Goal: Task Accomplishment & Management: Use online tool/utility

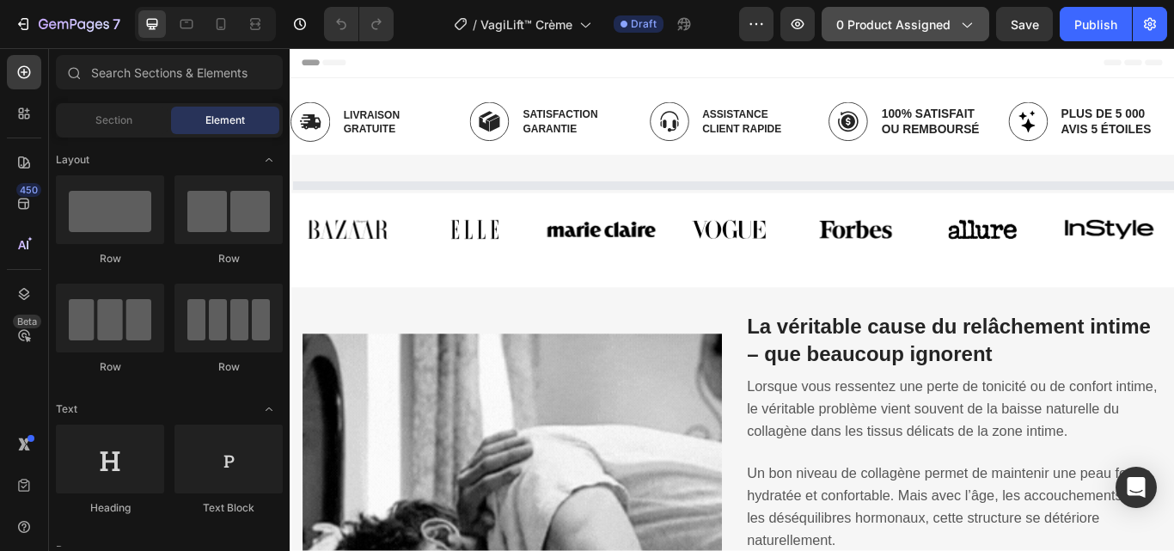
click at [964, 24] on icon "button" at bounding box center [966, 23] width 17 height 17
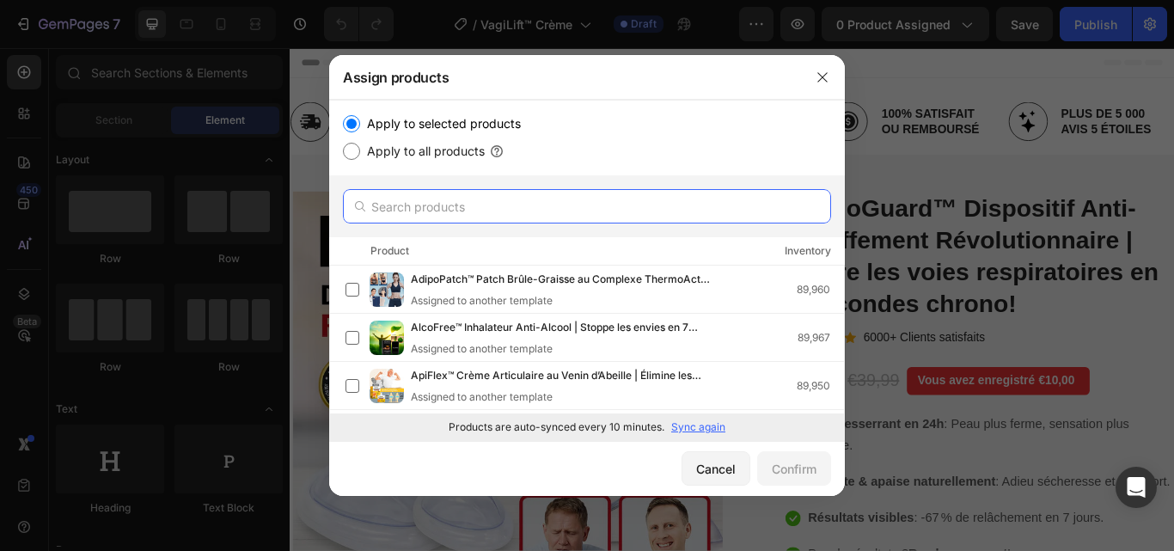
click at [452, 208] on input "text" at bounding box center [587, 206] width 488 height 34
paste input "VagiLift™"
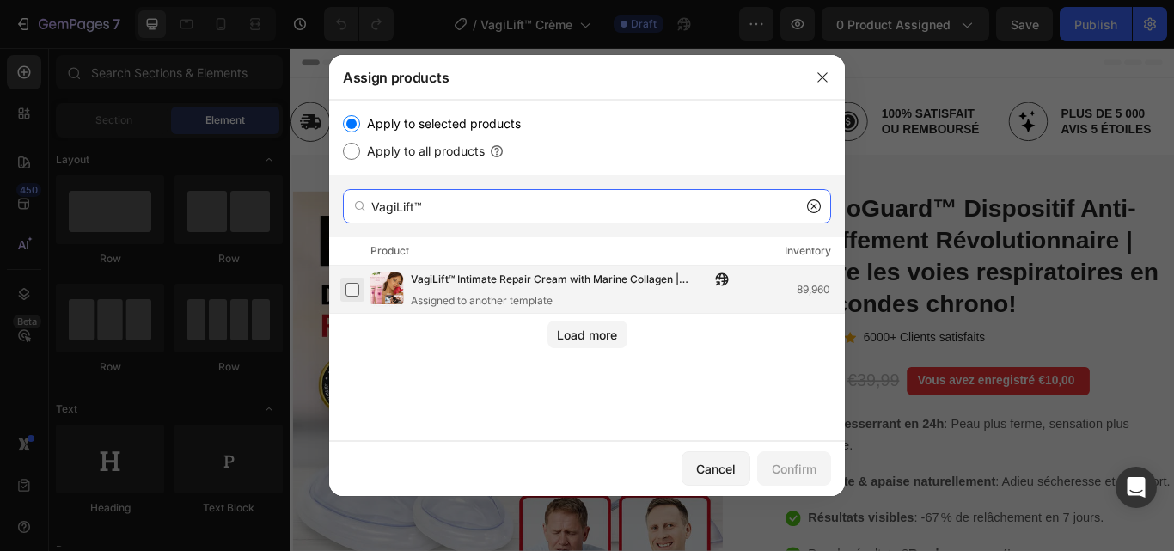
type input "VagiLift™"
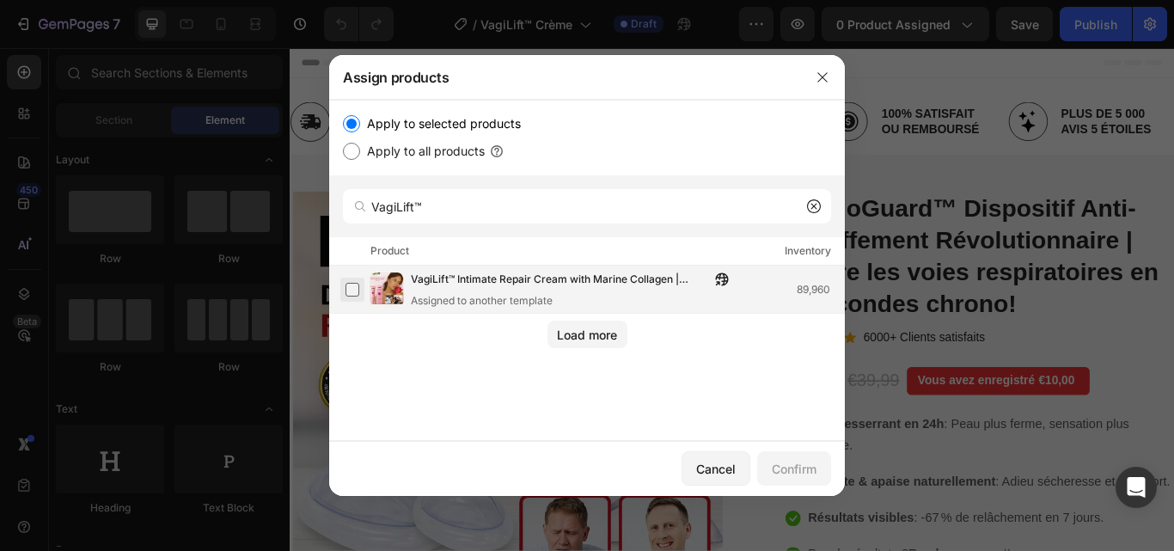
click at [353, 290] on label at bounding box center [353, 290] width 14 height 14
click at [781, 475] on div "Confirm" at bounding box center [794, 469] width 45 height 18
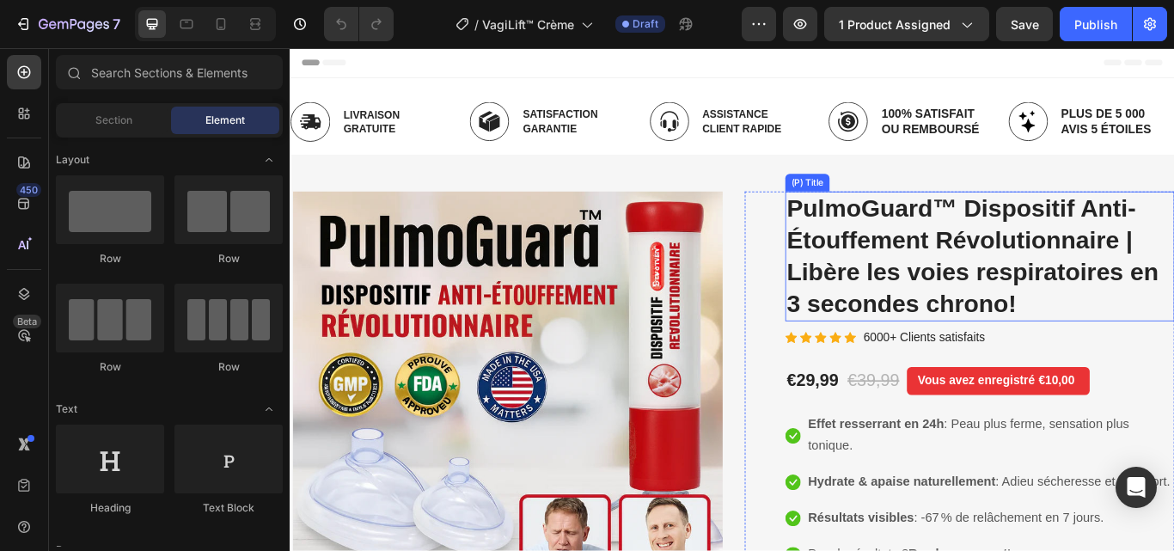
click at [902, 225] on h2 "PulmoGuard™ Dispositif Anti-Étouffement Révolutionnaire | Libère les voies resp…" at bounding box center [1094, 291] width 454 height 151
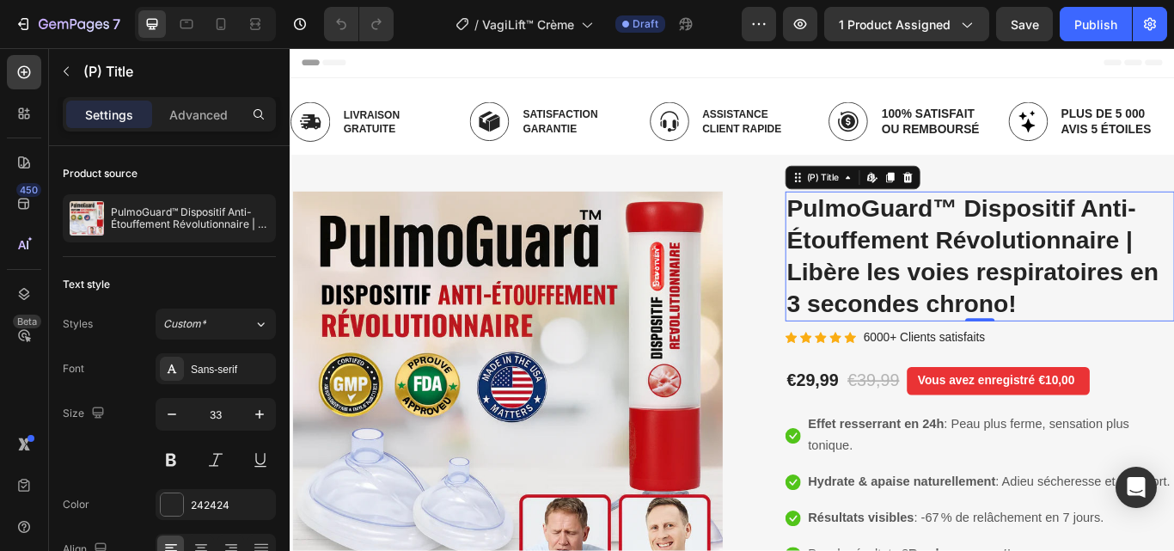
click at [1014, 279] on h2 "PulmoGuard™ Dispositif Anti-Étouffement Révolutionnaire | Libère les voies resp…" at bounding box center [1094, 291] width 454 height 151
click at [968, 287] on h2 "PulmoGuard™ Dispositif Anti-Étouffement Révolutionnaire | Libère les voies resp…" at bounding box center [1094, 291] width 454 height 151
click at [968, 262] on h2 "PulmoGuard™ Dispositif Anti-Étouffement Révolutionnaire | Libère les voies resp…" at bounding box center [1094, 291] width 454 height 151
click at [903, 238] on h2 "PulmoGuard™ Dispositif Anti-Étouffement Révolutionnaire | Libère les voies resp…" at bounding box center [1094, 291] width 454 height 151
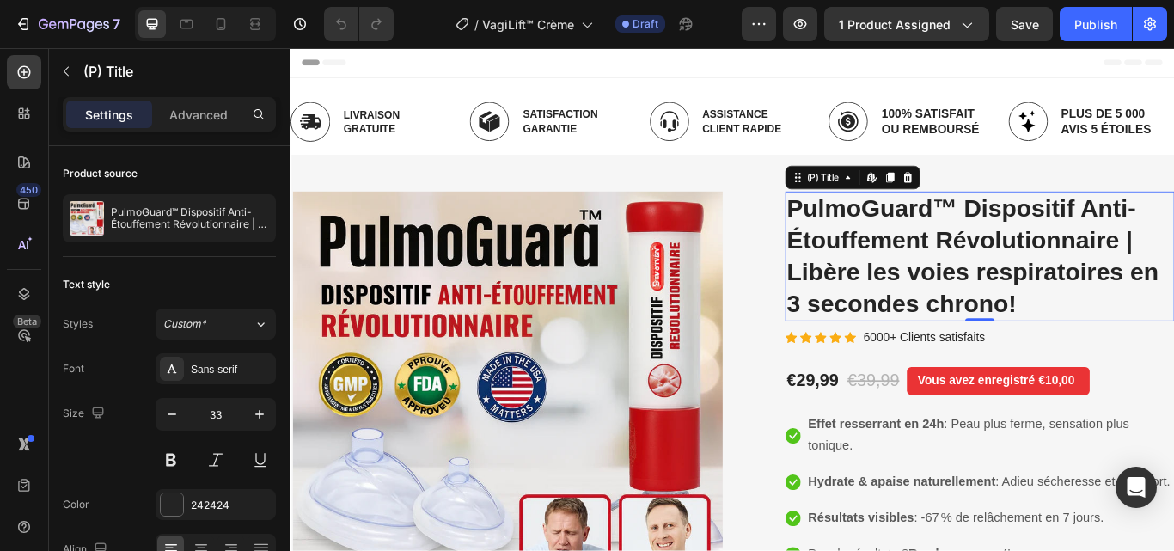
click at [881, 224] on h2 "PulmoGuard™ Dispositif Anti-Étouffement Révolutionnaire | Libère les voies resp…" at bounding box center [1094, 291] width 454 height 151
click at [944, 234] on h2 "PulmoGuard™ Dispositif Anti-Étouffement Révolutionnaire | Libère les voies resp…" at bounding box center [1094, 291] width 454 height 151
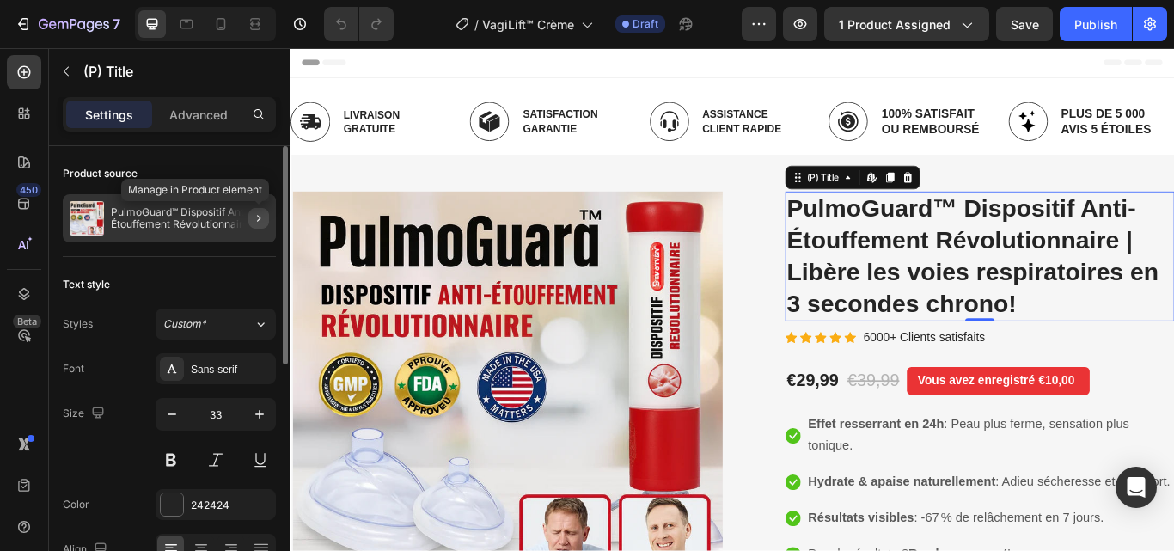
click at [260, 217] on icon "button" at bounding box center [259, 218] width 14 height 14
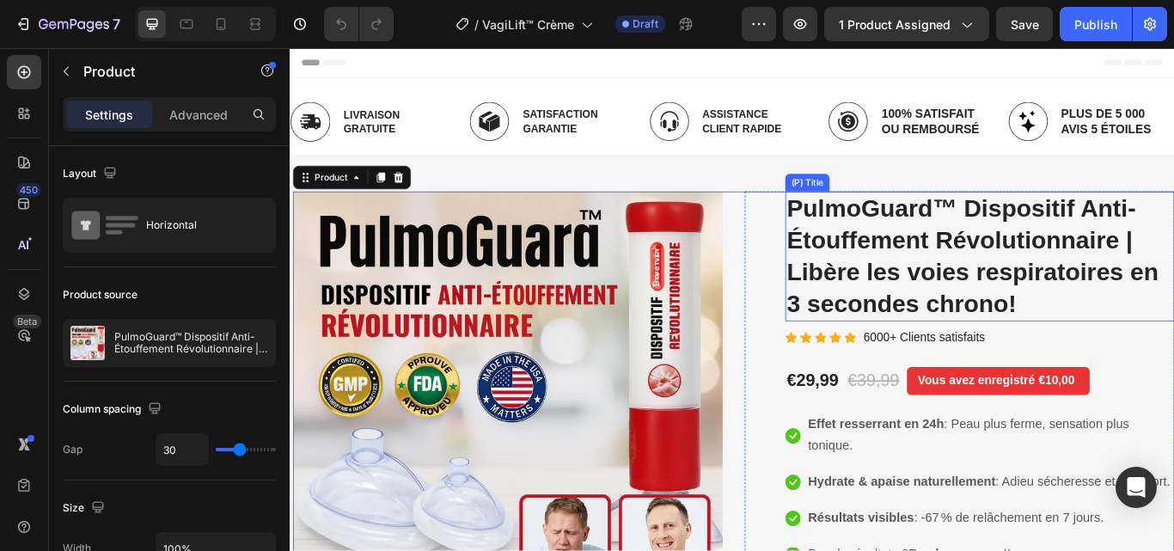
click at [992, 267] on h2 "PulmoGuard™ Dispositif Anti-Étouffement Révolutionnaire | Libère les voies resp…" at bounding box center [1094, 291] width 454 height 151
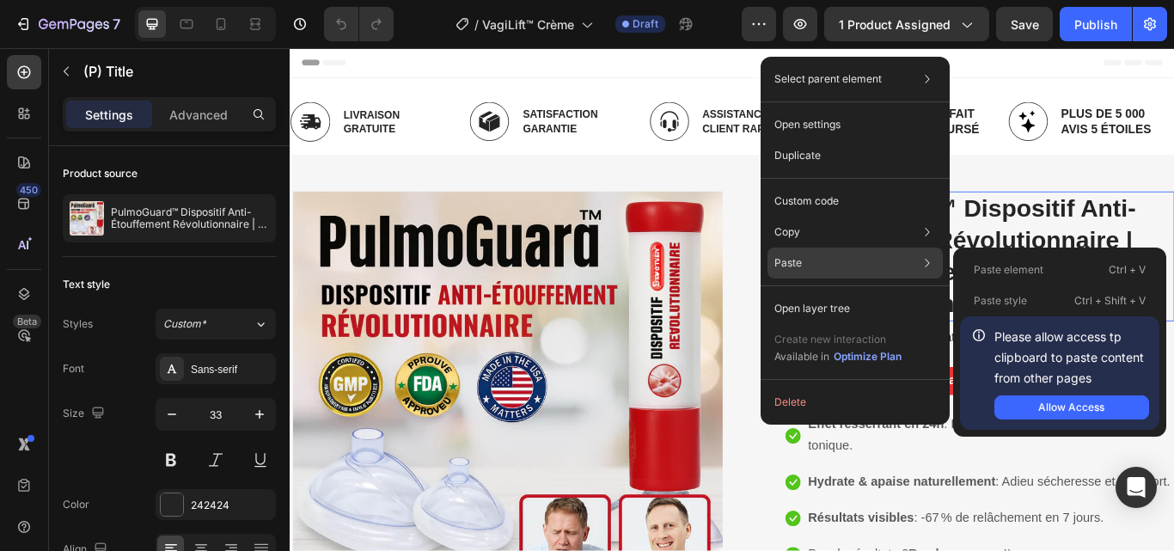
click at [861, 257] on div "Paste Paste element Ctrl + V Paste style Ctrl + Shift + V Please allow access t…" at bounding box center [855, 263] width 175 height 31
click at [903, 263] on div "Paste Paste element Ctrl + V Paste style Ctrl + Shift + V Please allow access t…" at bounding box center [855, 263] width 175 height 31
click at [1081, 406] on div "Allow Access" at bounding box center [1072, 407] width 66 height 15
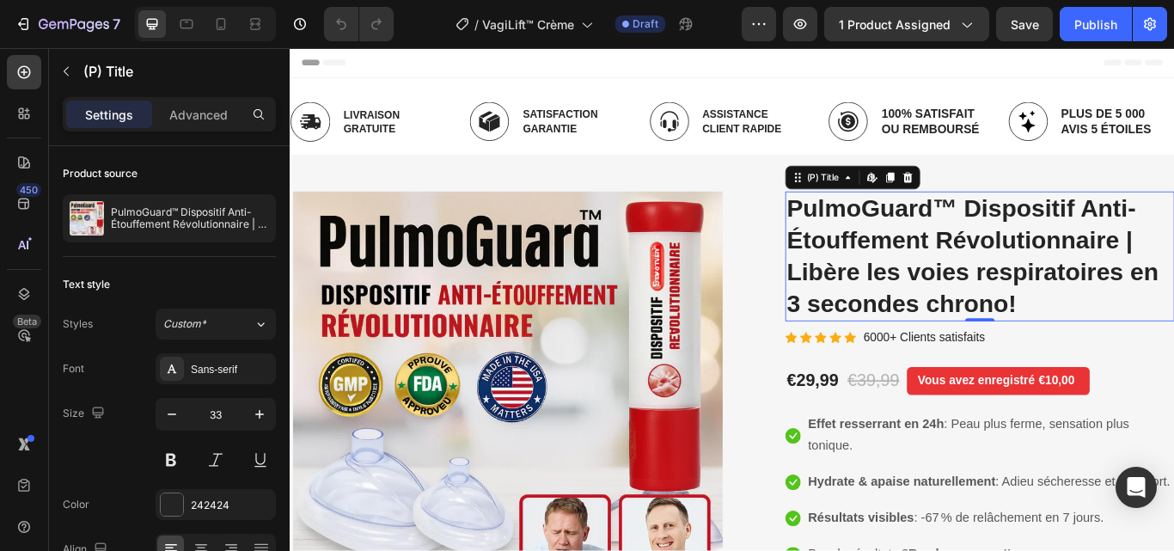
click at [984, 306] on h2 "PulmoGuard™ Dispositif Anti-Étouffement Révolutionnaire | Libère les voies resp…" at bounding box center [1094, 291] width 454 height 151
click at [938, 297] on h2 "PulmoGuard™ Dispositif Anti-Étouffement Révolutionnaire | Libère les voies resp…" at bounding box center [1094, 291] width 454 height 151
click at [899, 240] on h2 "PulmoGuard™ Dispositif Anti-Étouffement Révolutionnaire | Libère les voies resp…" at bounding box center [1094, 291] width 454 height 151
click at [928, 281] on h2 "PulmoGuard™ Dispositif Anti-Étouffement Révolutionnaire | Libère les voies resp…" at bounding box center [1094, 291] width 454 height 151
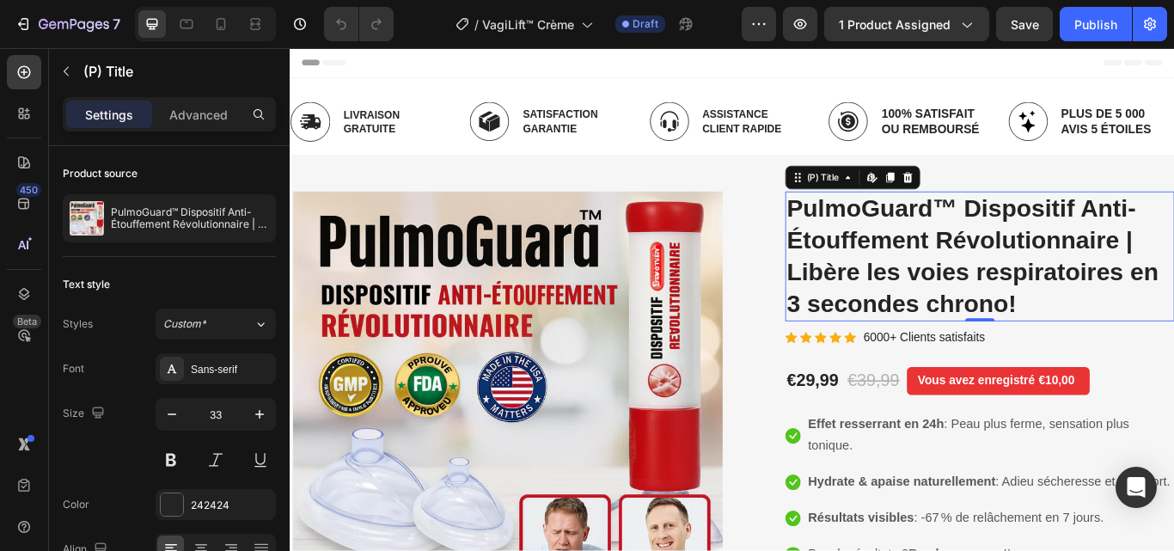
click at [965, 268] on h2 "PulmoGuard™ Dispositif Anti-Étouffement Révolutionnaire | Libère les voies resp…" at bounding box center [1094, 291] width 454 height 151
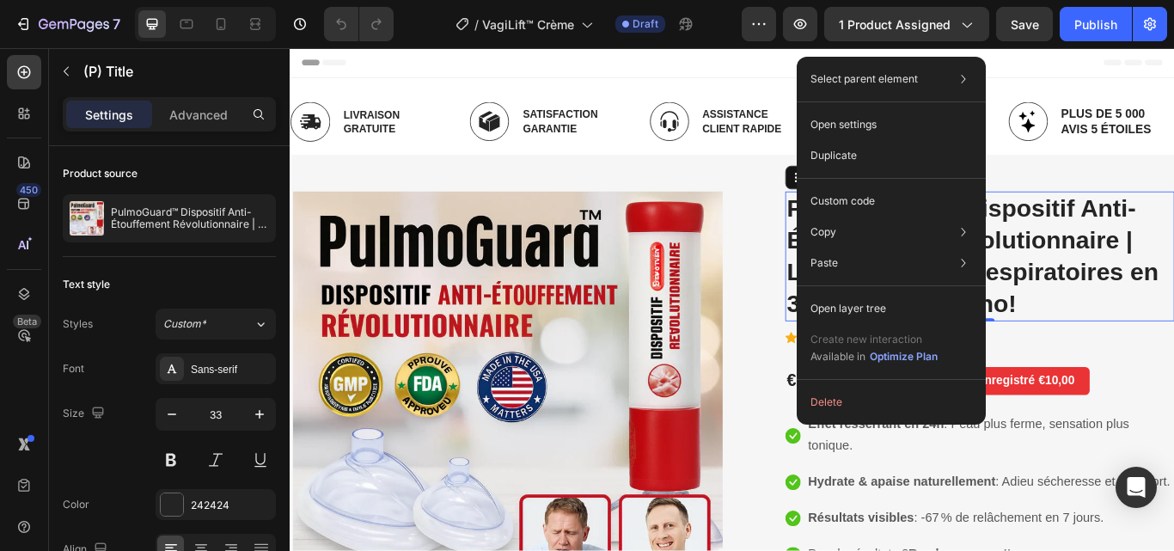
click at [1165, 237] on h2 "PulmoGuard™ Dispositif Anti-Étouffement Révolutionnaire | Libère les voies resp…" at bounding box center [1094, 291] width 454 height 151
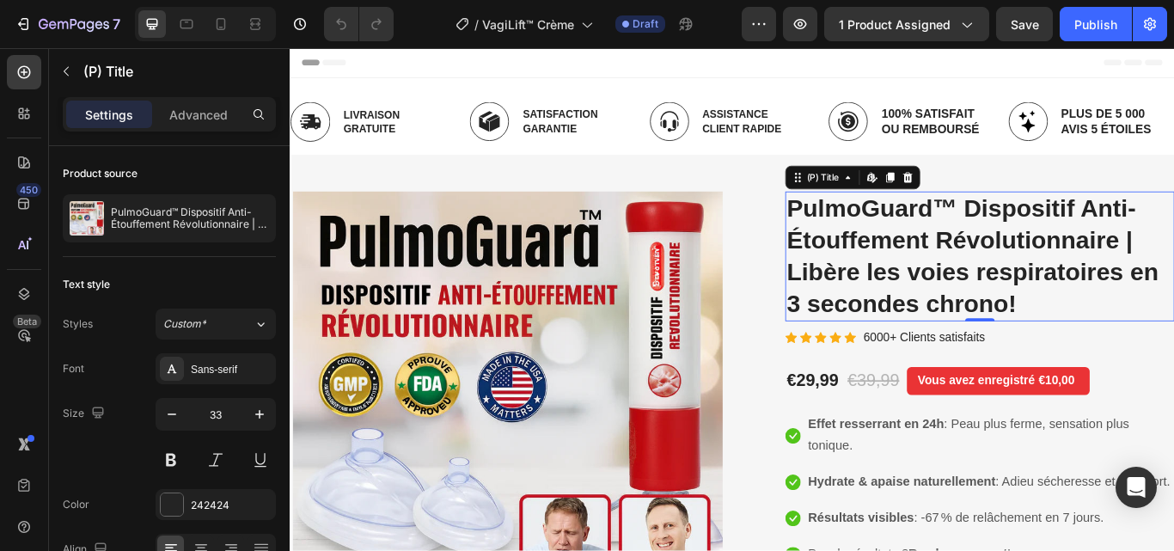
click at [1049, 297] on h2 "PulmoGuard™ Dispositif Anti-Étouffement Révolutionnaire | Libère les voies resp…" at bounding box center [1094, 291] width 454 height 151
click at [1107, 248] on h2 "PulmoGuard™ Dispositif Anti-Étouffement Révolutionnaire | Libère les voies resp…" at bounding box center [1094, 291] width 454 height 151
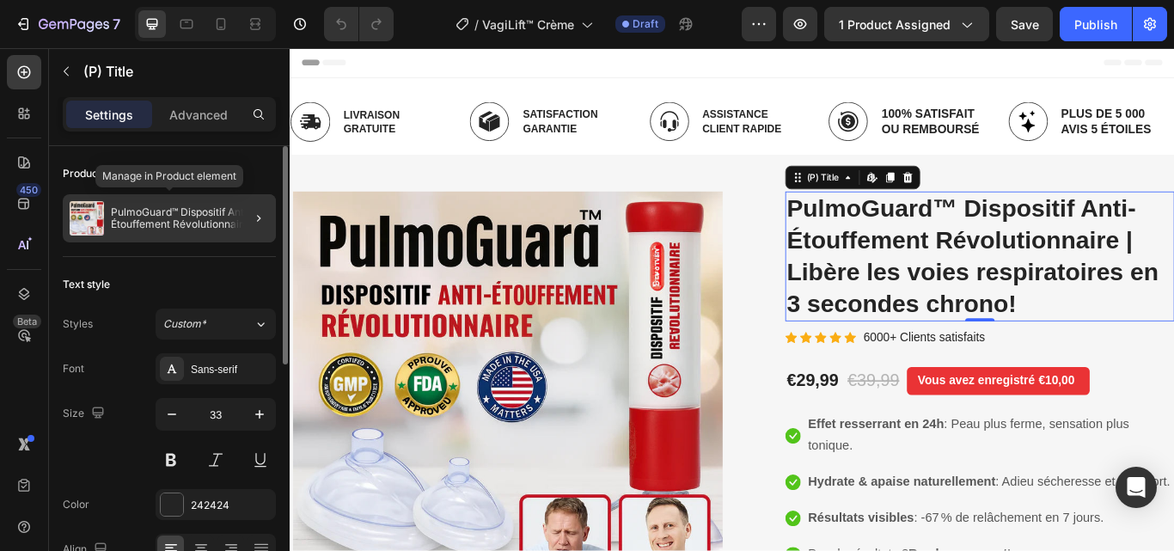
click at [198, 233] on div "PulmoGuard™ Dispositif Anti-Étouffement Révolutionnaire | Libère les voies resp…" at bounding box center [169, 218] width 213 height 48
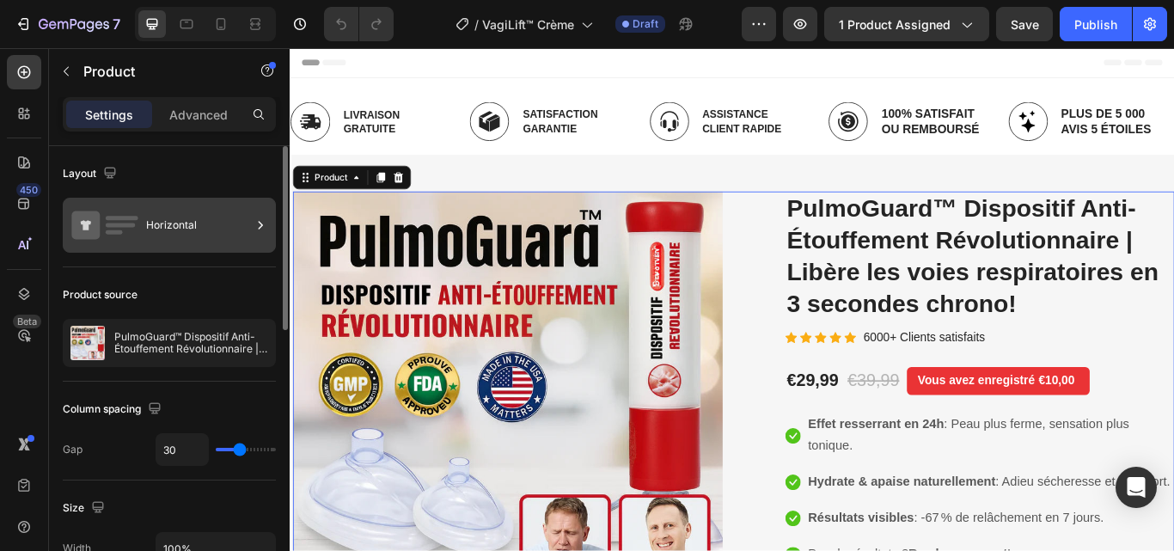
click at [229, 208] on div "Horizontal" at bounding box center [198, 225] width 105 height 40
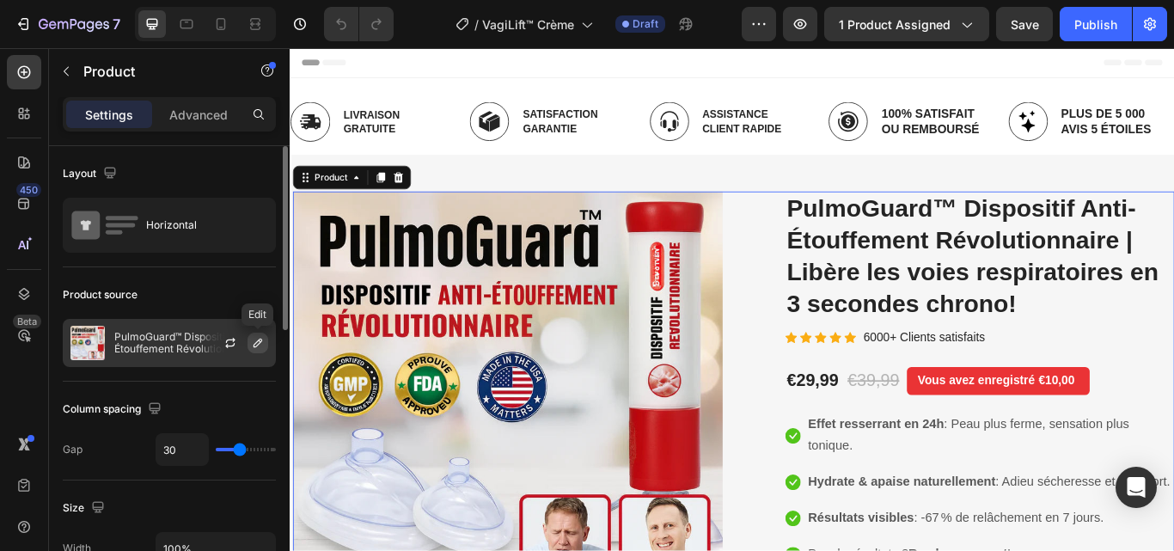
click at [255, 341] on icon "button" at bounding box center [258, 343] width 14 height 14
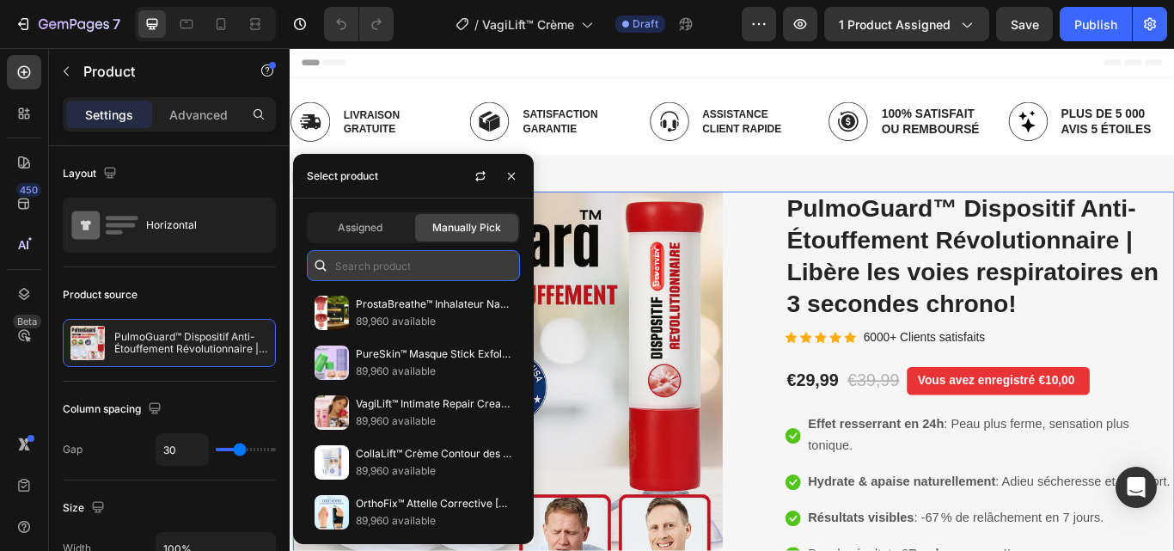
click at [389, 268] on input "text" at bounding box center [413, 265] width 213 height 31
paste input "VagiLift™"
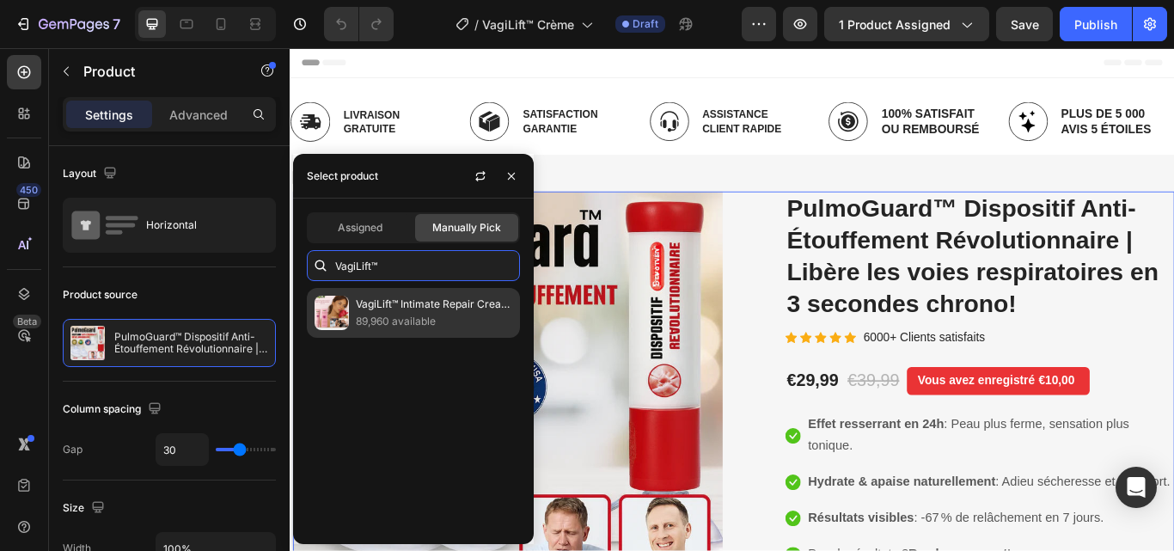
type input "VagiLift™"
click at [407, 315] on p "89,960 available" at bounding box center [434, 321] width 156 height 17
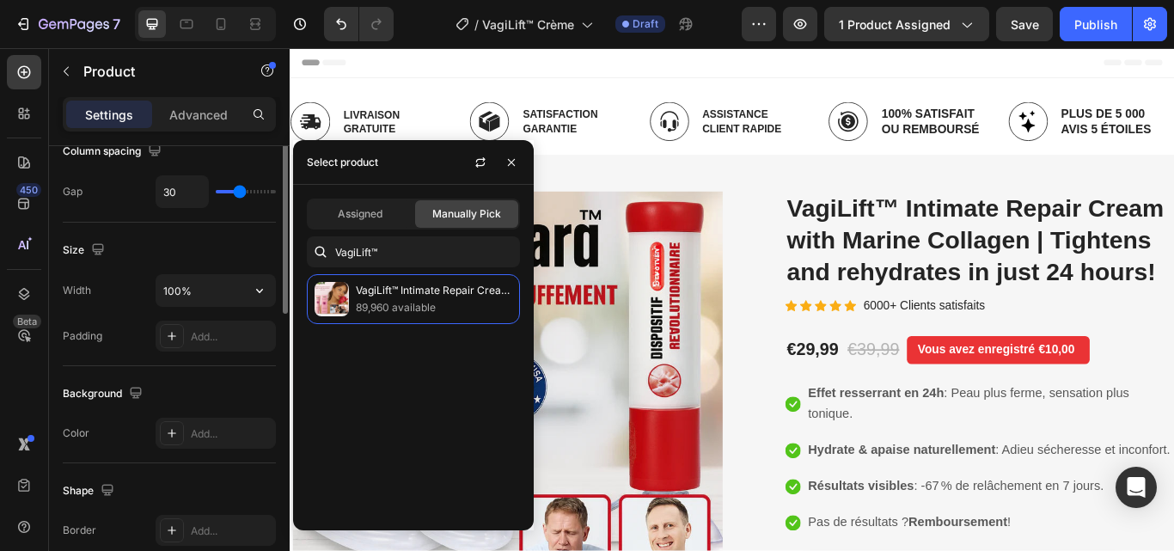
scroll to position [172, 0]
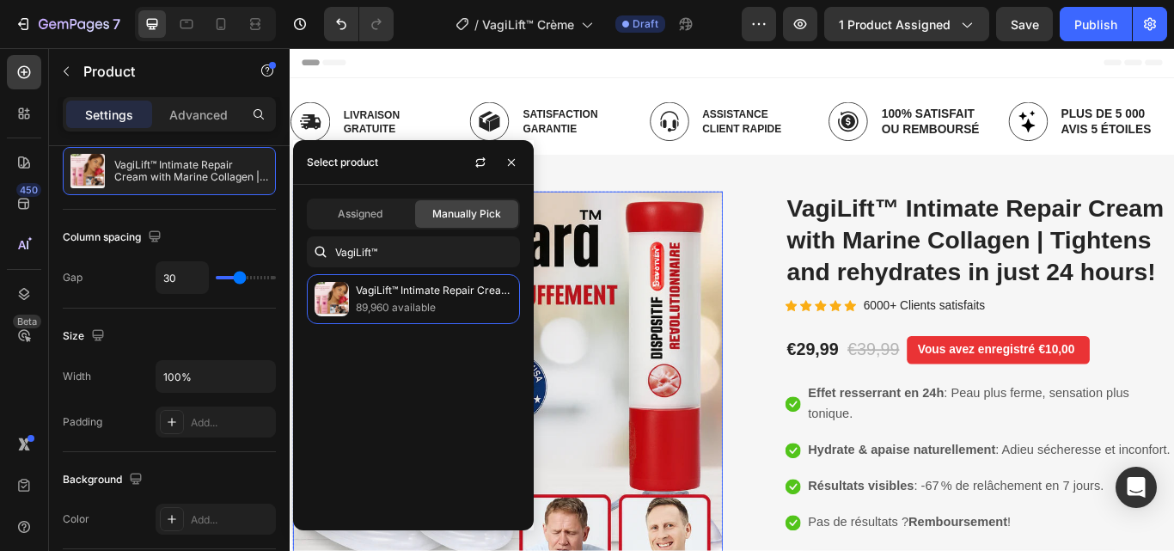
click at [727, 322] on img at bounding box center [543, 453] width 501 height 475
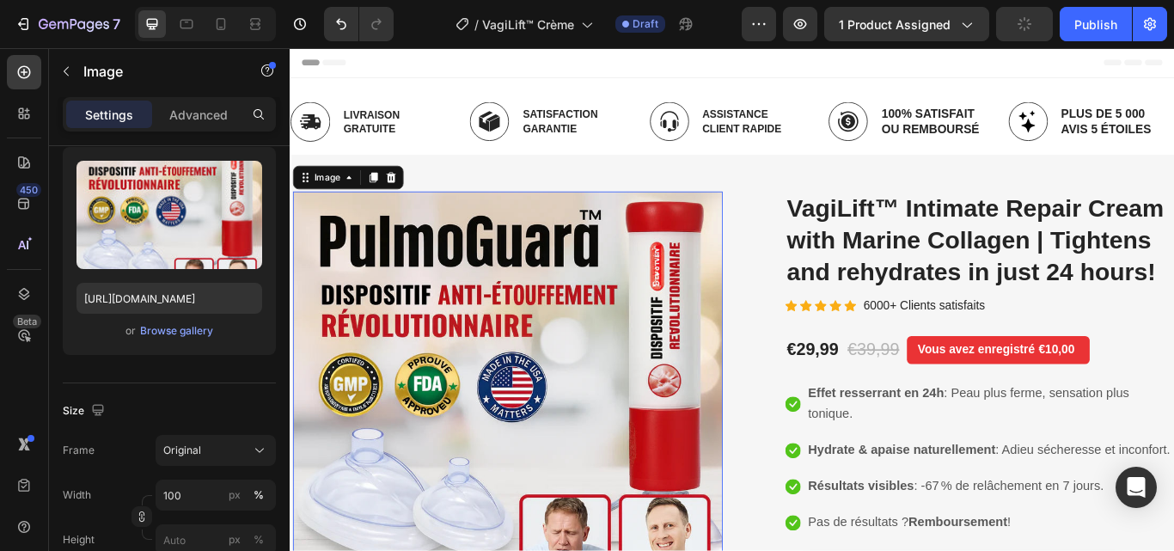
scroll to position [0, 0]
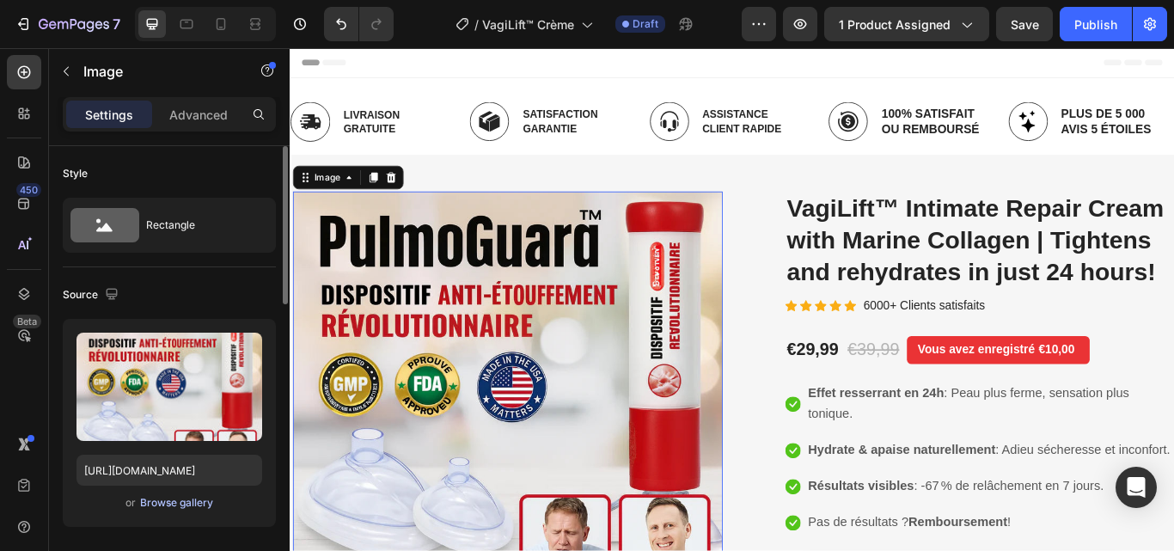
click at [187, 505] on div "Browse gallery" at bounding box center [176, 502] width 73 height 15
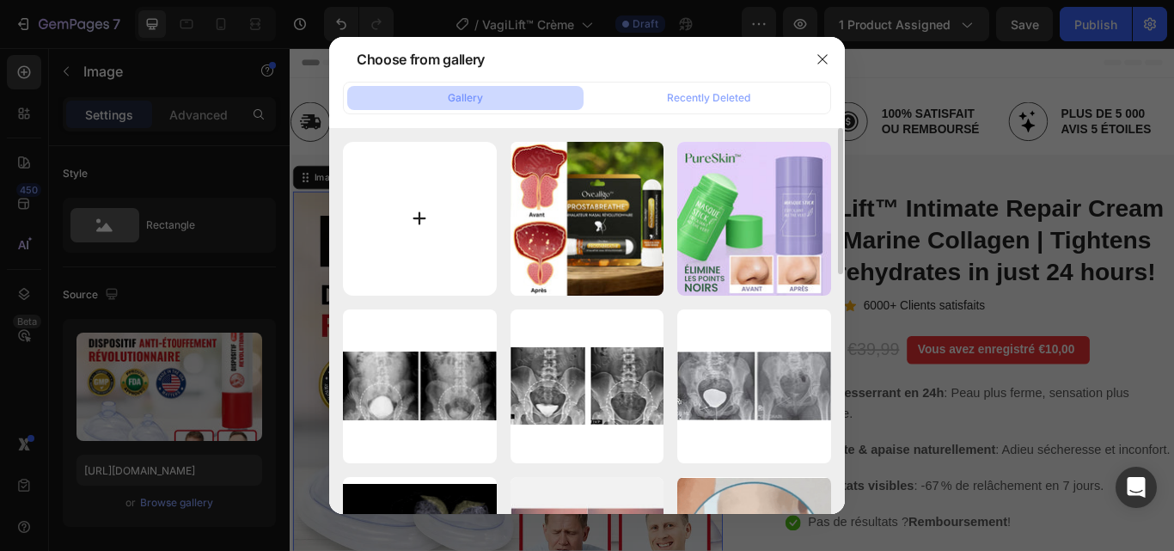
click at [421, 216] on input "file" at bounding box center [420, 219] width 154 height 154
type input "C:\fakepath\Avant_13b09e11-e65e-4331-9356-962bf68a8a29.webp"
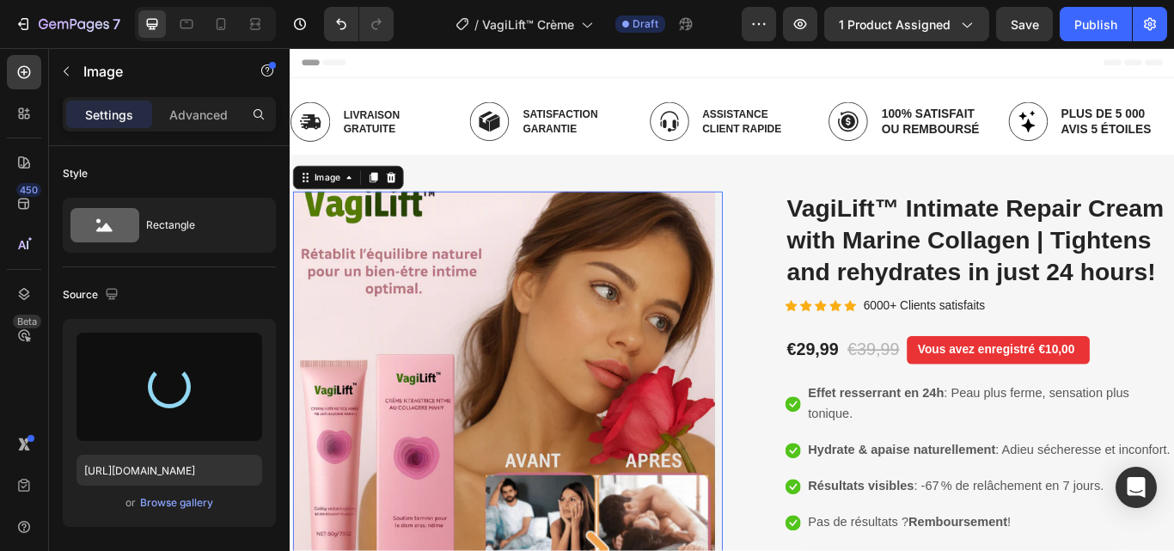
type input "https://cdn.shopify.com/s/files/1/0748/6688/4847/files/gempages_574280435123618…"
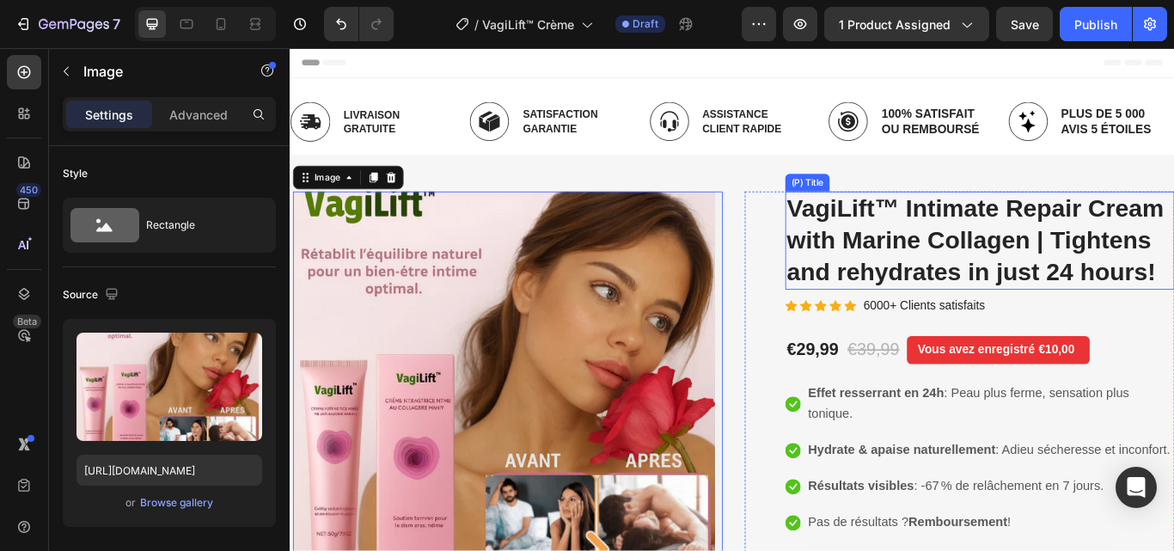
drag, startPoint x: 1017, startPoint y: 260, endPoint x: 982, endPoint y: 308, distance: 59.0
click at [1017, 260] on h2 "VagiLift™ Intimate Repair Cream with Marine Collagen | Tightens and rehydrates …" at bounding box center [1094, 273] width 454 height 114
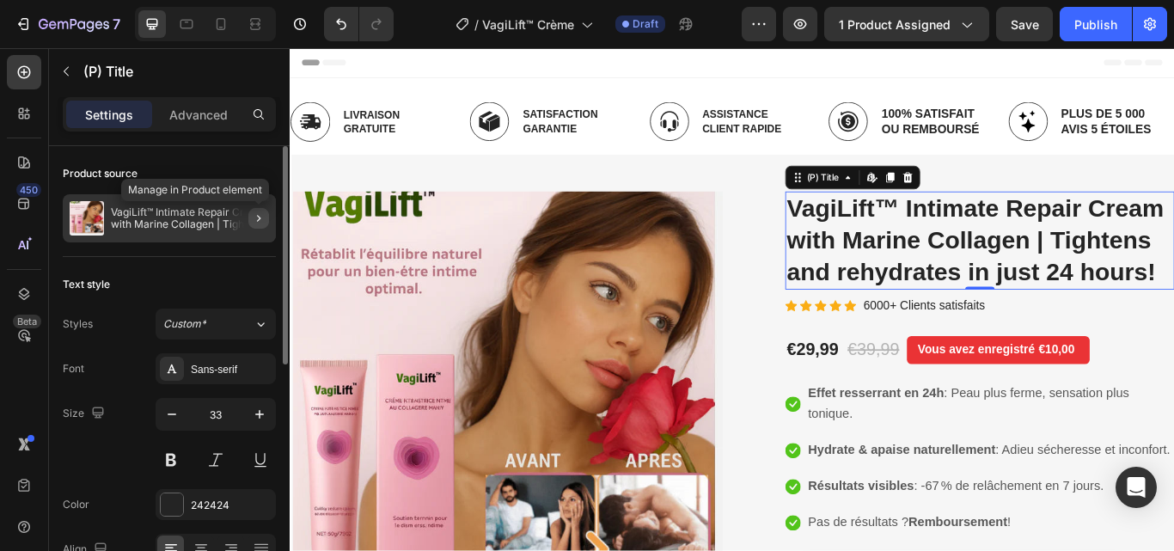
click at [260, 213] on icon "button" at bounding box center [259, 218] width 14 height 14
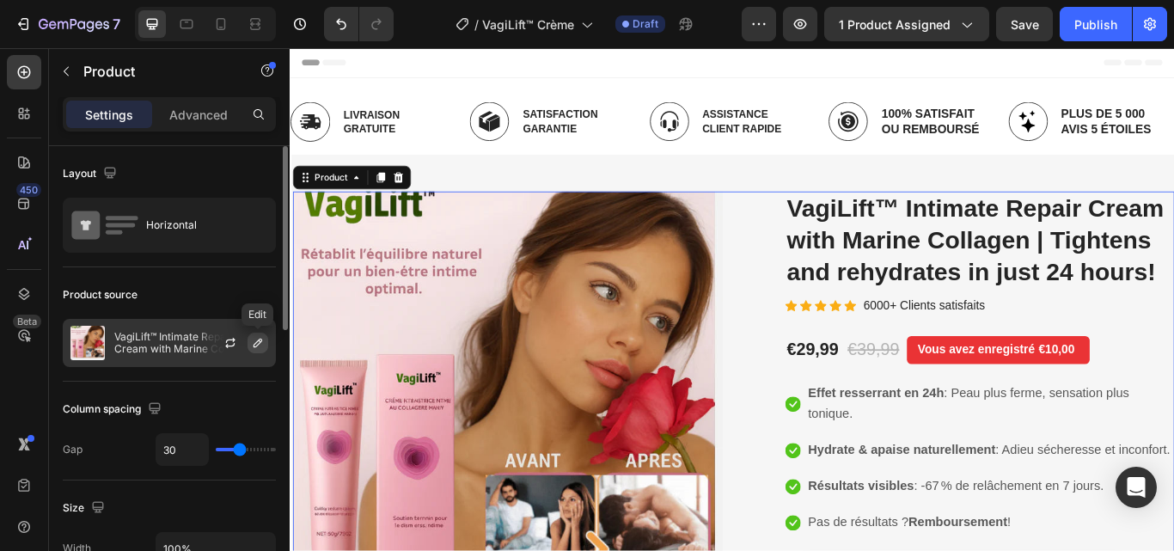
click at [261, 341] on icon "button" at bounding box center [258, 343] width 9 height 9
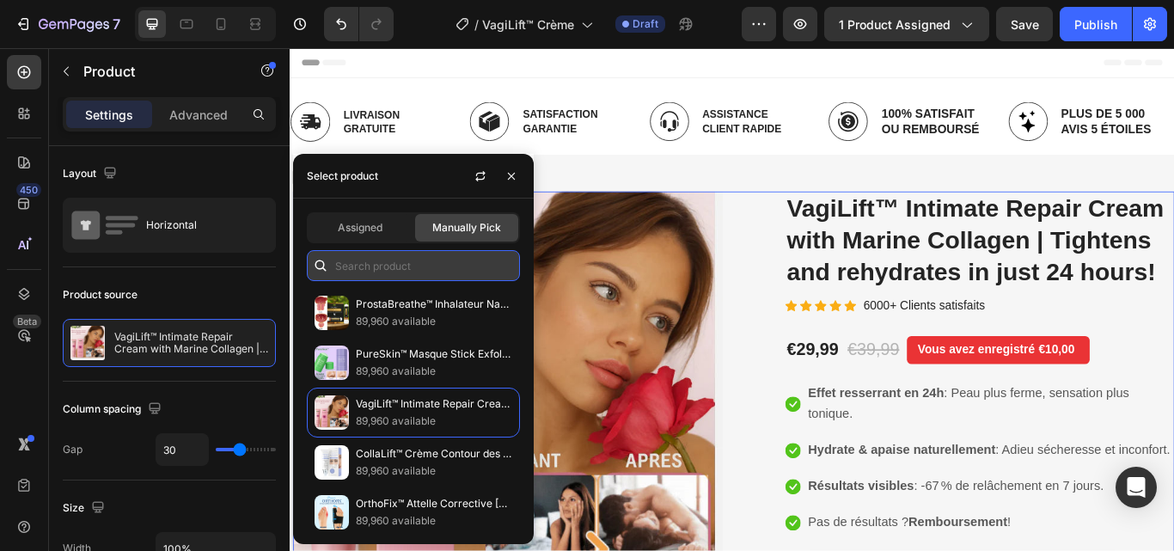
click at [393, 267] on input "text" at bounding box center [413, 265] width 213 height 31
drag, startPoint x: 506, startPoint y: 172, endPoint x: 252, endPoint y: 146, distance: 254.9
click at [506, 172] on icon "button" at bounding box center [512, 176] width 14 height 14
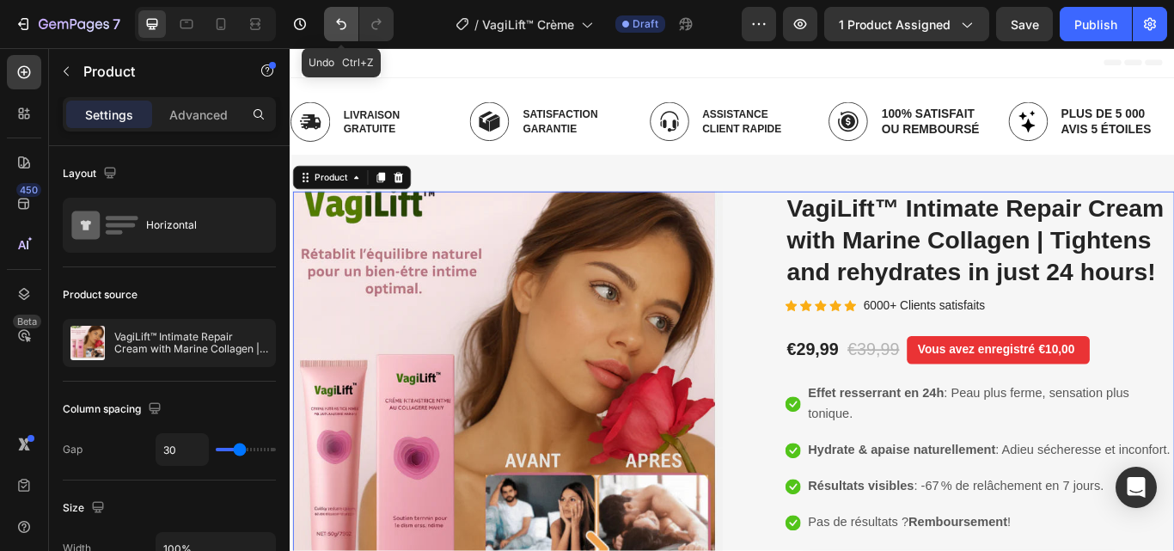
click at [333, 21] on icon "Undo/Redo" at bounding box center [341, 23] width 17 height 17
click at [343, 21] on icon "Undo/Redo" at bounding box center [341, 24] width 10 height 11
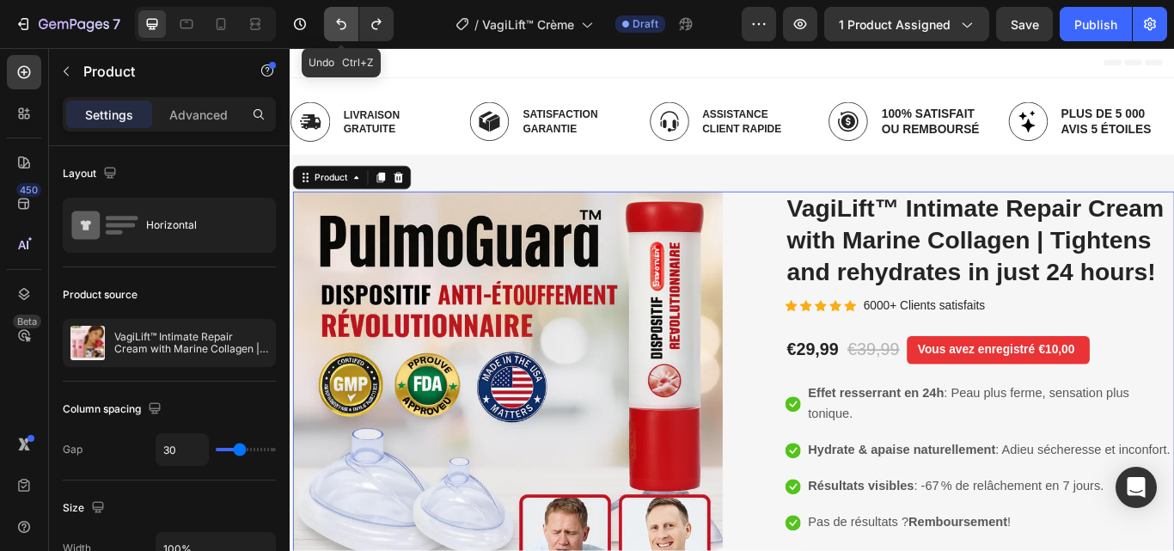
click at [345, 21] on icon "Undo/Redo" at bounding box center [341, 23] width 17 height 17
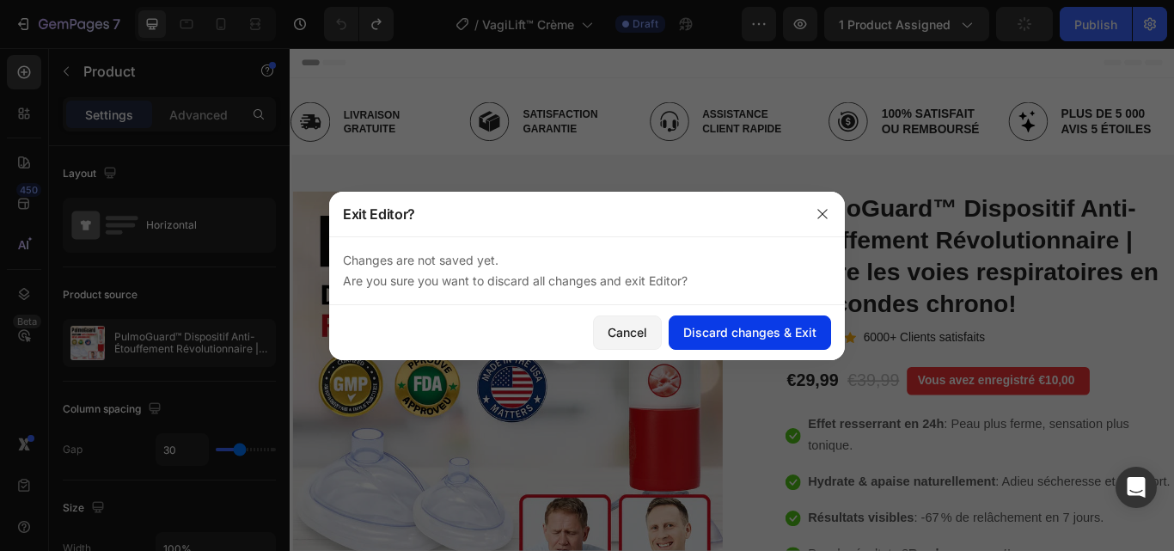
click at [748, 334] on div "Discard changes & Exit" at bounding box center [749, 332] width 133 height 18
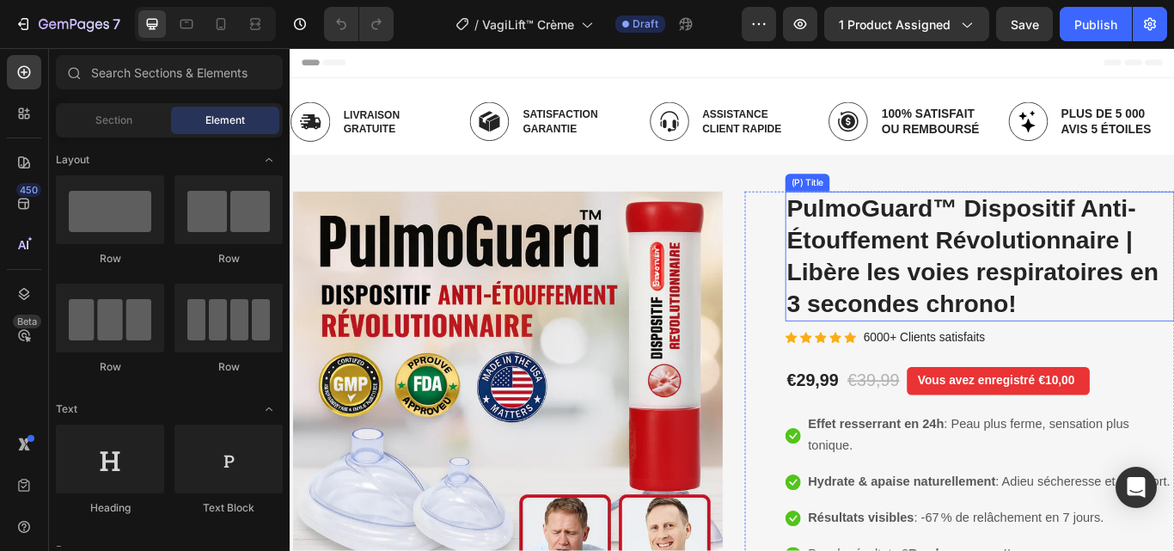
click at [985, 255] on h2 "PulmoGuard™ Dispositif Anti-Étouffement Révolutionnaire | Libère les voies resp…" at bounding box center [1094, 291] width 454 height 151
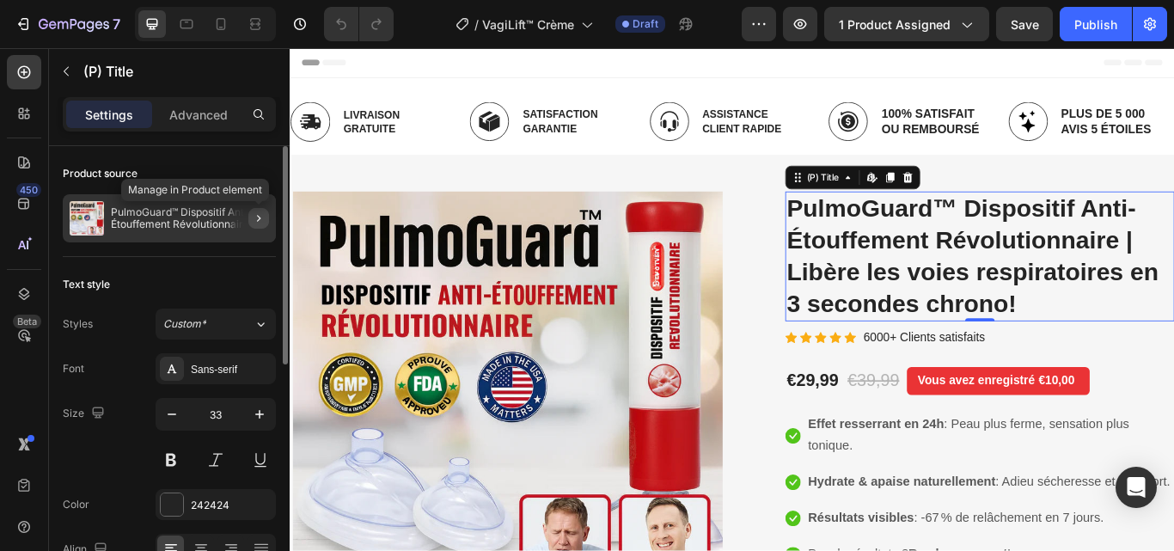
click at [254, 212] on icon "button" at bounding box center [259, 218] width 14 height 14
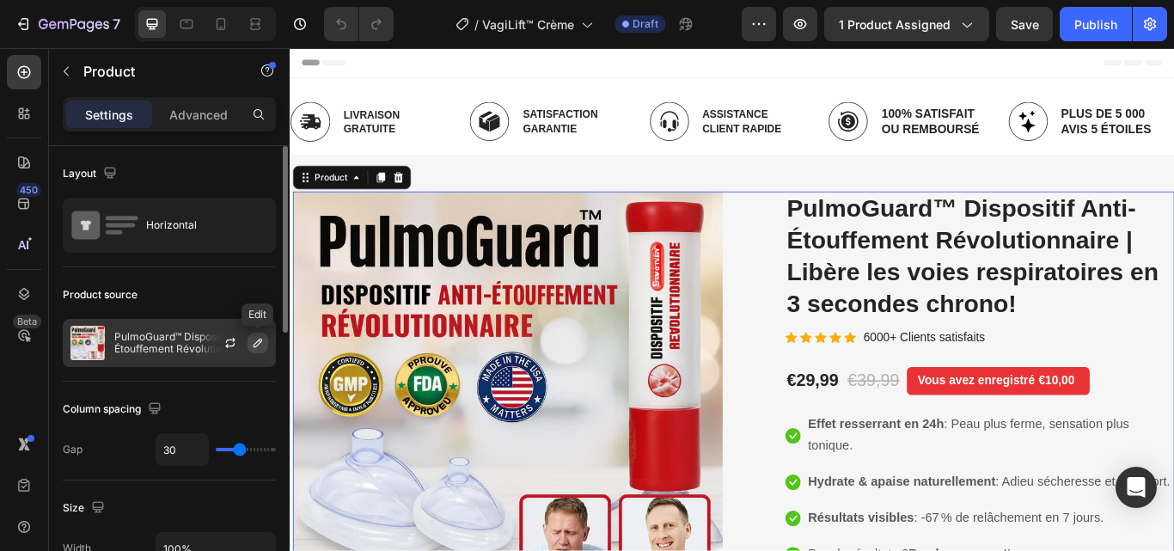
click at [255, 343] on icon "button" at bounding box center [258, 343] width 9 height 9
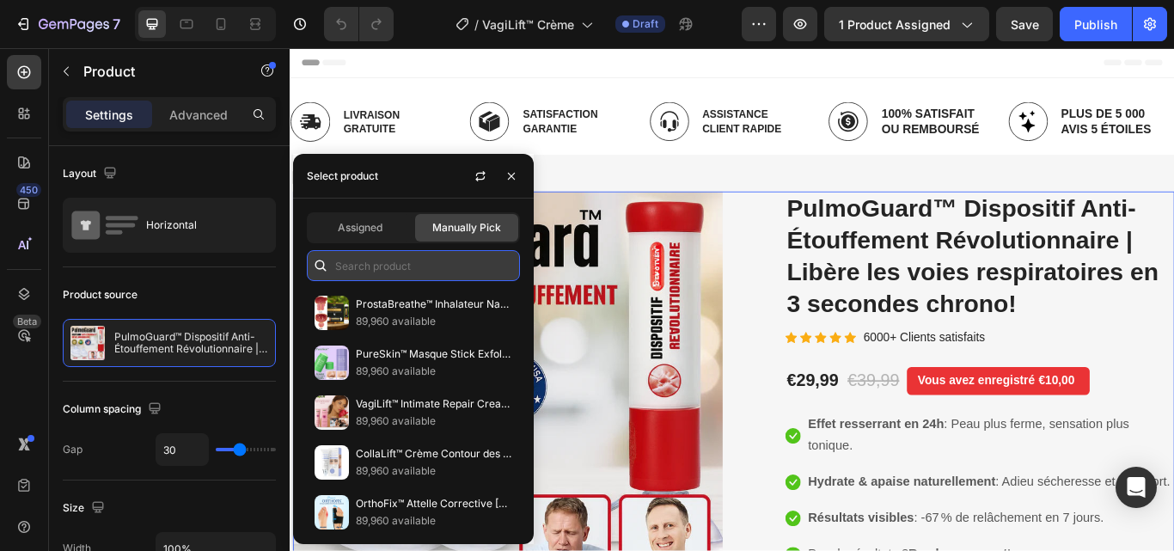
click at [367, 264] on input "text" at bounding box center [413, 265] width 213 height 31
paste input "VagiLift™"
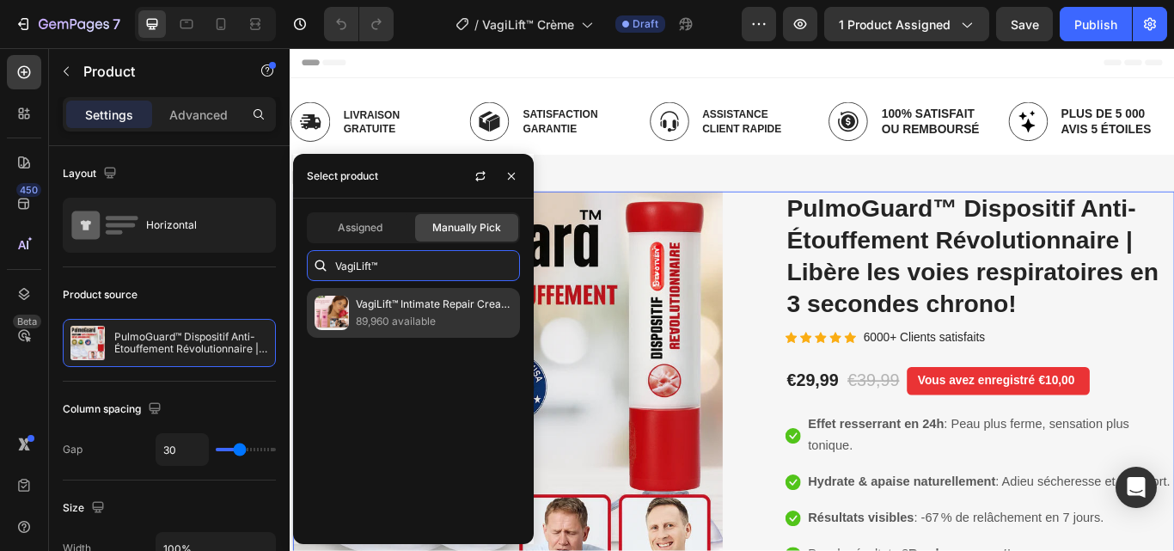
type input "VagiLift™"
click at [398, 306] on p "VagiLift™ Intimate Repair Cream with Marine Collagen | Tightens and rehydrates …" at bounding box center [434, 304] width 156 height 17
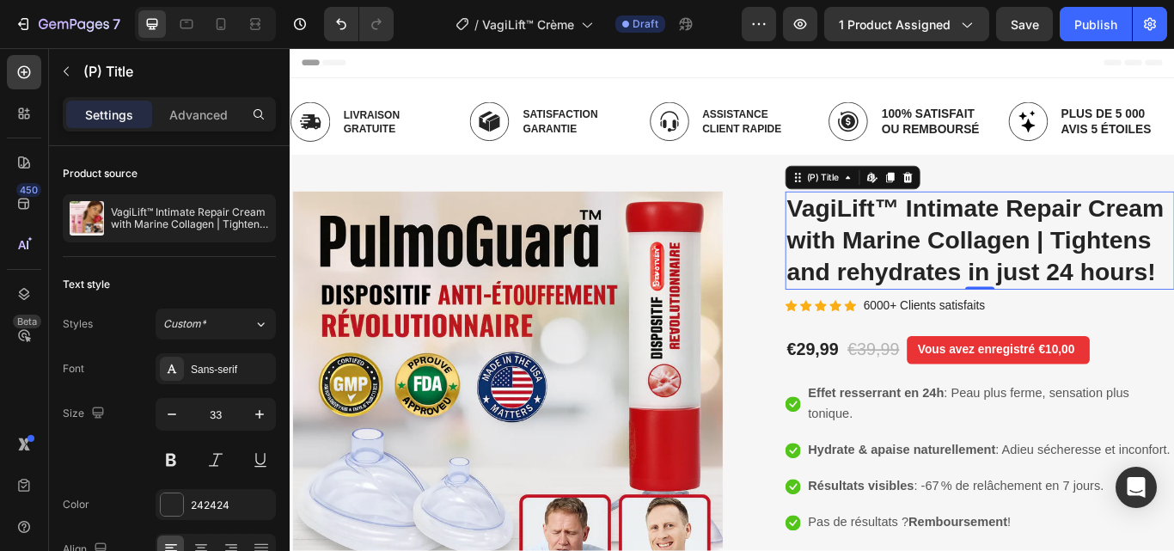
click at [1174, 231] on h2 "VagiLift™ Intimate Repair Cream with Marine Collagen | Tightens and rehydrates …" at bounding box center [1094, 273] width 454 height 114
click at [44, 27] on icon "button" at bounding box center [74, 25] width 70 height 15
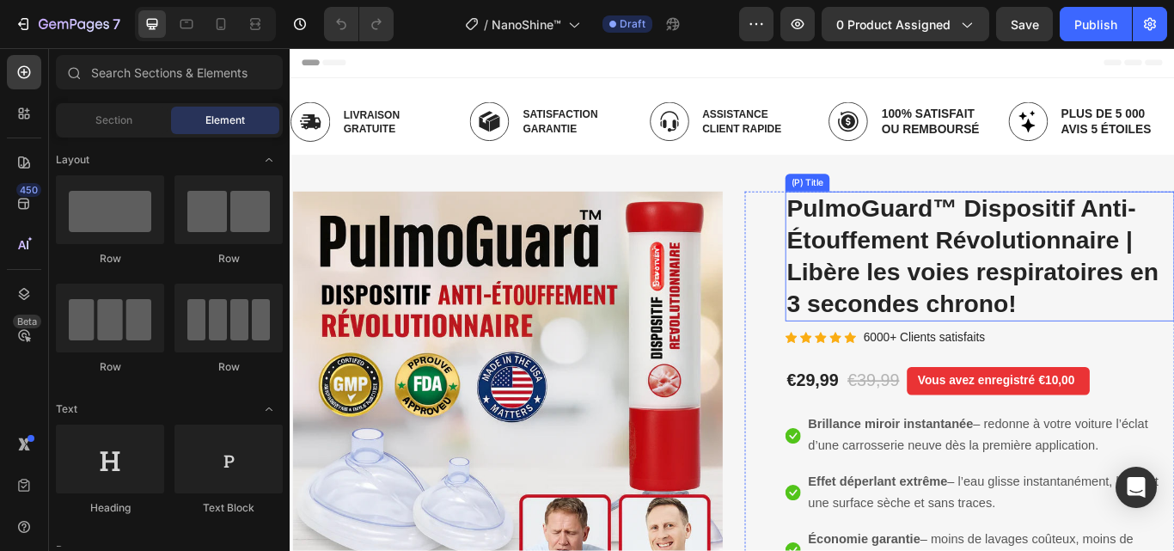
click at [984, 269] on h2 "PulmoGuard™ Dispositif Anti-Étouffement Révolutionnaire | Libère les voies resp…" at bounding box center [1094, 291] width 454 height 151
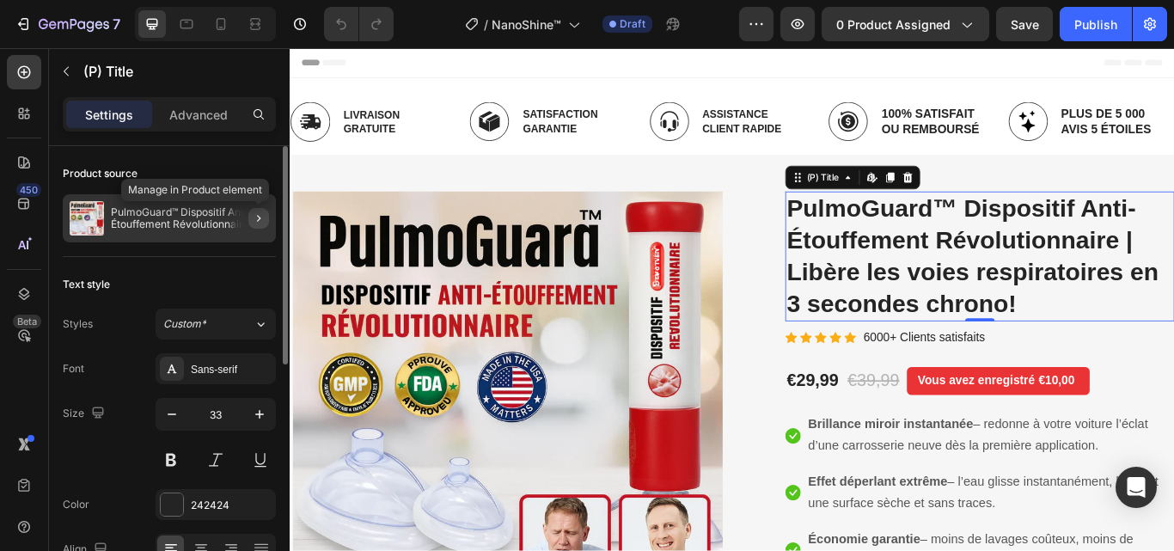
drag, startPoint x: 17, startPoint y: 282, endPoint x: 257, endPoint y: 220, distance: 247.7
click at [257, 220] on icon "button" at bounding box center [259, 218] width 14 height 14
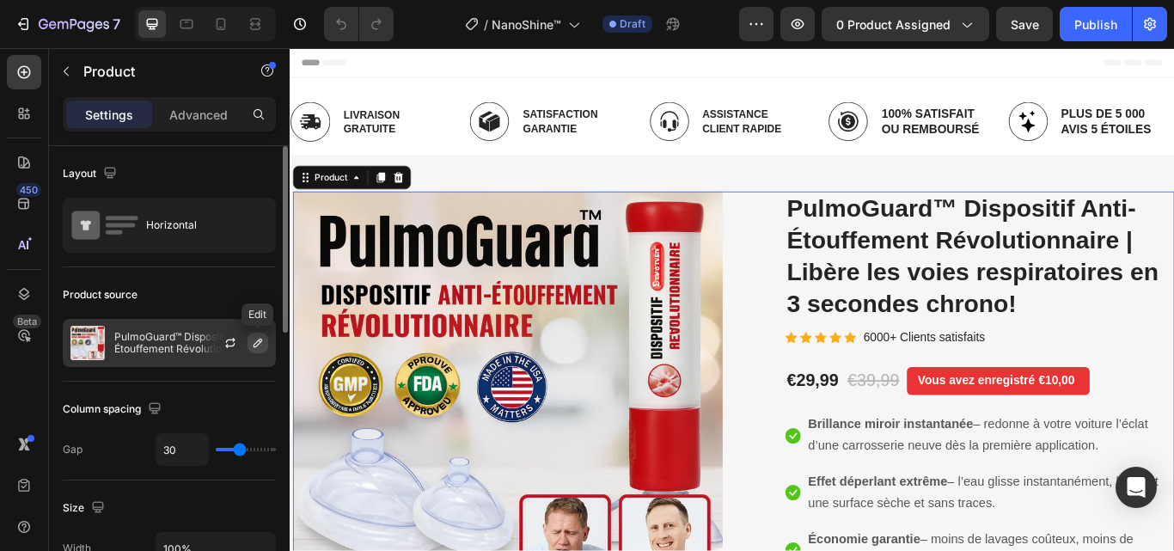
click at [257, 346] on icon "button" at bounding box center [258, 343] width 9 height 9
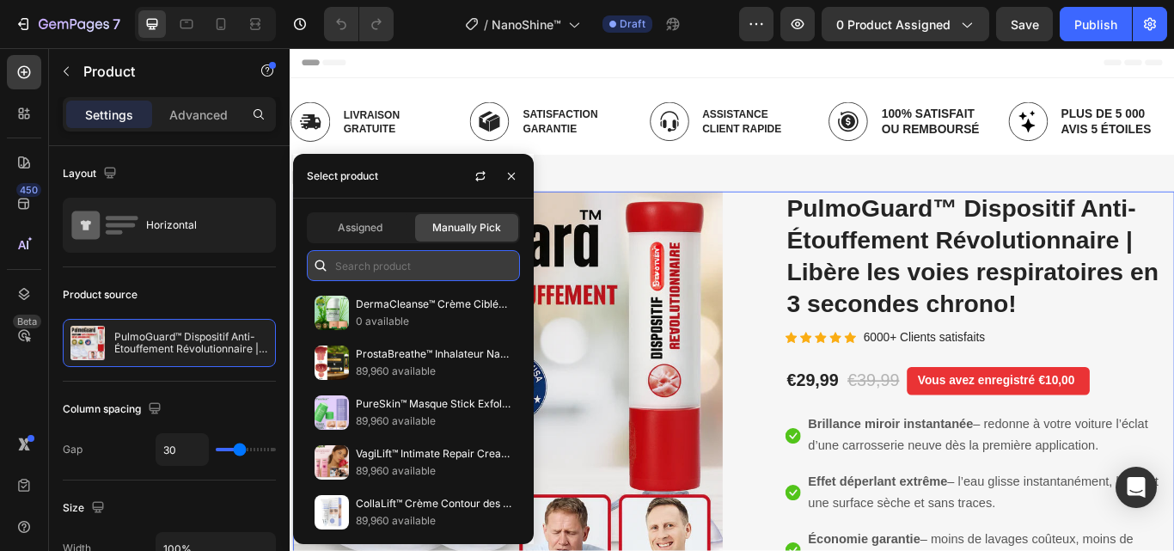
click at [371, 262] on input "text" at bounding box center [413, 265] width 213 height 31
paste input "NanoShine™"
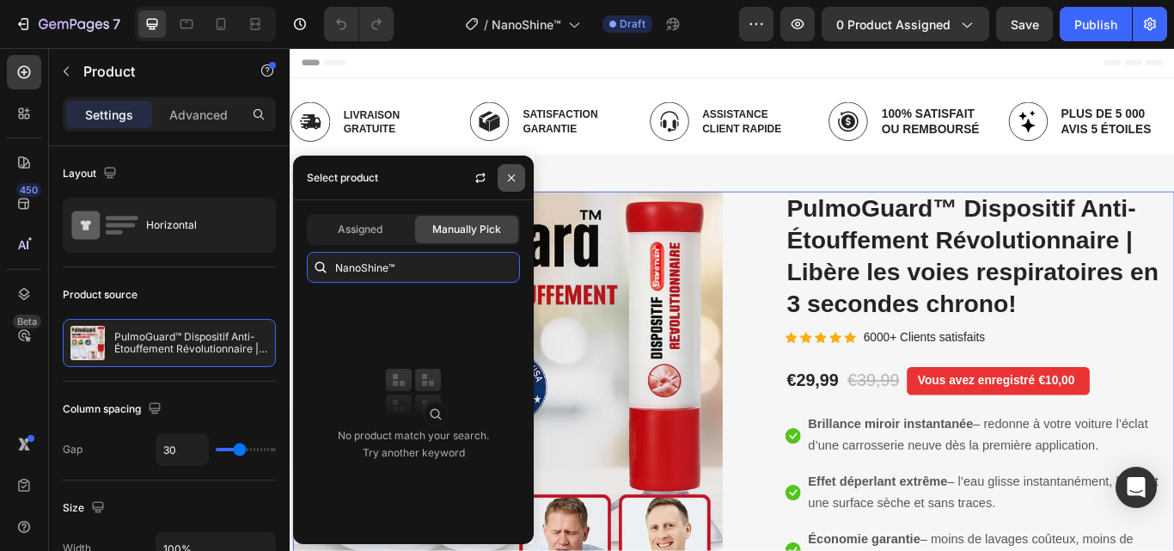
type input "NanoShine™"
drag, startPoint x: 511, startPoint y: 175, endPoint x: 250, endPoint y: 166, distance: 260.7
click at [511, 175] on icon "button" at bounding box center [512, 178] width 14 height 14
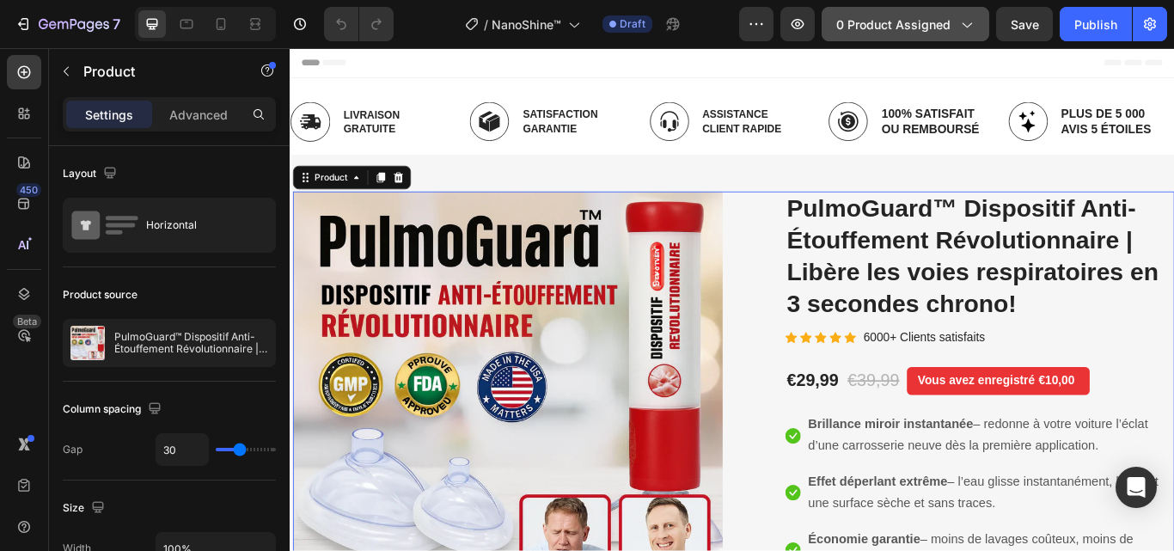
click at [957, 21] on div "0 product assigned" at bounding box center [905, 24] width 138 height 18
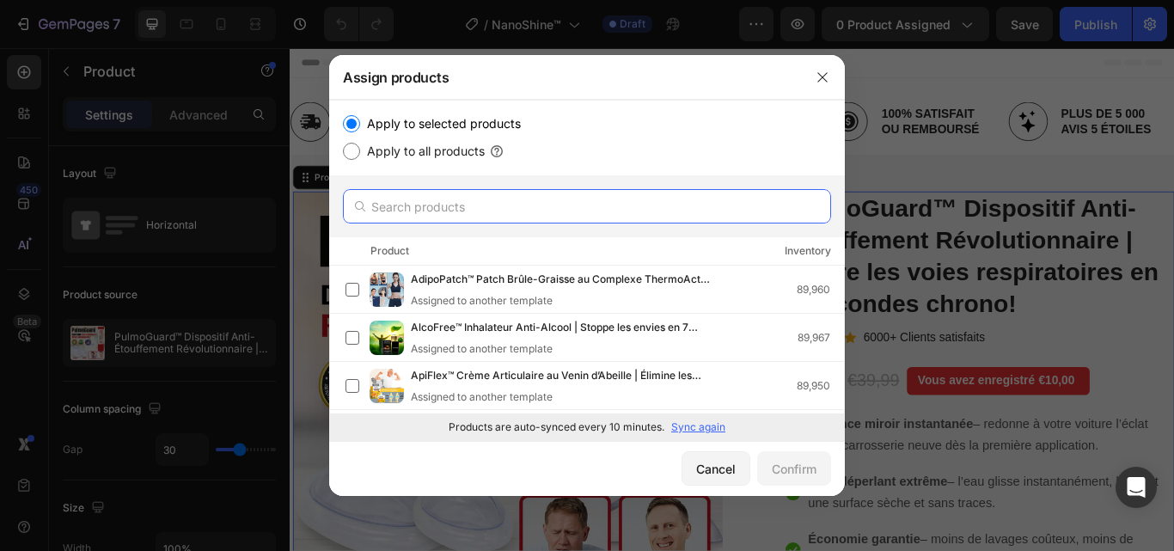
click at [453, 208] on input "text" at bounding box center [587, 206] width 488 height 34
paste input "NanoShine™"
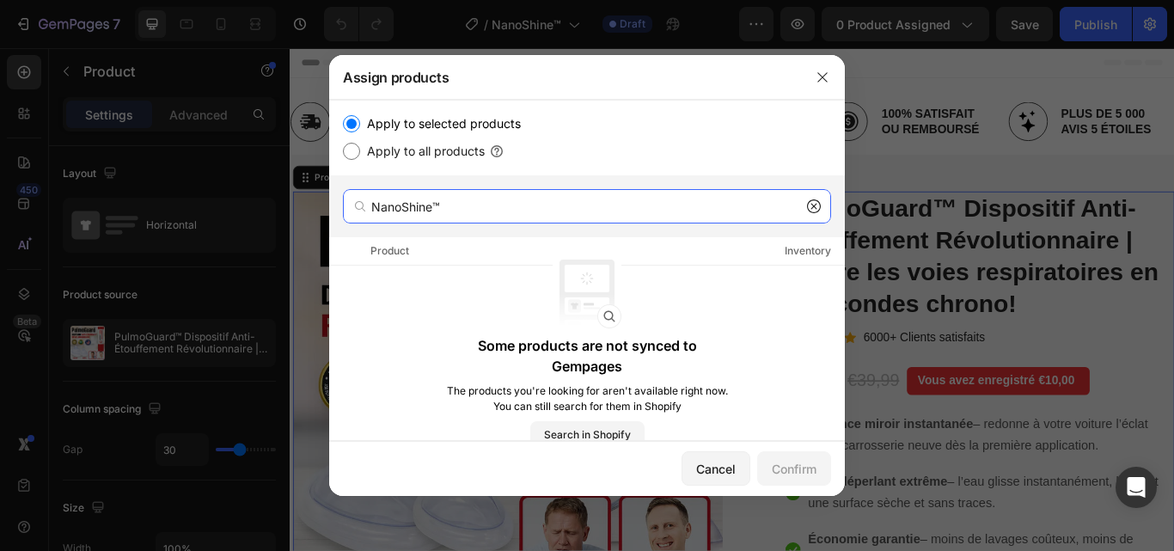
type input "NanoShine™"
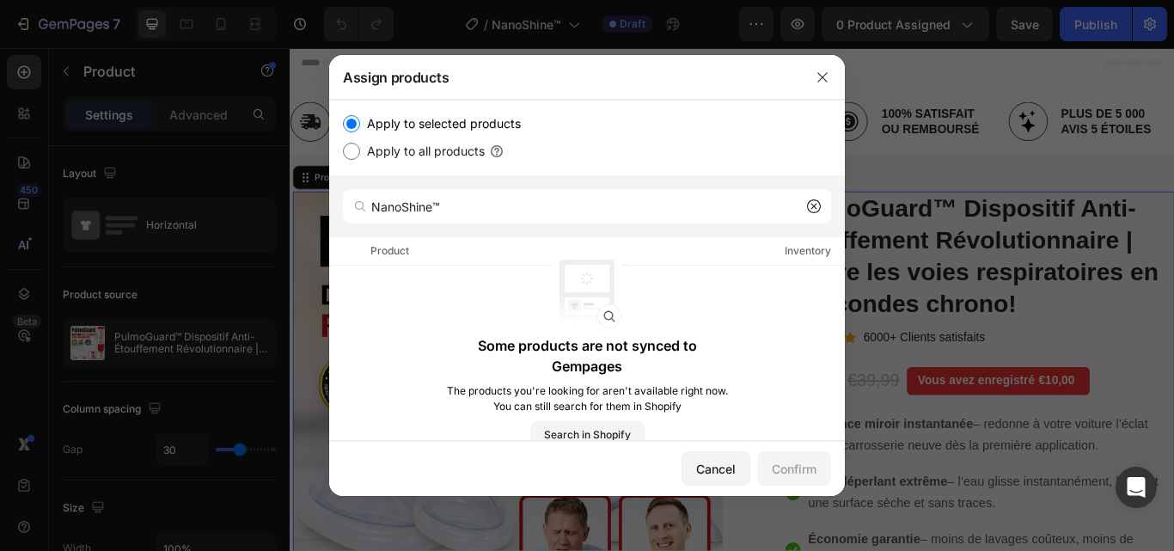
click at [817, 209] on icon at bounding box center [815, 207] width 6 height 6
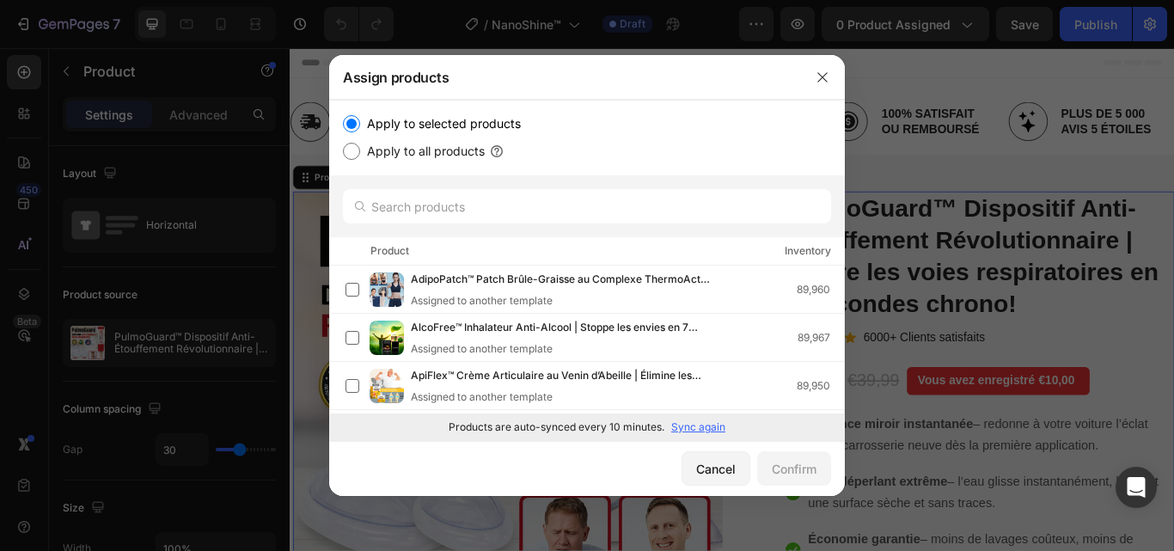
click at [696, 427] on p "Sync again" at bounding box center [698, 427] width 54 height 15
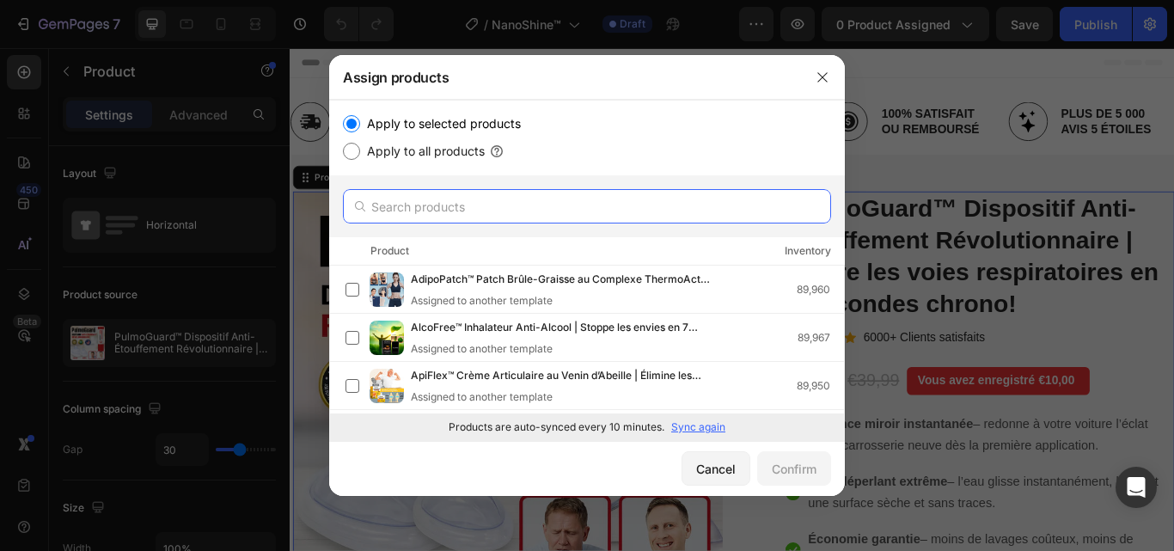
click at [457, 205] on input "text" at bounding box center [587, 206] width 488 height 34
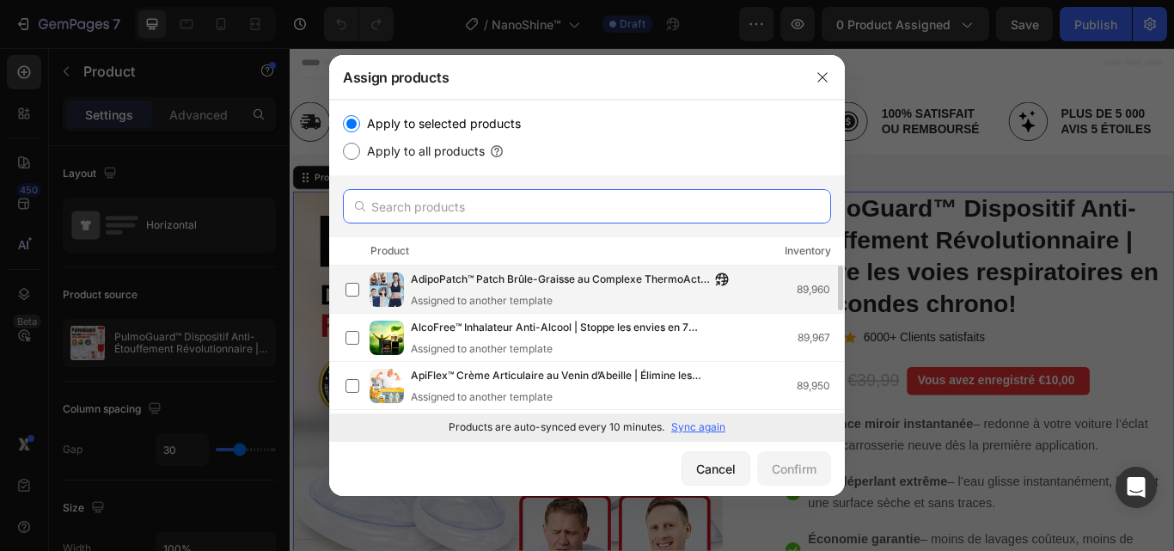
paste input "NanoShine™"
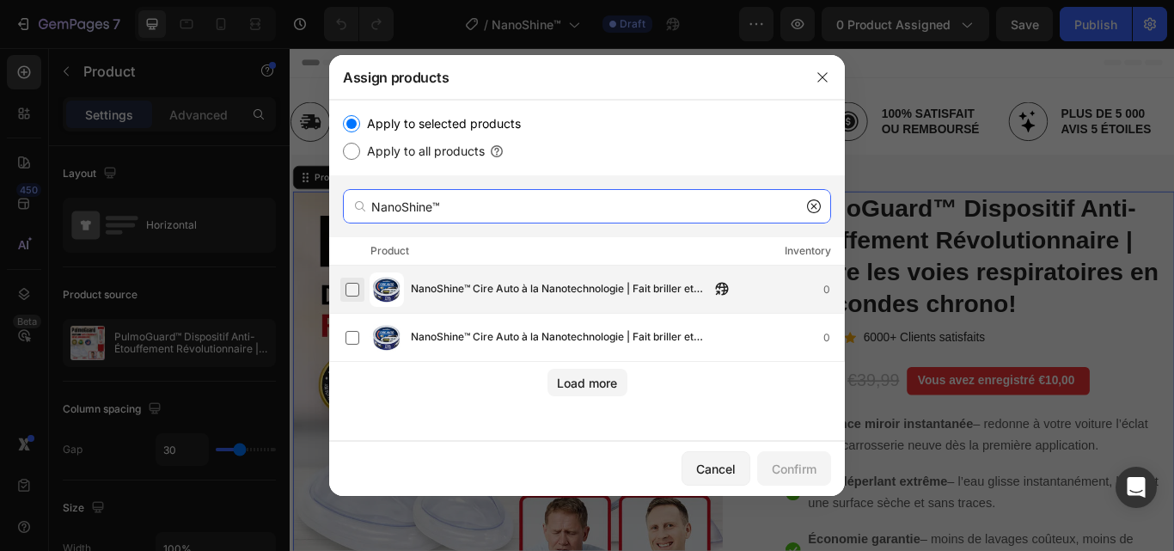
type input "NanoShine™"
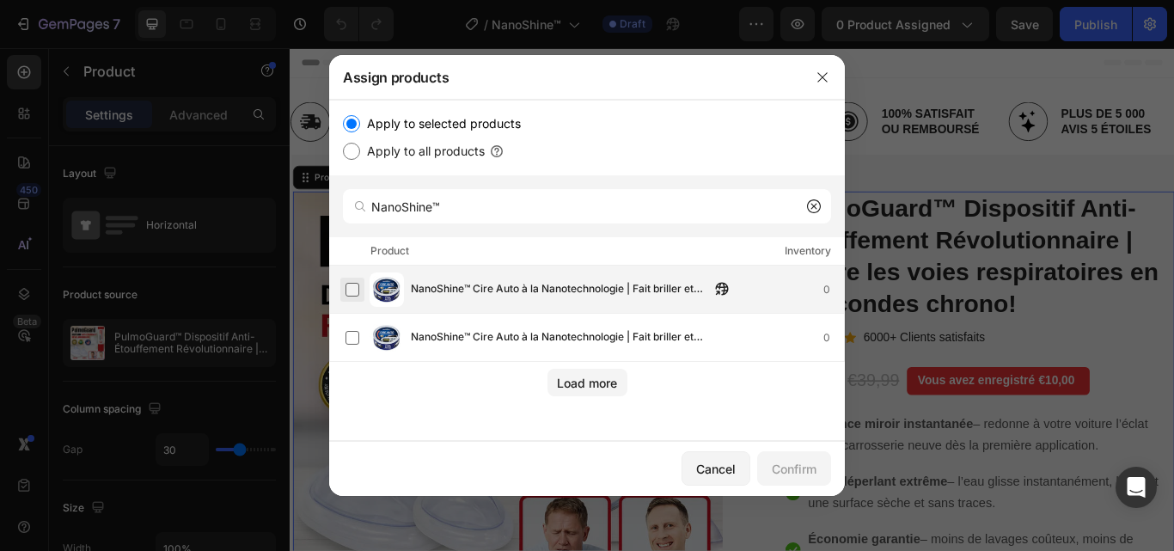
click at [348, 291] on label at bounding box center [353, 290] width 14 height 14
click at [796, 460] on div "Confirm" at bounding box center [794, 469] width 45 height 18
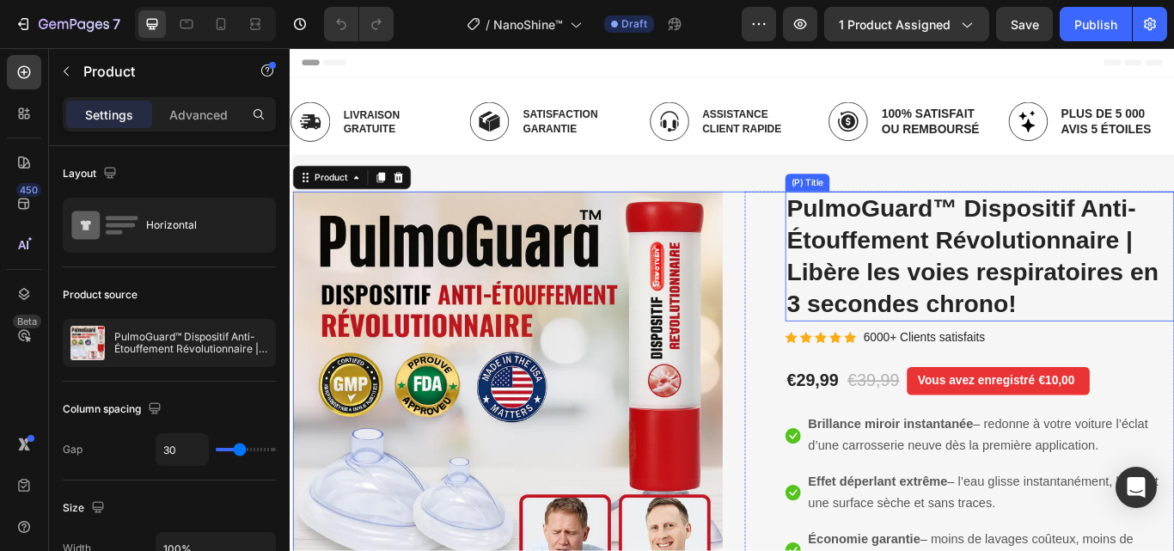
click at [979, 279] on h2 "PulmoGuard™ Dispositif Anti-Étouffement Révolutionnaire | Libère les voies resp…" at bounding box center [1094, 291] width 454 height 151
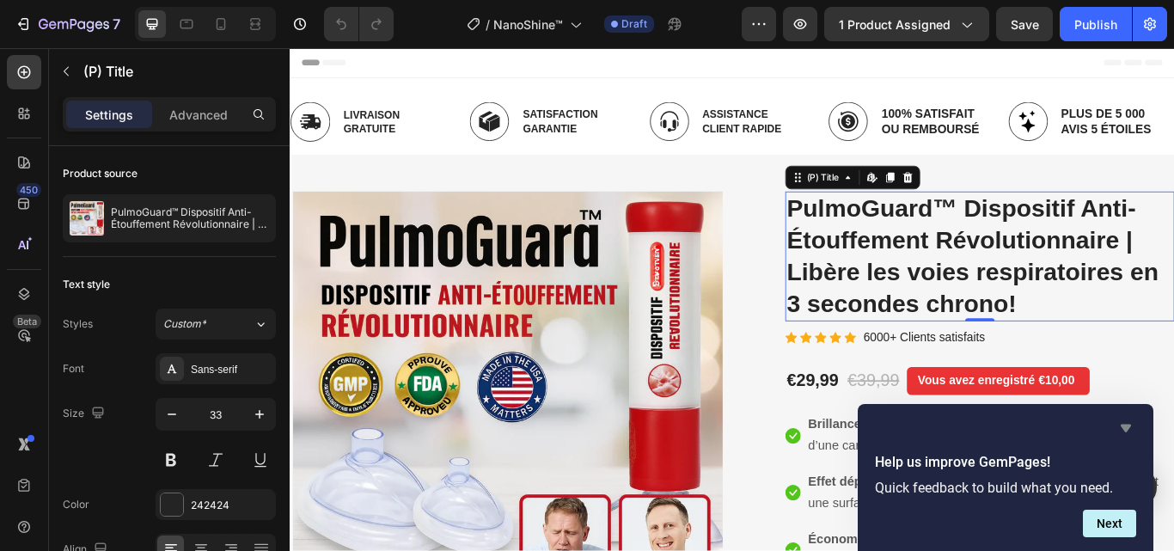
click at [1126, 426] on icon "Hide survey" at bounding box center [1126, 429] width 10 height 8
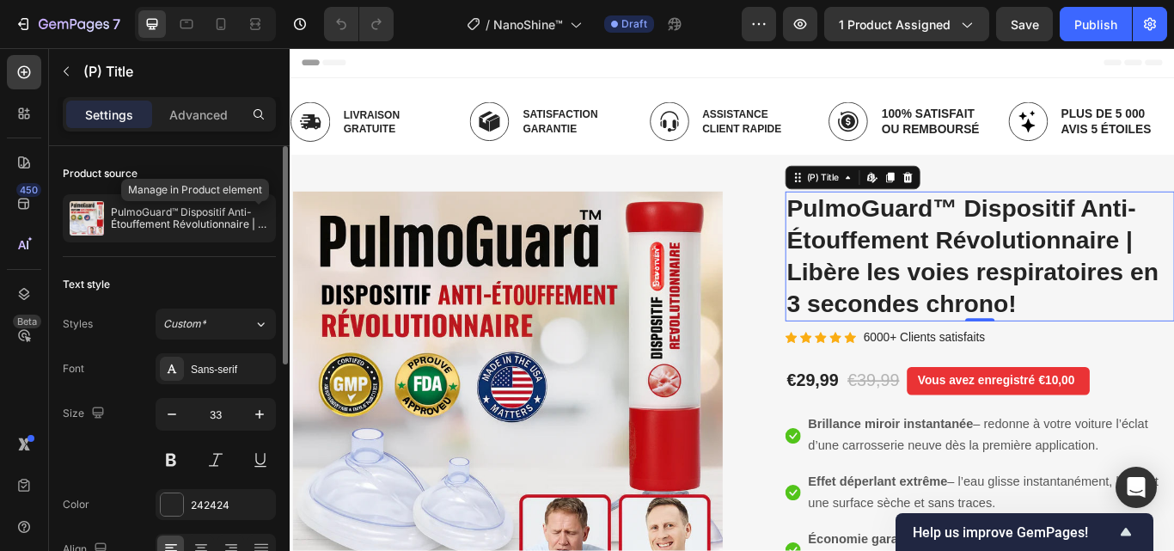
drag, startPoint x: 253, startPoint y: 215, endPoint x: 199, endPoint y: 270, distance: 77.2
click at [0, 0] on icon "button" at bounding box center [0, 0] width 0 height 0
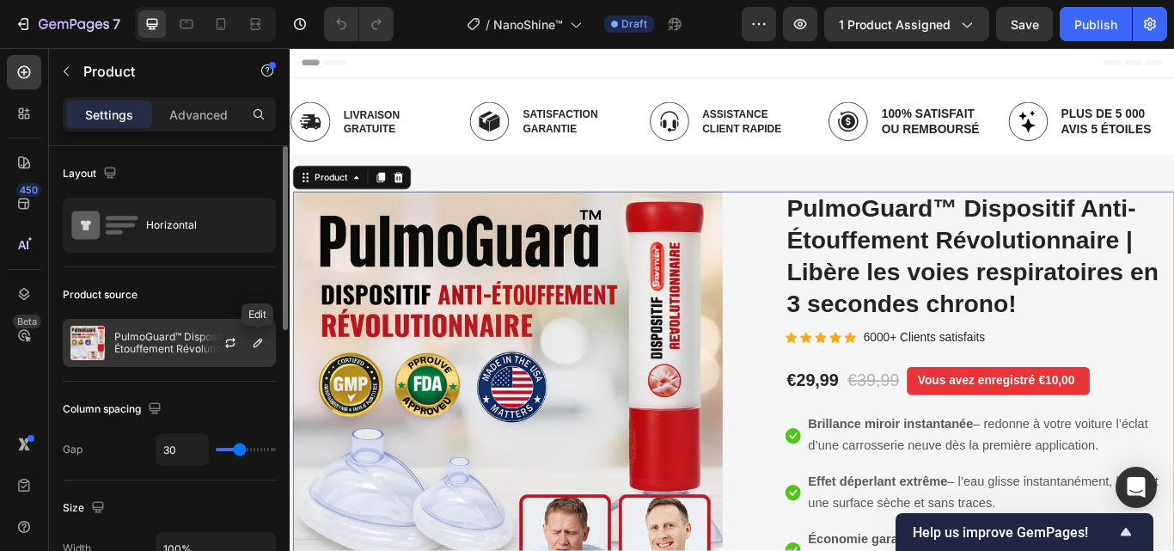
click at [260, 342] on icon "button" at bounding box center [258, 343] width 14 height 14
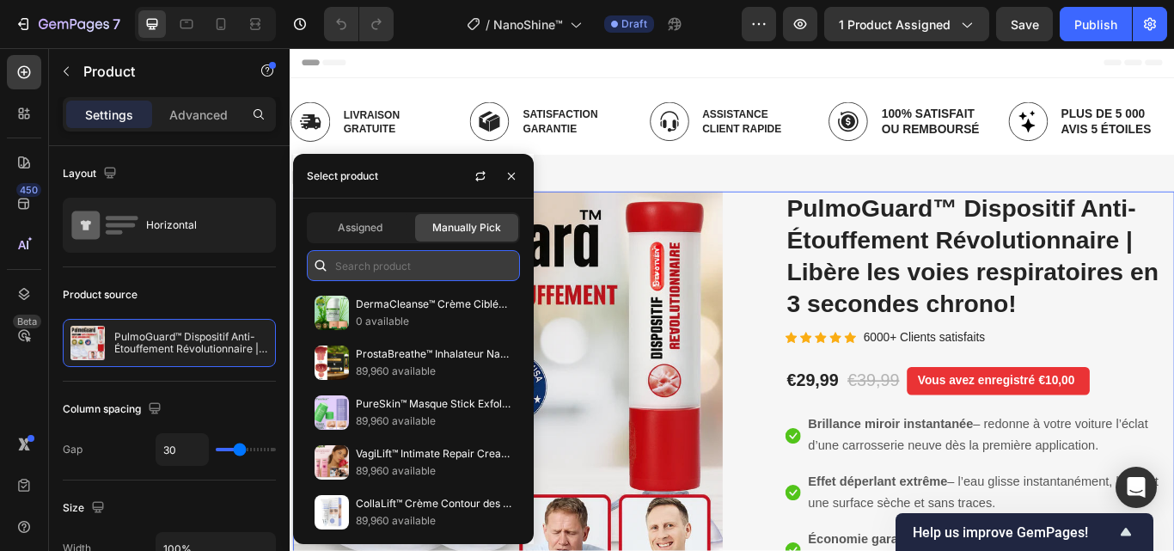
click at [391, 267] on input "text" at bounding box center [413, 265] width 213 height 31
paste input "NanoShine™"
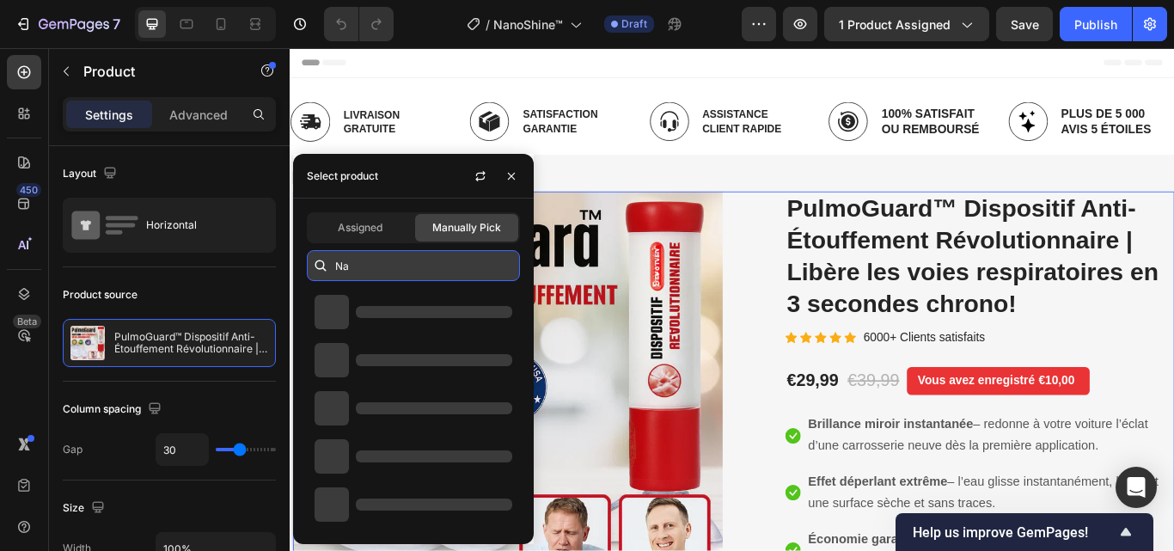
type input "N"
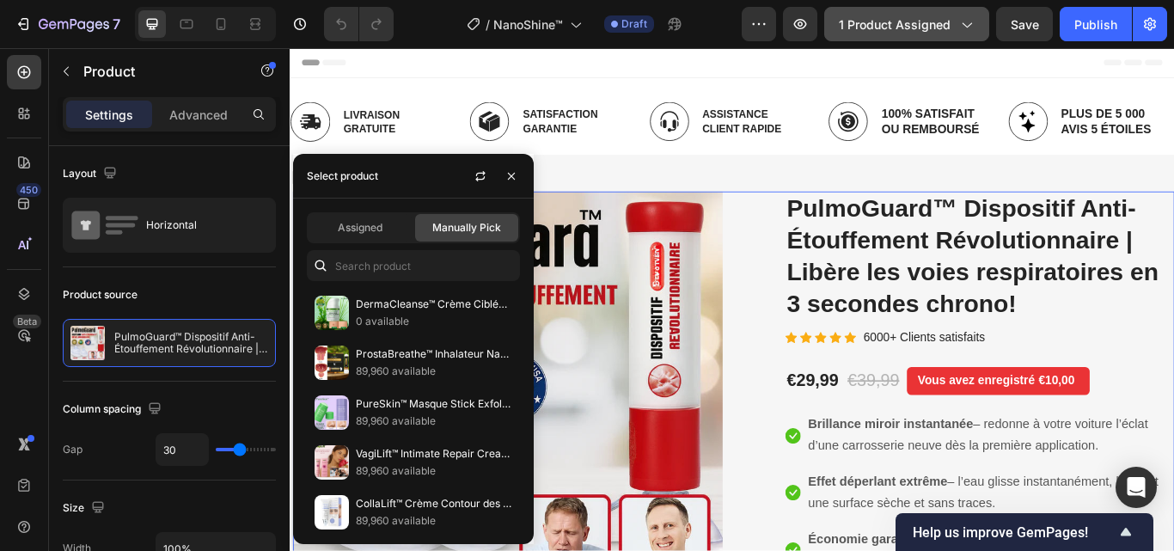
click at [968, 20] on icon "button" at bounding box center [966, 23] width 17 height 17
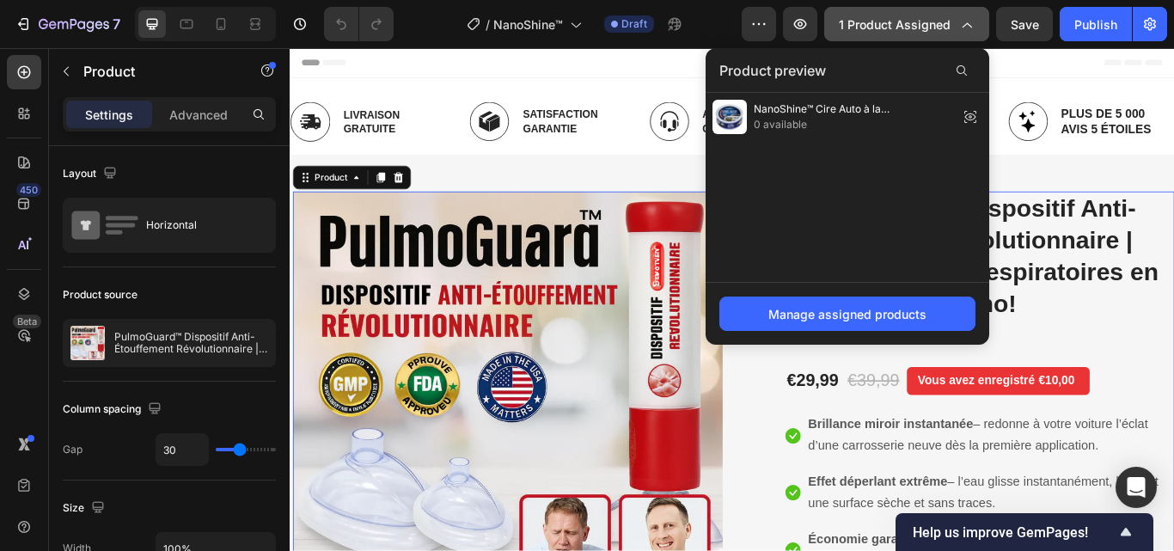
click at [966, 29] on icon "button" at bounding box center [966, 23] width 17 height 17
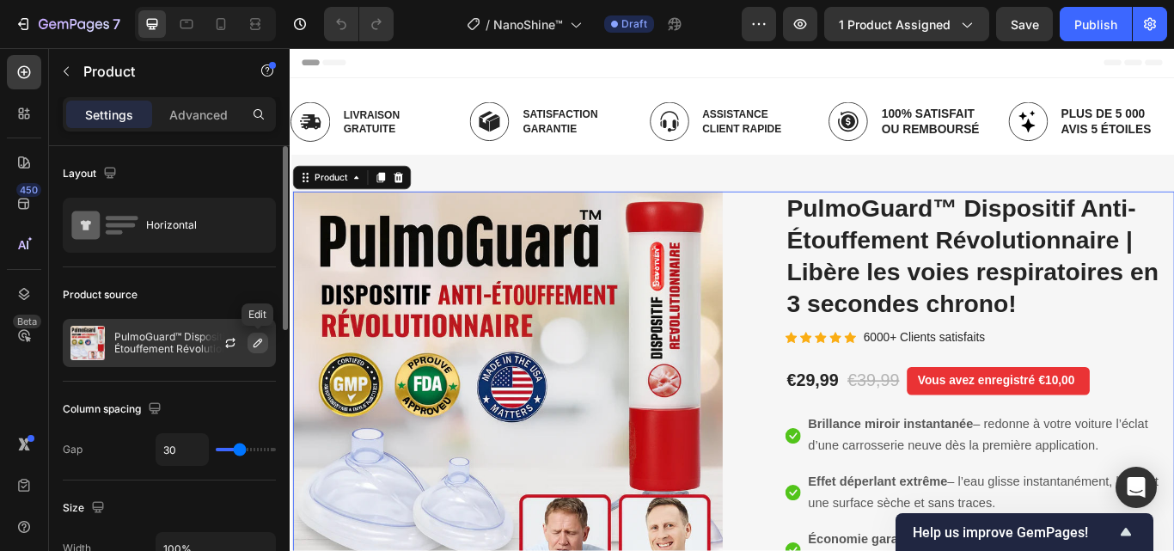
click at [252, 336] on icon "button" at bounding box center [258, 343] width 14 height 14
click at [254, 336] on icon "button" at bounding box center [258, 343] width 14 height 14
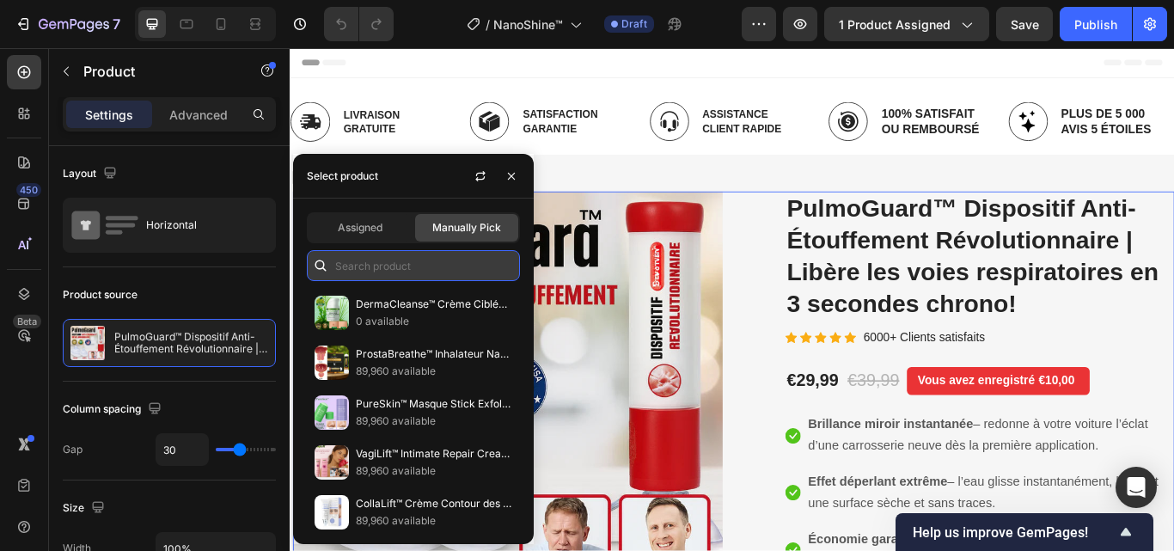
click at [364, 267] on input "text" at bounding box center [413, 265] width 213 height 31
paste input "NanoShine™"
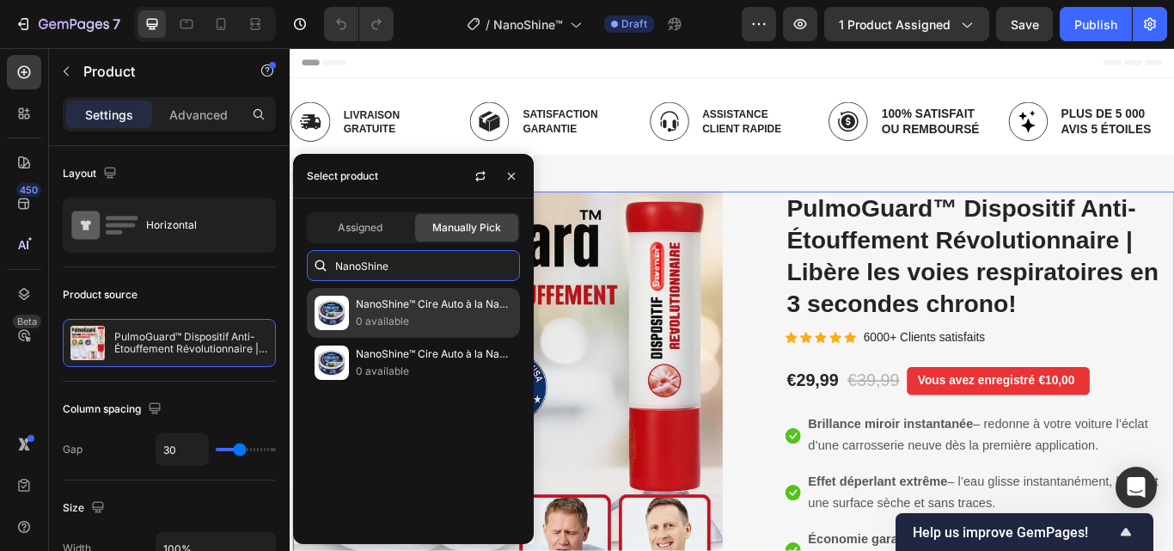
type input "NanoShine"
click at [434, 318] on p "0 available" at bounding box center [434, 321] width 156 height 17
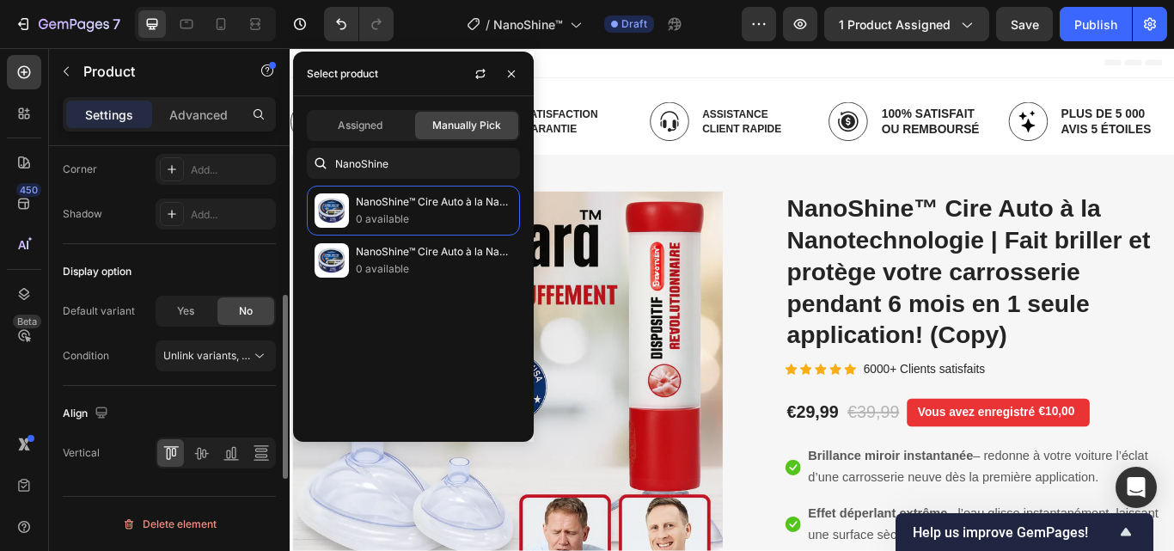
scroll to position [492, 0]
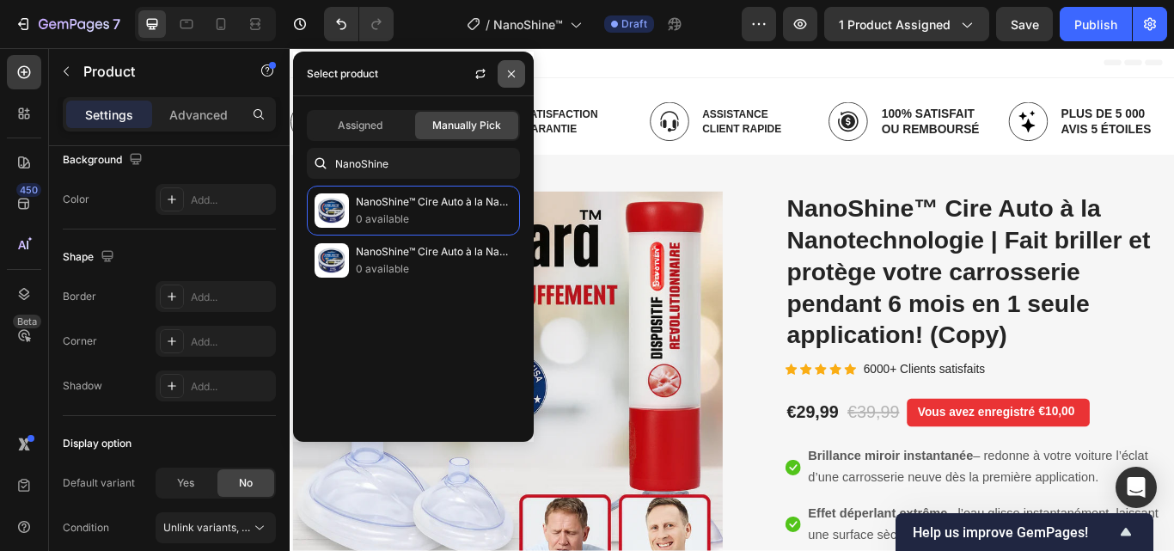
drag, startPoint x: 514, startPoint y: 73, endPoint x: 252, endPoint y: 68, distance: 262.3
click at [514, 73] on icon "button" at bounding box center [512, 74] width 14 height 14
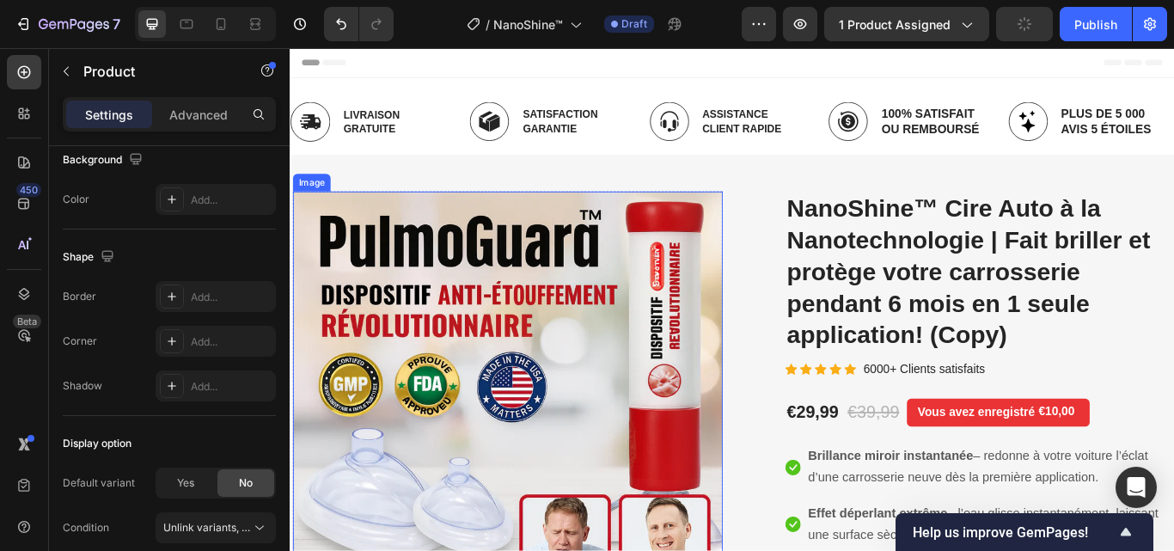
click at [421, 317] on img at bounding box center [543, 453] width 501 height 475
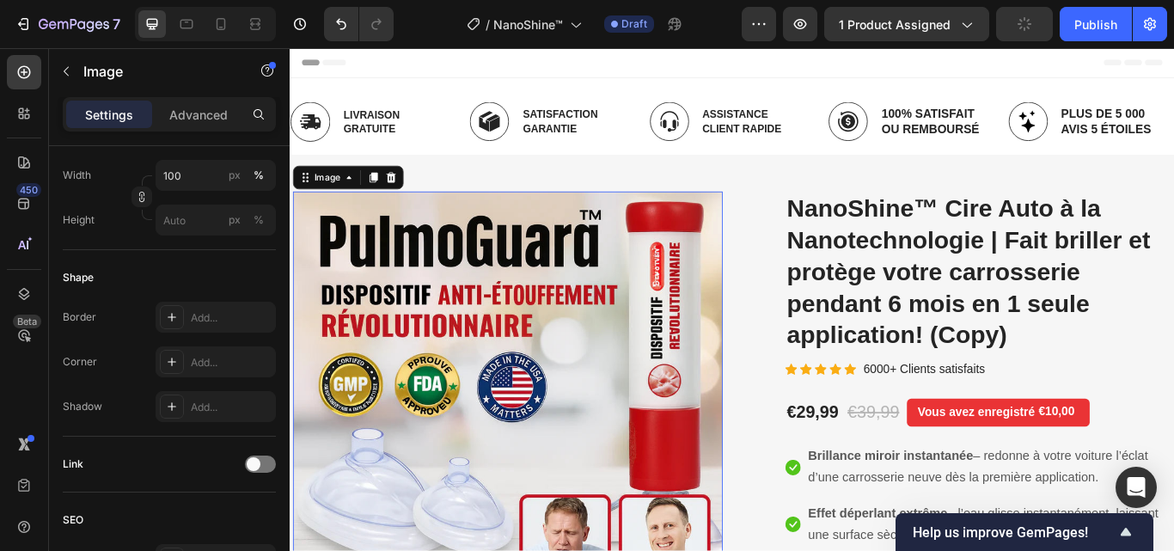
scroll to position [0, 0]
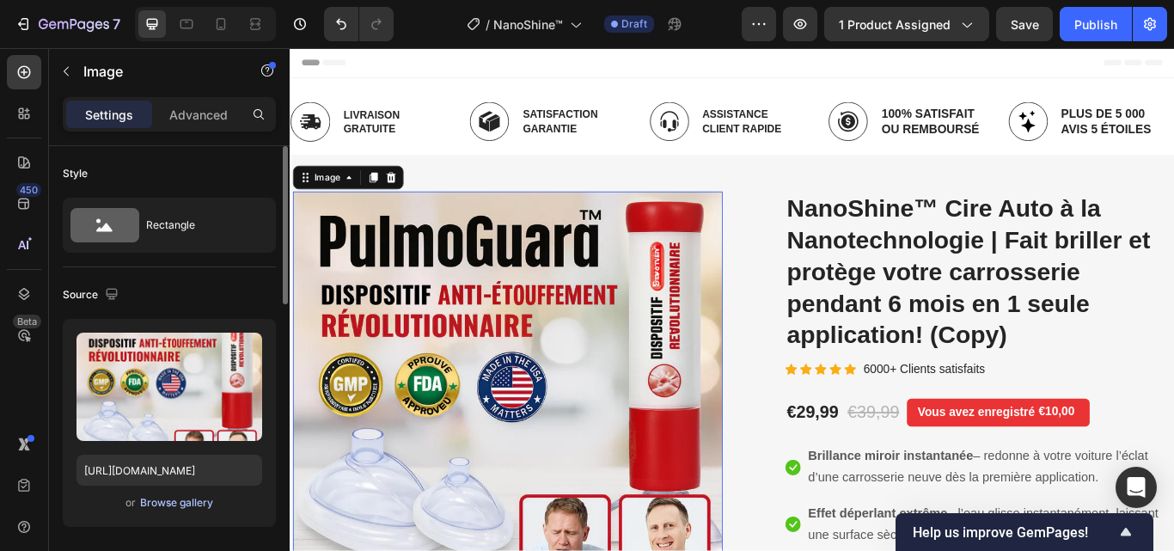
click at [177, 501] on div "Browse gallery" at bounding box center [176, 502] width 73 height 15
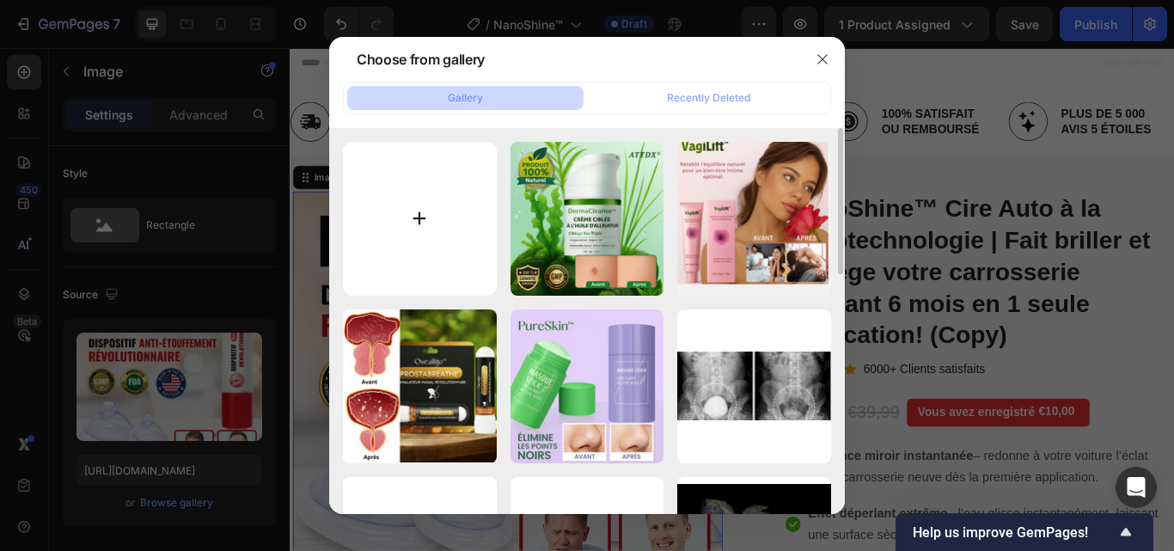
click at [410, 218] on input "file" at bounding box center [420, 219] width 154 height 154
type input "C:\fakepath\2.webp"
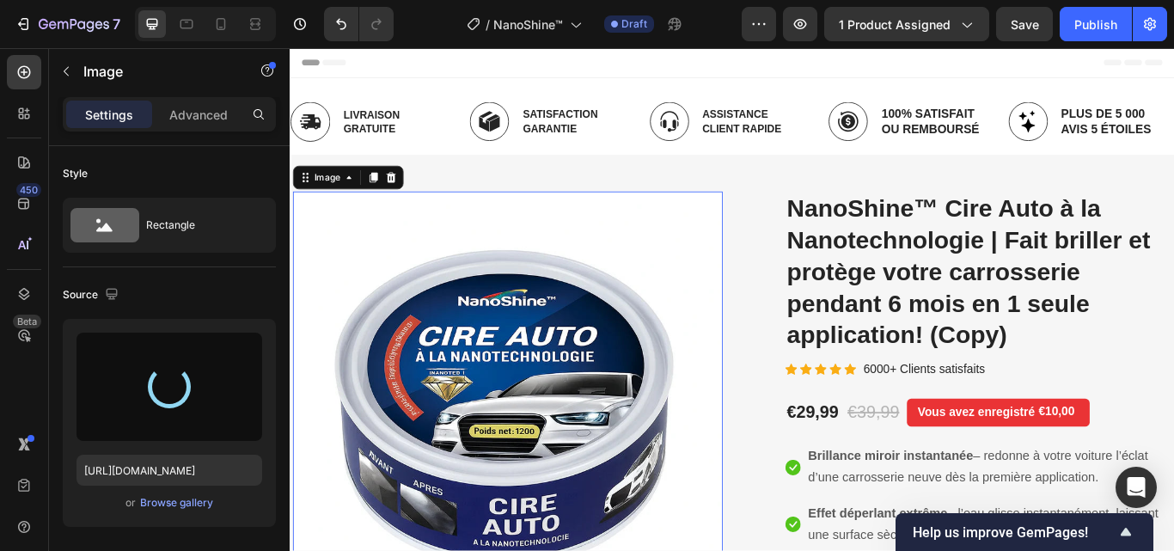
type input "https://cdn.shopify.com/s/files/1/0748/6688/4847/files/gempages_574280435123618…"
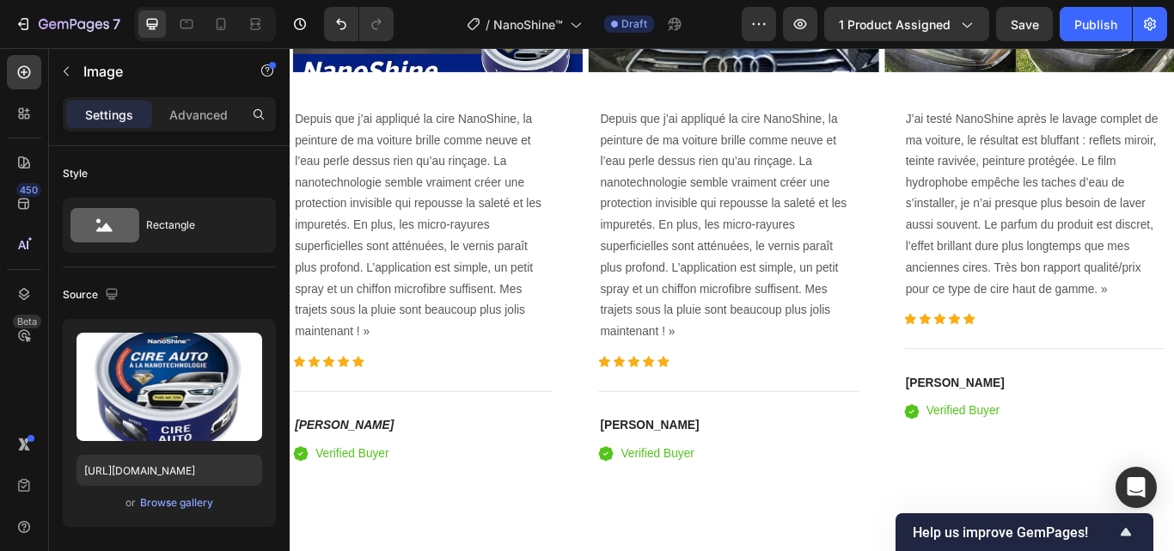
scroll to position [3181, 0]
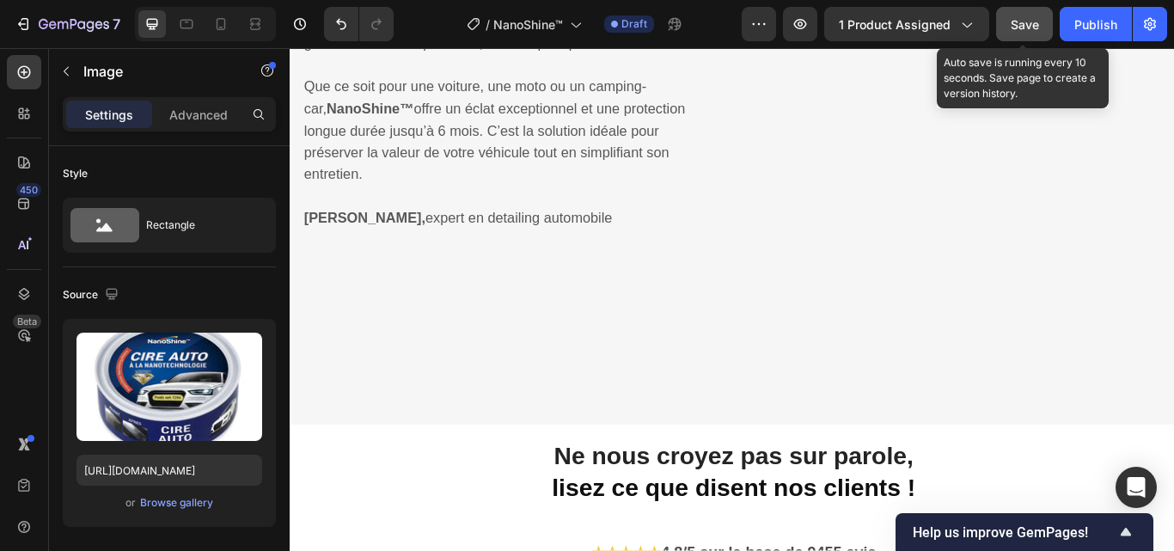
drag, startPoint x: 1027, startPoint y: 19, endPoint x: 755, endPoint y: 115, distance: 289.0
click at [1027, 19] on span "Save" at bounding box center [1025, 24] width 28 height 15
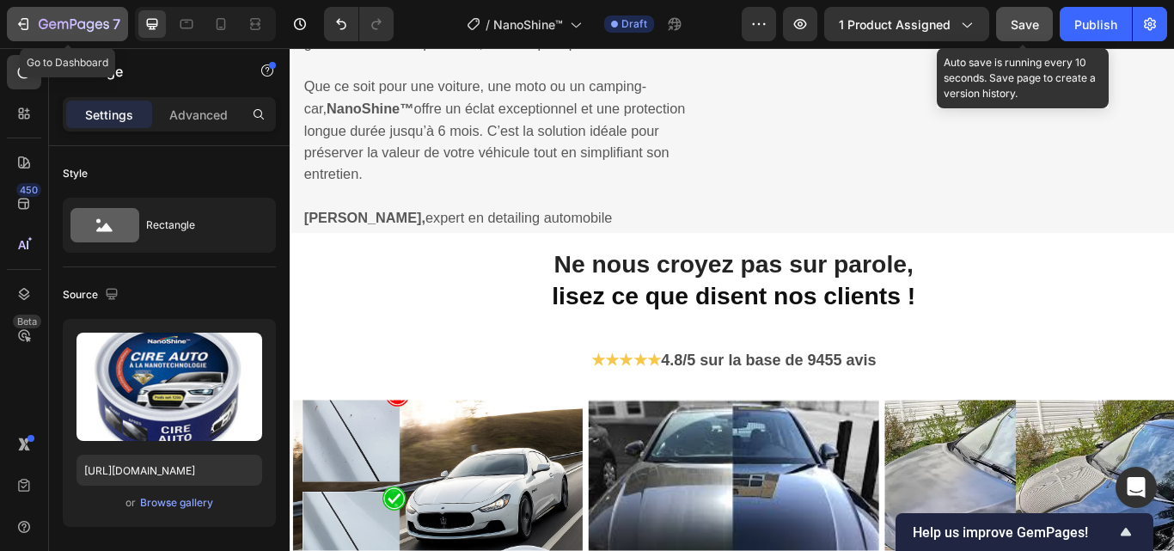
click at [24, 20] on icon "button" at bounding box center [23, 23] width 17 height 17
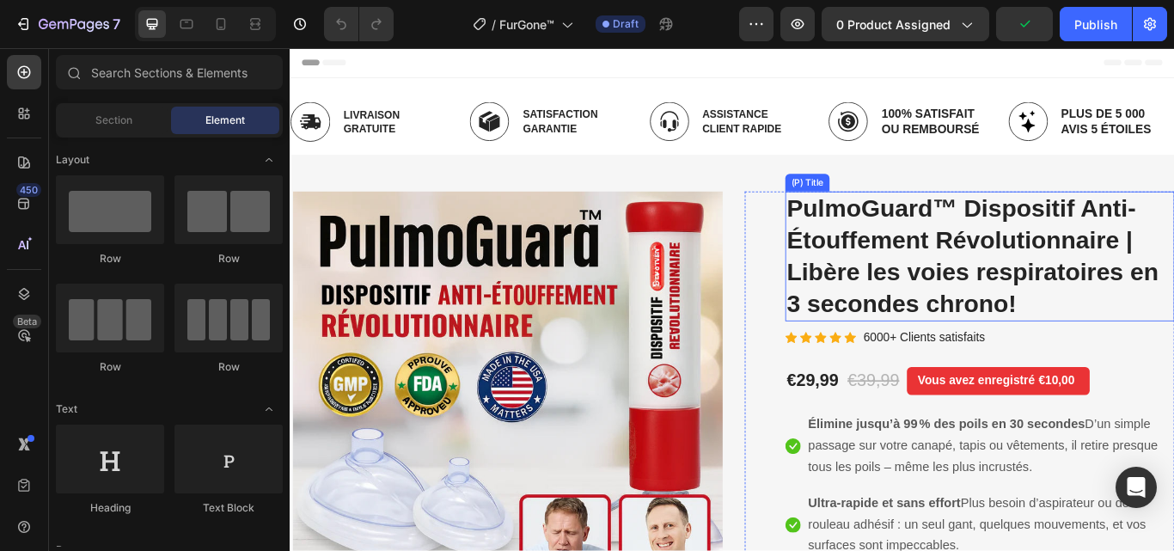
click at [972, 279] on h2 "PulmoGuard™ Dispositif Anti-Étouffement Révolutionnaire | Libère les voies resp…" at bounding box center [1094, 291] width 454 height 151
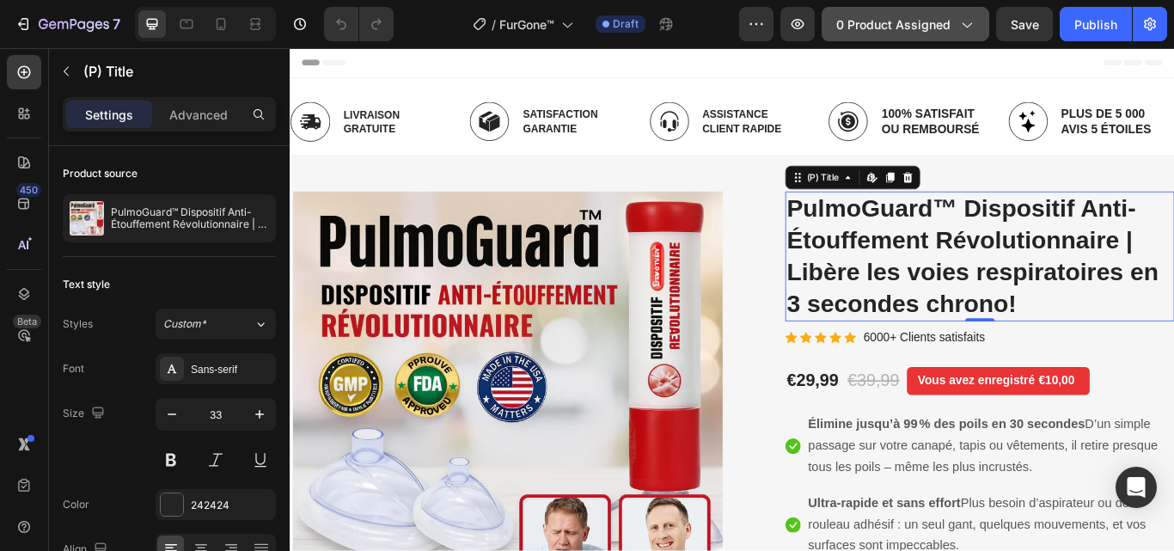
click at [948, 30] on span "0 product assigned" at bounding box center [893, 24] width 114 height 18
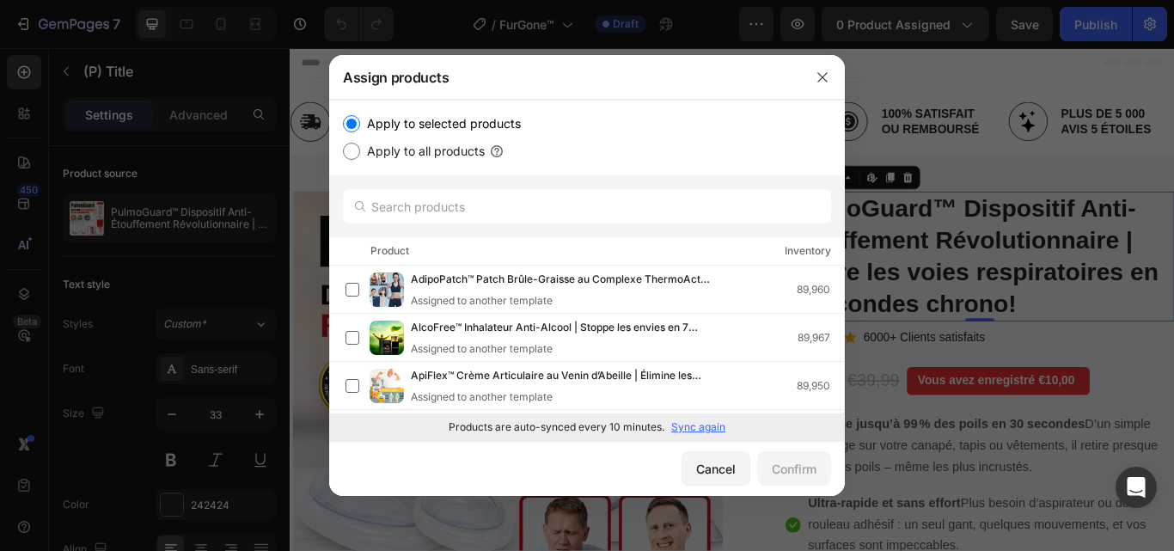
click at [713, 422] on p "Sync again" at bounding box center [698, 427] width 54 height 15
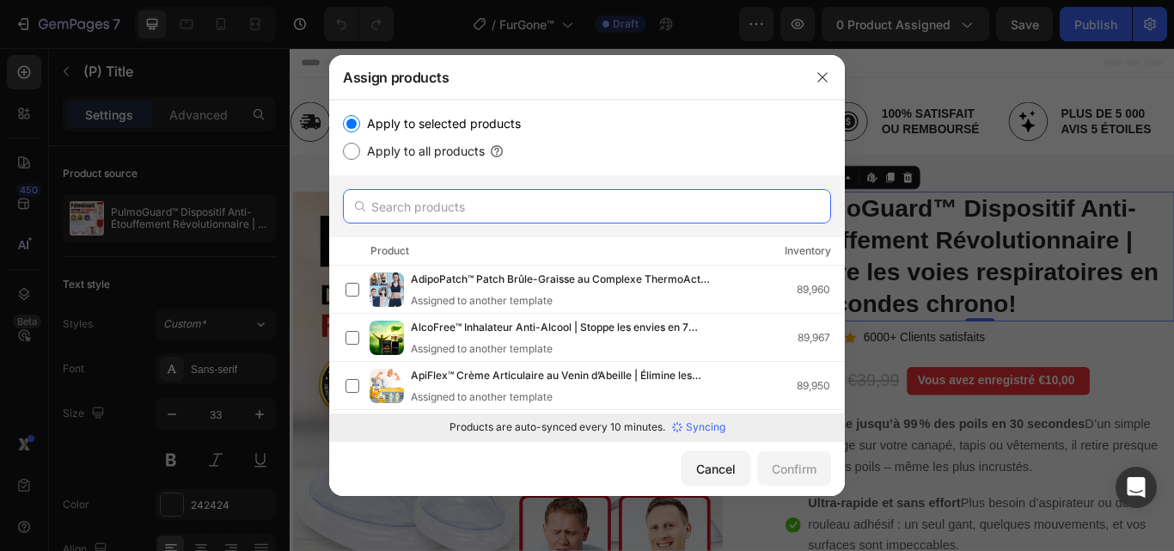
click at [531, 202] on input "text" at bounding box center [587, 206] width 488 height 34
paste input "FurGone™"
type input "FurGone™"
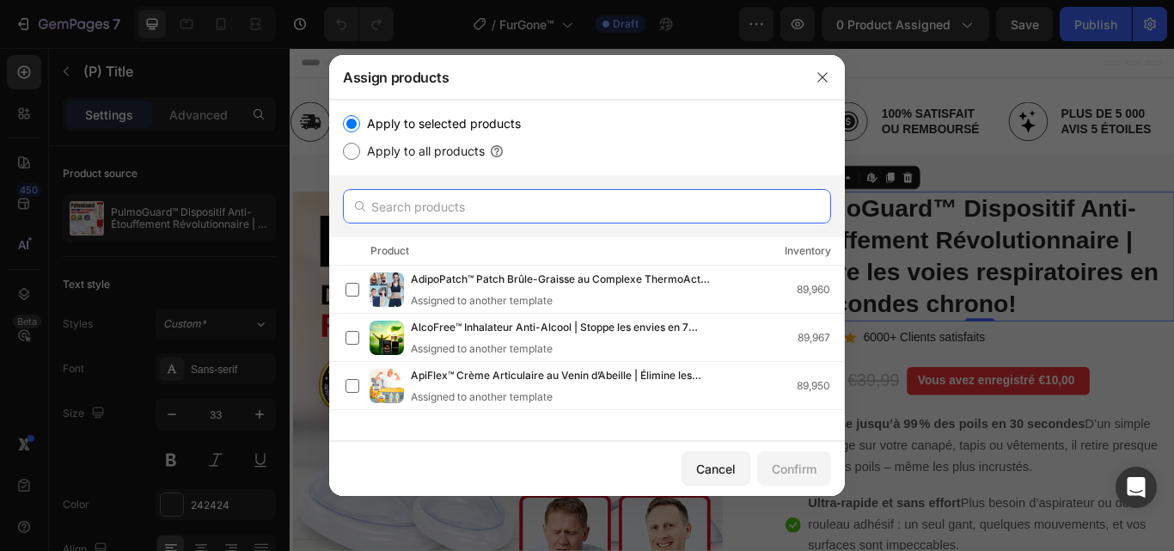
paste input "FurGone™"
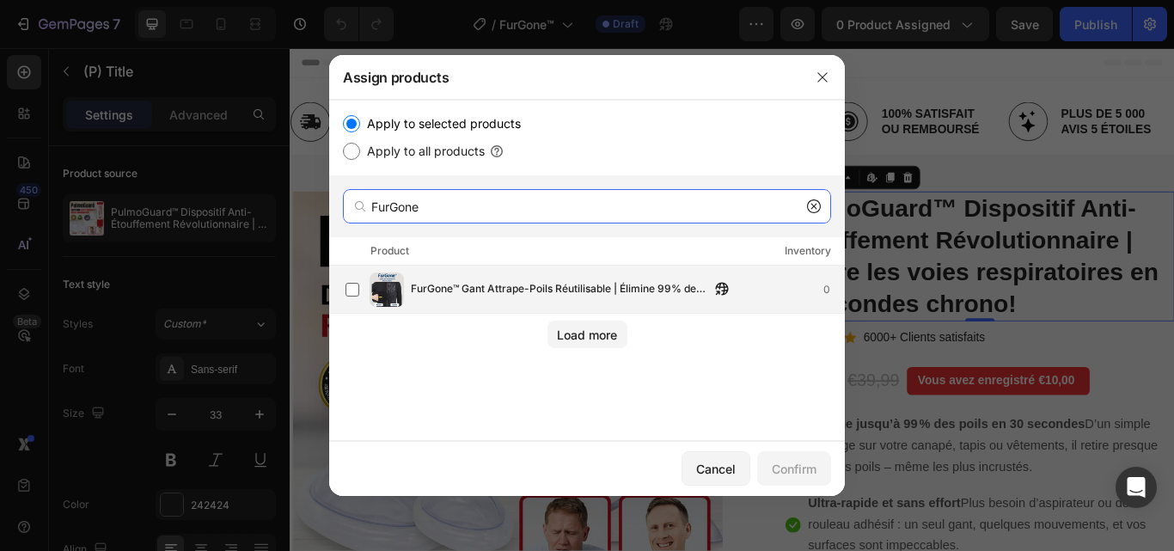
type input "FurGone"
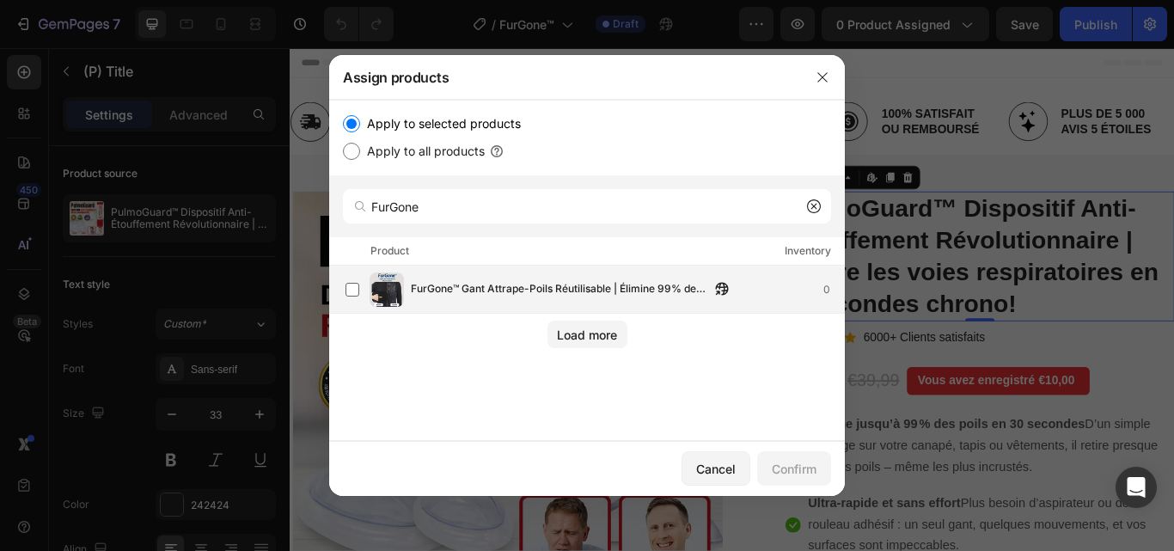
click at [466, 289] on span "FurGone™ Gant Attrape-Poils Réutilisable | Élimine 99% des poils d’animaux en 3…" at bounding box center [560, 289] width 299 height 19
click at [803, 461] on div "Confirm" at bounding box center [794, 469] width 45 height 18
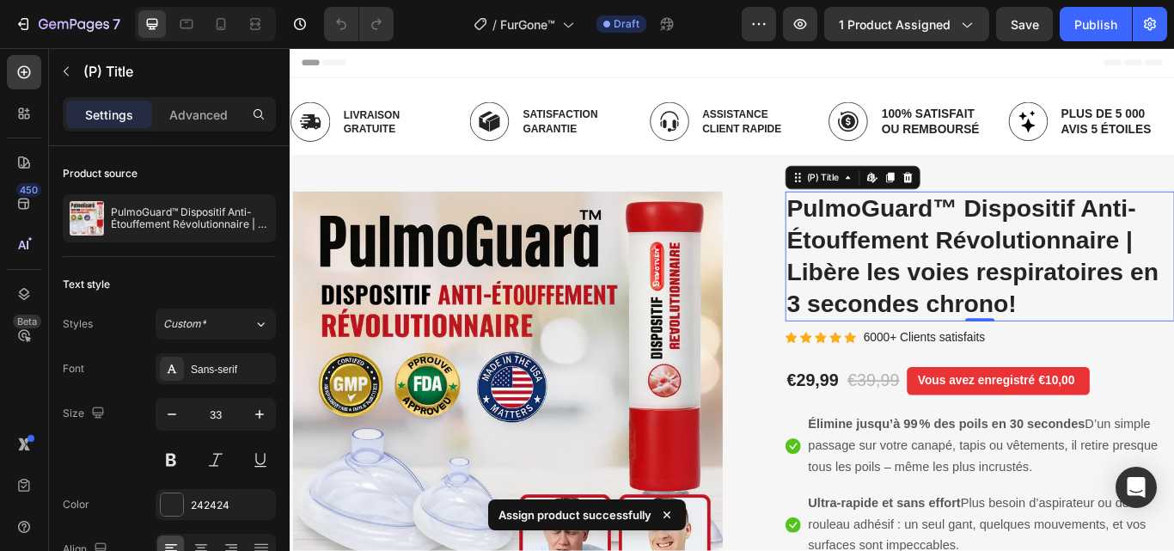
click at [939, 252] on h2 "PulmoGuard™ Dispositif Anti-Étouffement Révolutionnaire | Libère les voies resp…" at bounding box center [1094, 291] width 454 height 151
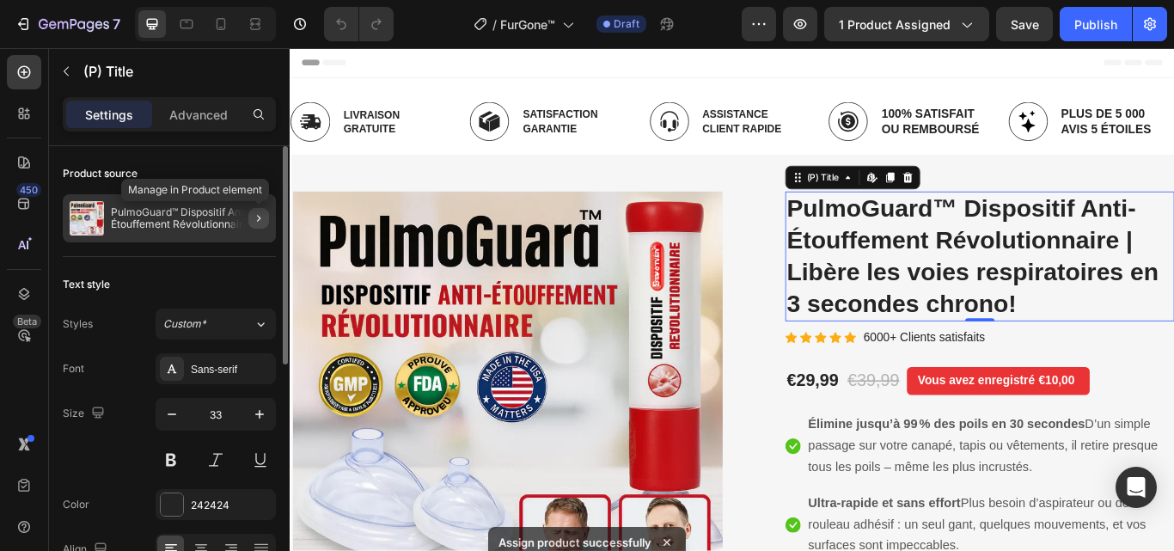
click at [254, 219] on icon "button" at bounding box center [259, 218] width 14 height 14
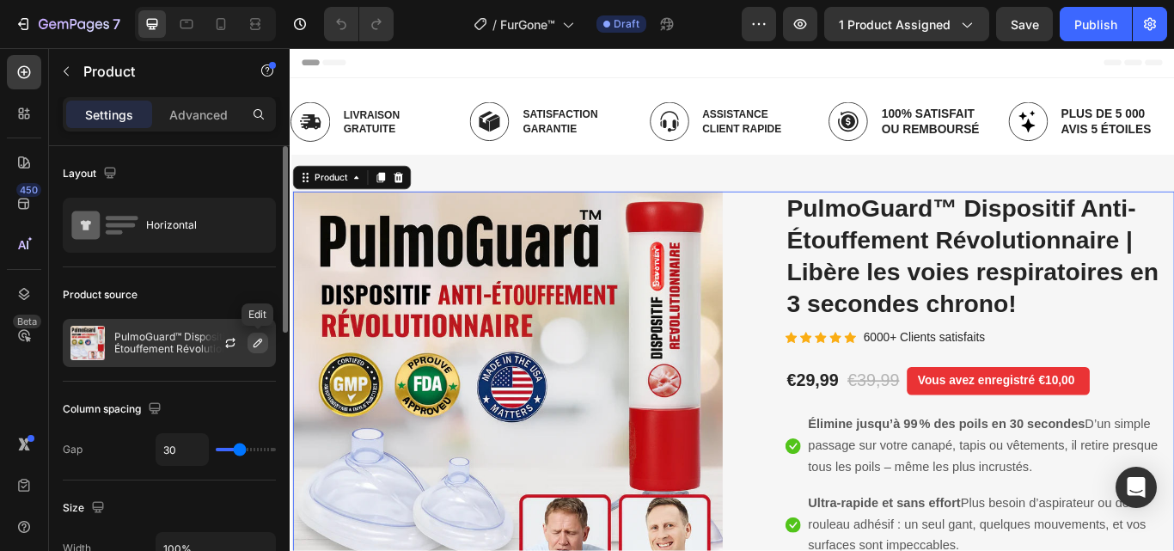
drag, startPoint x: 257, startPoint y: 337, endPoint x: 3, endPoint y: 379, distance: 257.9
click at [257, 337] on icon "button" at bounding box center [258, 343] width 14 height 14
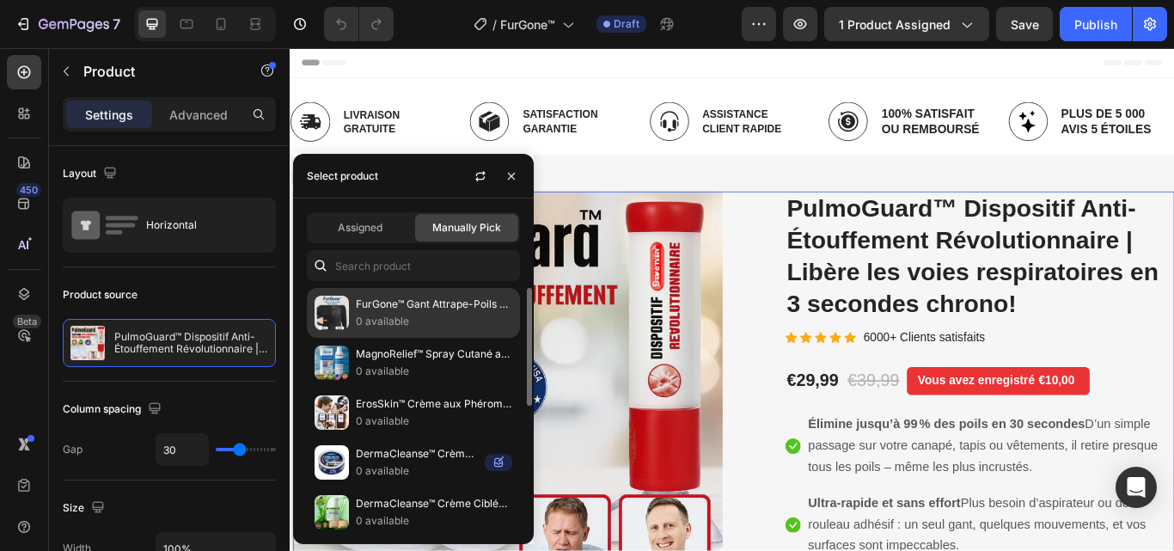
click at [412, 319] on p "0 available" at bounding box center [434, 321] width 156 height 17
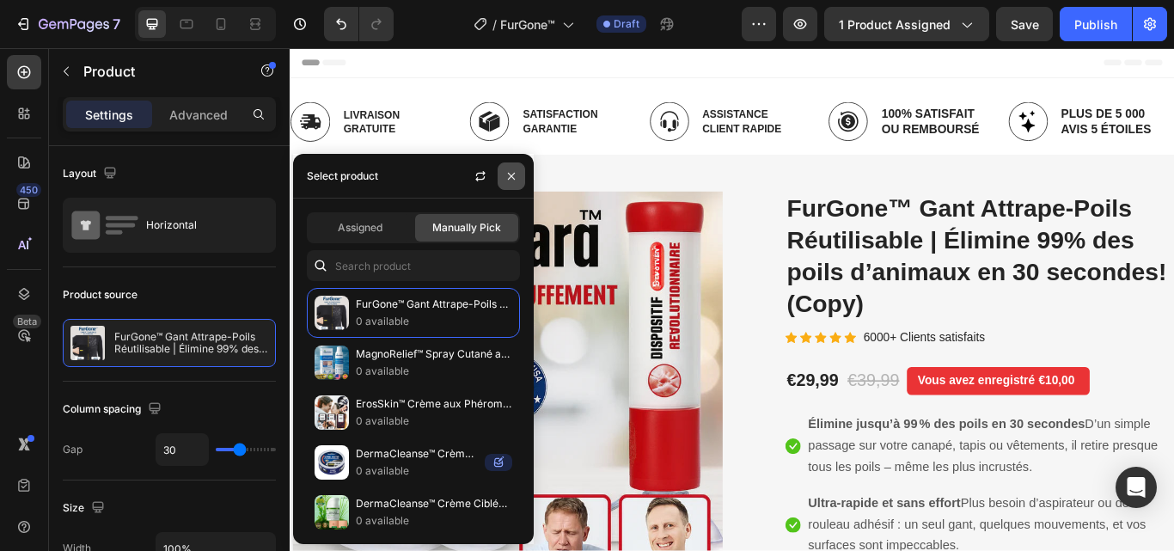
click at [504, 175] on button "button" at bounding box center [512, 176] width 28 height 28
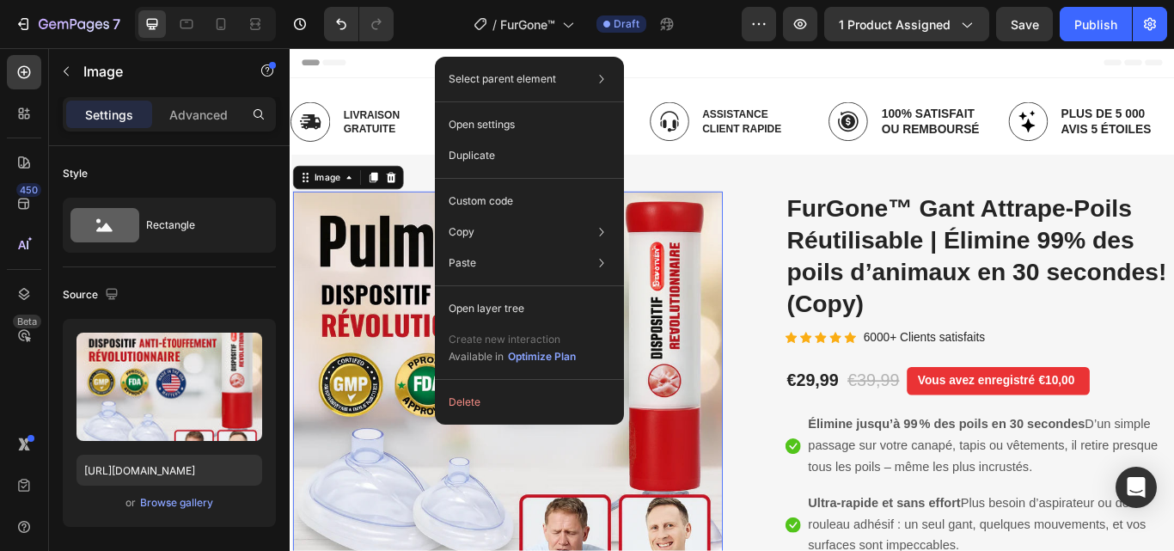
click at [396, 407] on img at bounding box center [543, 453] width 501 height 475
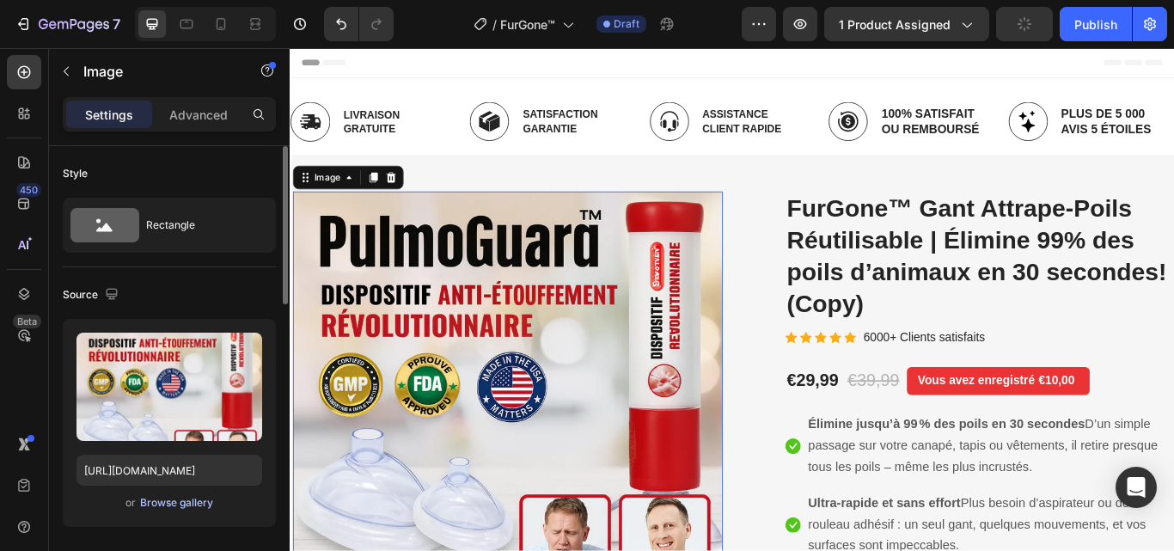
click at [187, 501] on div "Browse gallery" at bounding box center [176, 502] width 73 height 15
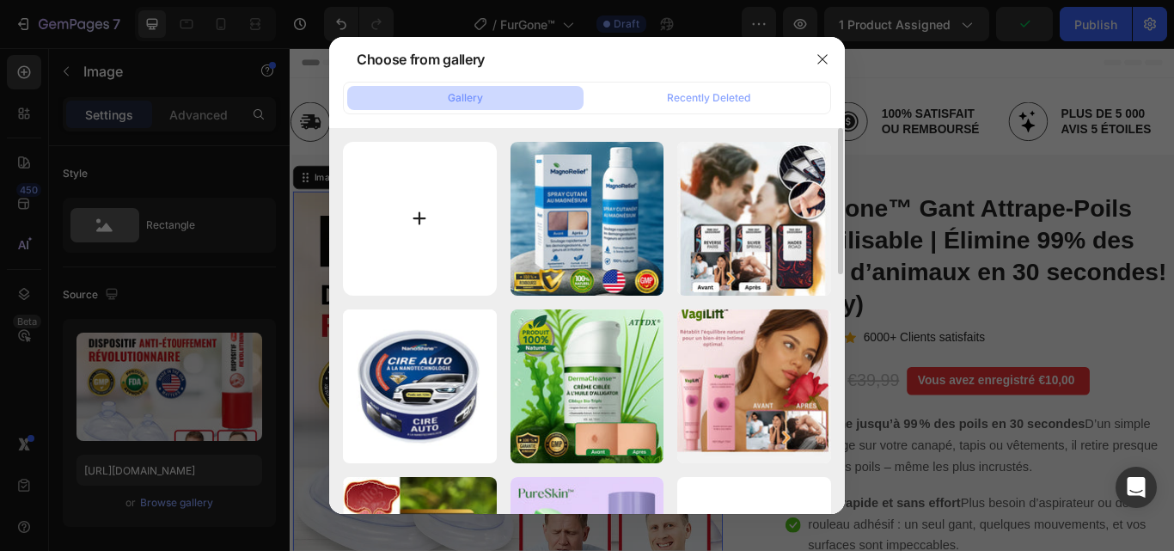
click at [431, 211] on input "file" at bounding box center [420, 219] width 154 height 154
type input "C:\fakepath\2.webp"
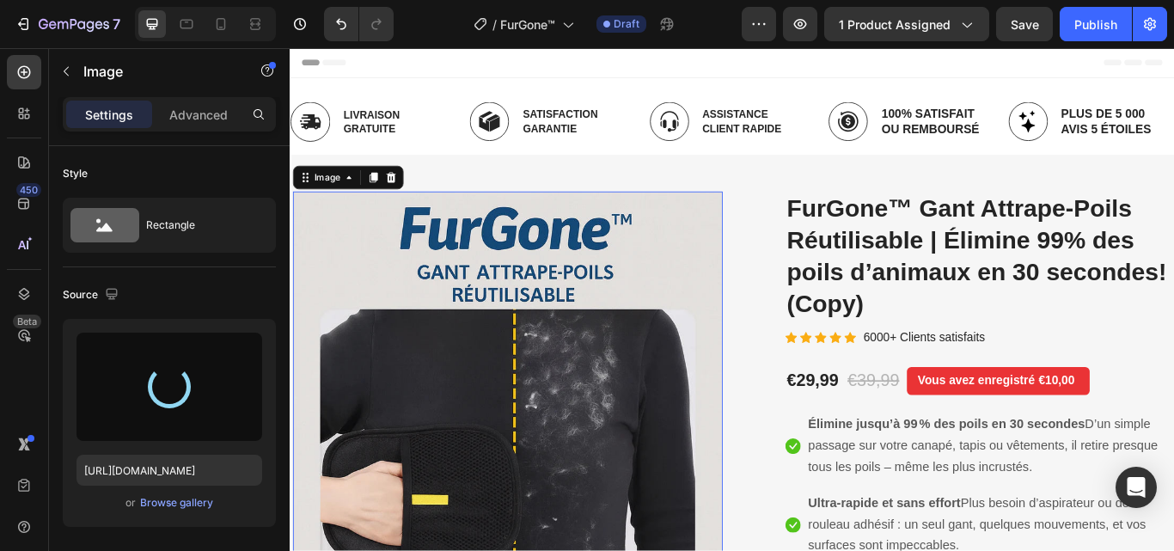
type input "https://cdn.shopify.com/s/files/1/0748/6688/4847/files/gempages_574280435123618…"
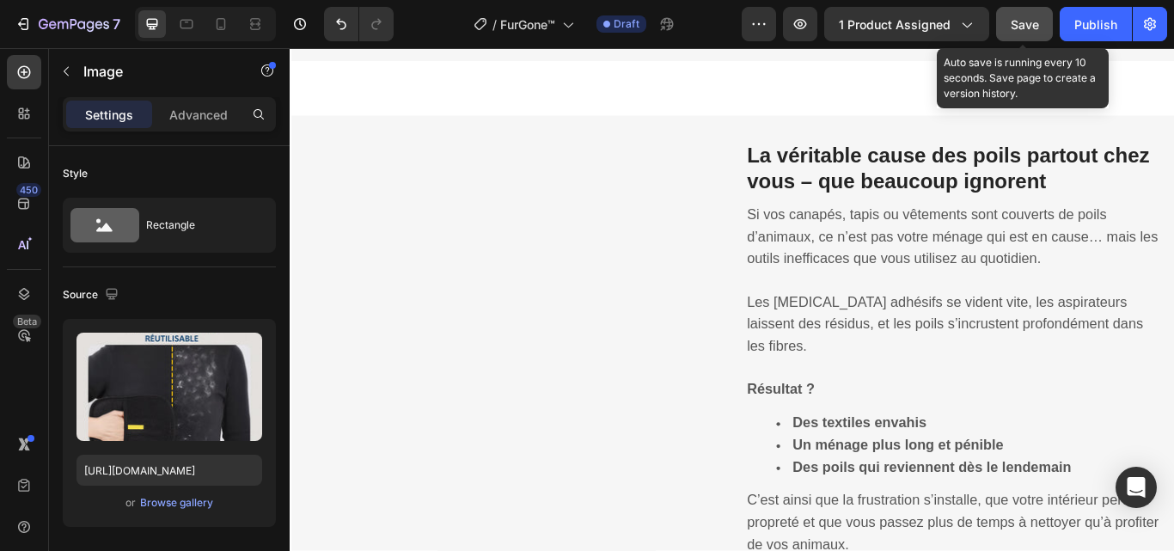
scroll to position [774, 0]
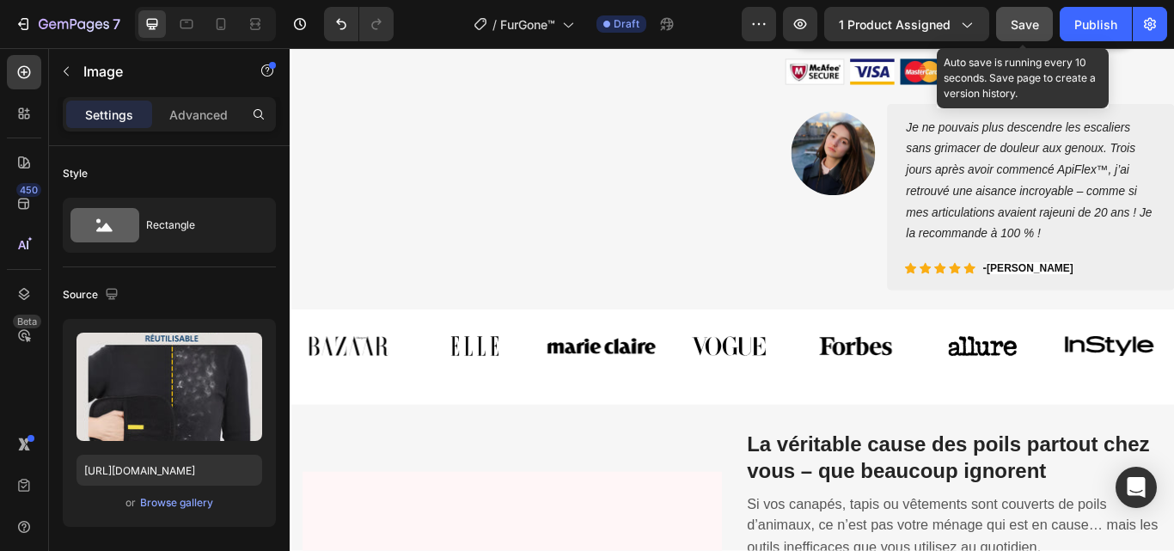
click at [1024, 18] on span "Save" at bounding box center [1025, 24] width 28 height 15
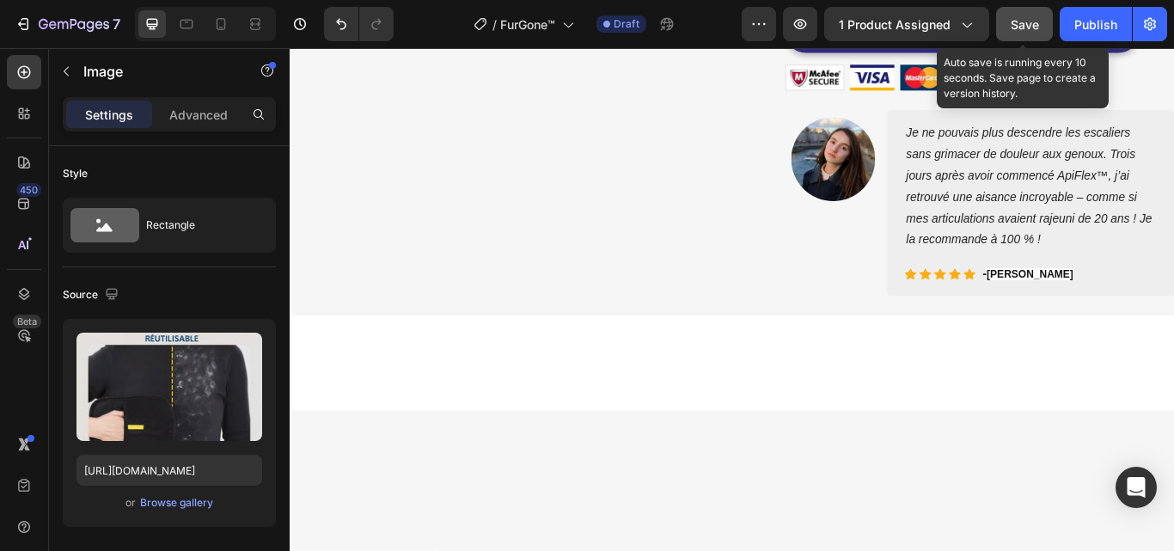
scroll to position [258, 0]
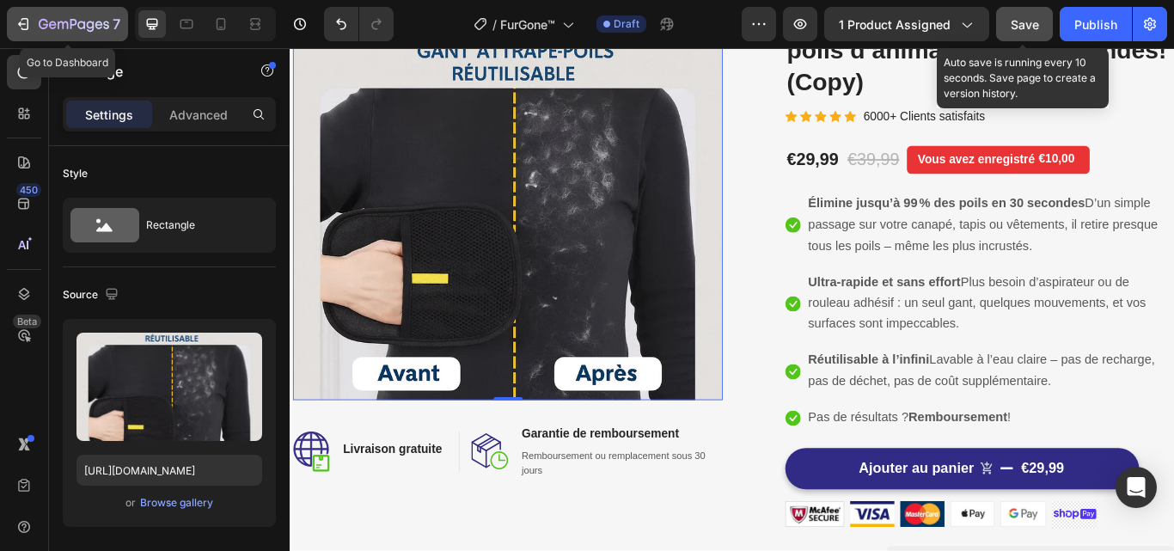
click at [89, 24] on icon "button" at bounding box center [74, 25] width 70 height 15
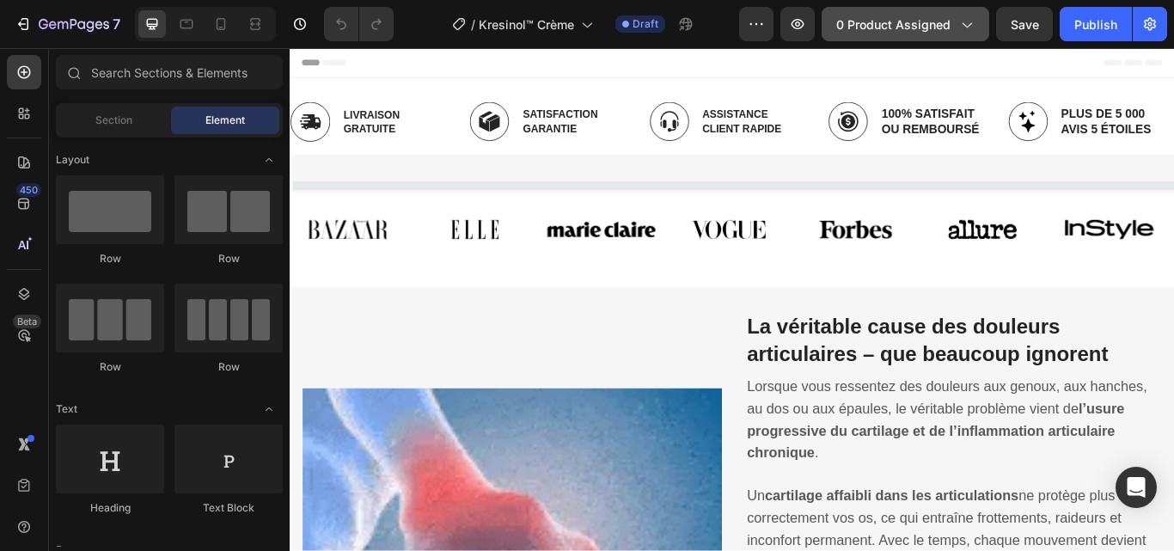
click at [958, 25] on icon "button" at bounding box center [966, 23] width 17 height 17
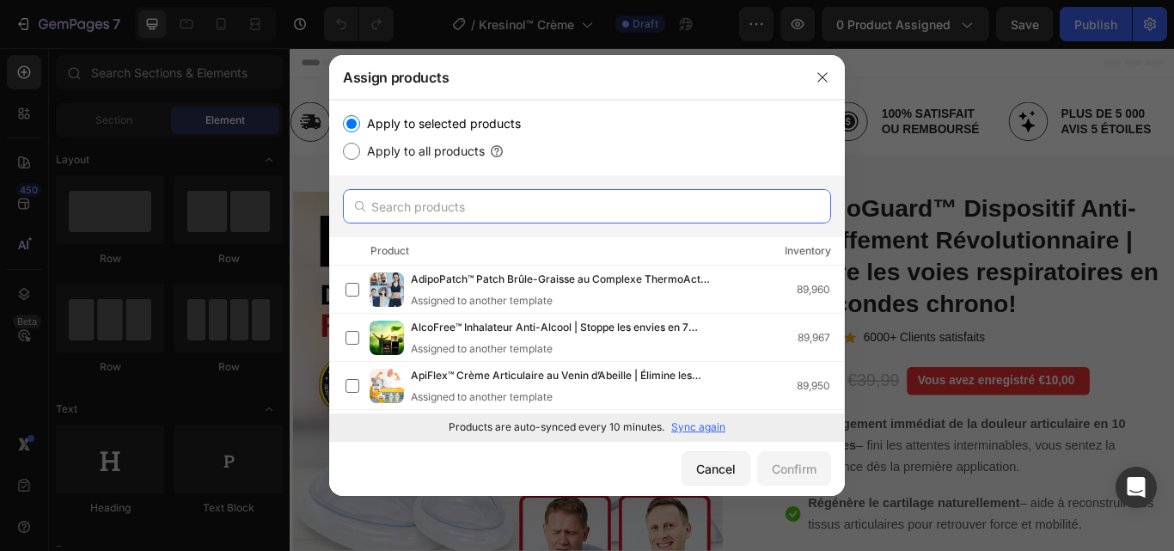
click at [441, 210] on input "text" at bounding box center [587, 206] width 488 height 34
paste input "Kresinol"
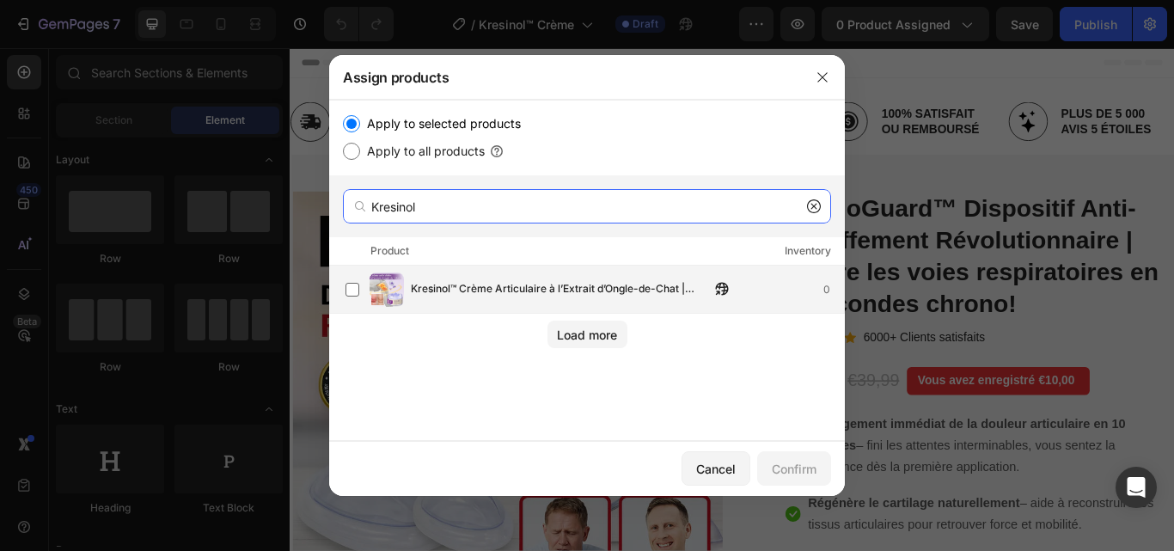
type input "Kresinol"
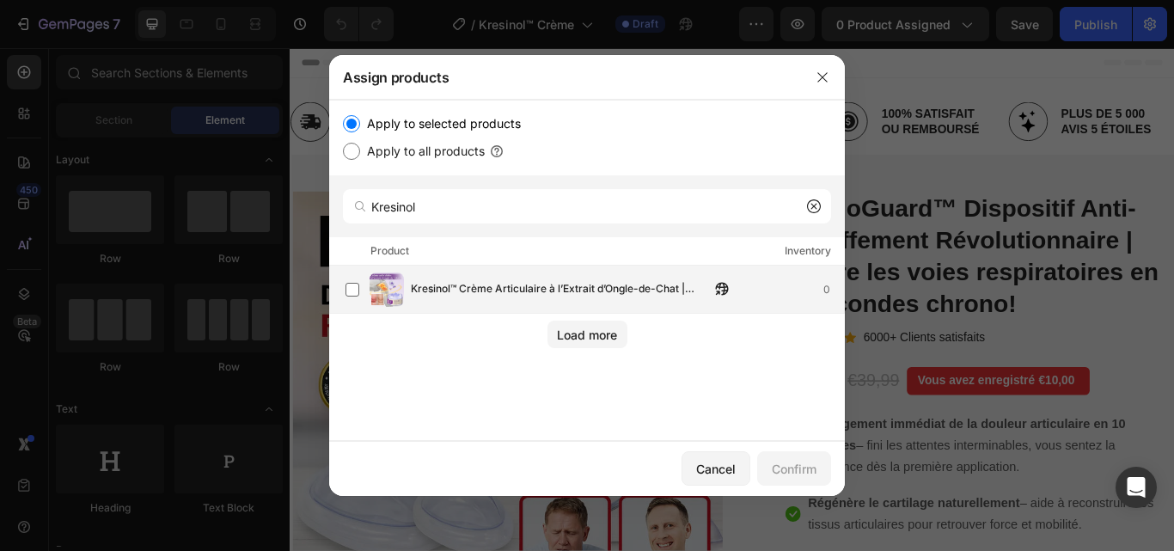
click at [497, 291] on span "Kresinol™ Crème Articulaire à l’Extrait d’Ongle-de-Chat | Régénère le cartilage…" at bounding box center [560, 289] width 299 height 19
click at [796, 470] on div "Confirm" at bounding box center [794, 469] width 45 height 18
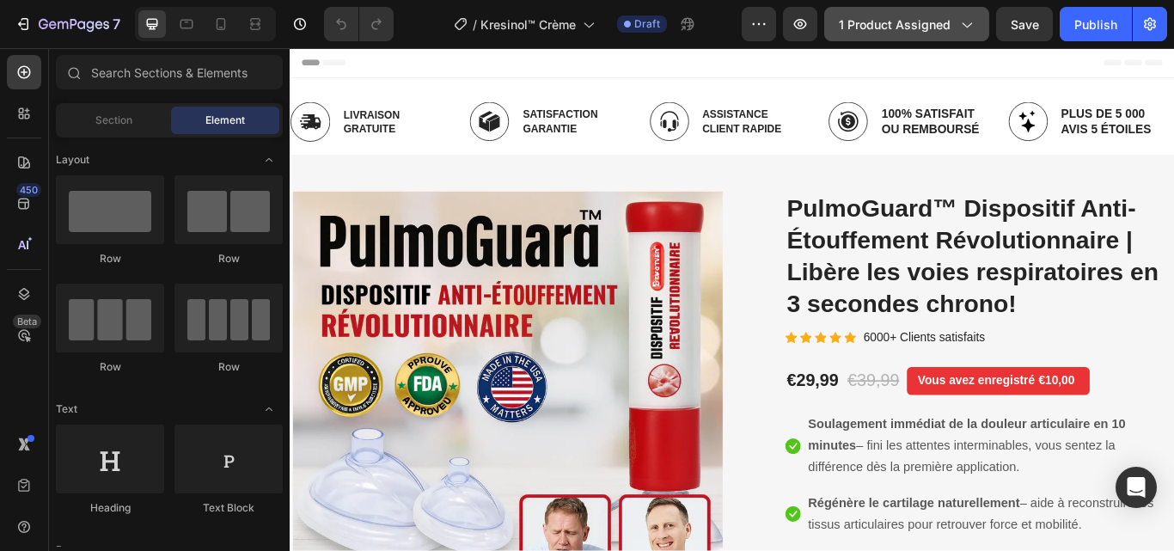
click at [952, 18] on div "1 product assigned" at bounding box center [907, 24] width 136 height 18
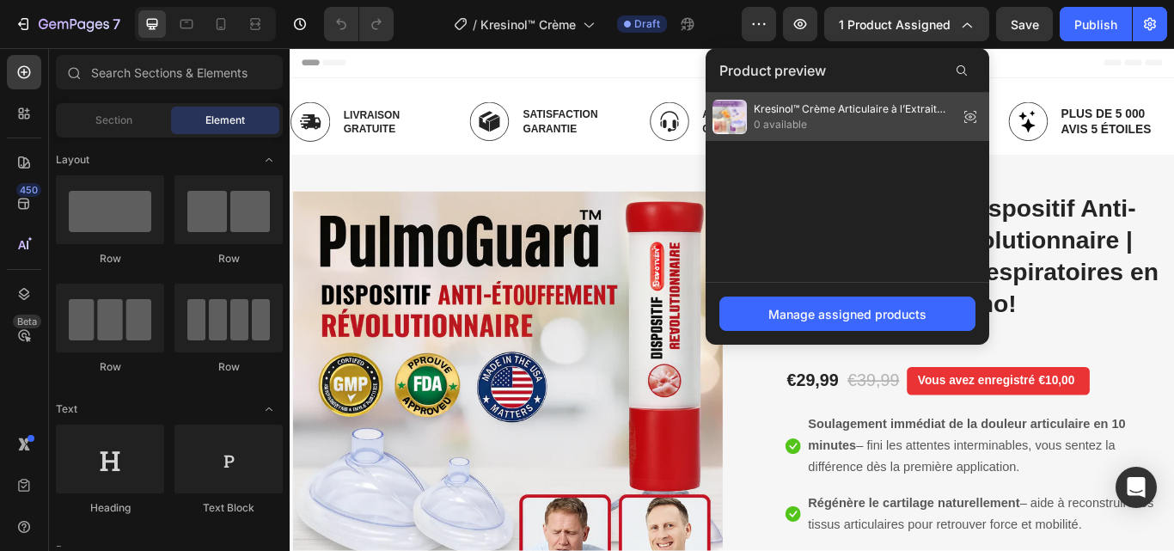
drag, startPoint x: 861, startPoint y: 105, endPoint x: 670, endPoint y: 97, distance: 191.9
click at [861, 105] on span "Kresinol™ Crème Articulaire à l’Extrait d’Ongle-de-Chat | Régénère le cartilage…" at bounding box center [853, 108] width 198 height 15
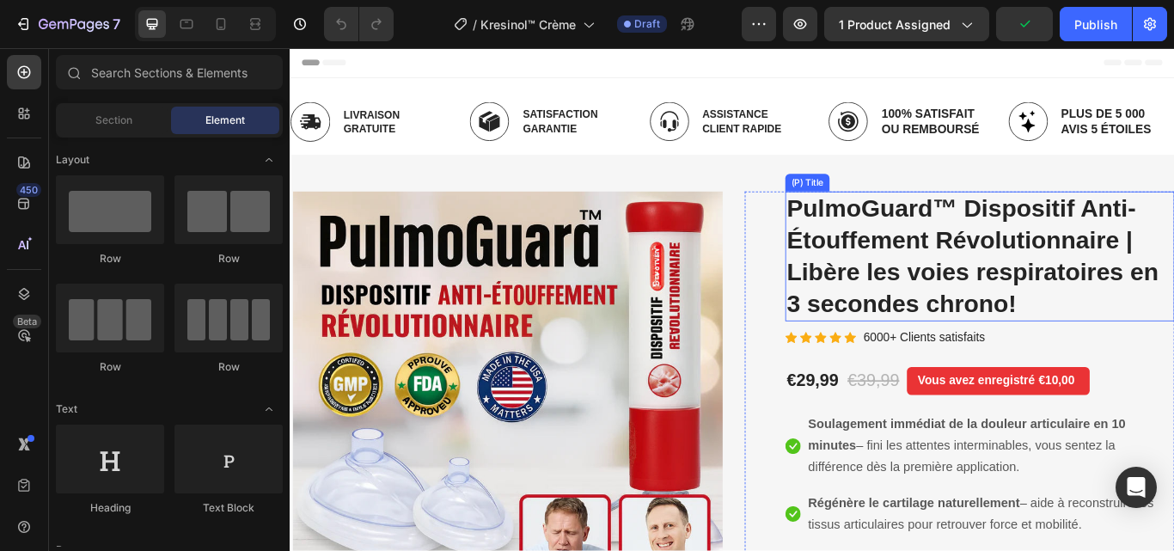
click at [964, 232] on h2 "PulmoGuard™ Dispositif Anti-Étouffement Révolutionnaire | Libère les voies resp…" at bounding box center [1094, 291] width 454 height 151
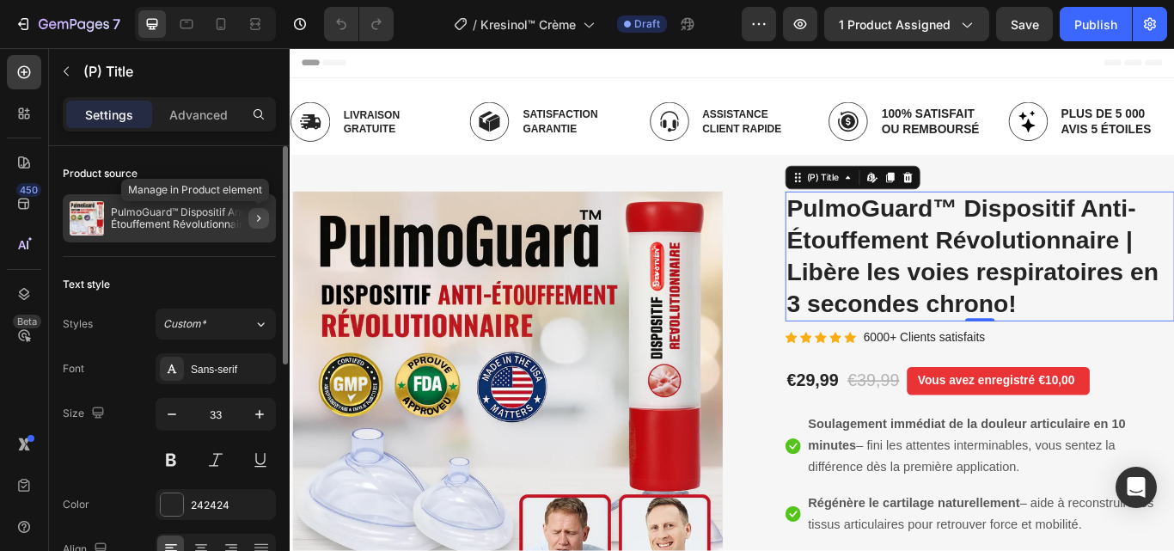
click at [261, 215] on icon "button" at bounding box center [259, 218] width 14 height 14
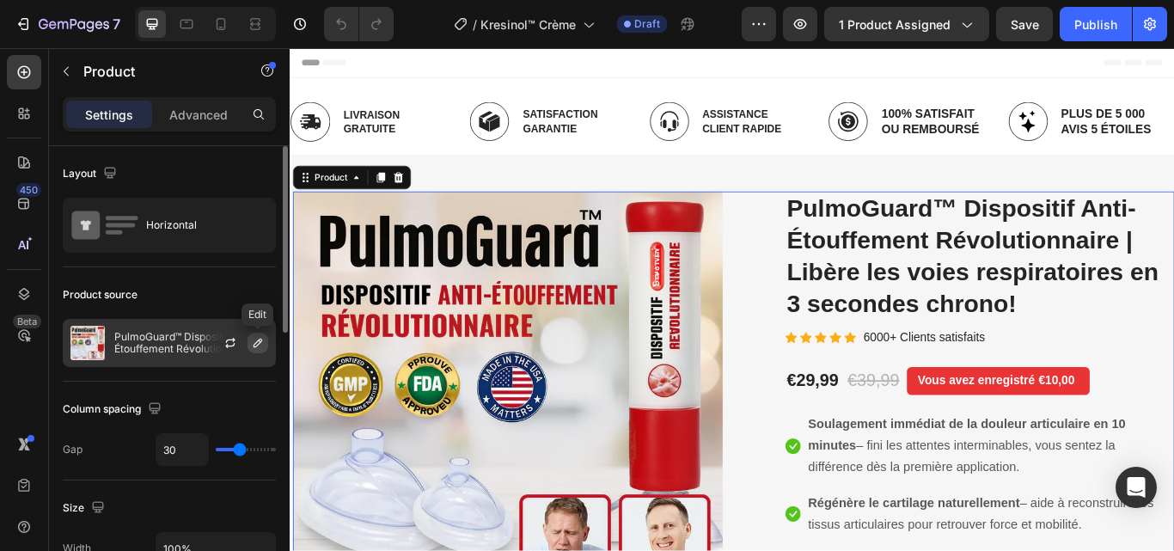
click at [251, 339] on icon "button" at bounding box center [258, 343] width 14 height 14
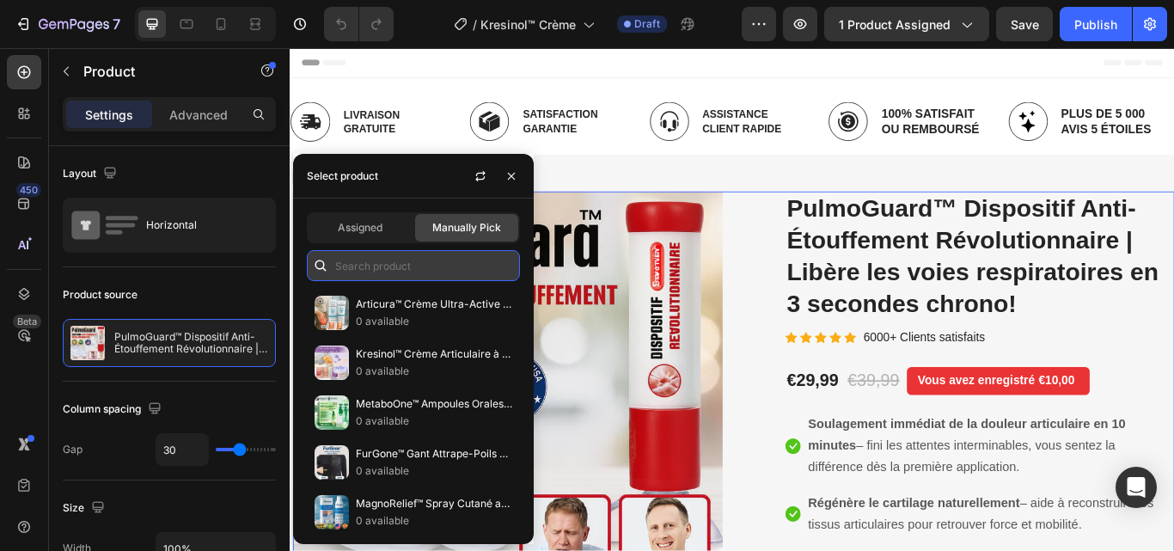
click at [392, 264] on input "text" at bounding box center [413, 265] width 213 height 31
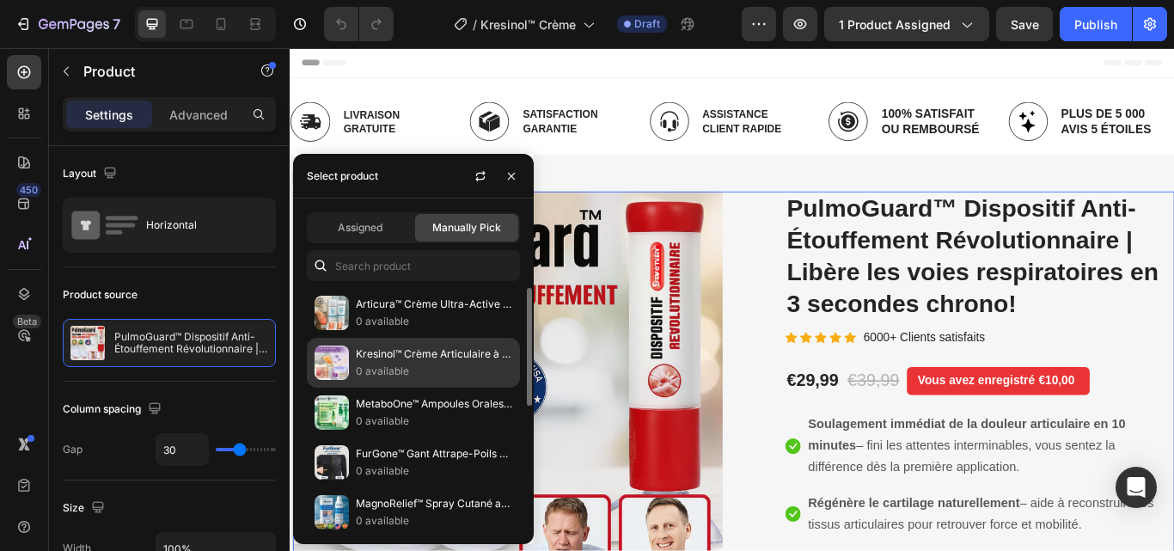
click at [393, 352] on p "Kresinol™ Crème Articulaire à l’Extrait d’Ongle-de-Chat | Régénère le cartilage…" at bounding box center [434, 354] width 156 height 17
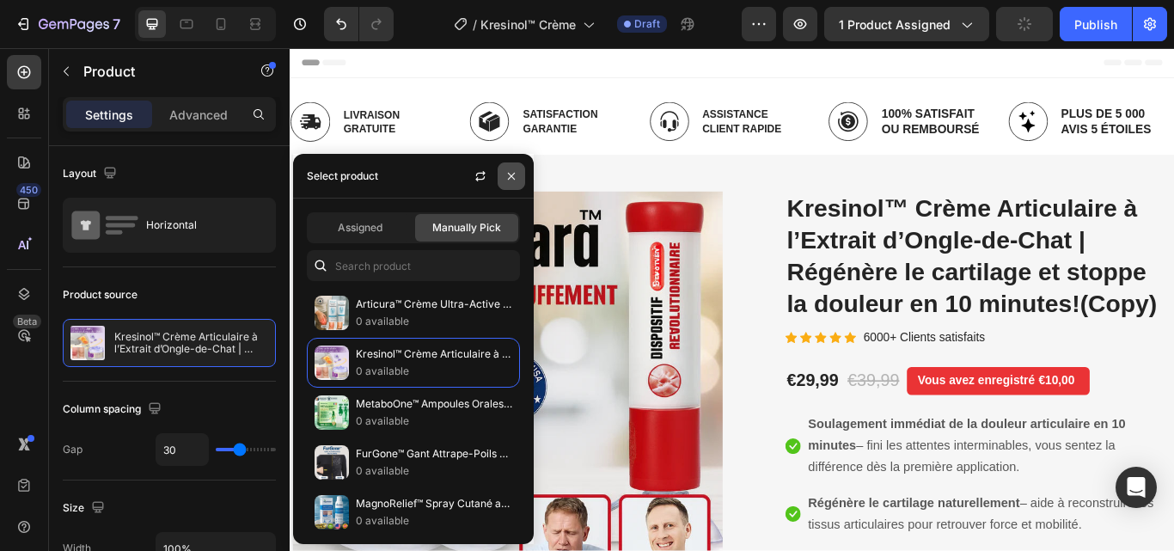
click at [512, 175] on icon "button" at bounding box center [512, 176] width 14 height 14
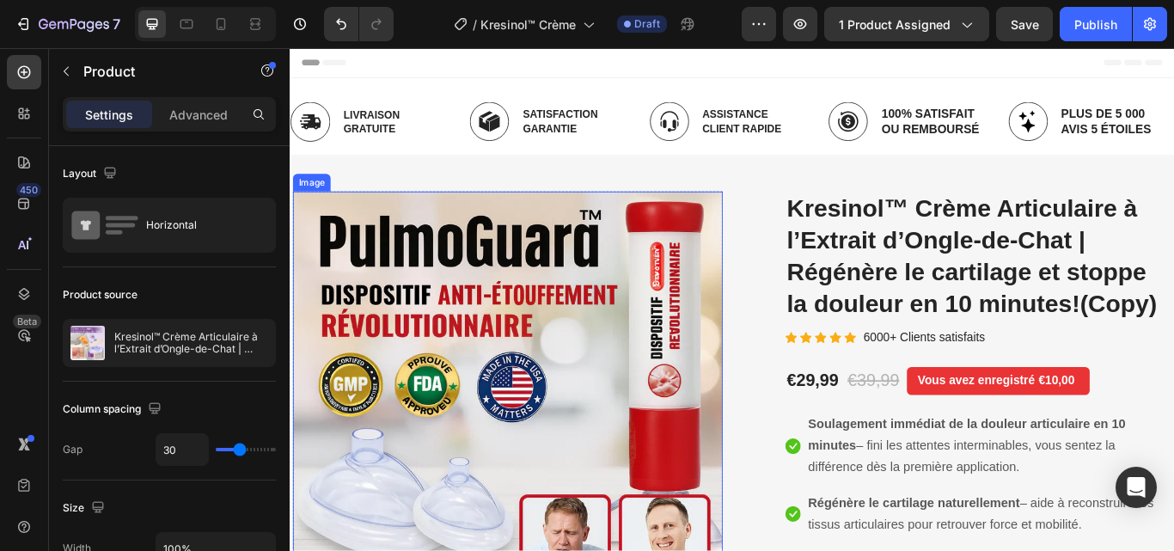
drag, startPoint x: 606, startPoint y: 346, endPoint x: 507, endPoint y: 371, distance: 102.0
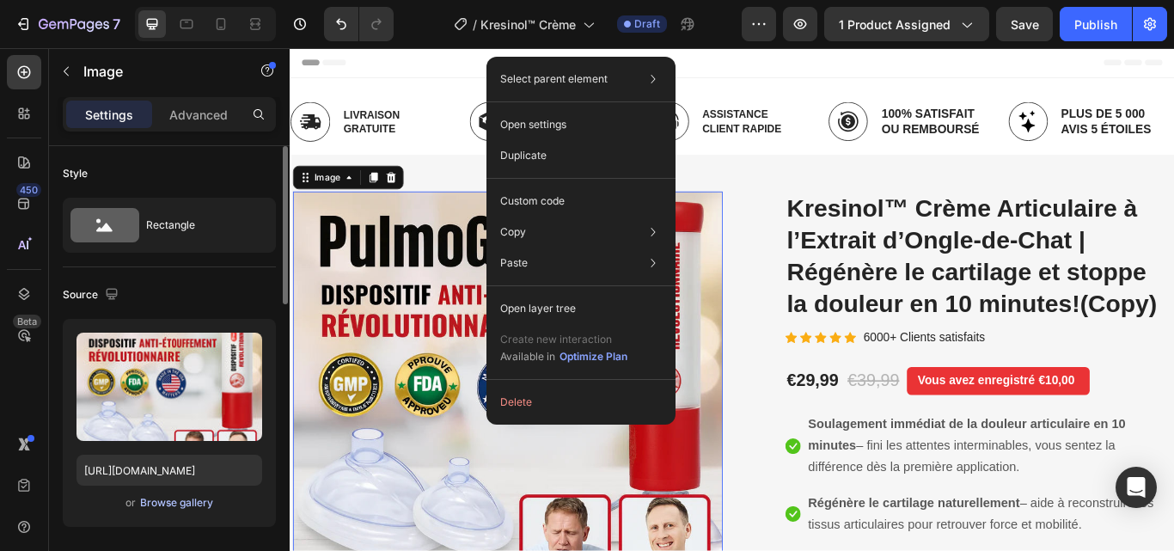
click at [181, 497] on div "Browse gallery" at bounding box center [176, 502] width 73 height 15
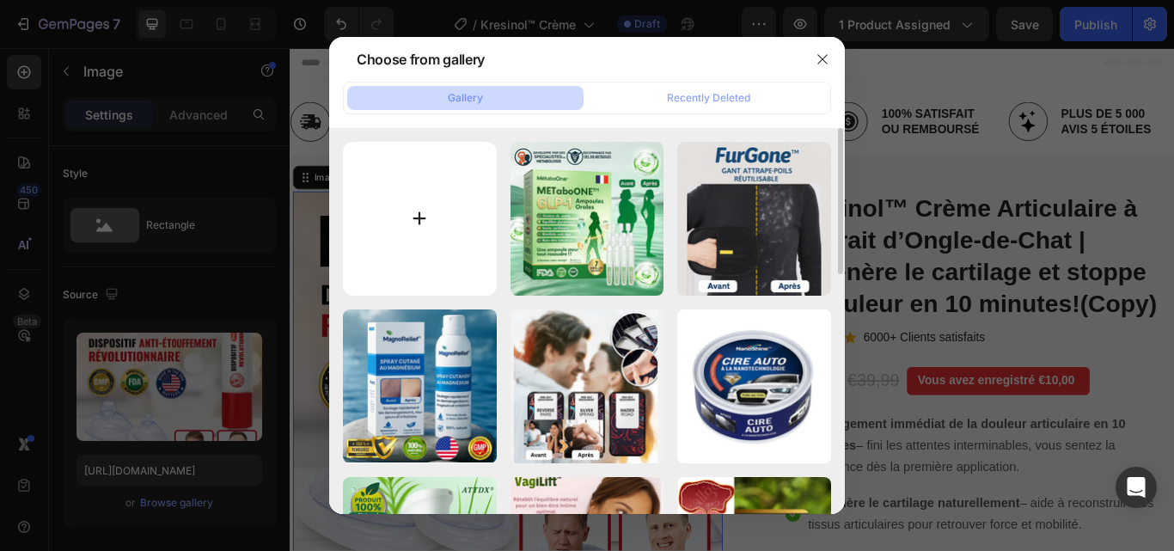
click at [420, 225] on input "file" at bounding box center [420, 219] width 154 height 154
type input "C:\fakepath\2.webp"
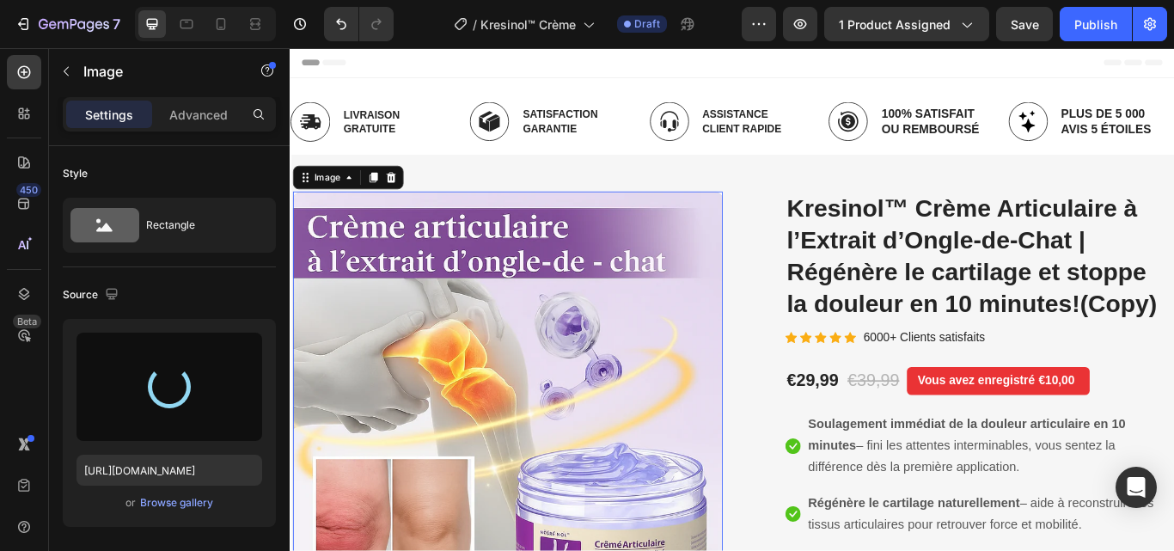
type input "[URL][DOMAIN_NAME]"
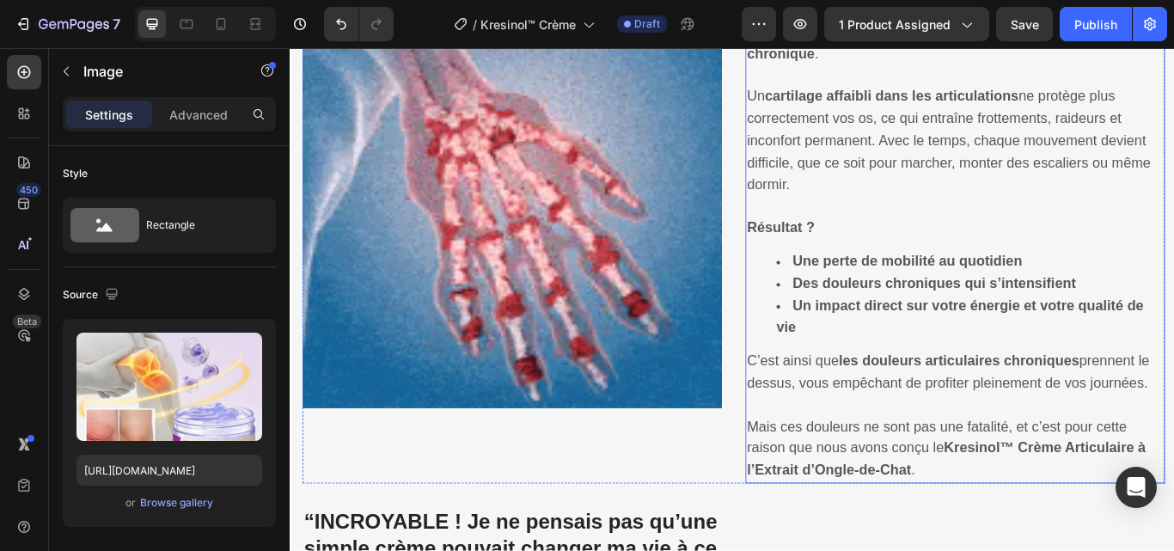
scroll to position [1633, 0]
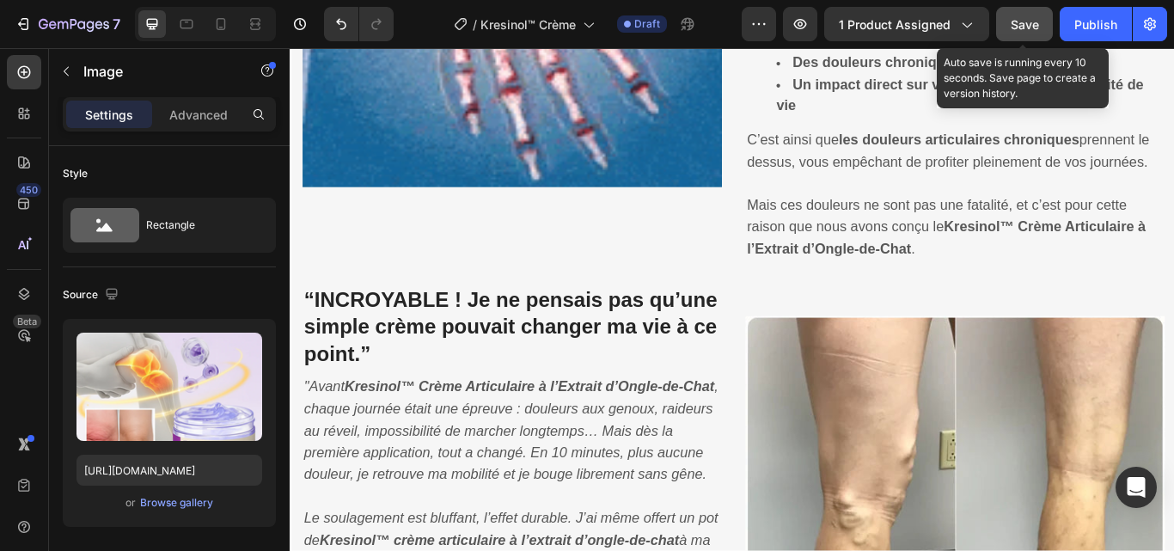
click at [1018, 15] on div "Save" at bounding box center [1025, 24] width 28 height 18
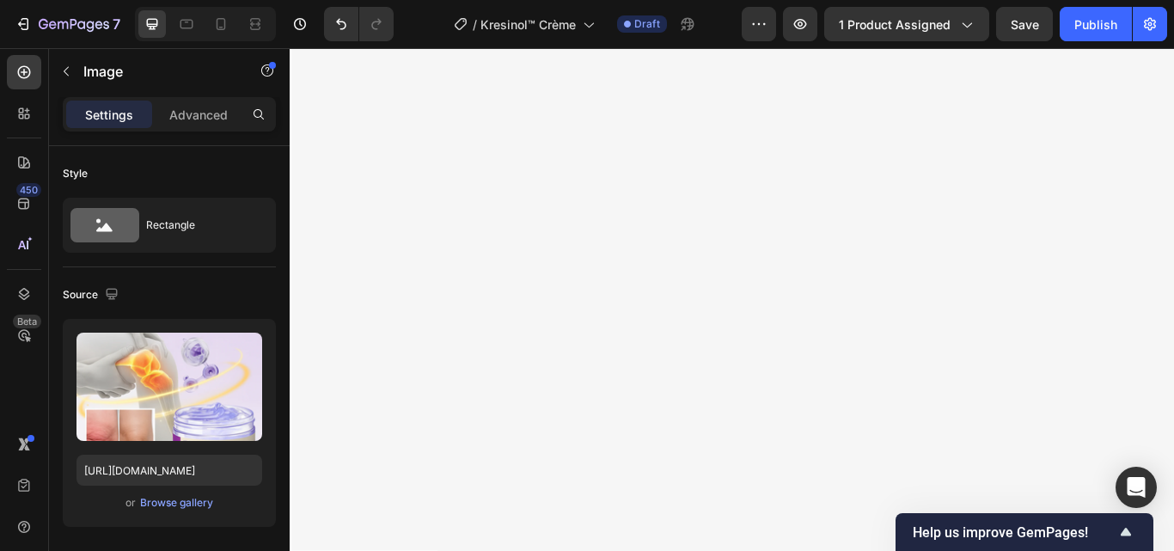
scroll to position [0, 0]
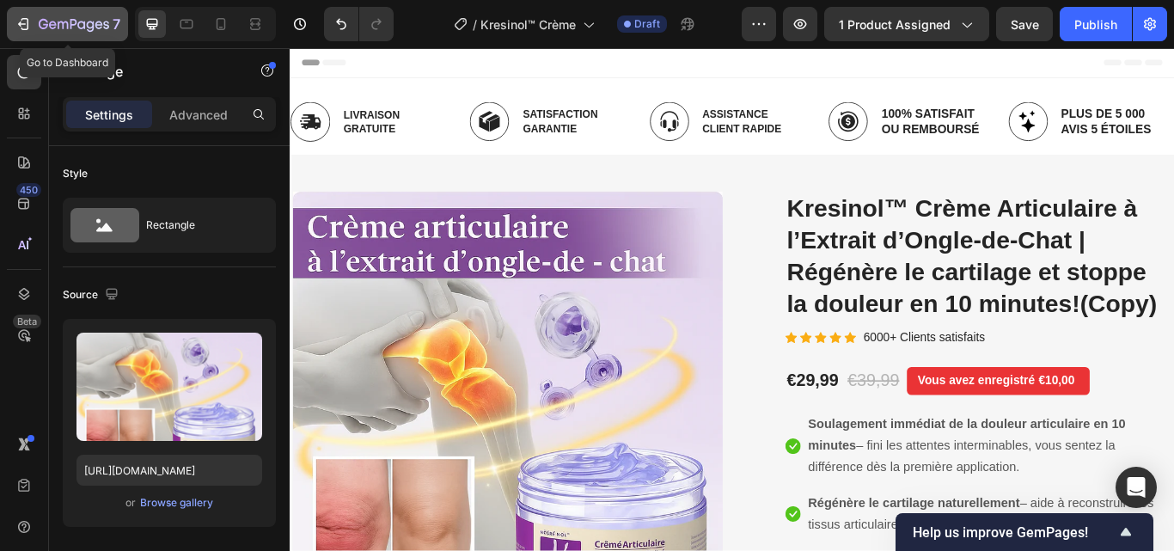
click at [29, 22] on icon "button" at bounding box center [23, 23] width 17 height 17
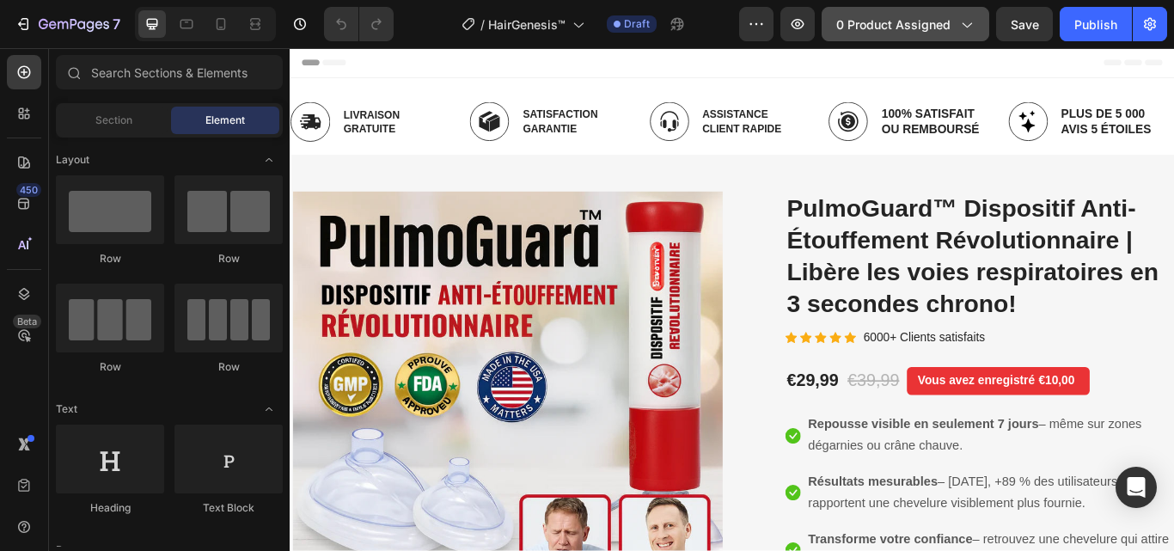
click at [963, 16] on icon "button" at bounding box center [966, 23] width 17 height 17
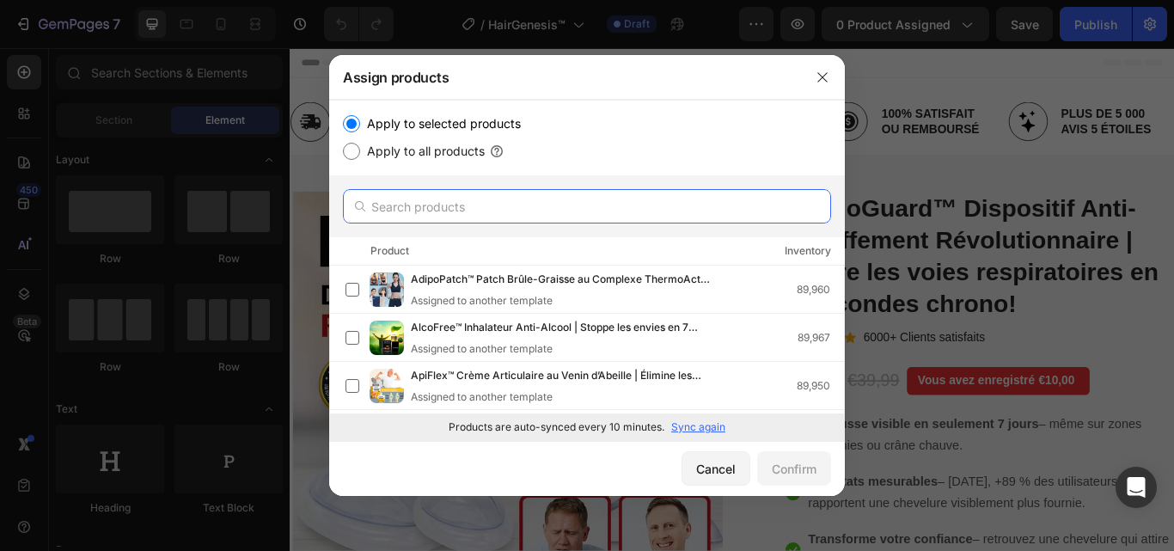
click at [436, 205] on input "text" at bounding box center [587, 206] width 488 height 34
paste input "HairGenesis"
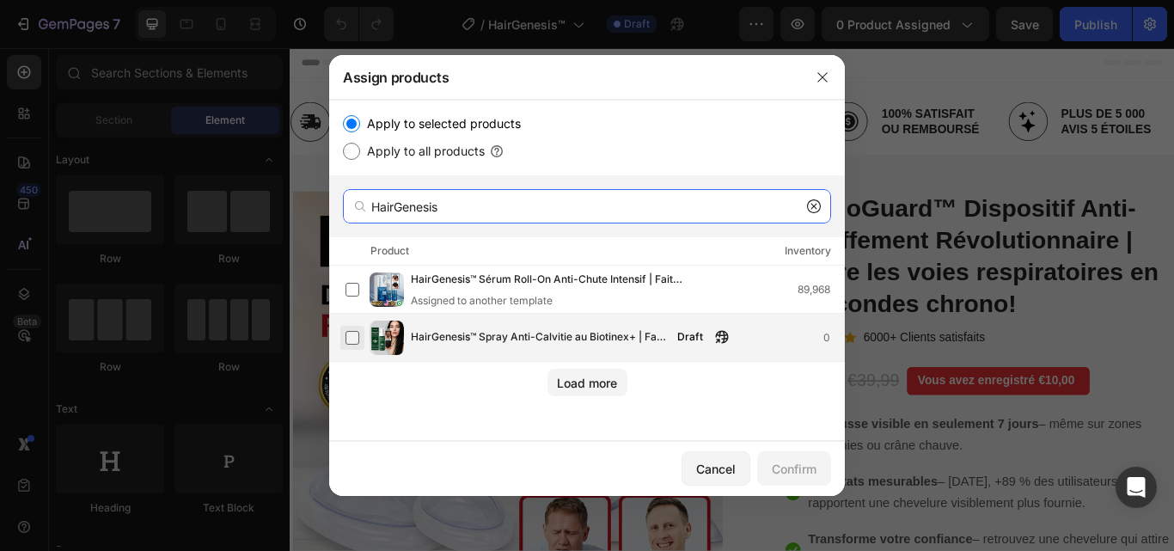
type input "HairGenesis"
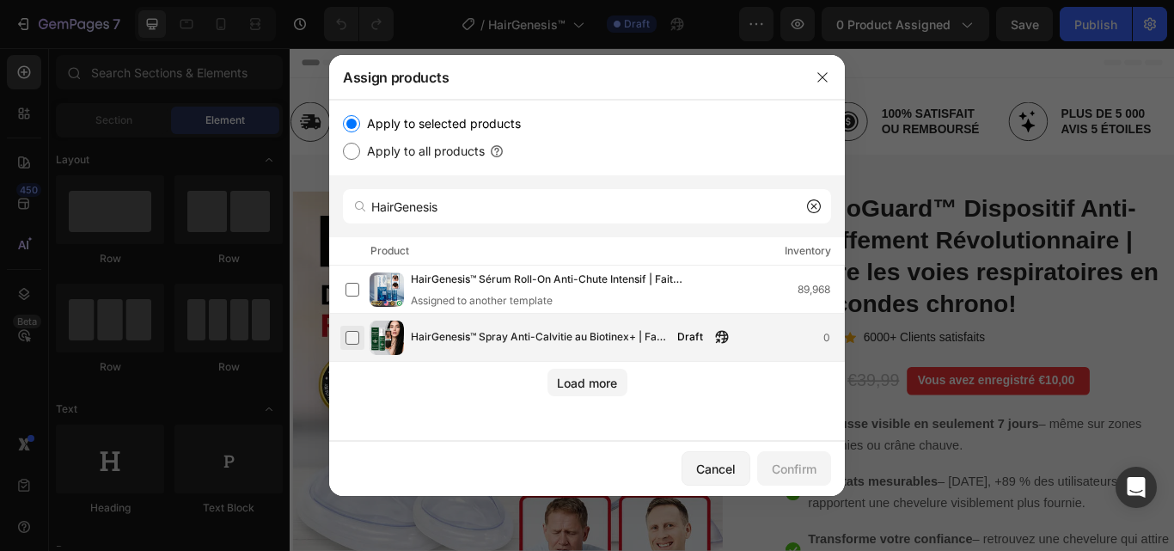
click at [359, 333] on label at bounding box center [353, 338] width 14 height 14
click at [794, 468] on div "Confirm" at bounding box center [794, 469] width 45 height 18
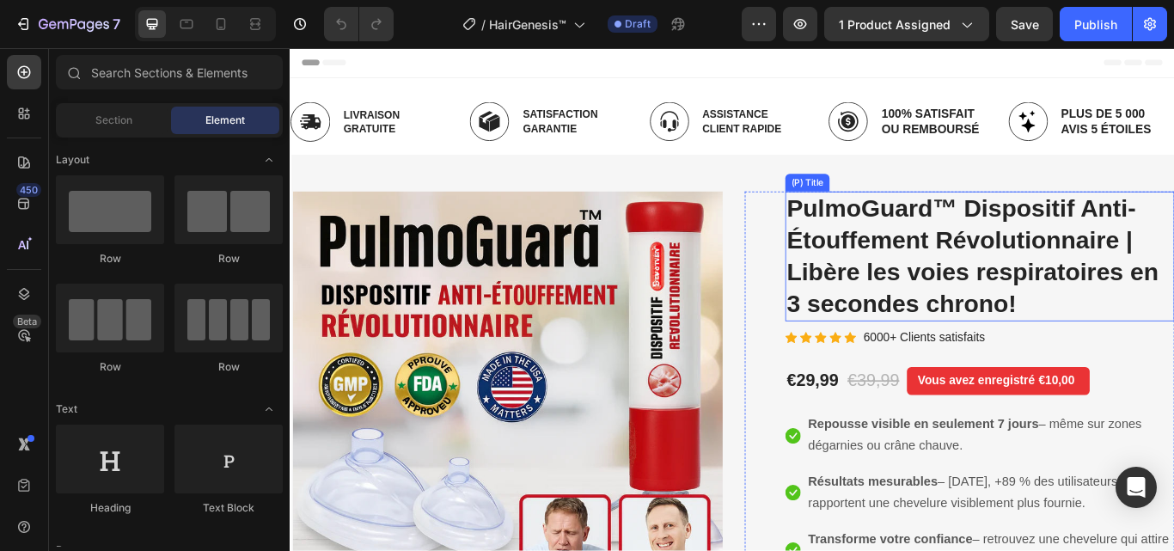
click at [947, 279] on h2 "PulmoGuard™ Dispositif Anti-Étouffement Révolutionnaire | Libère les voies resp…" at bounding box center [1094, 291] width 454 height 151
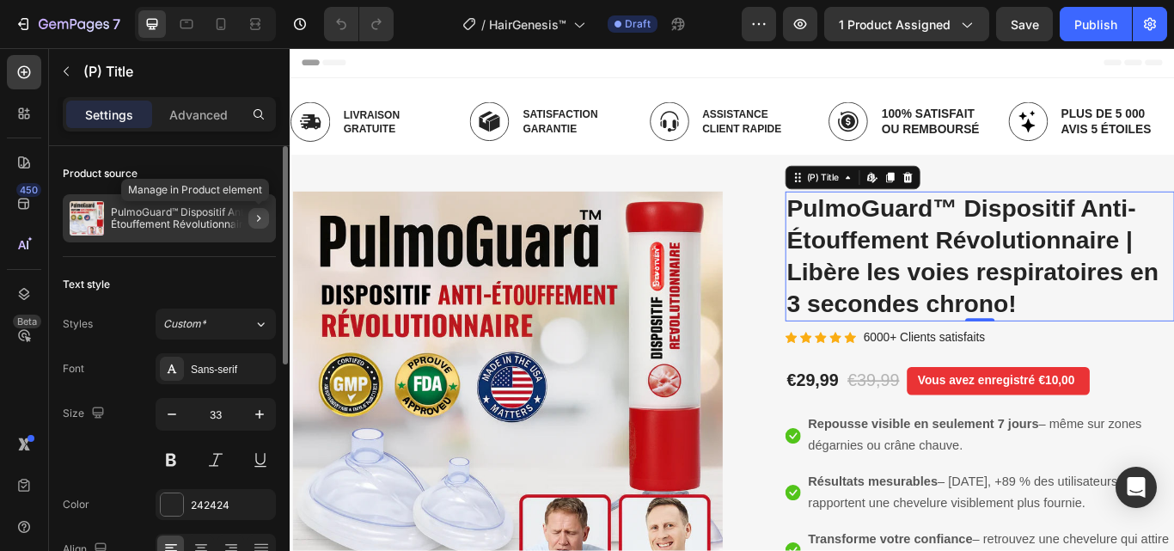
click at [262, 218] on icon "button" at bounding box center [259, 218] width 14 height 14
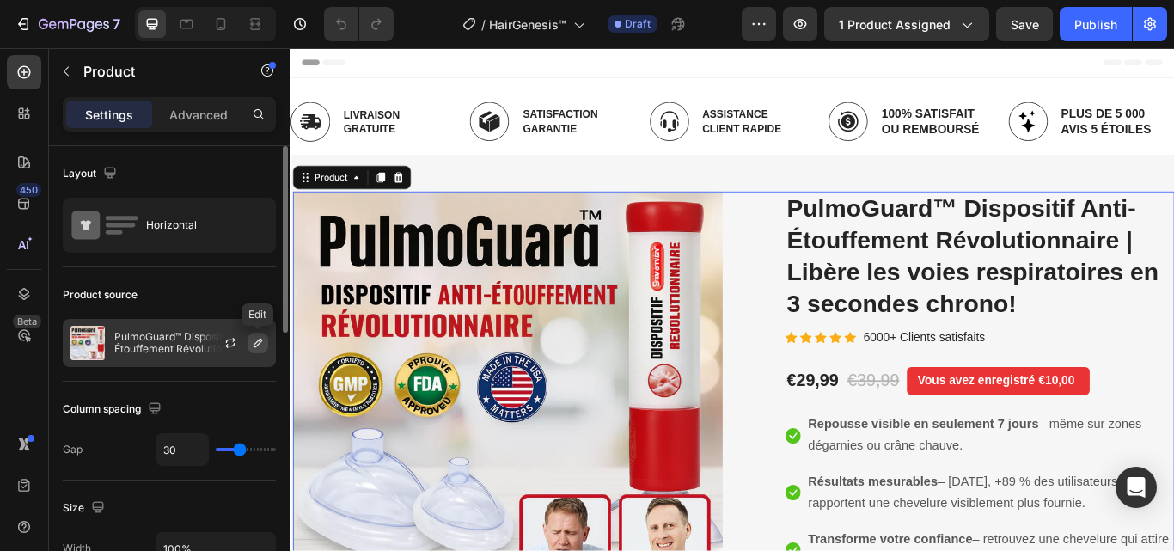
click at [261, 339] on icon "button" at bounding box center [258, 343] width 14 height 14
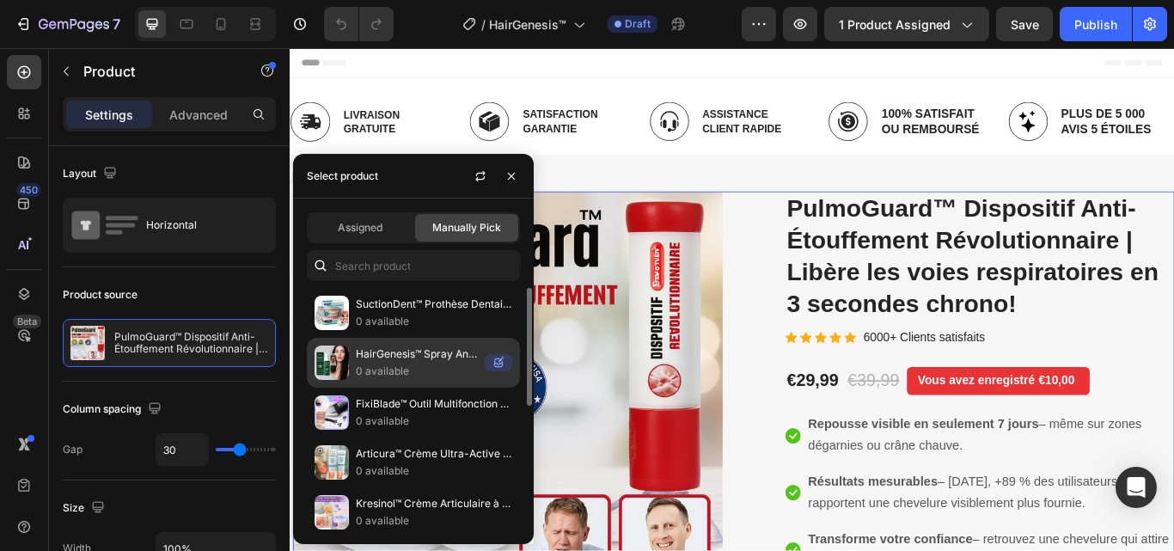
click at [377, 358] on p "HairGenesis™ Spray Anti-Calvitie au Biotinex+ | Fait repousser les cheveux dès …" at bounding box center [417, 354] width 122 height 17
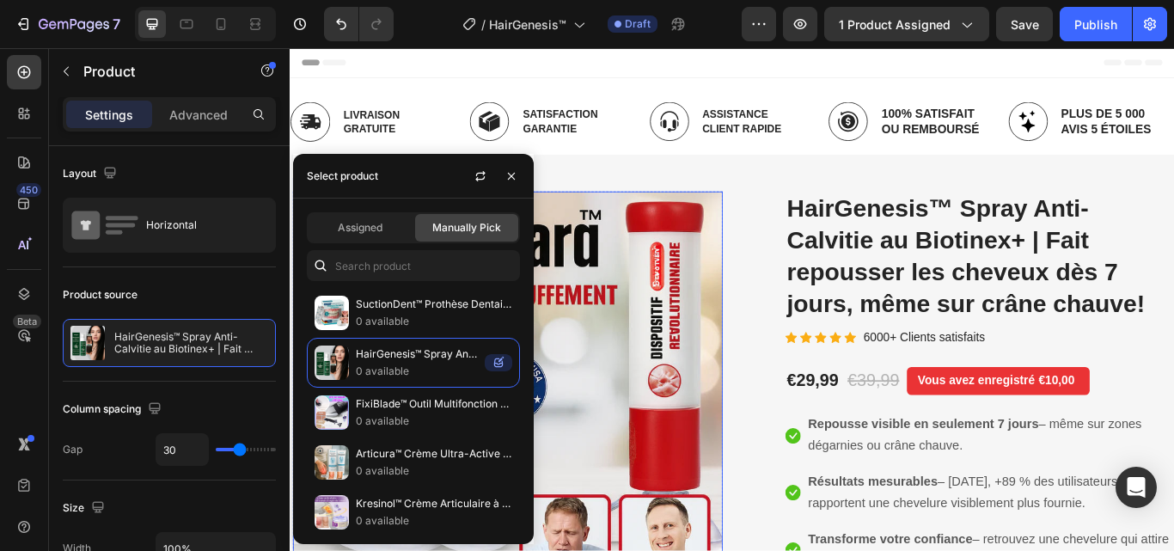
click at [674, 358] on img at bounding box center [543, 453] width 501 height 475
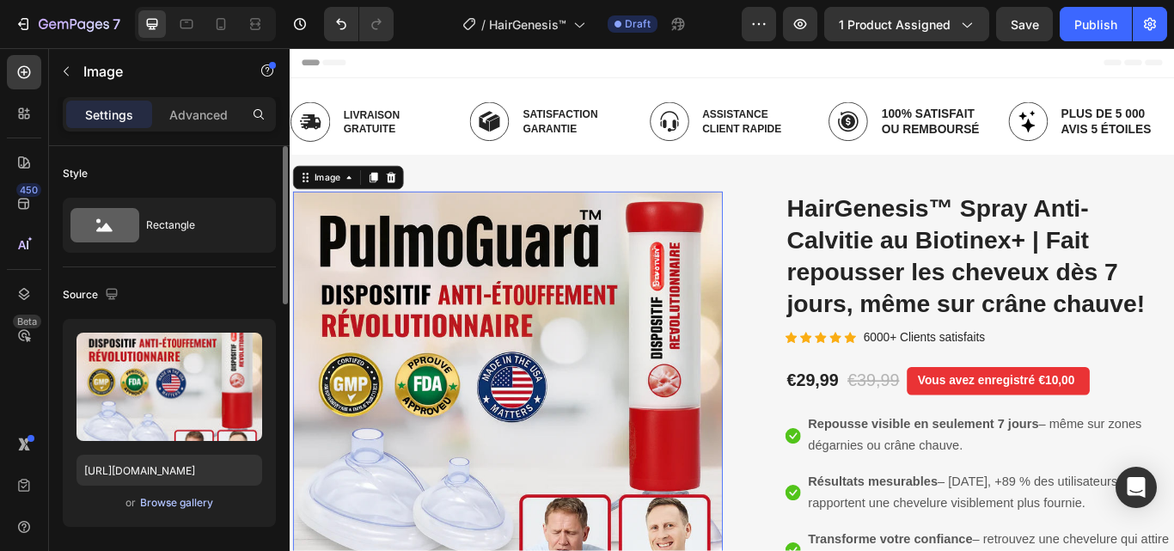
click at [161, 497] on div "Browse gallery" at bounding box center [176, 502] width 73 height 15
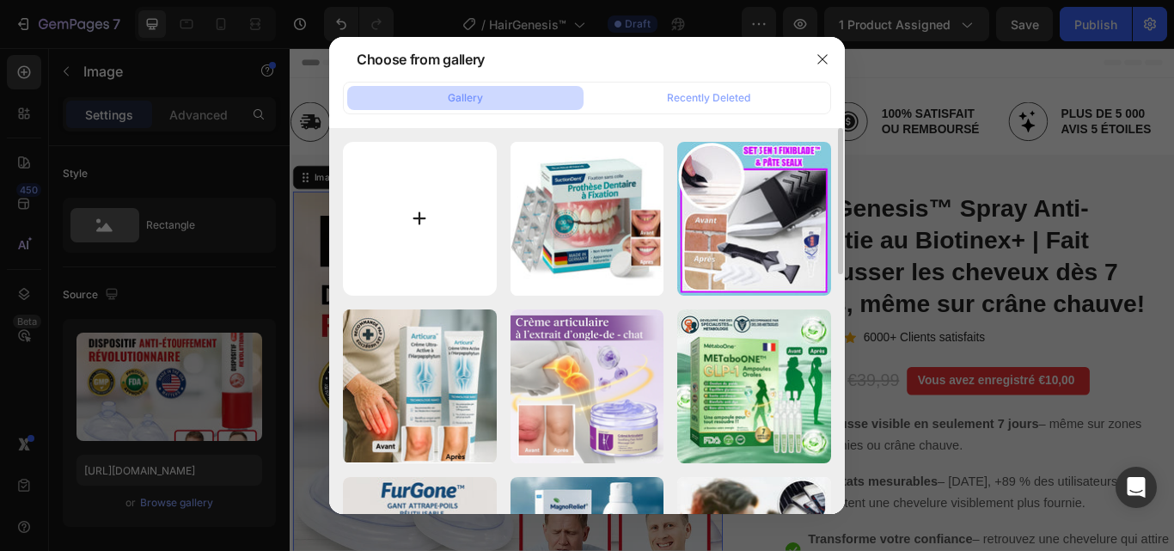
click at [431, 204] on input "file" at bounding box center [420, 219] width 154 height 154
type input "C:\fakepath\2.webp"
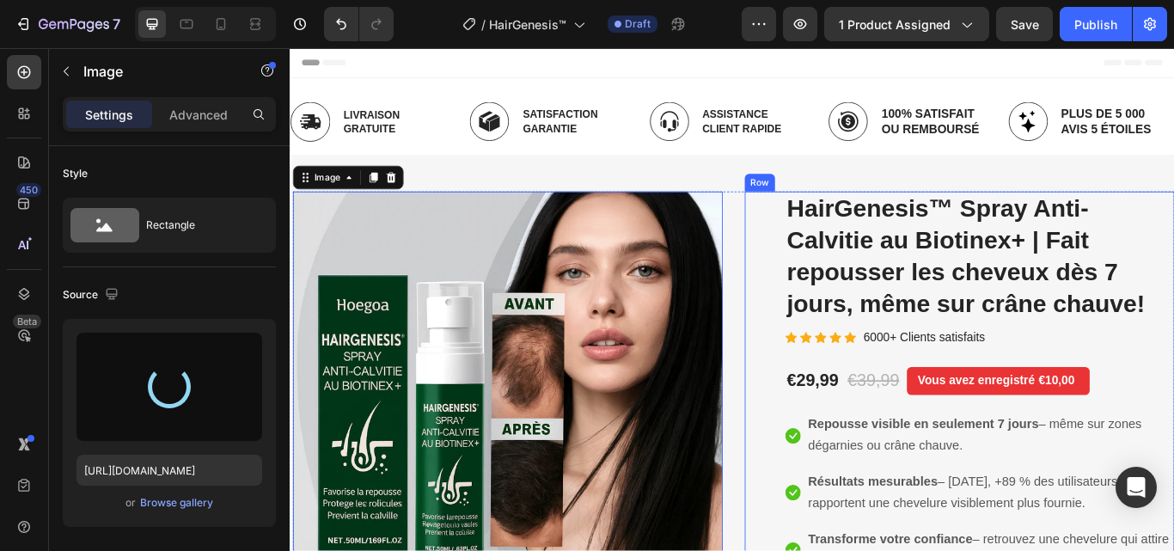
type input "https://cdn.shopify.com/s/files/1/0748/6688/4847/files/gempages_574280435123618…"
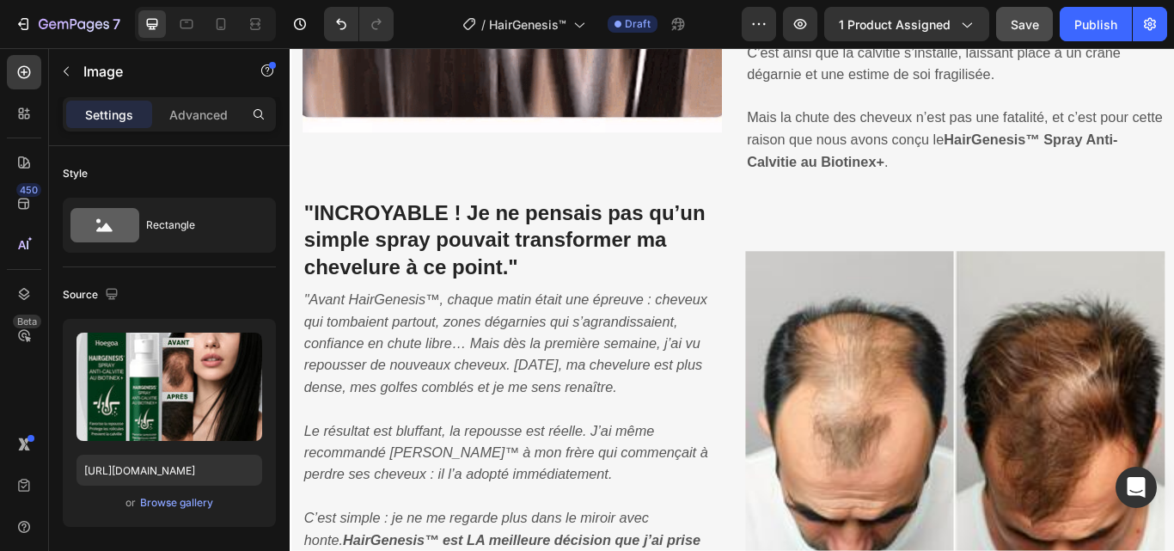
scroll to position [688, 0]
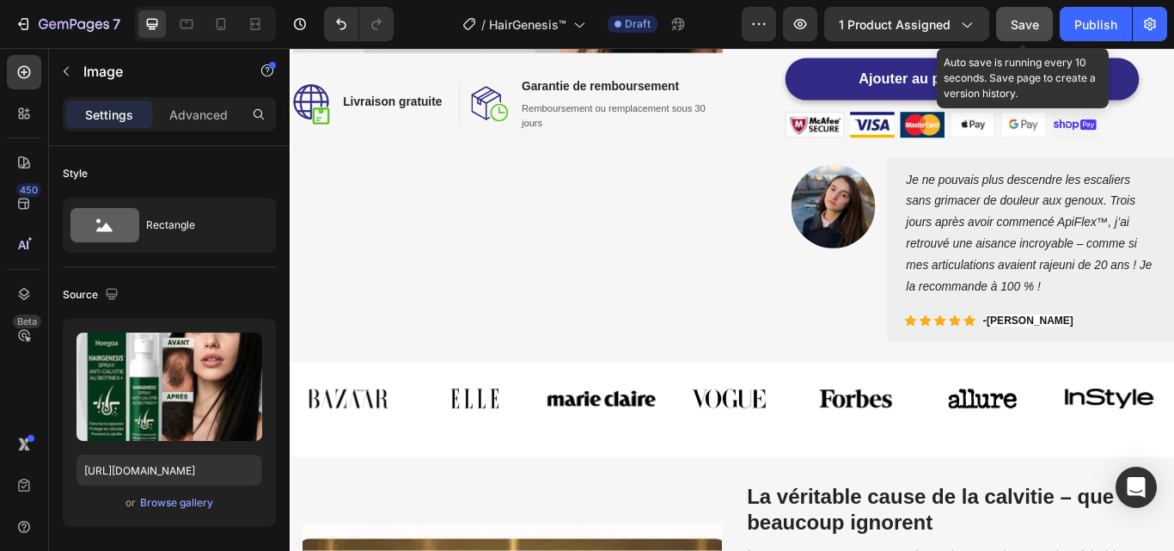
click at [1019, 21] on span "Save" at bounding box center [1025, 24] width 28 height 15
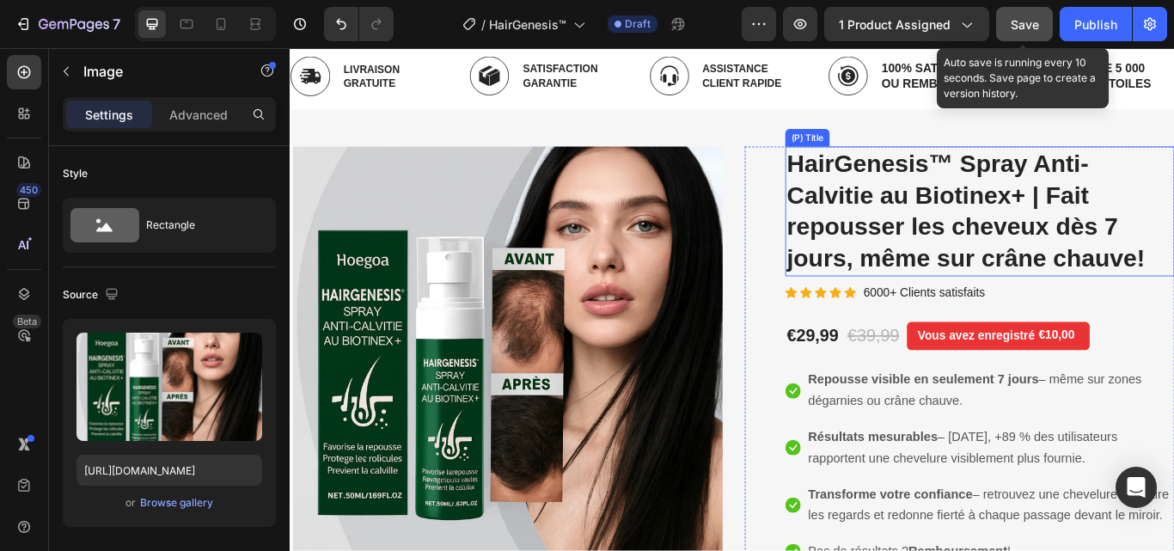
scroll to position [0, 0]
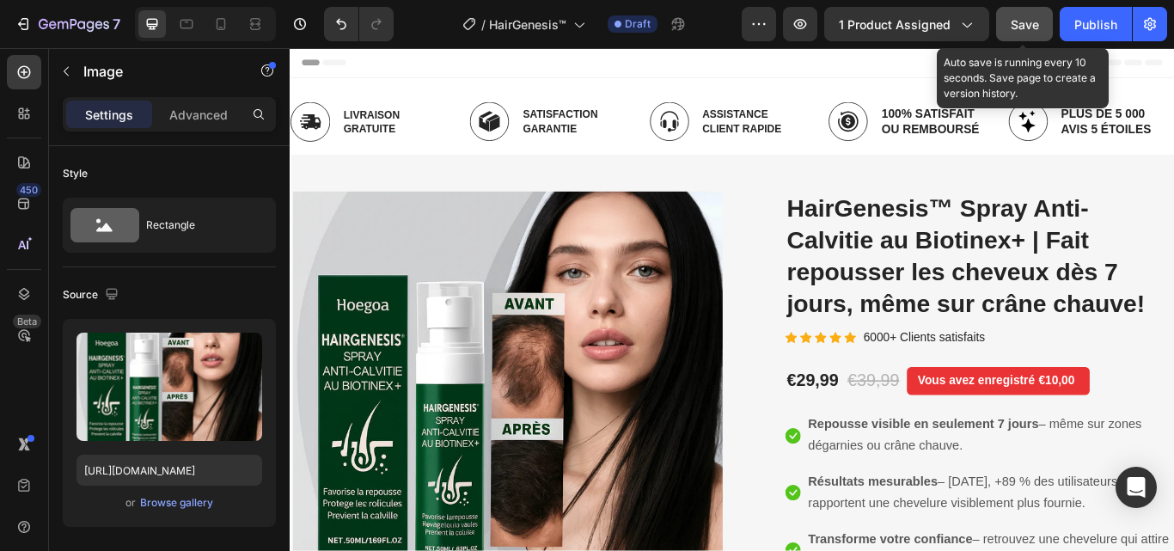
click at [1018, 19] on span "Save" at bounding box center [1025, 24] width 28 height 15
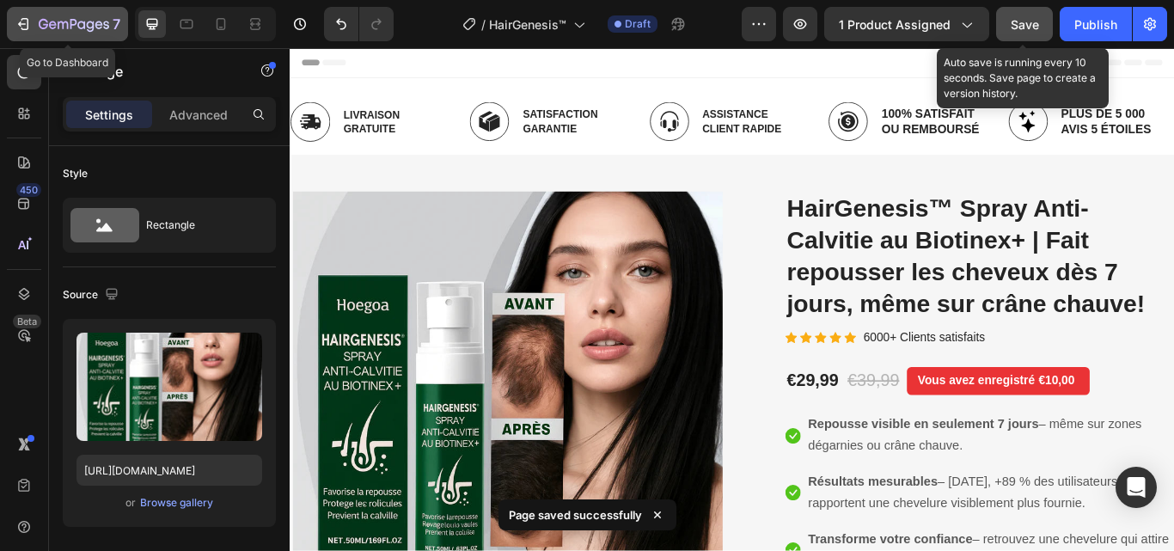
click at [69, 19] on icon "button" at bounding box center [74, 25] width 70 height 15
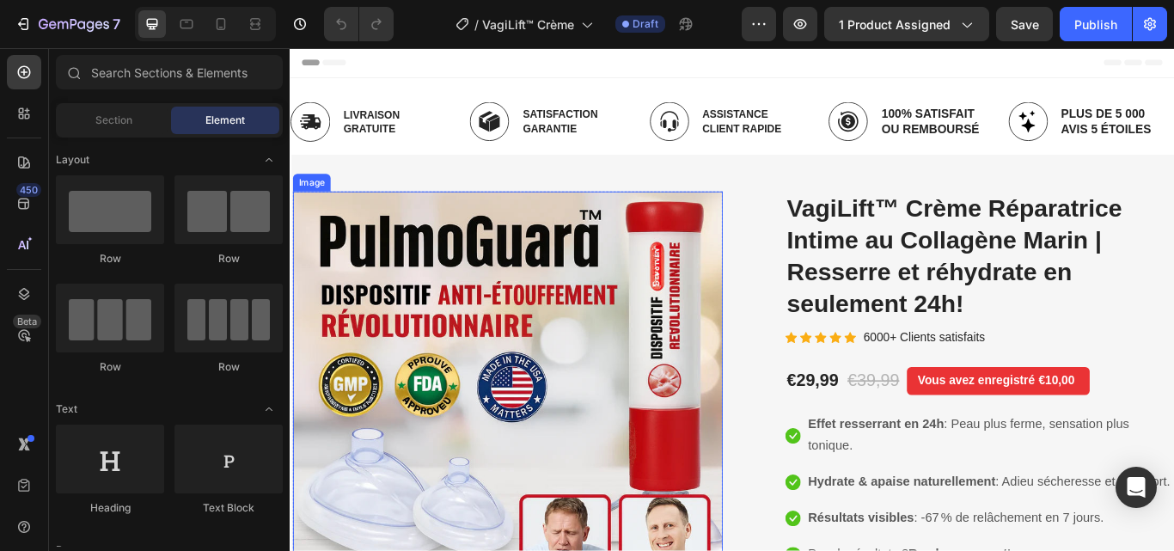
click at [606, 346] on img at bounding box center [543, 453] width 501 height 475
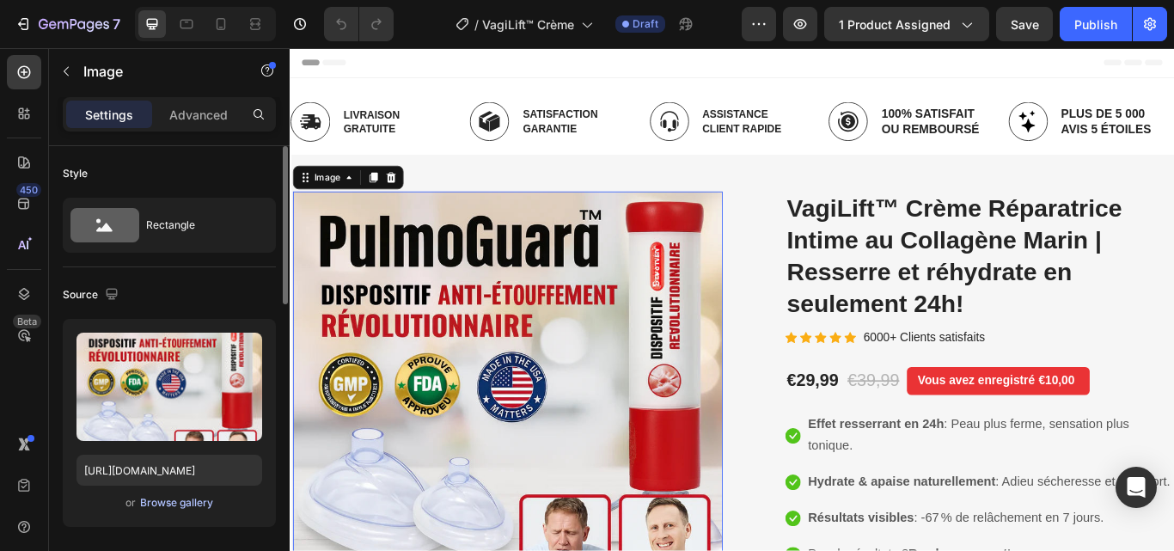
click at [187, 503] on div "Browse gallery" at bounding box center [176, 502] width 73 height 15
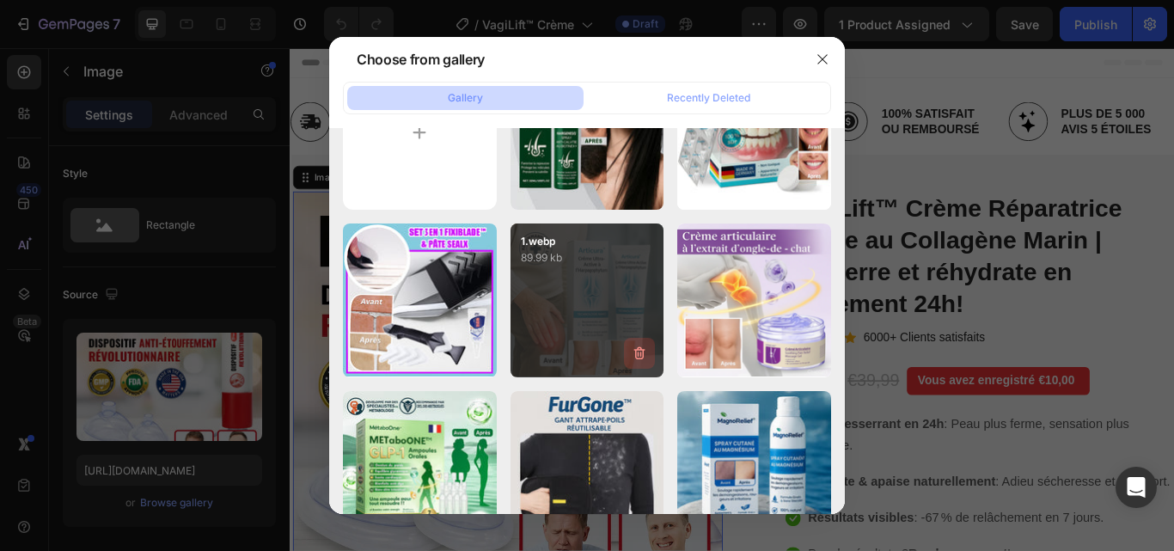
scroll to position [516, 0]
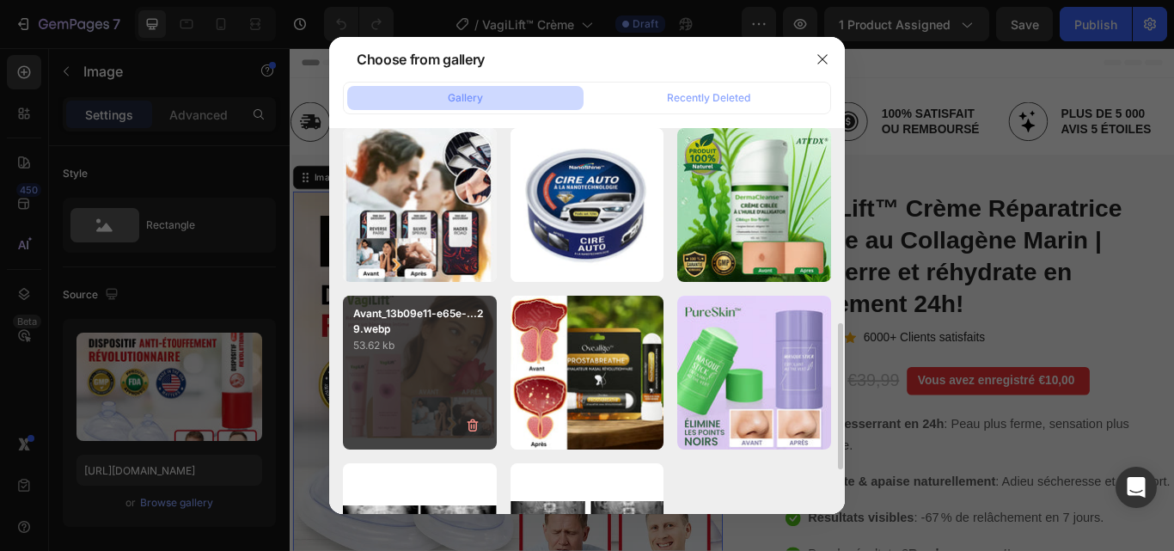
click at [436, 377] on div "Avant_13b09e11-e65e-...29.webp 53.62 kb" at bounding box center [420, 373] width 154 height 154
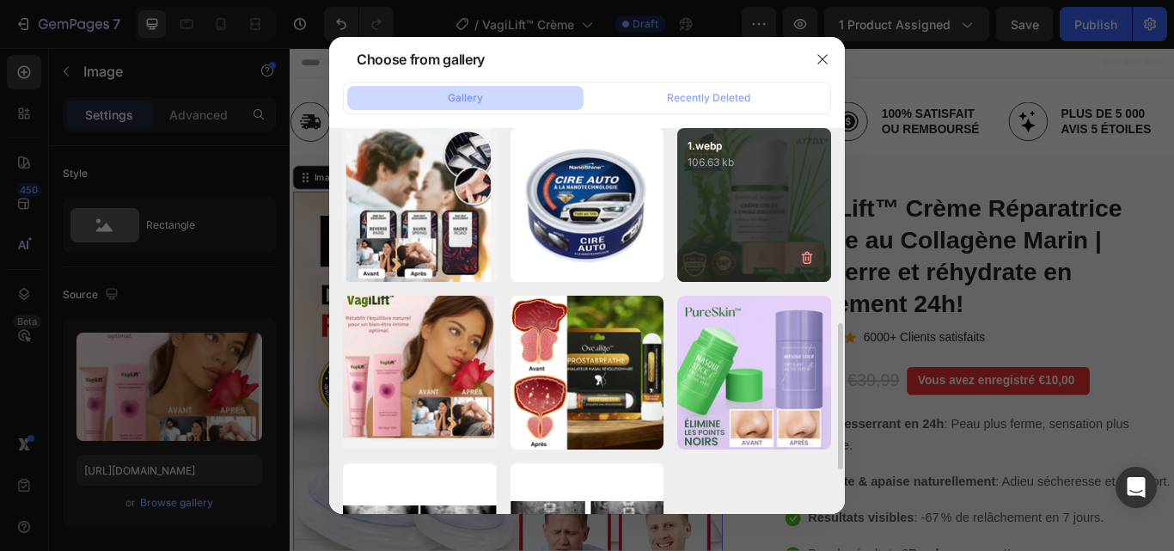
type input "[URL][DOMAIN_NAME]"
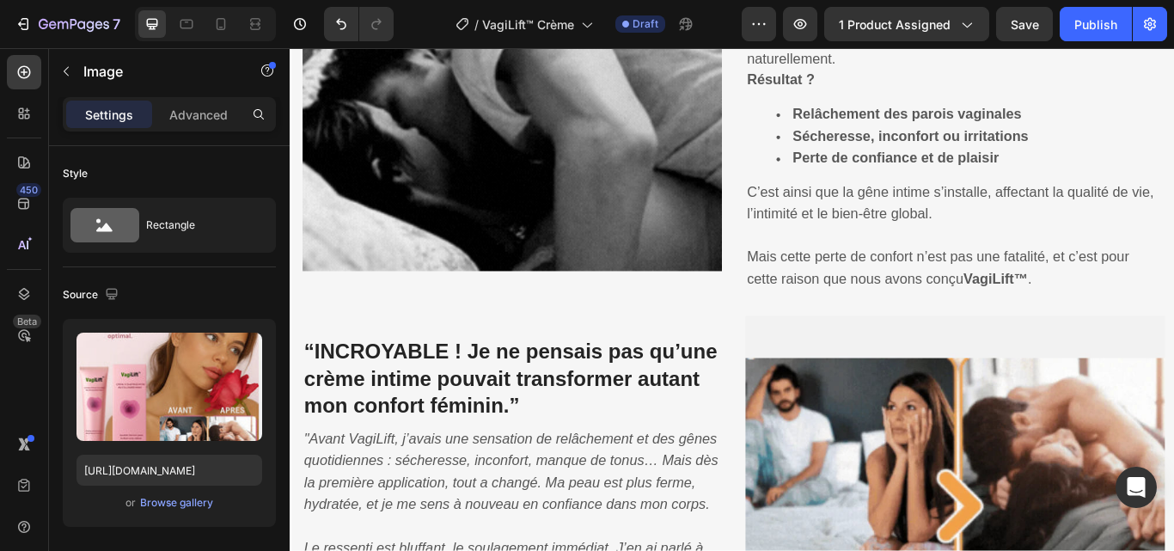
scroll to position [0, 0]
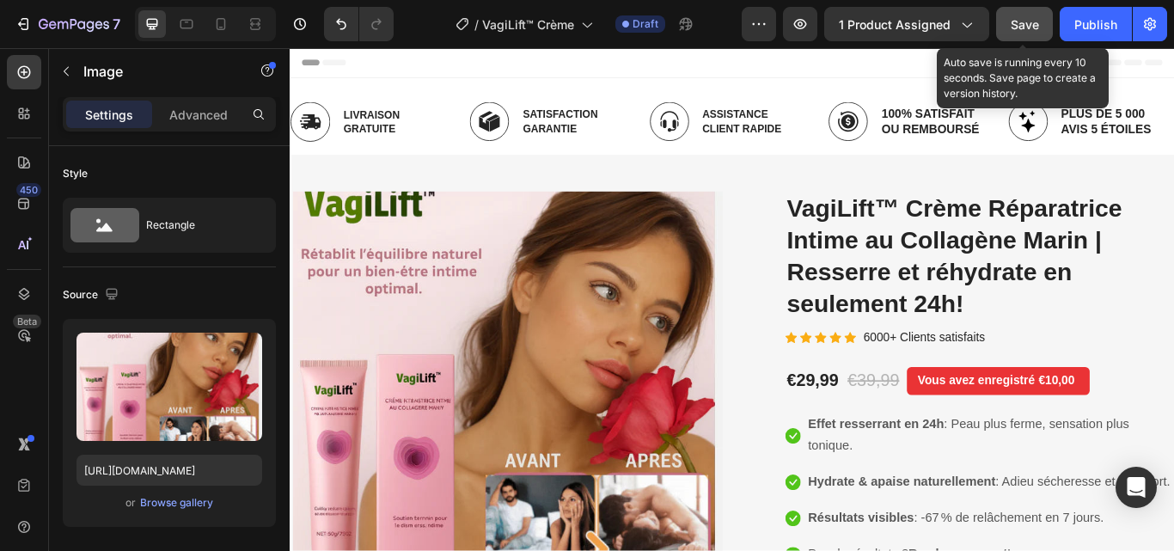
click at [1023, 21] on span "Save" at bounding box center [1025, 24] width 28 height 15
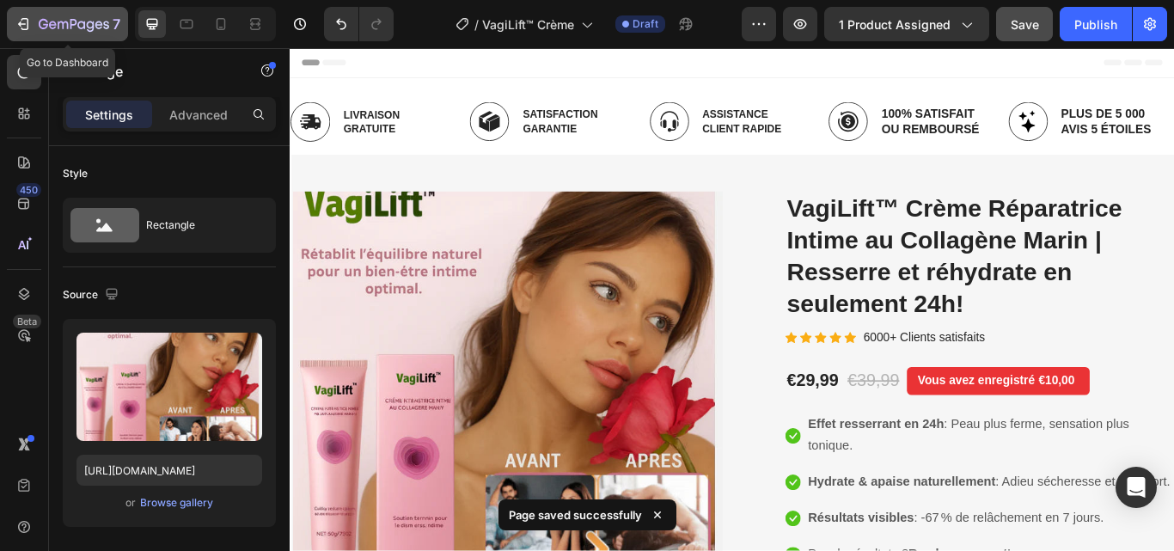
click at [35, 23] on div "7" at bounding box center [68, 24] width 106 height 21
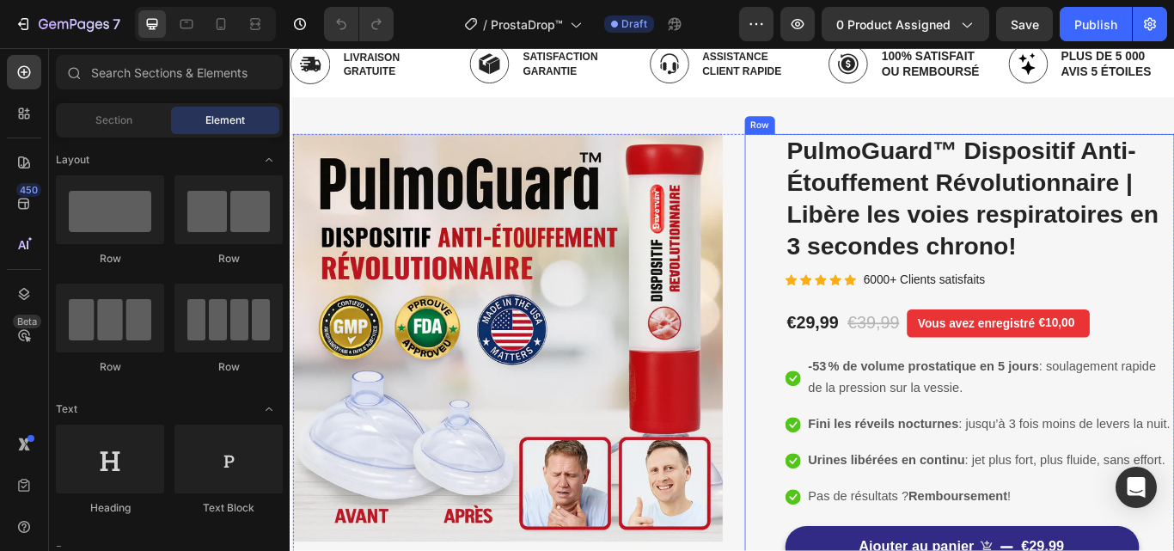
scroll to position [86, 0]
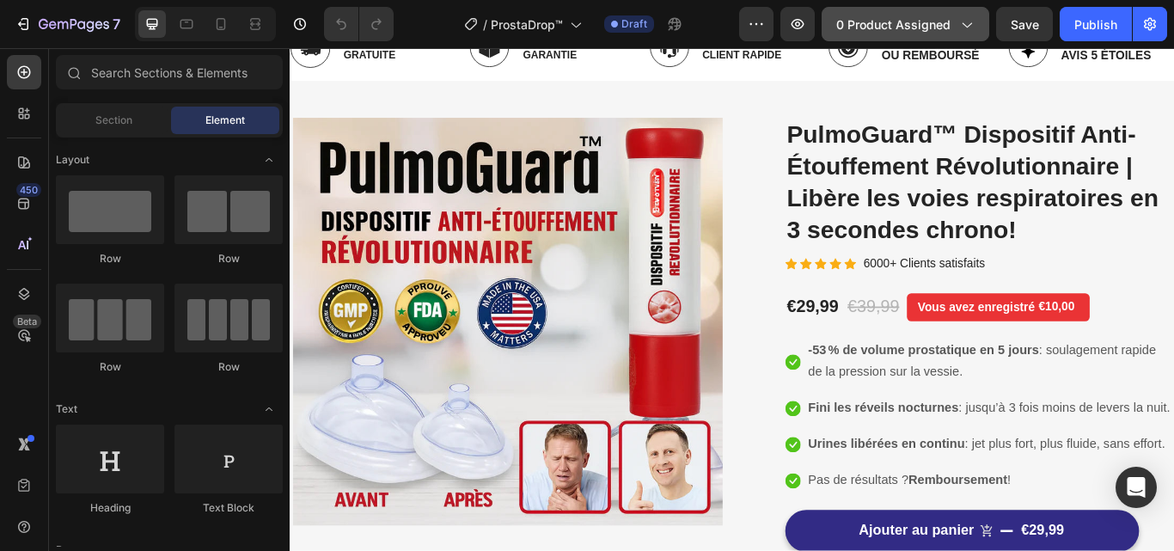
click at [972, 27] on icon "button" at bounding box center [966, 23] width 17 height 17
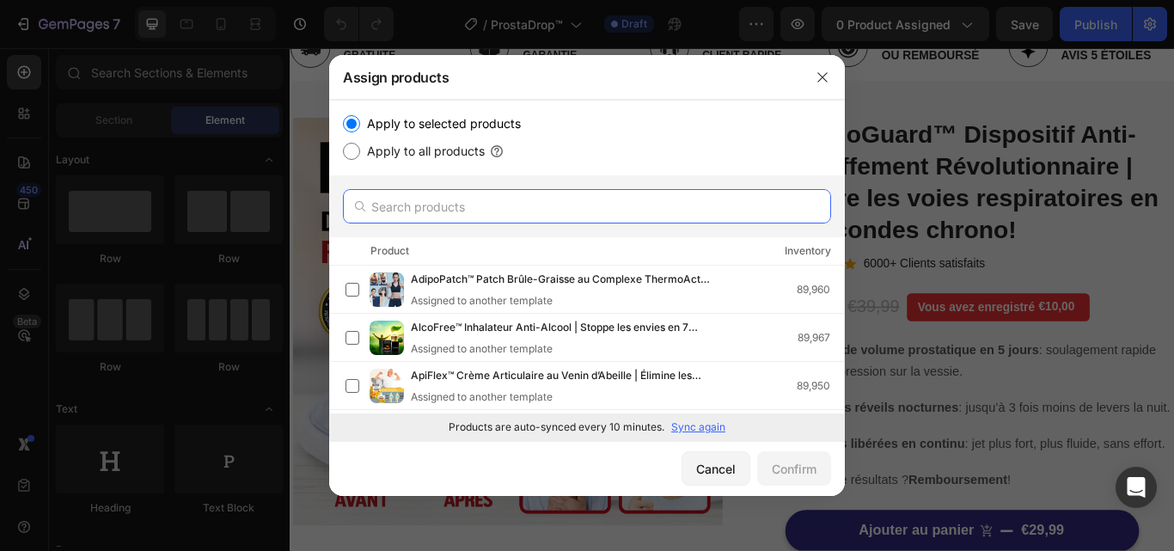
click at [509, 213] on input "text" at bounding box center [587, 206] width 488 height 34
paste input "ProstaDrop"
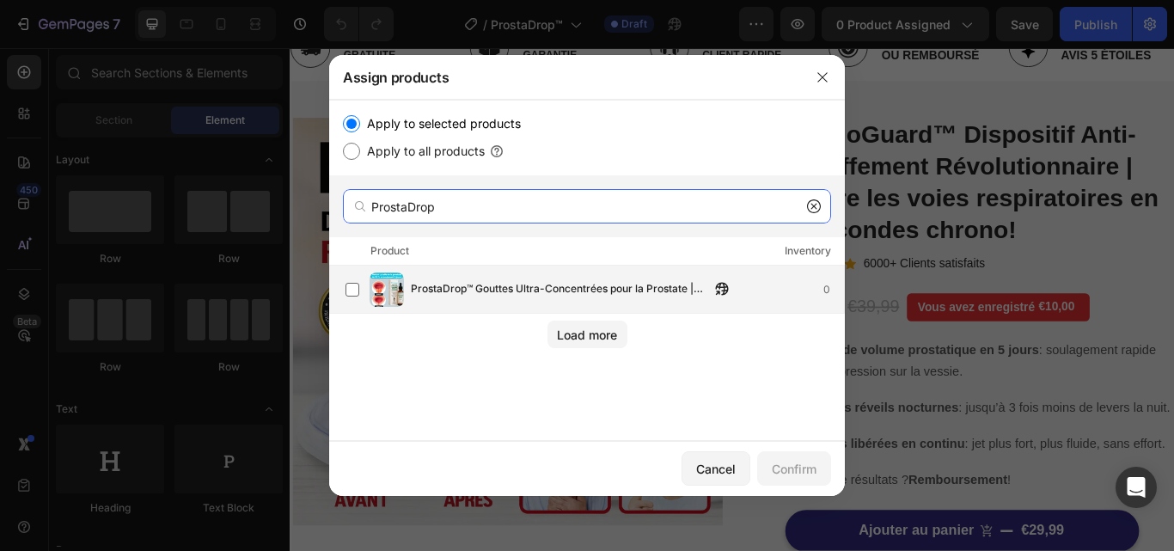
type input "ProstaDrop"
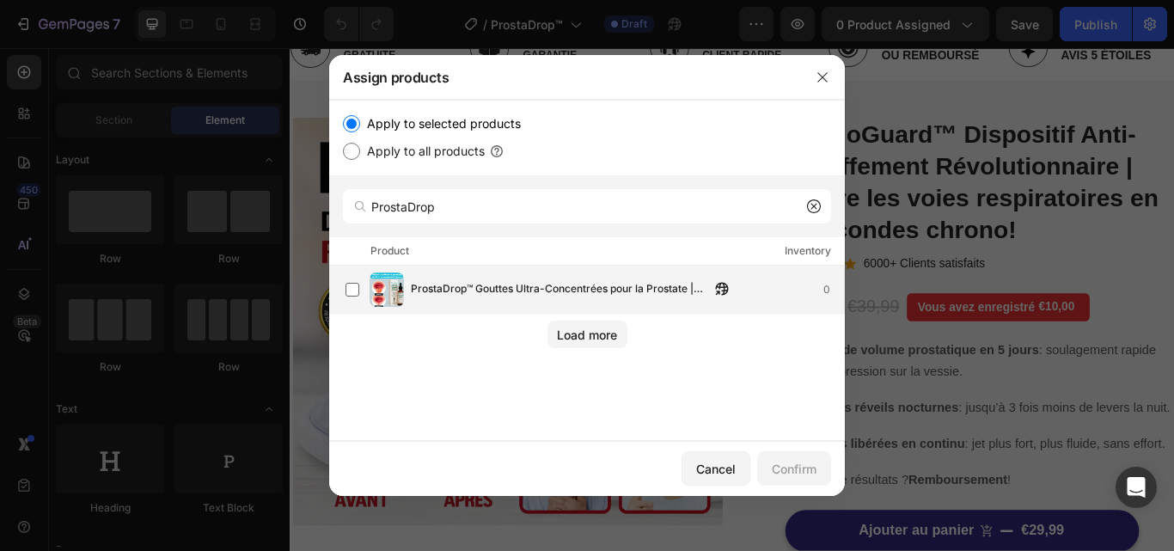
click at [597, 278] on div "ProstaDrop™ Gouttes Ultra-Concentrées pour la Prostate | Dégonfle votre prostat…" at bounding box center [595, 290] width 499 height 34
click at [813, 467] on div "Confirm" at bounding box center [794, 469] width 45 height 18
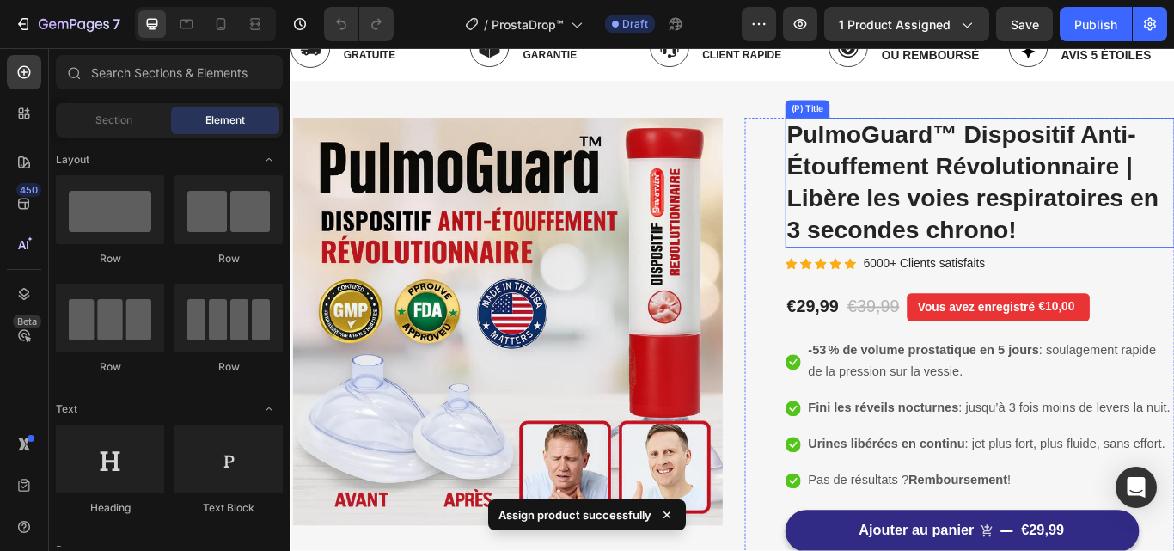
click at [1012, 204] on h2 "PulmoGuard™ Dispositif Anti-Étouffement Révolutionnaire | Libère les voies resp…" at bounding box center [1094, 205] width 454 height 151
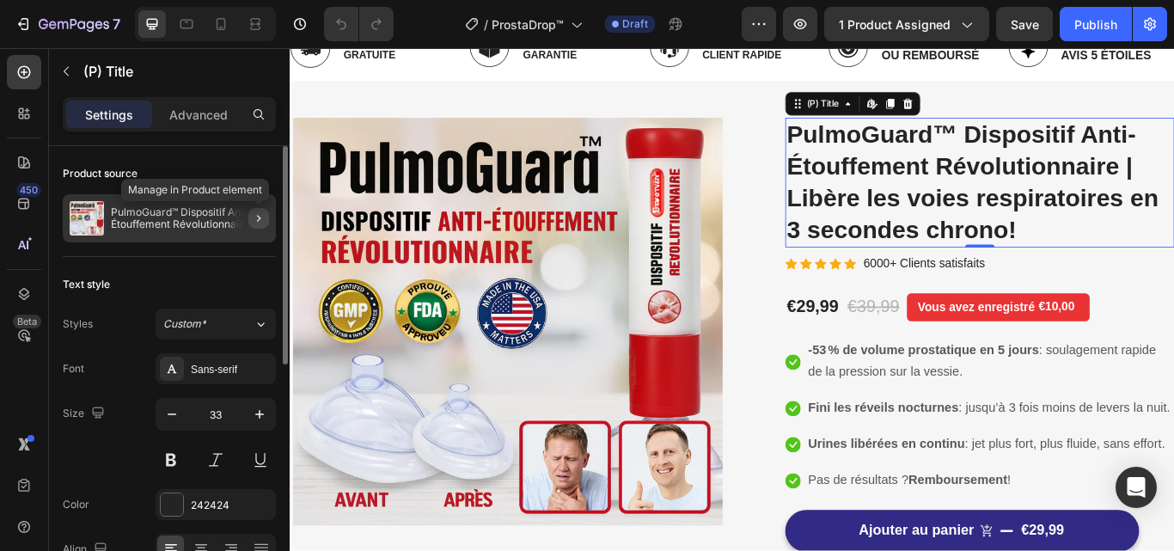
click at [260, 220] on icon "button" at bounding box center [259, 218] width 14 height 14
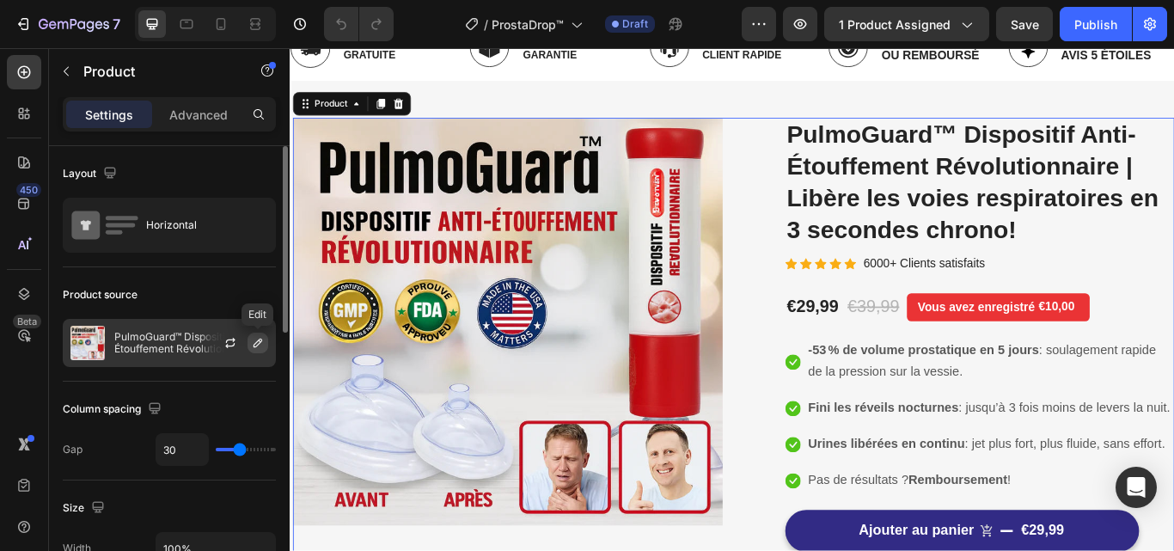
click at [261, 340] on icon "button" at bounding box center [258, 343] width 9 height 9
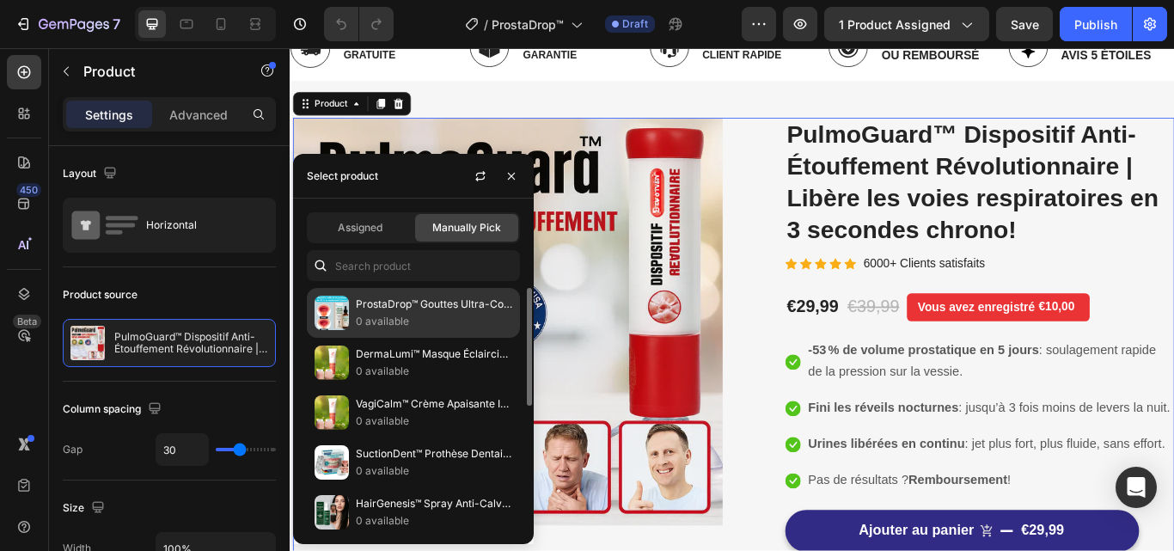
click at [378, 306] on p "ProstaDrop™ Gouttes Ultra-Concentrées pour la Prostate | Dégonfle votre prostat…" at bounding box center [434, 304] width 156 height 17
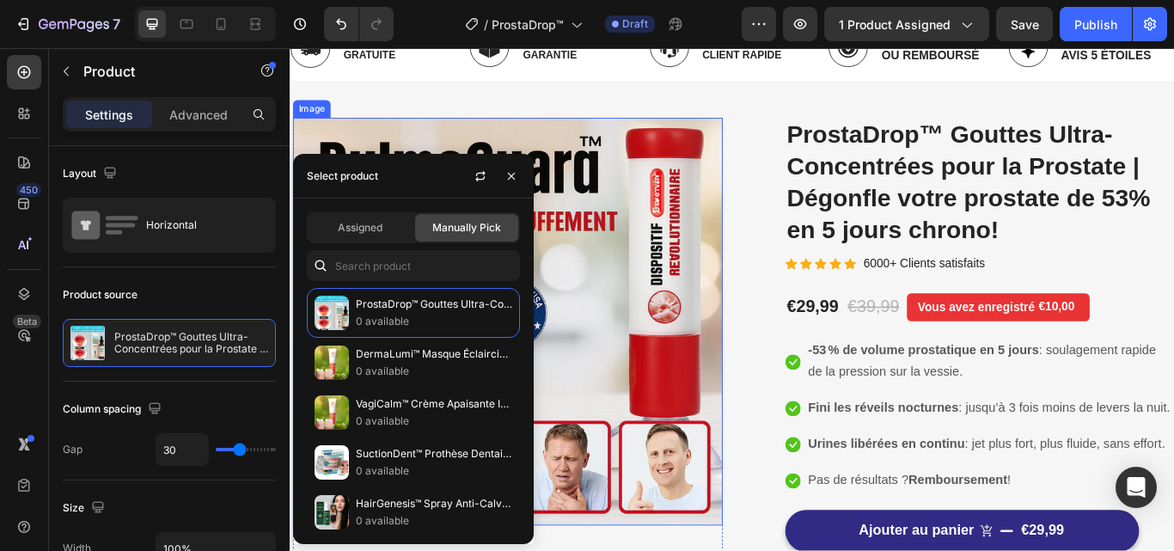
click at [662, 377] on img at bounding box center [543, 367] width 501 height 475
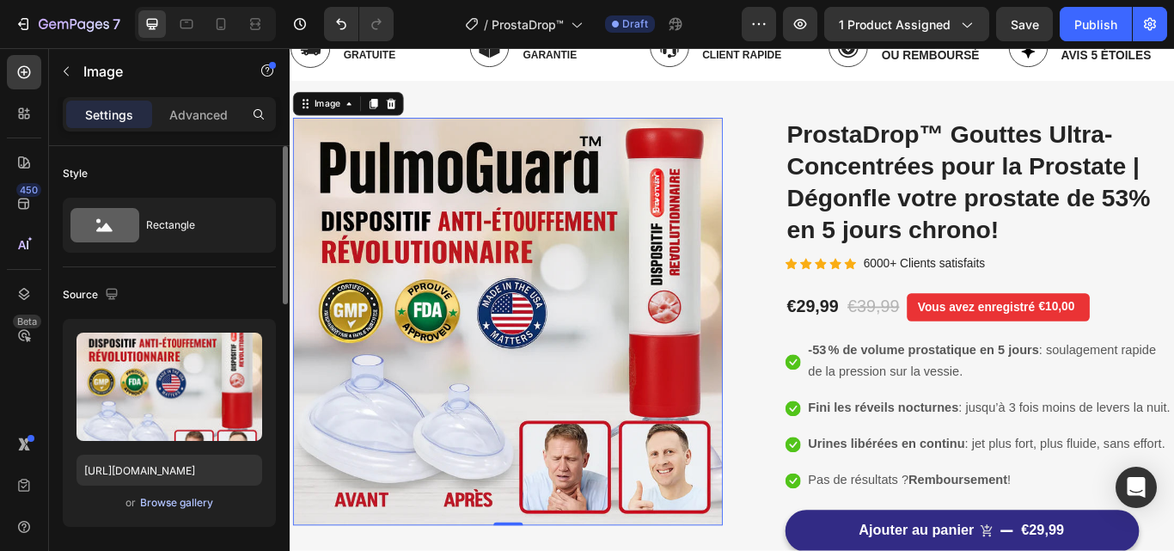
click at [160, 501] on div "Browse gallery" at bounding box center [176, 502] width 73 height 15
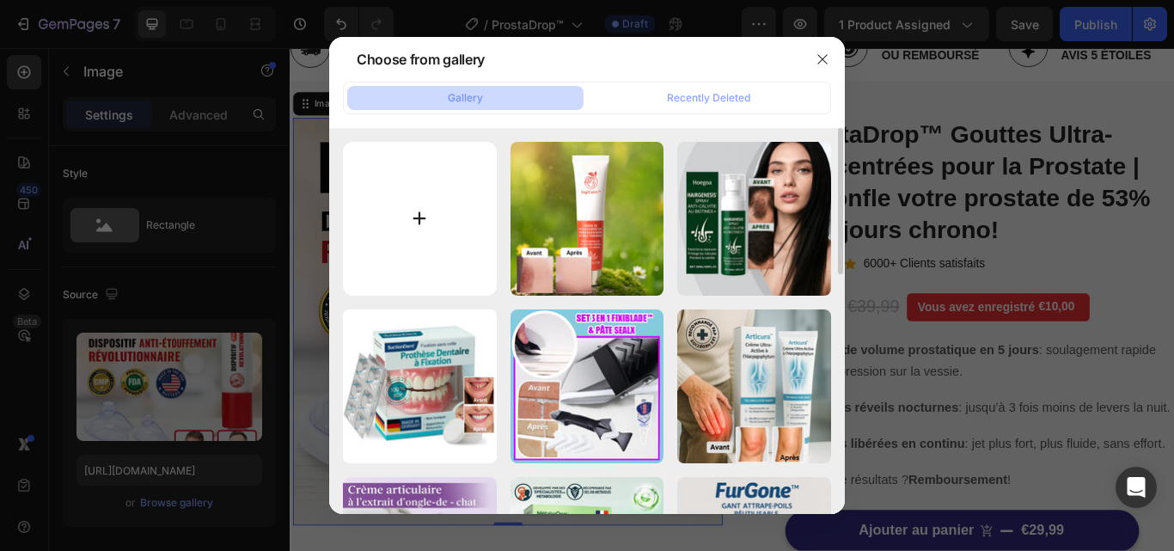
click at [433, 233] on input "file" at bounding box center [420, 219] width 154 height 154
type input "C:\fakepath\2.webp"
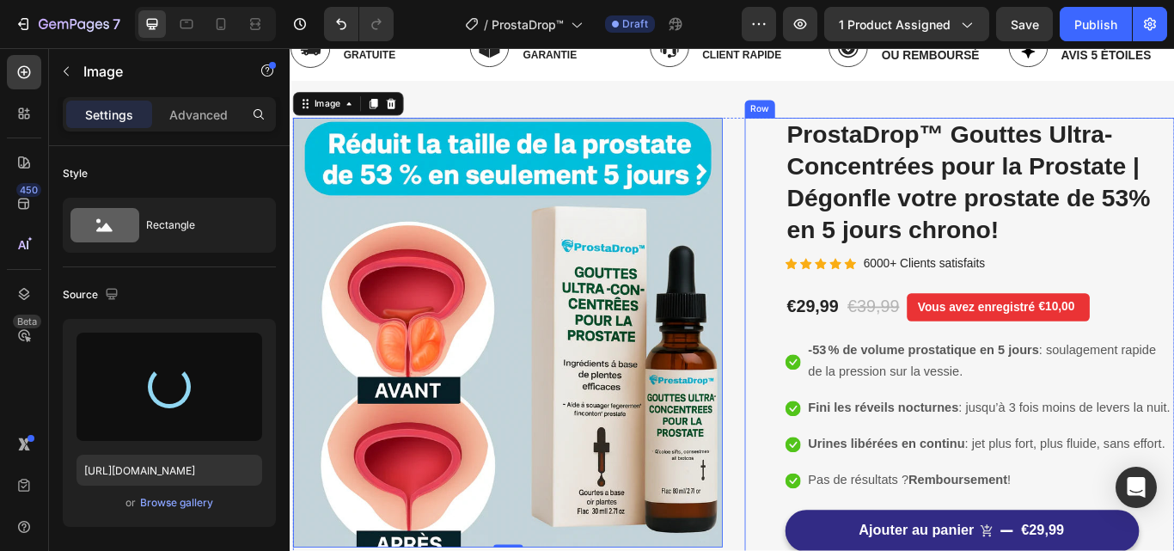
type input "[URL][DOMAIN_NAME]"
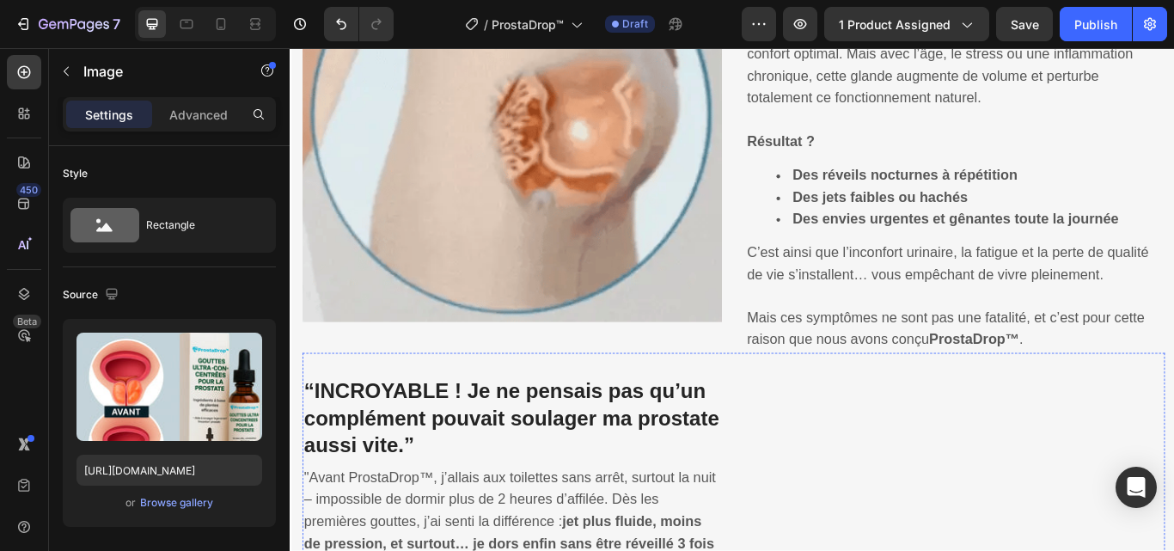
scroll to position [1547, 0]
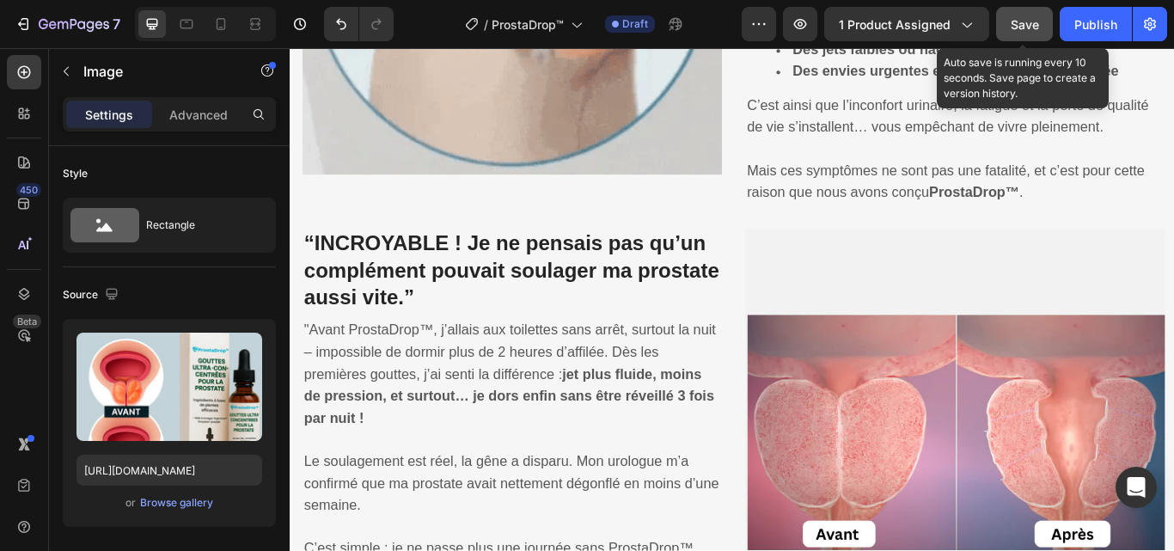
click at [1037, 21] on span "Save" at bounding box center [1025, 24] width 28 height 15
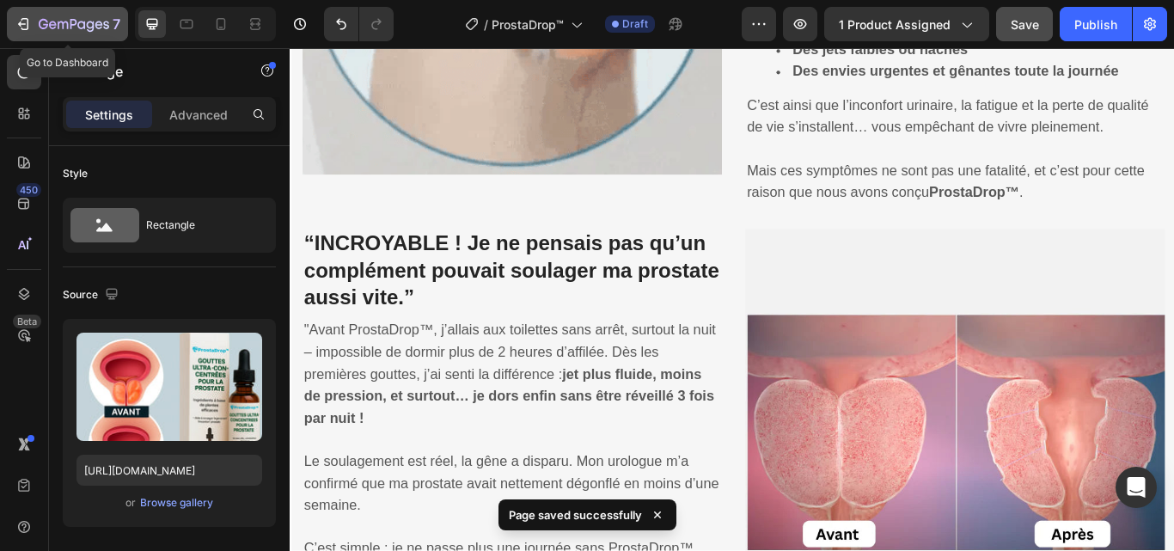
click at [25, 24] on icon "button" at bounding box center [22, 23] width 8 height 5
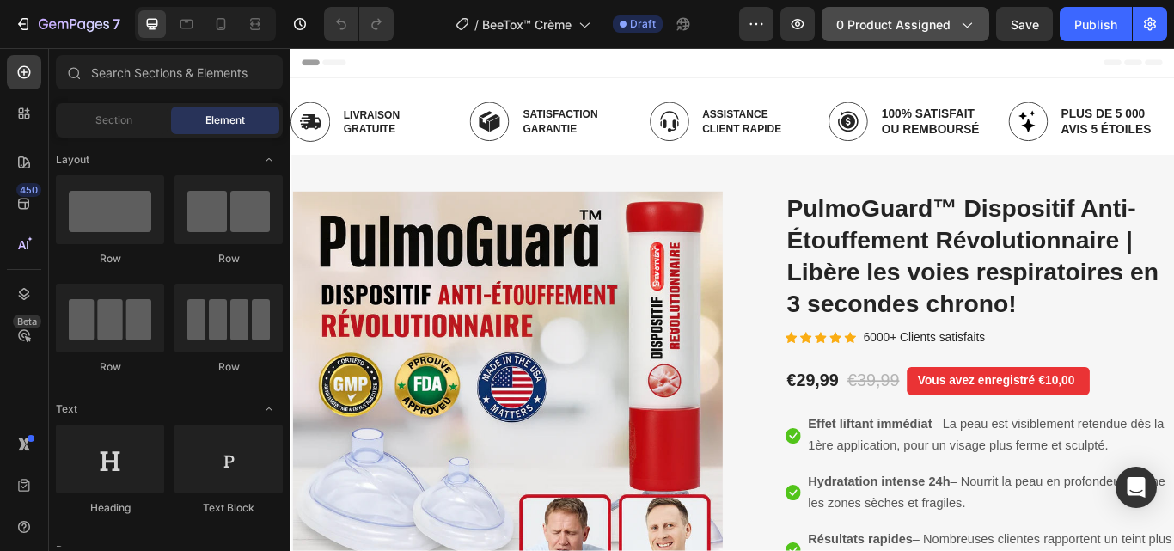
click at [963, 25] on icon "button" at bounding box center [966, 23] width 17 height 17
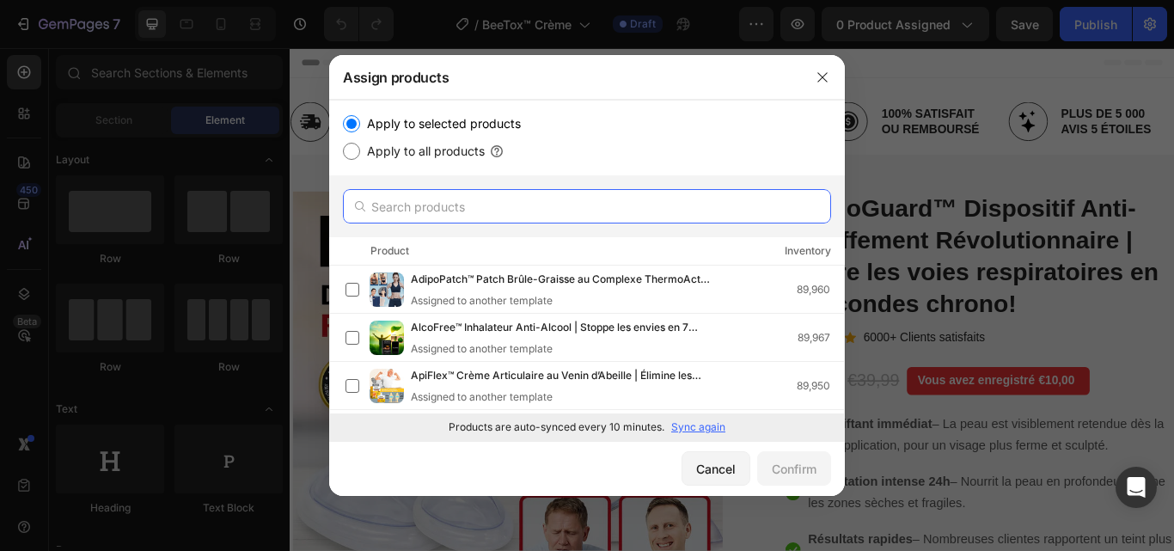
click at [434, 204] on input "text" at bounding box center [587, 206] width 488 height 34
click at [511, 207] on input "text" at bounding box center [587, 206] width 488 height 34
paste input "BeeTox™"
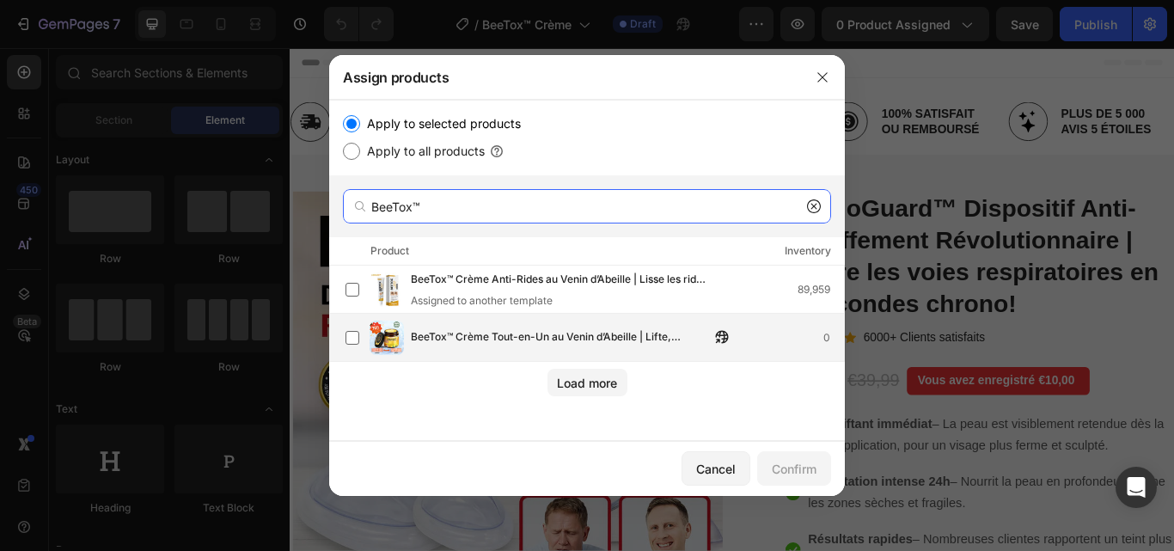
type input "BeeTox™"
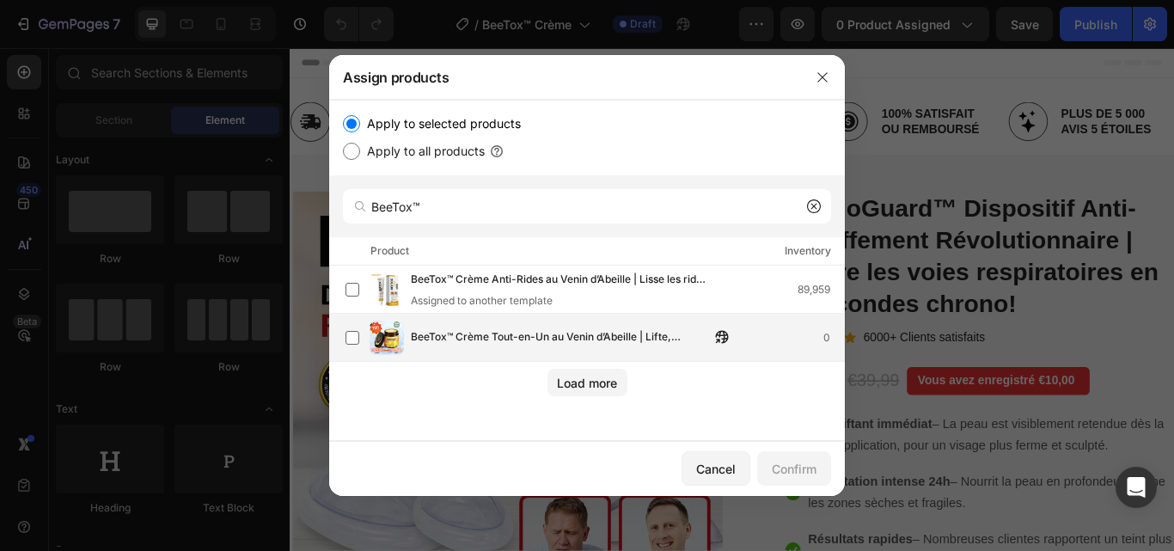
click at [475, 330] on span "BeeTox™ Crème Tout-en-Un au Venin d’Abeille | Lifte, hydrate et efface les ride…" at bounding box center [560, 337] width 299 height 19
click at [788, 472] on div "Confirm" at bounding box center [794, 469] width 45 height 18
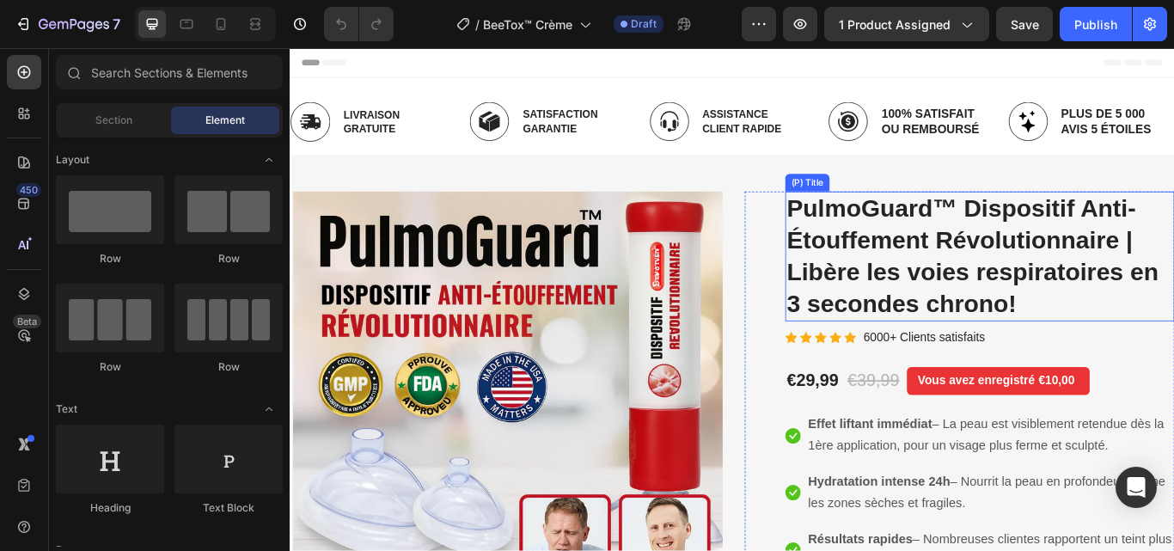
click at [1024, 279] on h2 "PulmoGuard™ Dispositif Anti-Étouffement Révolutionnaire | Libère les voies resp…" at bounding box center [1094, 291] width 454 height 151
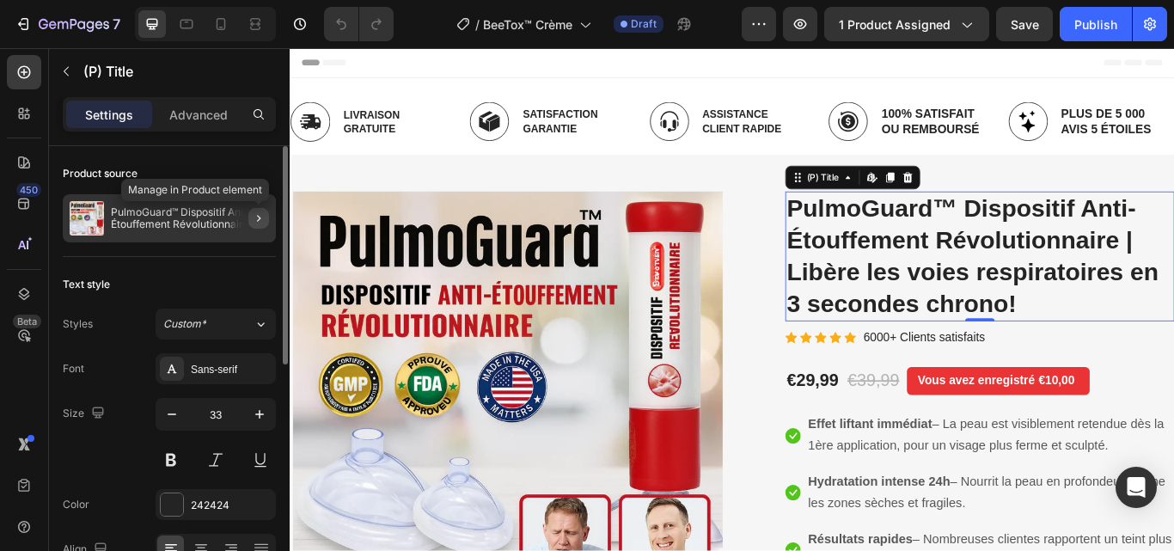
click at [259, 217] on icon "button" at bounding box center [258, 218] width 3 height 7
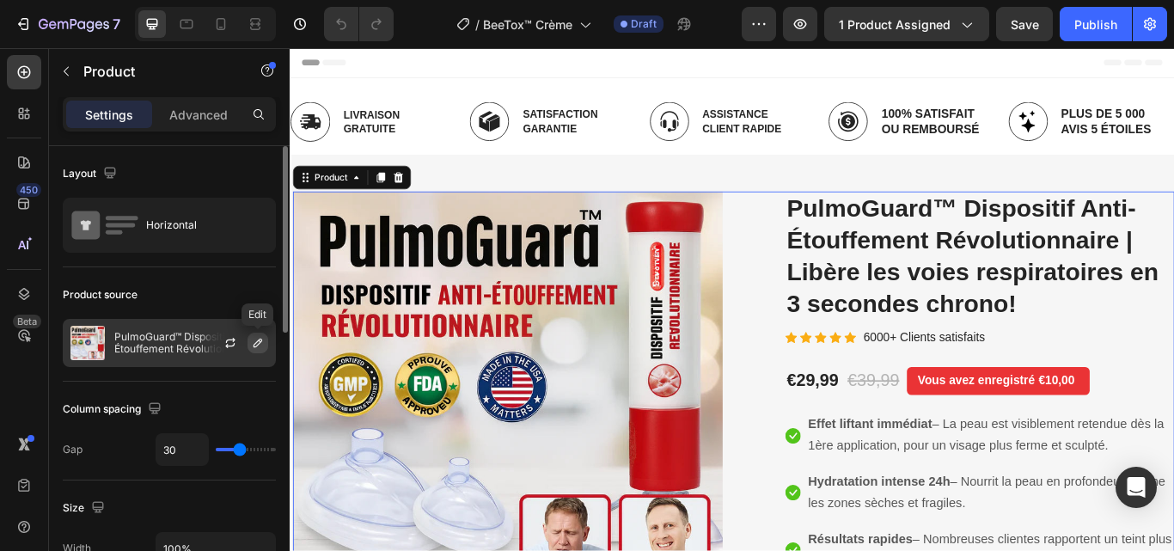
click at [260, 342] on icon "button" at bounding box center [258, 343] width 14 height 14
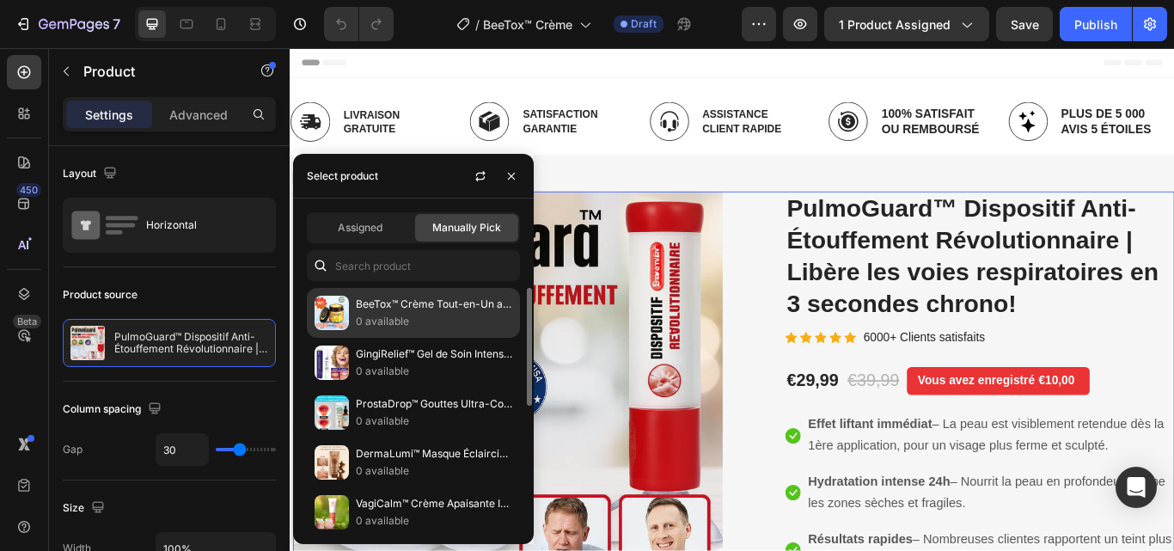
click at [378, 310] on p "BeeTox™ Crème Tout-en-Un au Venin d’Abeille | Lifte, hydrate et efface les ride…" at bounding box center [434, 304] width 156 height 17
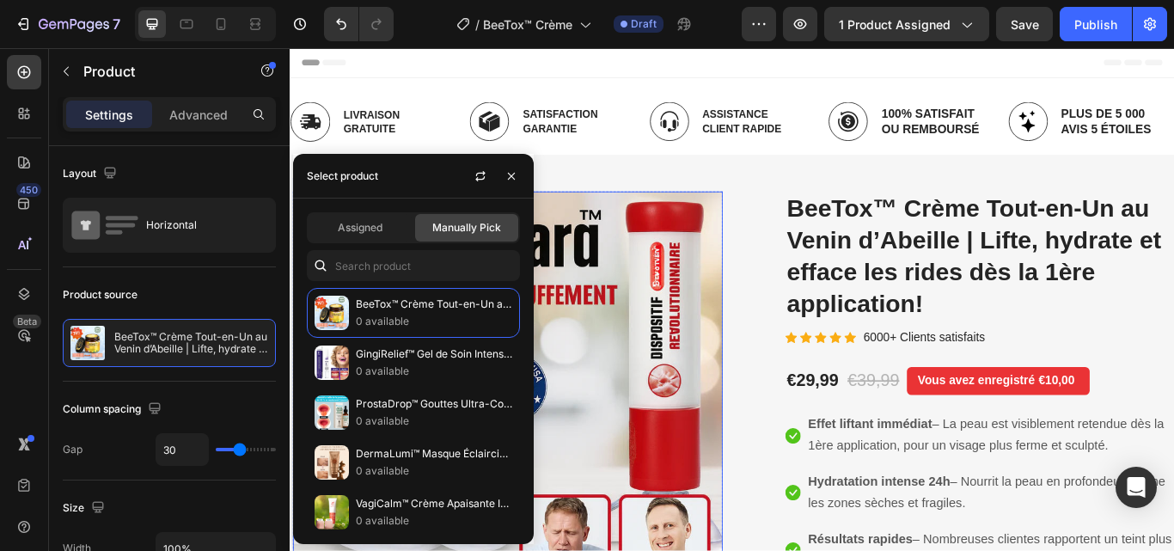
click at [645, 340] on img at bounding box center [543, 453] width 501 height 475
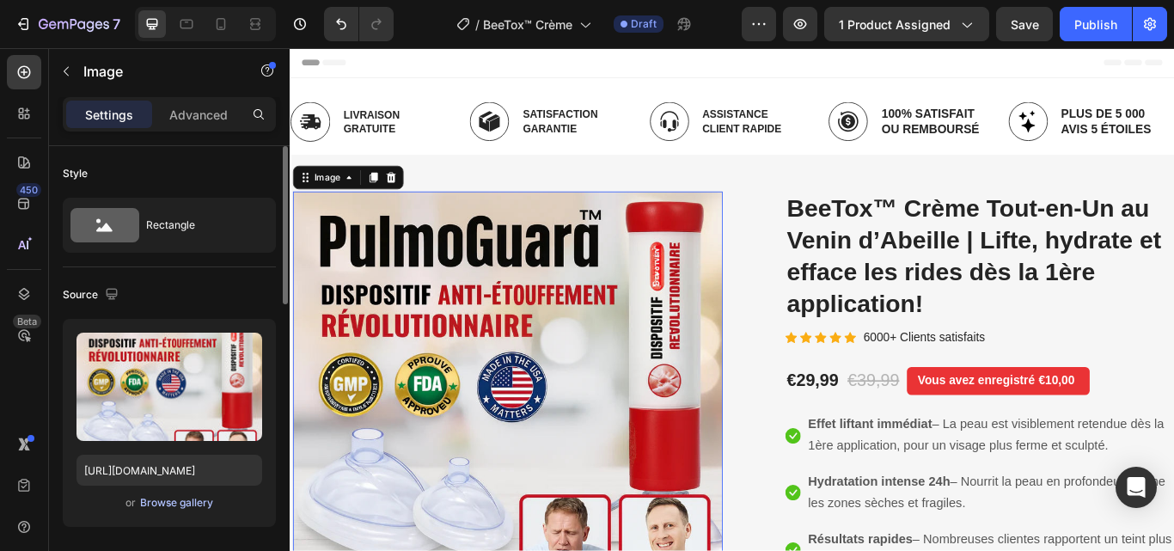
click at [201, 504] on div "Browse gallery" at bounding box center [176, 502] width 73 height 15
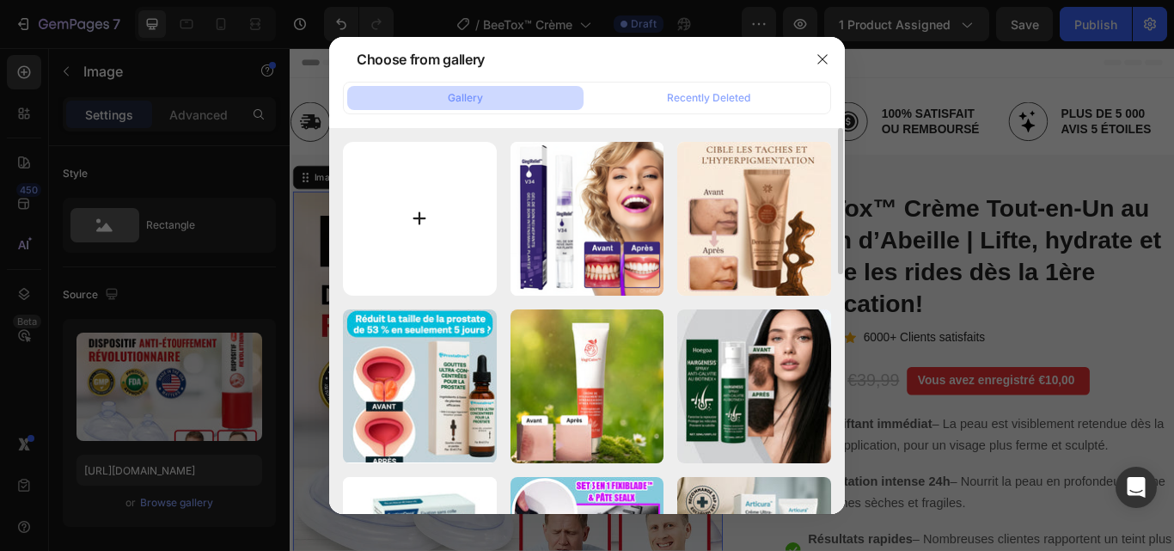
click at [426, 217] on input "file" at bounding box center [420, 219] width 154 height 154
type input "C:\fakepath\2.webp"
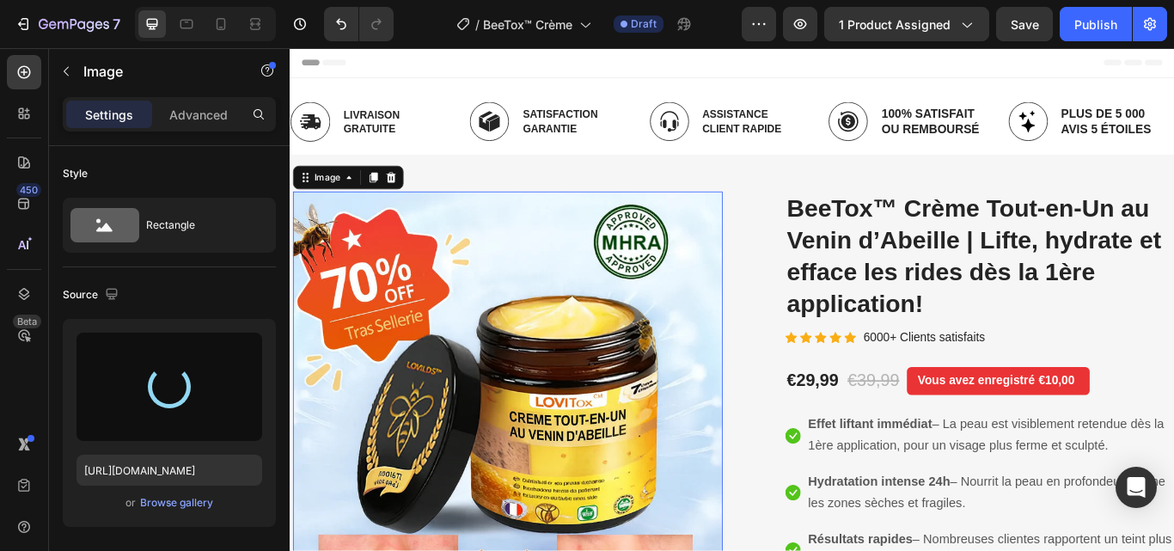
type input "https://cdn.shopify.com/s/files/1/0748/6688/4847/files/gempages_574280435123618…"
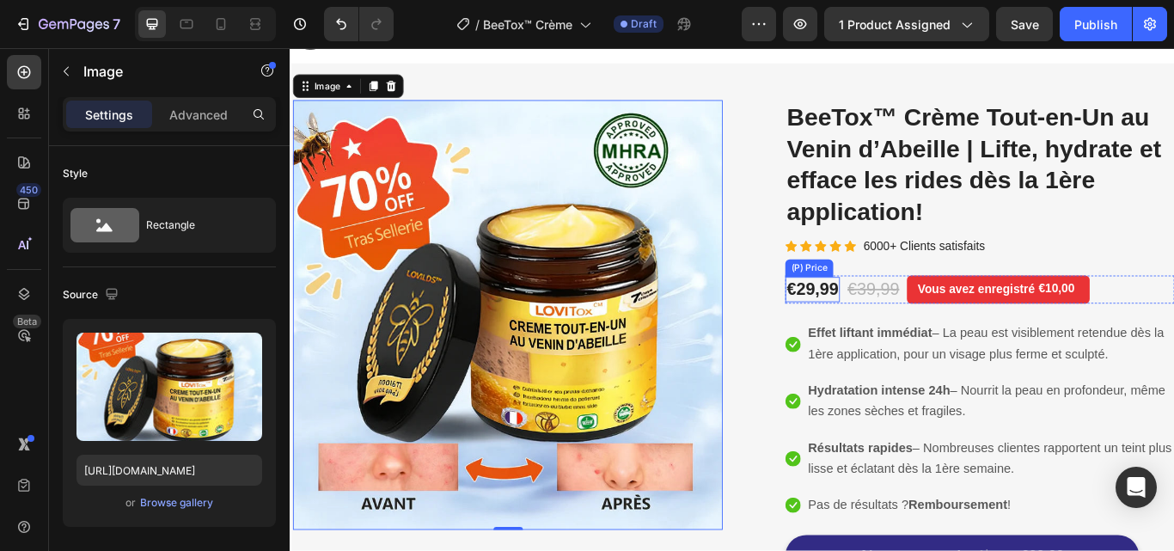
scroll to position [172, 0]
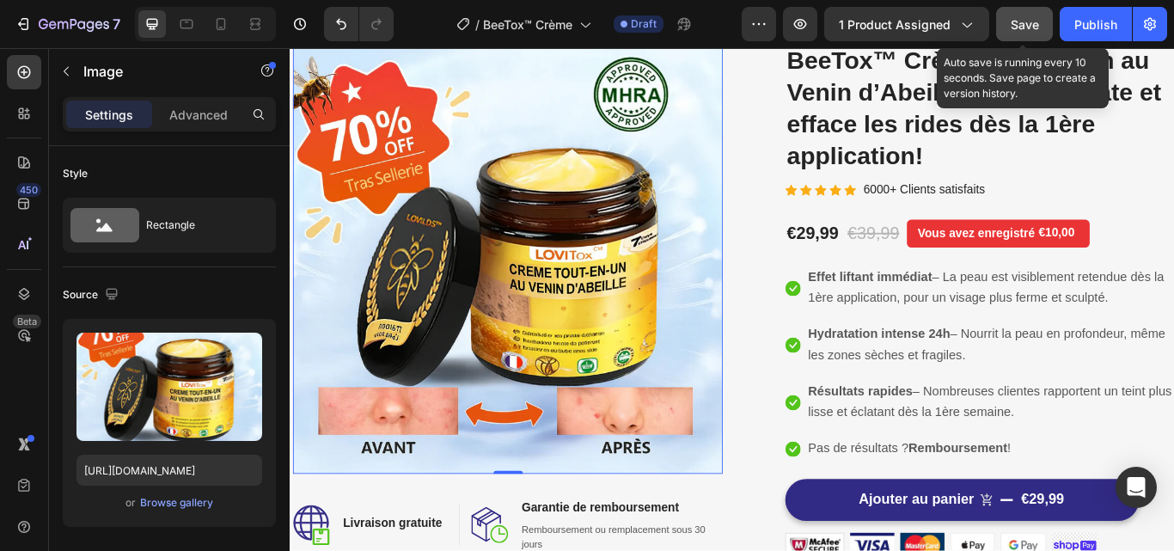
click at [1020, 25] on span "Save" at bounding box center [1025, 24] width 28 height 15
click at [40, 24] on icon "button" at bounding box center [43, 24] width 9 height 10
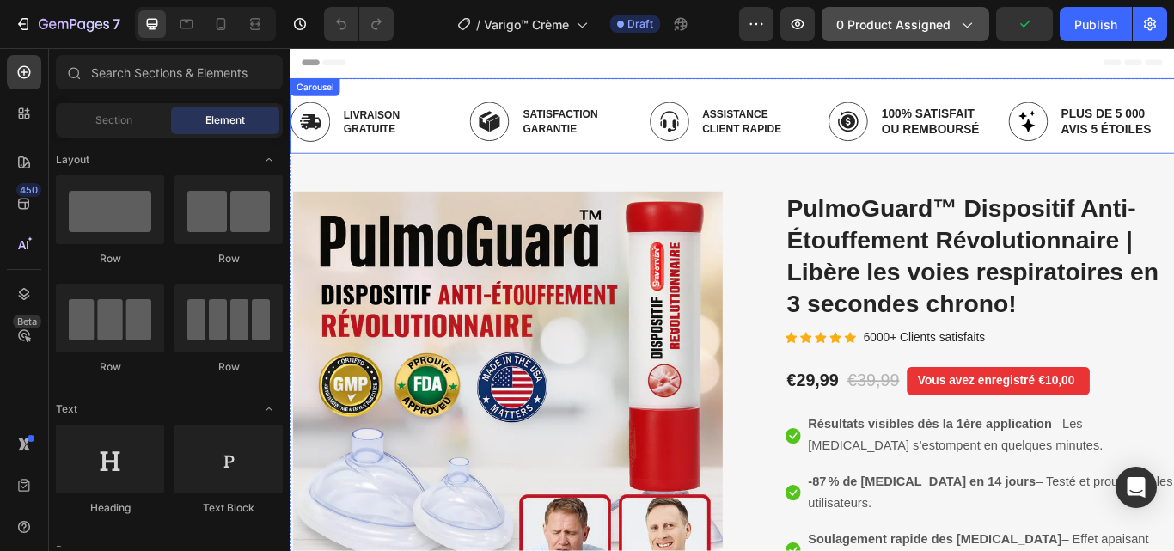
click at [960, 23] on icon "button" at bounding box center [966, 23] width 17 height 17
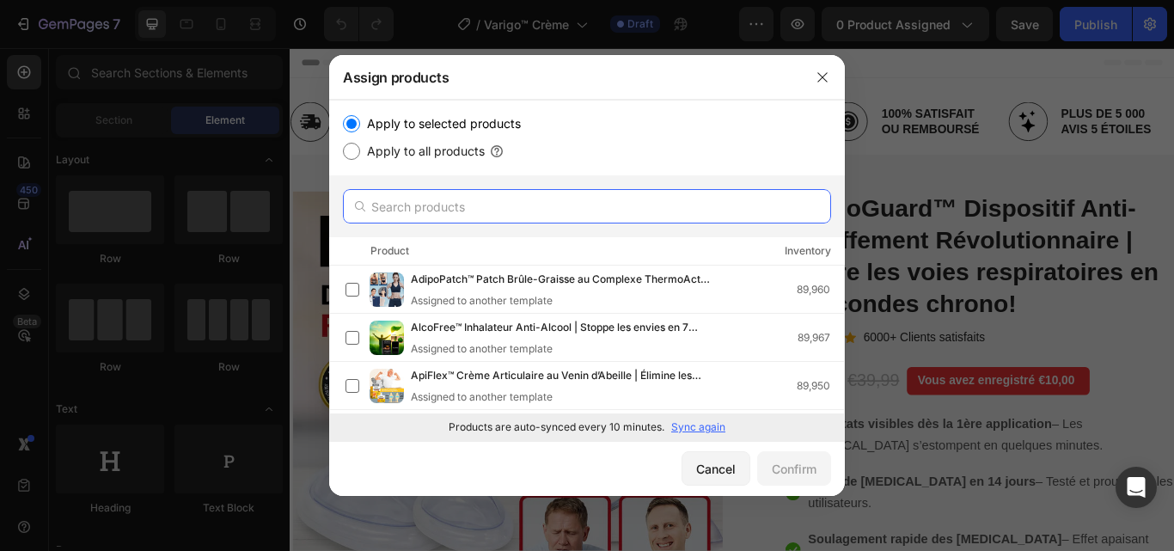
click at [562, 204] on input "text" at bounding box center [587, 206] width 488 height 34
paste input "Varigo™"
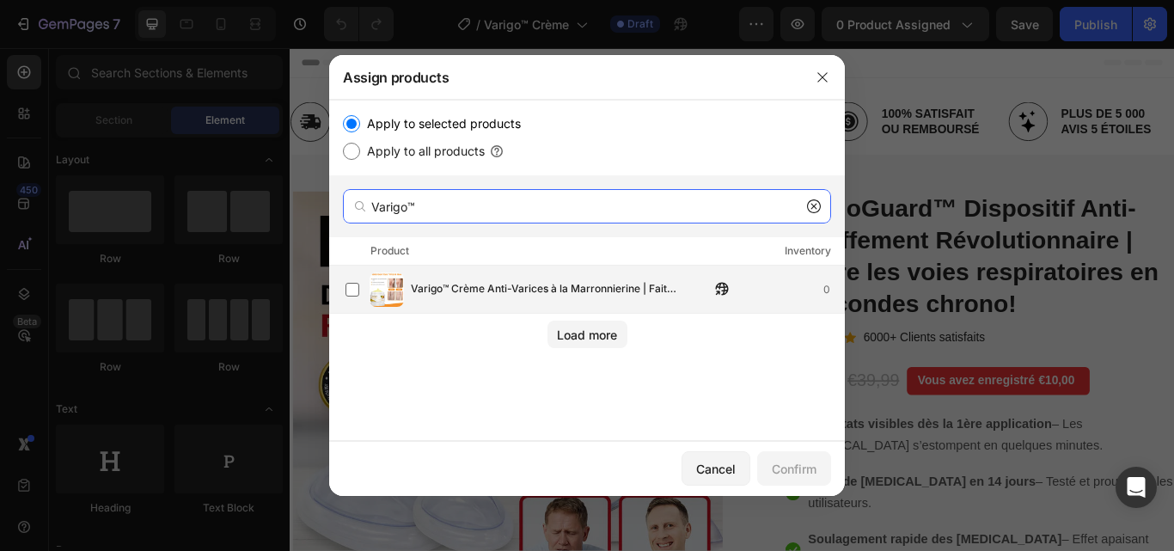
type input "Varigo™"
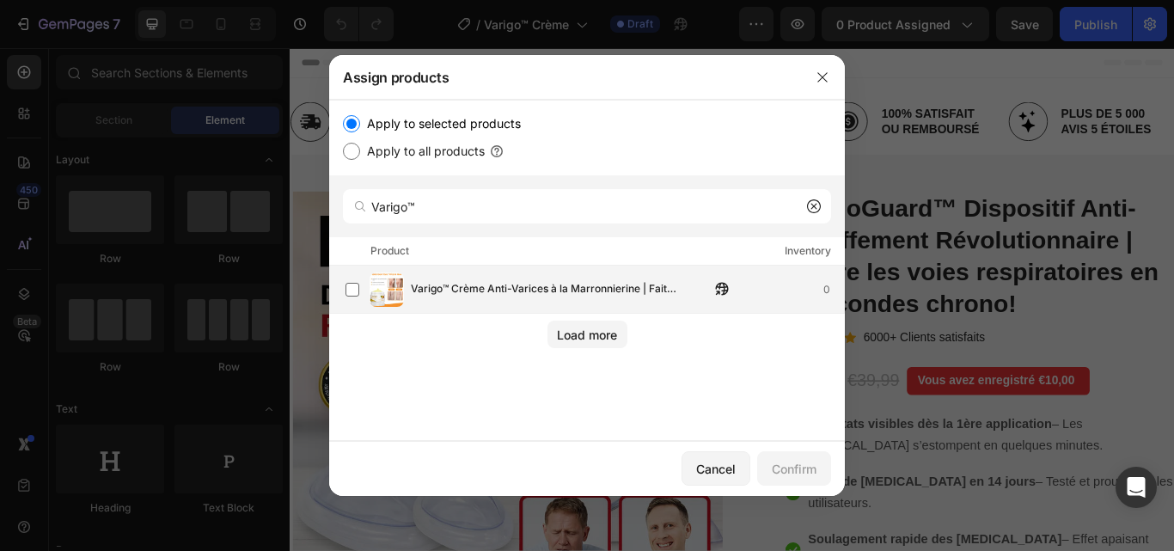
click at [527, 287] on span "Varigo™ Crème Anti-Varices à la Marronnierine | Fait disparaître les varices dè…" at bounding box center [560, 289] width 299 height 19
click at [789, 465] on div "Confirm" at bounding box center [794, 469] width 45 height 18
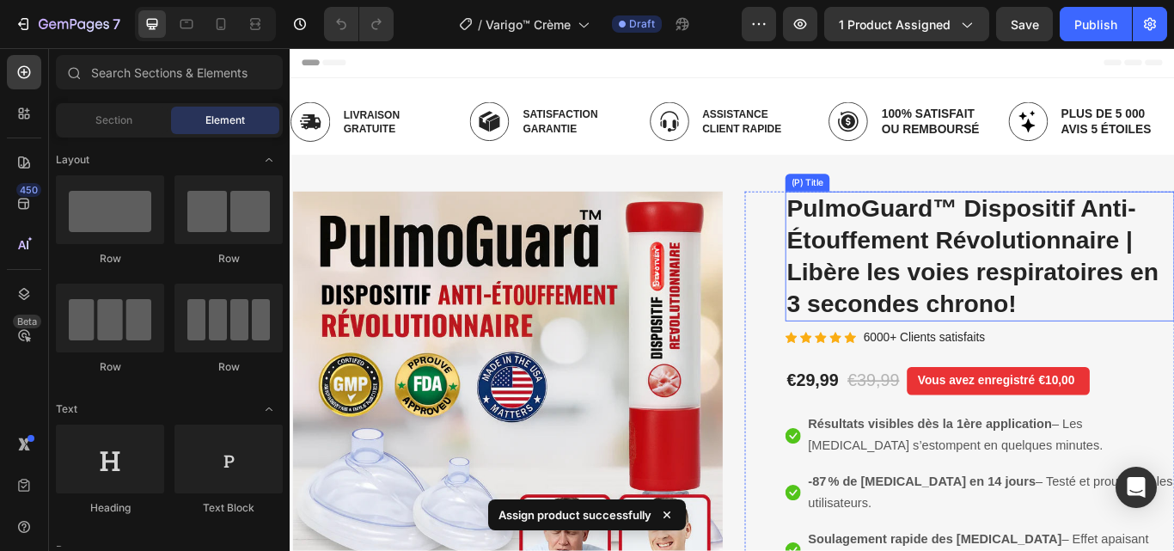
click at [939, 273] on h2 "PulmoGuard™ Dispositif Anti-Étouffement Révolutionnaire | Libère les voies resp…" at bounding box center [1094, 291] width 454 height 151
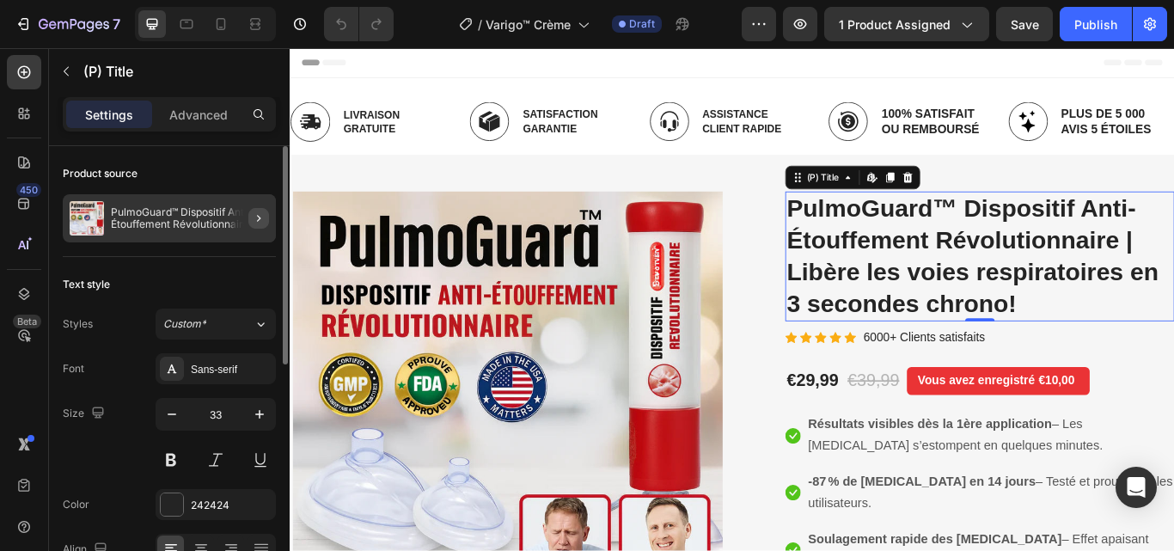
click at [248, 214] on div at bounding box center [252, 218] width 48 height 48
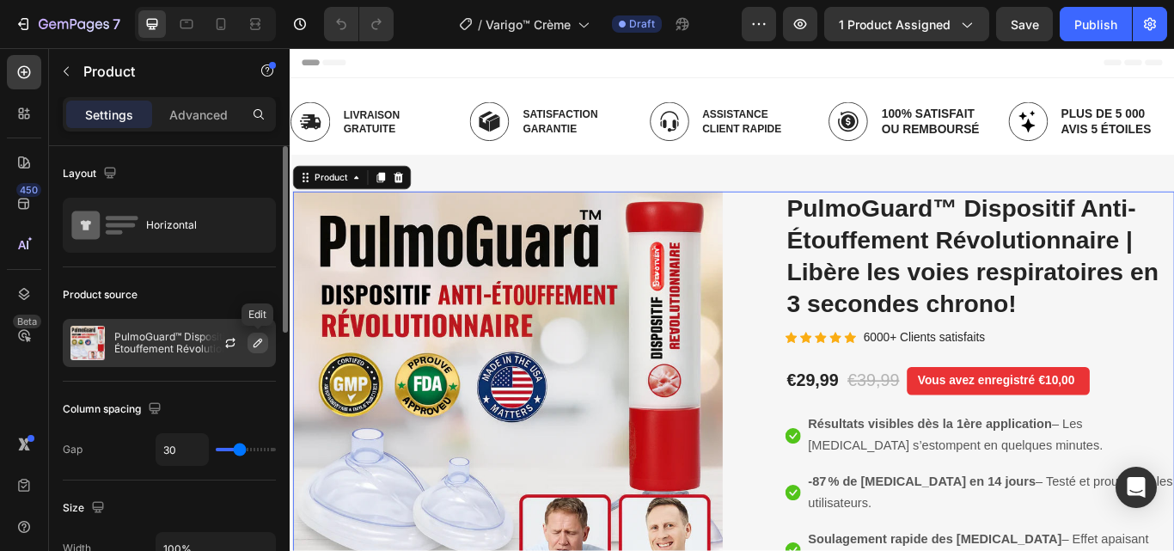
click at [258, 342] on icon "button" at bounding box center [258, 343] width 14 height 14
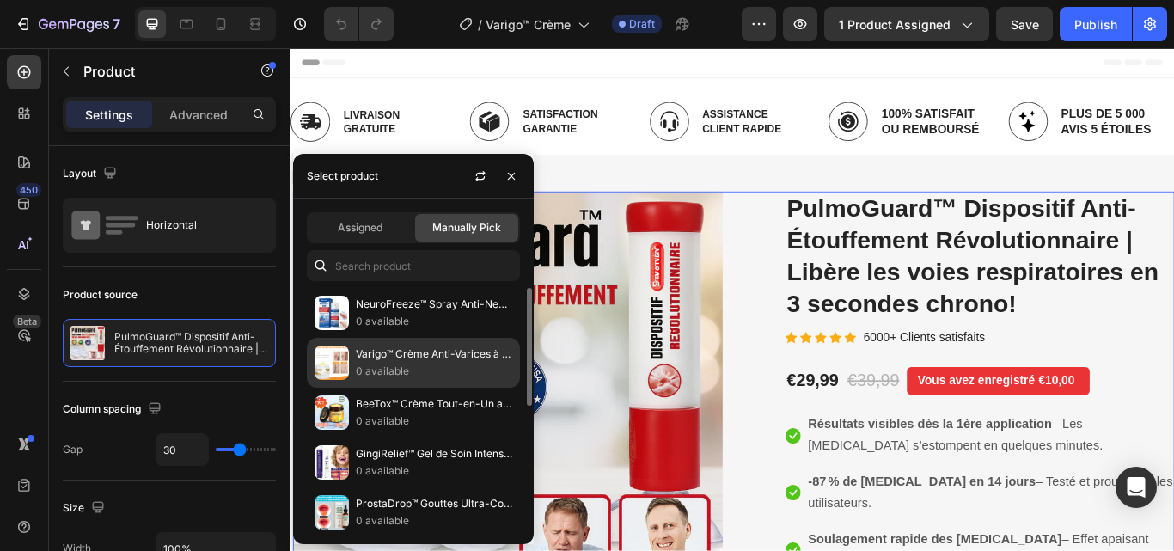
click at [389, 369] on p "0 available" at bounding box center [434, 371] width 156 height 17
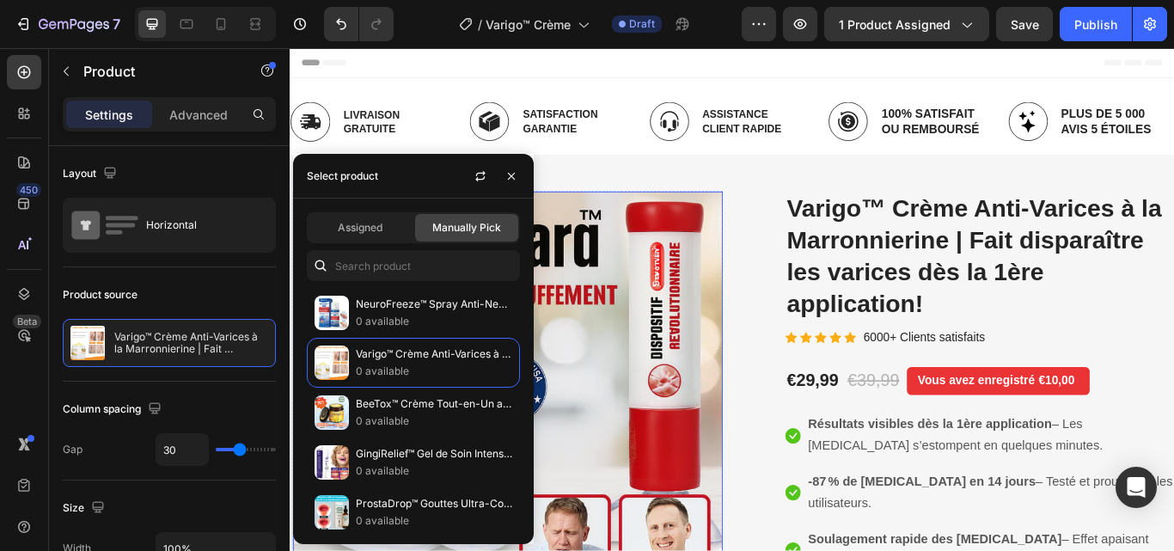
click at [639, 293] on img at bounding box center [543, 453] width 501 height 475
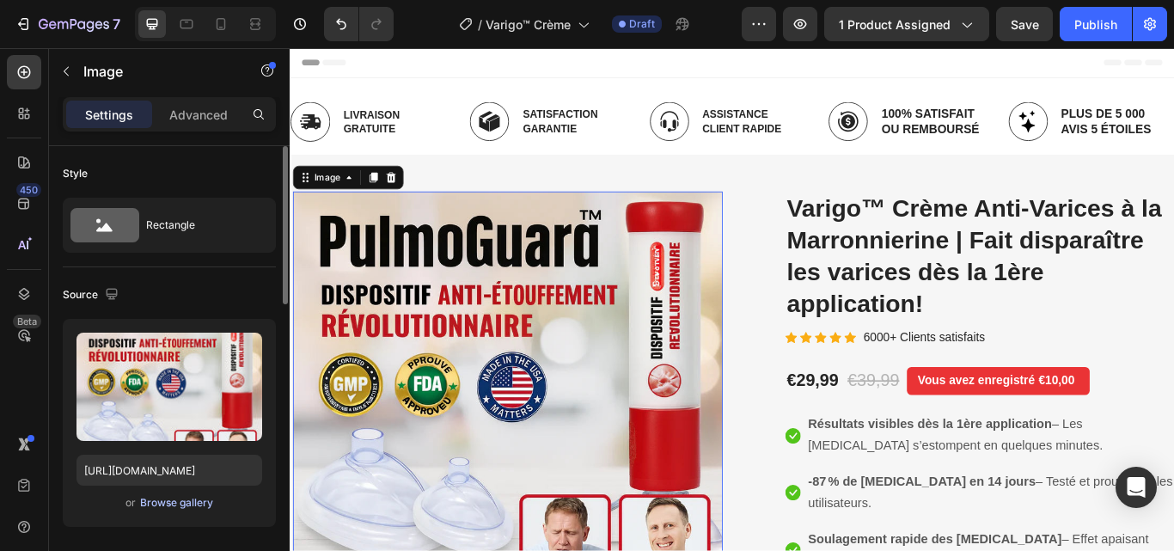
click at [199, 498] on div "Browse gallery" at bounding box center [176, 502] width 73 height 15
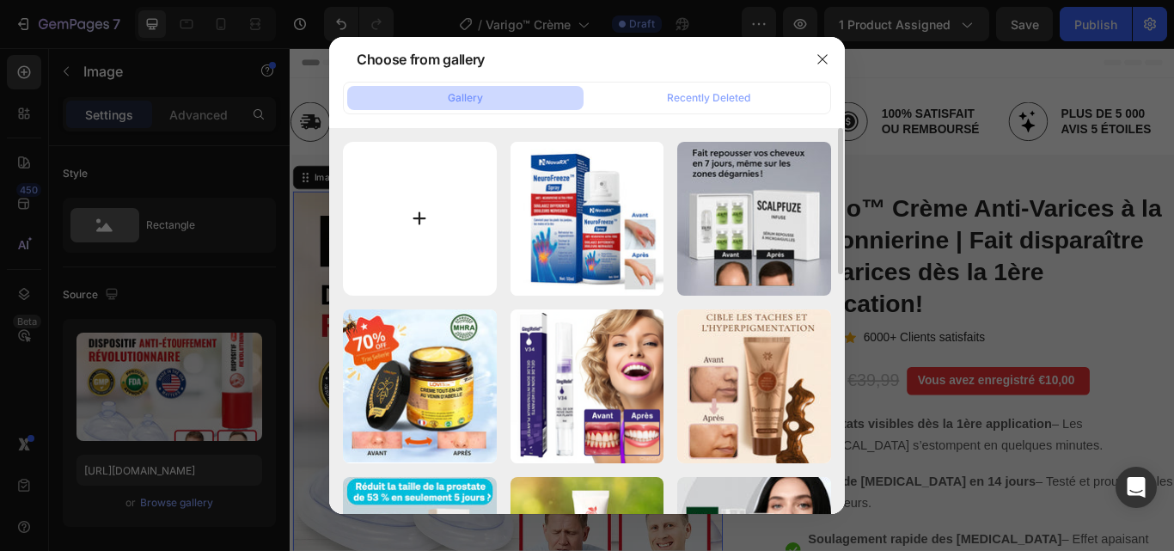
click at [416, 222] on input "file" at bounding box center [420, 219] width 154 height 154
type input "C:\fakepath\2.webp"
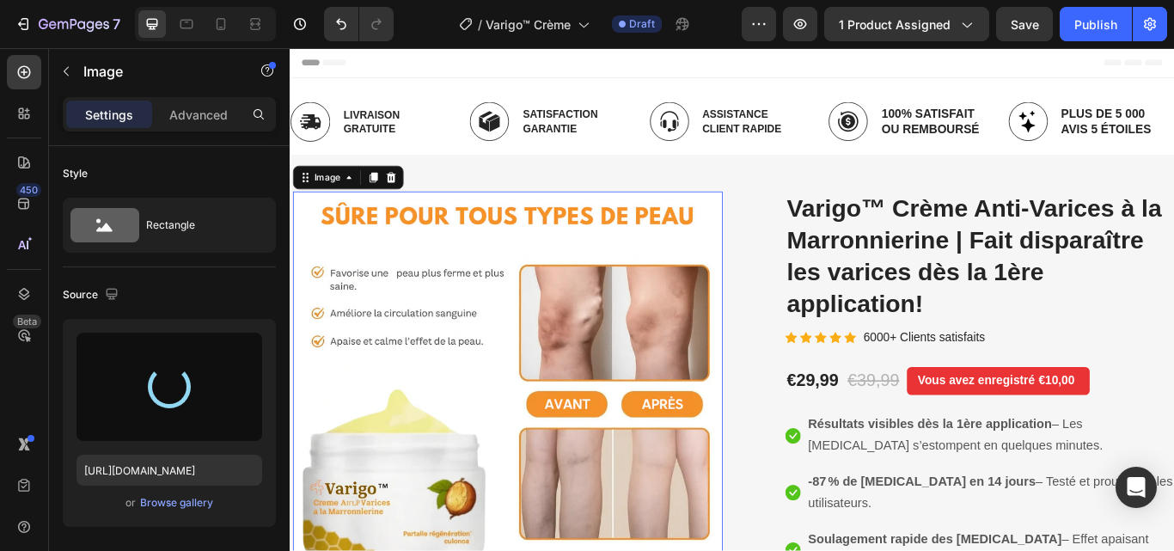
type input "https://cdn.shopify.com/s/files/1/0748/6688/4847/files/gempages_574280435123618…"
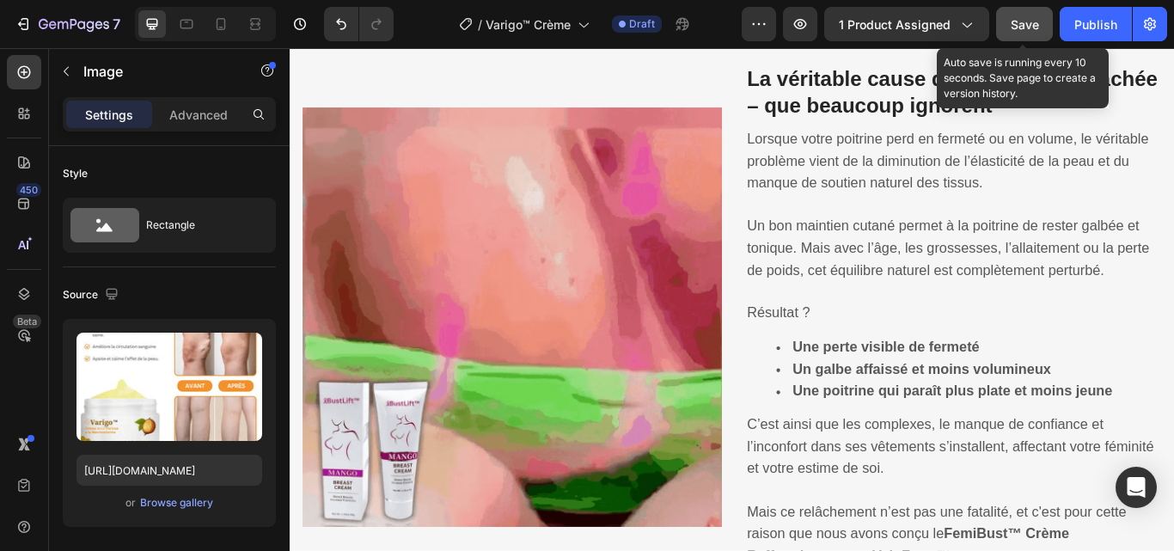
scroll to position [1462, 0]
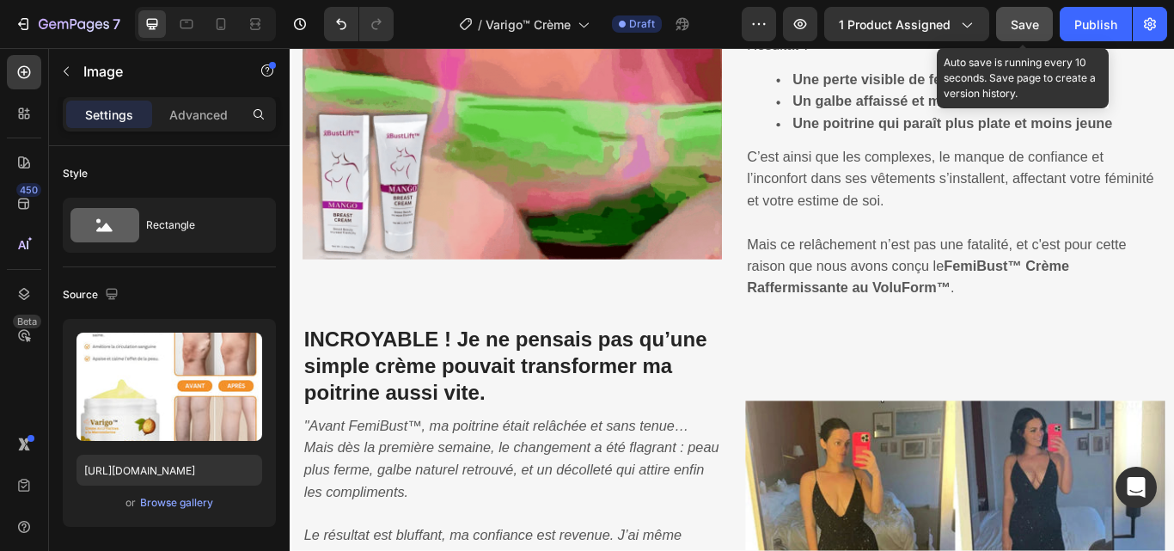
drag, startPoint x: 1025, startPoint y: 22, endPoint x: 610, endPoint y: 200, distance: 451.8
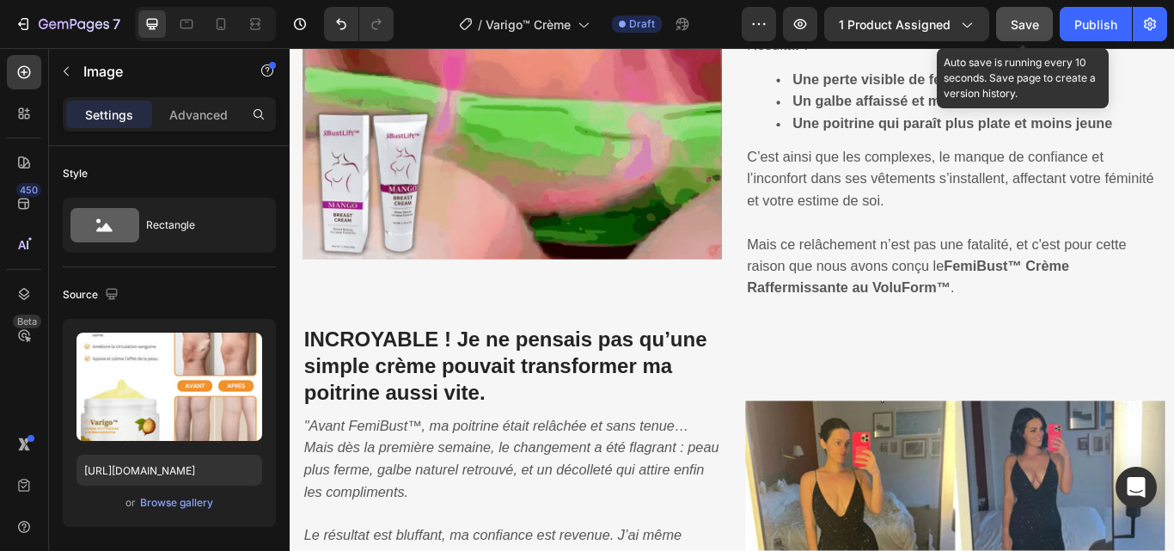
click at [1025, 22] on span "Save" at bounding box center [1025, 24] width 28 height 15
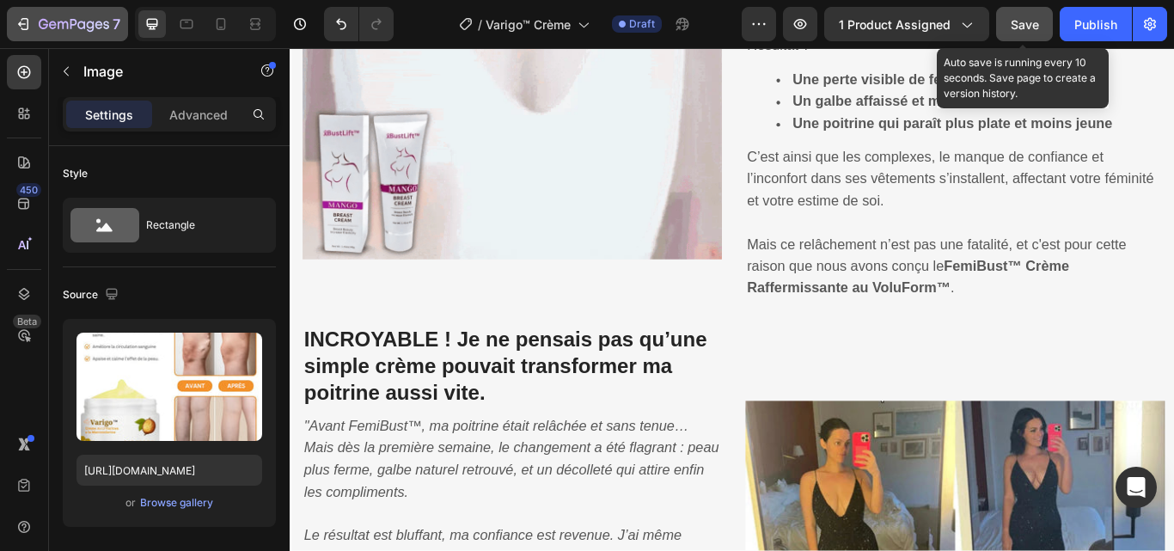
scroll to position [1032, 0]
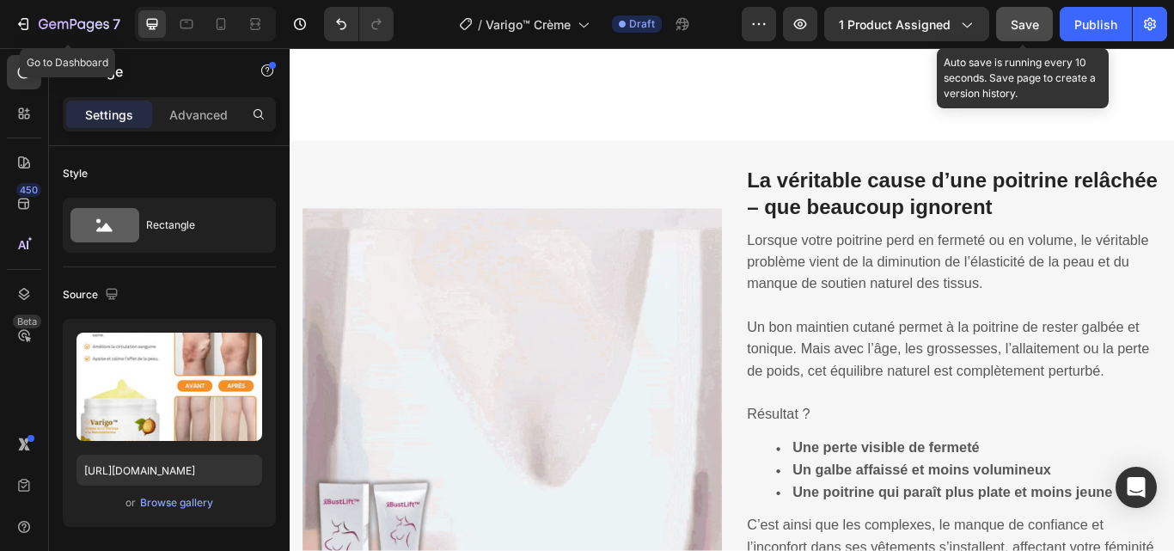
click at [21, 23] on icon "button" at bounding box center [23, 23] width 17 height 17
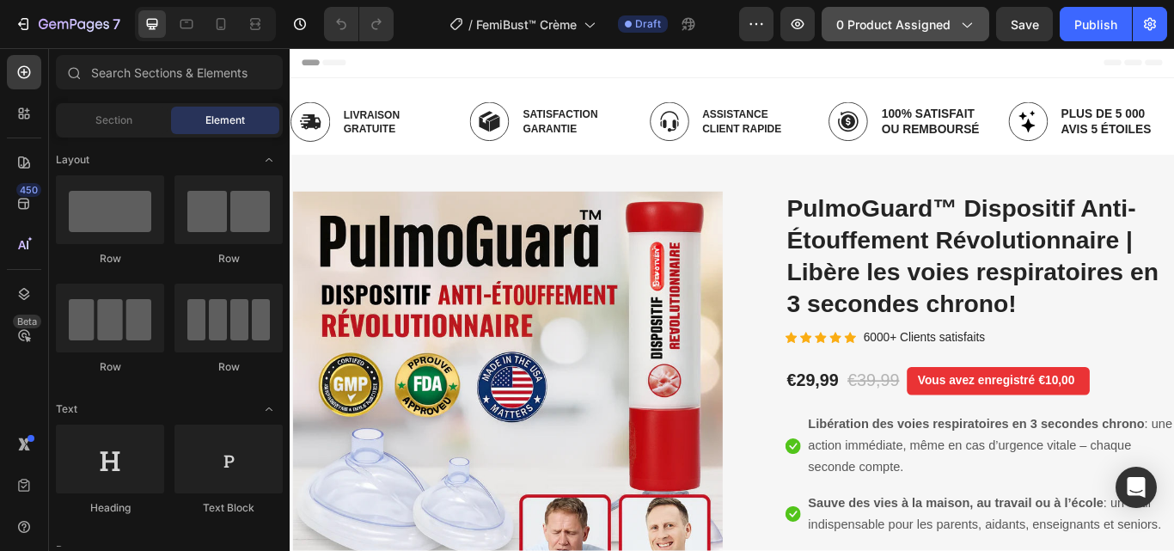
click at [957, 28] on div "0 product assigned" at bounding box center [905, 24] width 138 height 18
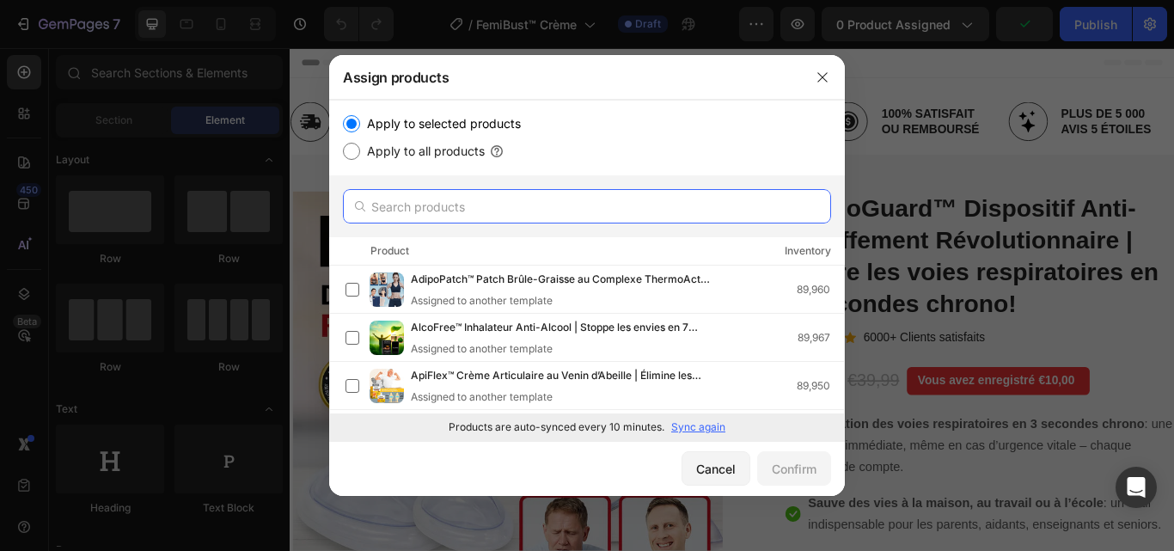
click at [461, 202] on input "text" at bounding box center [587, 206] width 488 height 34
paste input "FemiBust™"
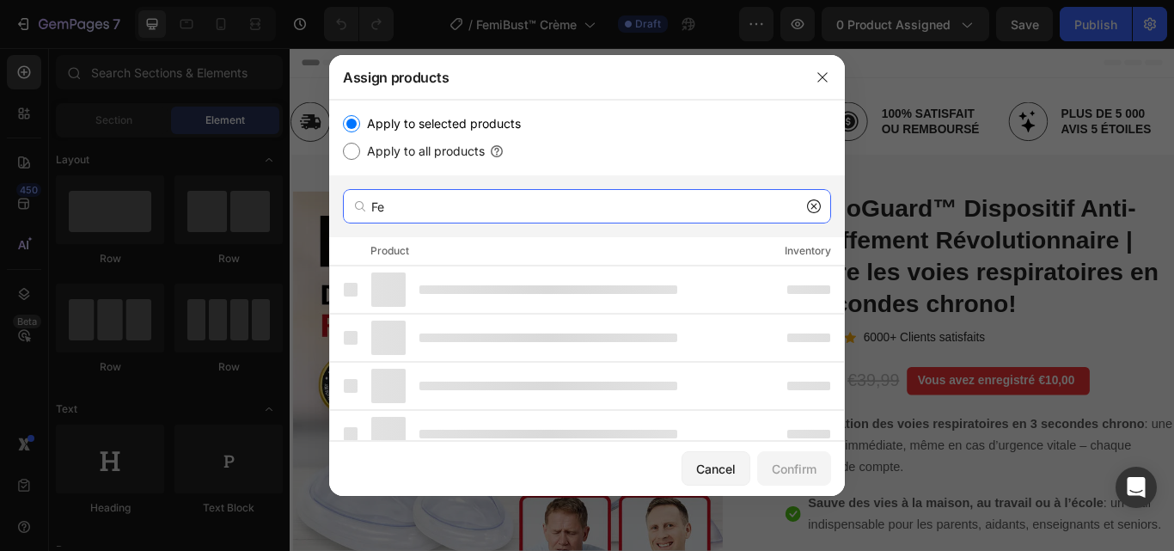
type input "F"
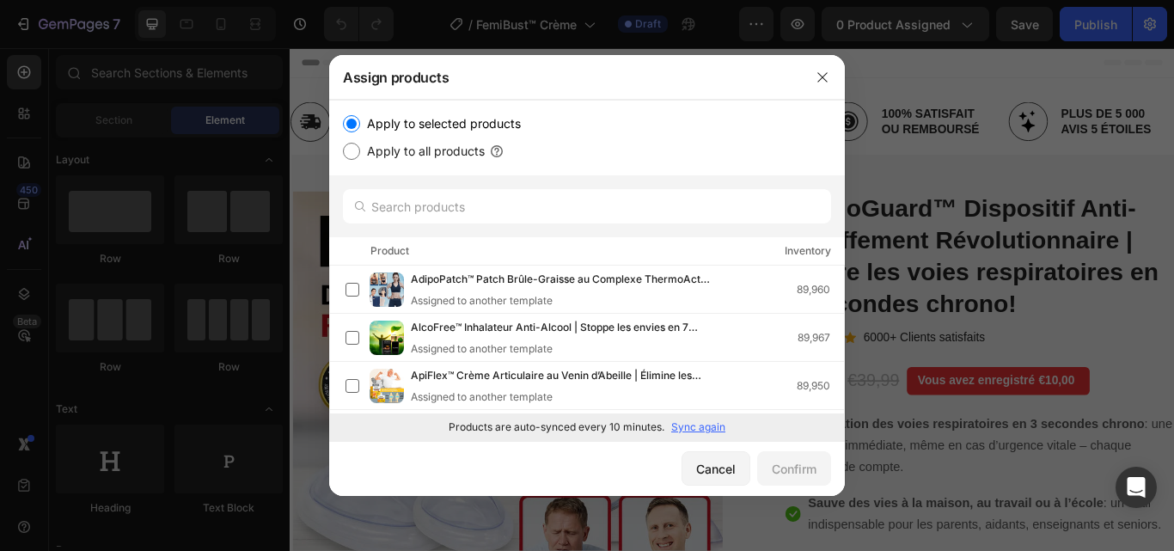
click at [704, 420] on p "Sync again" at bounding box center [698, 427] width 54 height 15
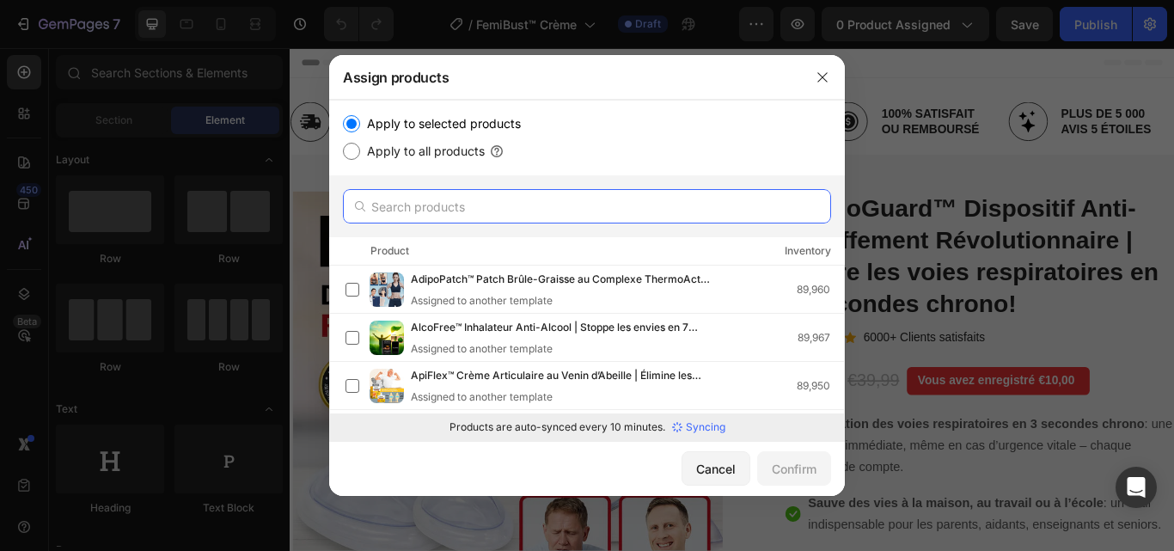
click at [480, 214] on input "text" at bounding box center [587, 206] width 488 height 34
paste input "FemiBust™"
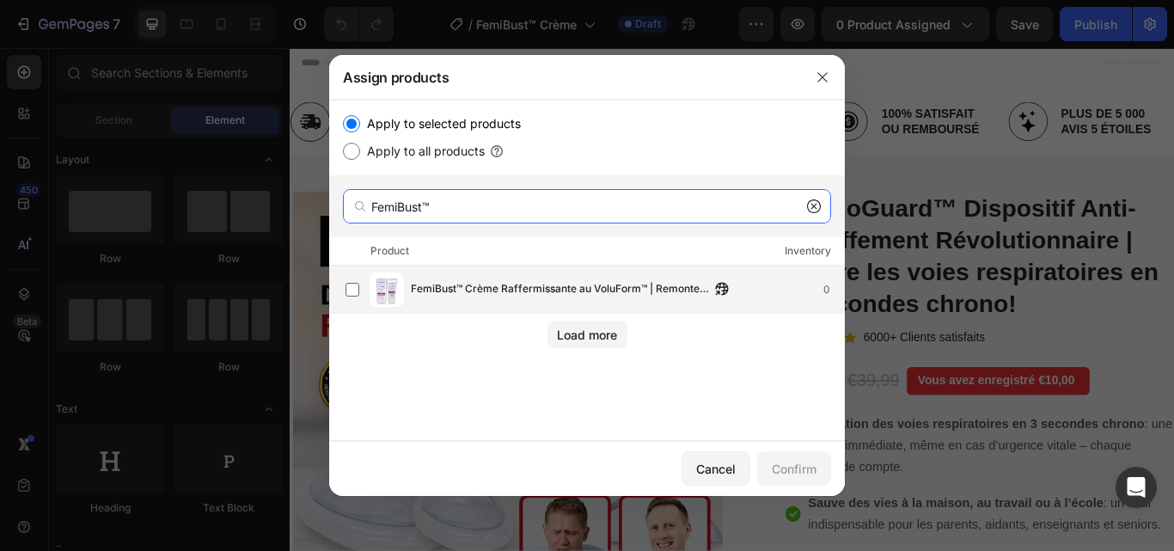
type input "FemiBust™"
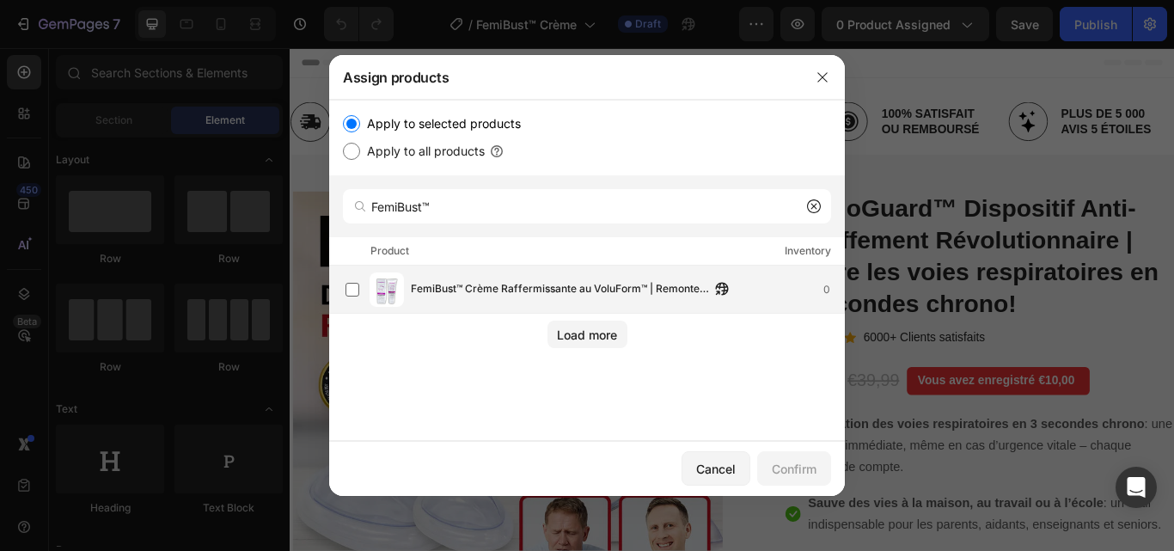
click at [518, 286] on span "FemiBust™ Crème Raffermissante au VoluForm™ | Remonte et gonfle la poitrine jus…" at bounding box center [560, 289] width 299 height 19
click at [790, 457] on button "Confirm" at bounding box center [794, 468] width 74 height 34
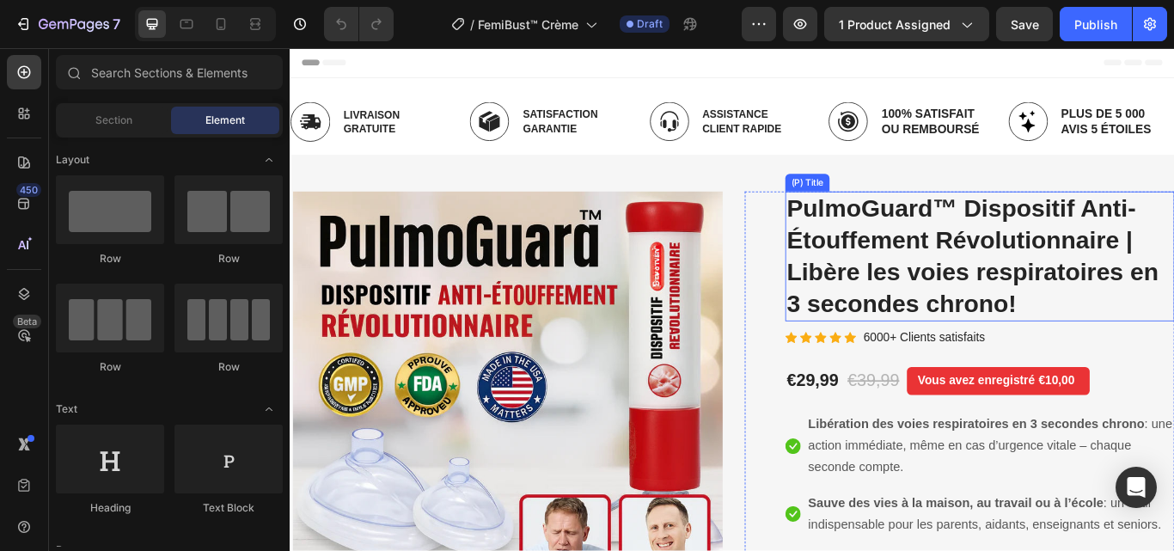
drag, startPoint x: 290, startPoint y: 291, endPoint x: 975, endPoint y: 282, distance: 685.2
click at [975, 282] on h2 "PulmoGuard™ Dispositif Anti-Étouffement Révolutionnaire | Libère les voies resp…" at bounding box center [1094, 291] width 454 height 151
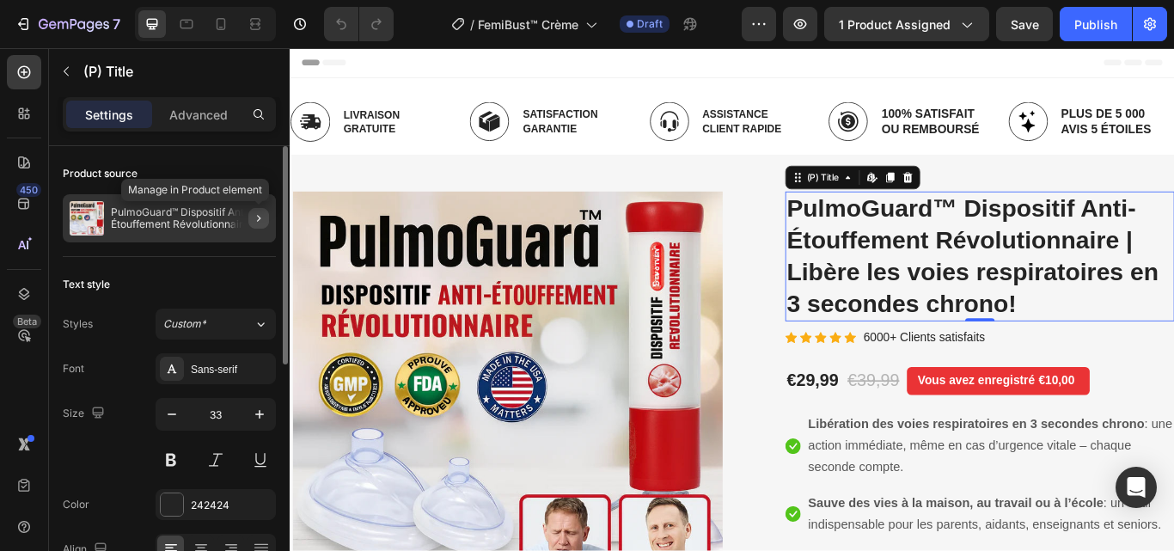
click at [254, 220] on icon "button" at bounding box center [259, 218] width 14 height 14
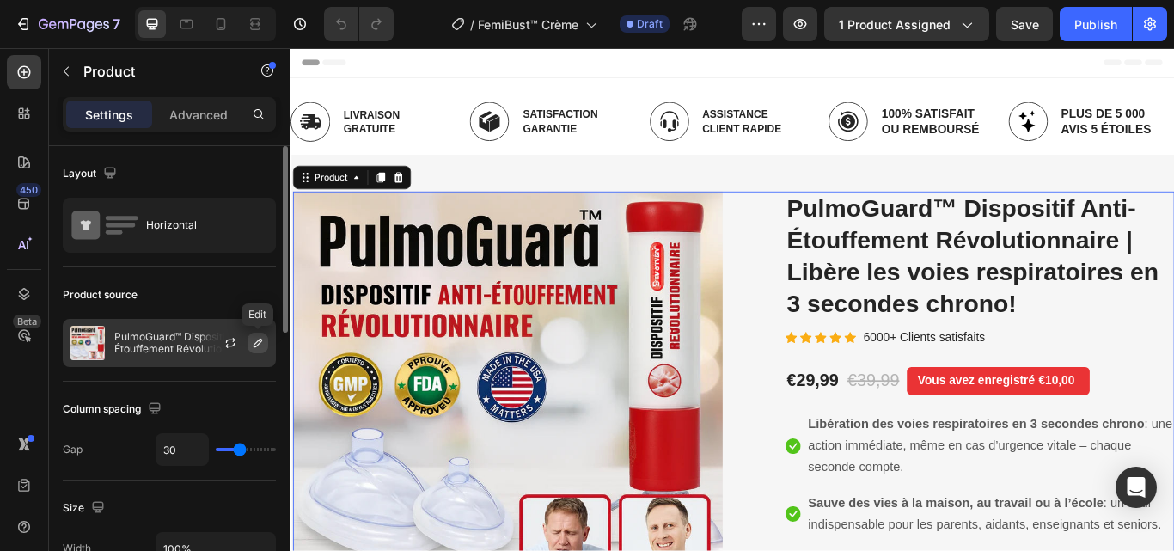
click at [259, 348] on icon "button" at bounding box center [258, 343] width 14 height 14
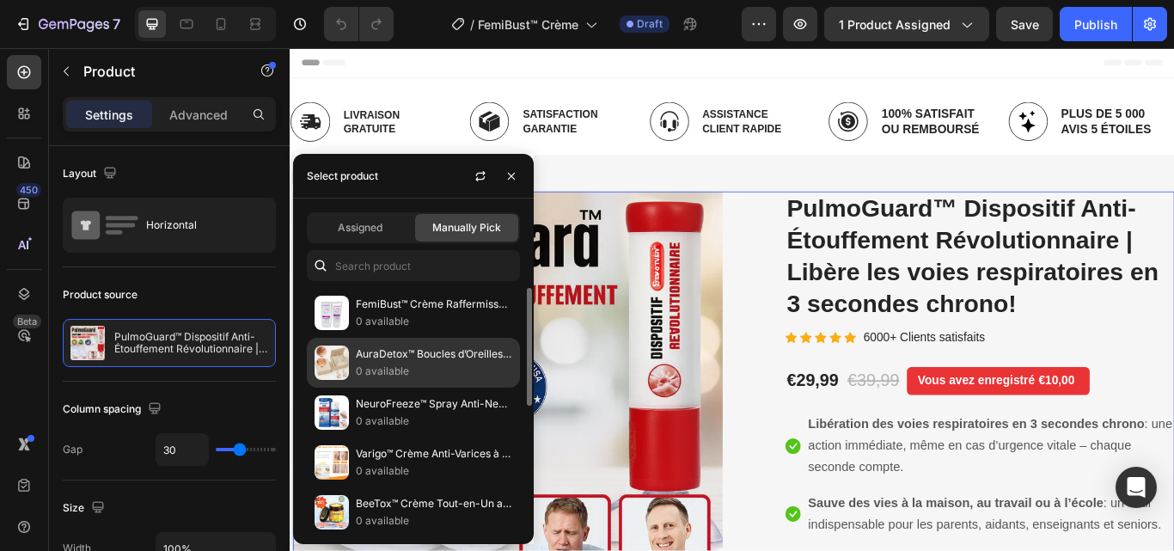
click at [432, 309] on p "FemiBust™ Crème Raffermissante au VoluForm™ | Remonte et gonfle la poitrine jus…" at bounding box center [434, 304] width 156 height 17
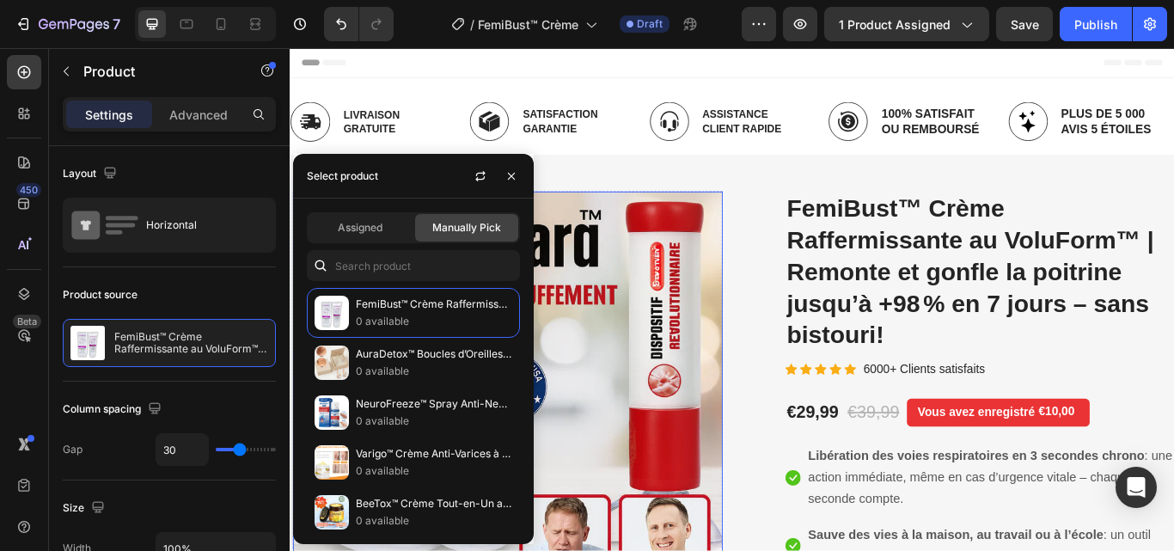
click at [693, 298] on img at bounding box center [543, 453] width 501 height 475
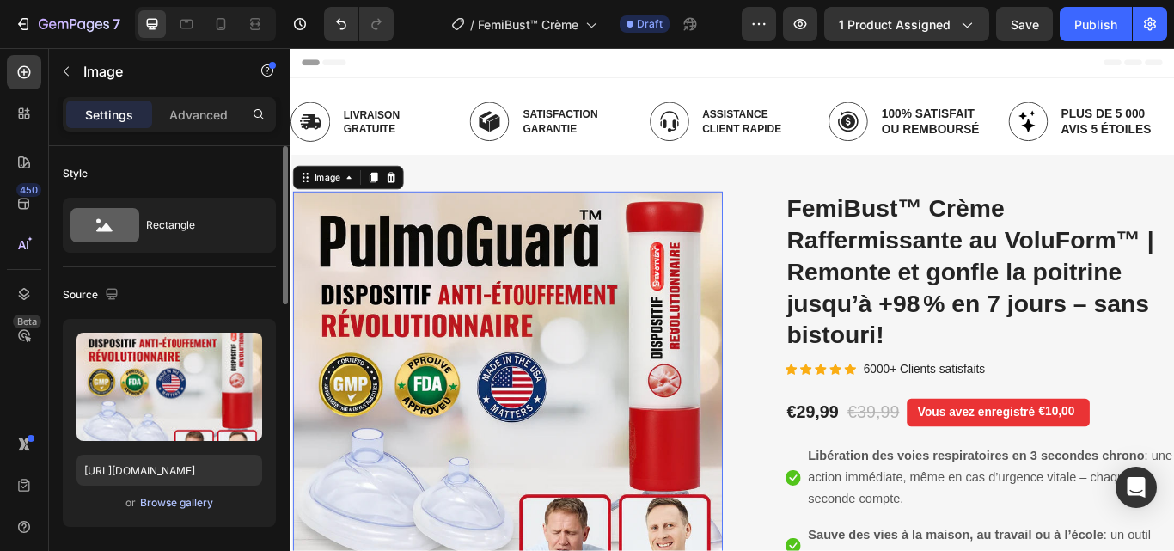
click at [181, 502] on div "Browse gallery" at bounding box center [176, 502] width 73 height 15
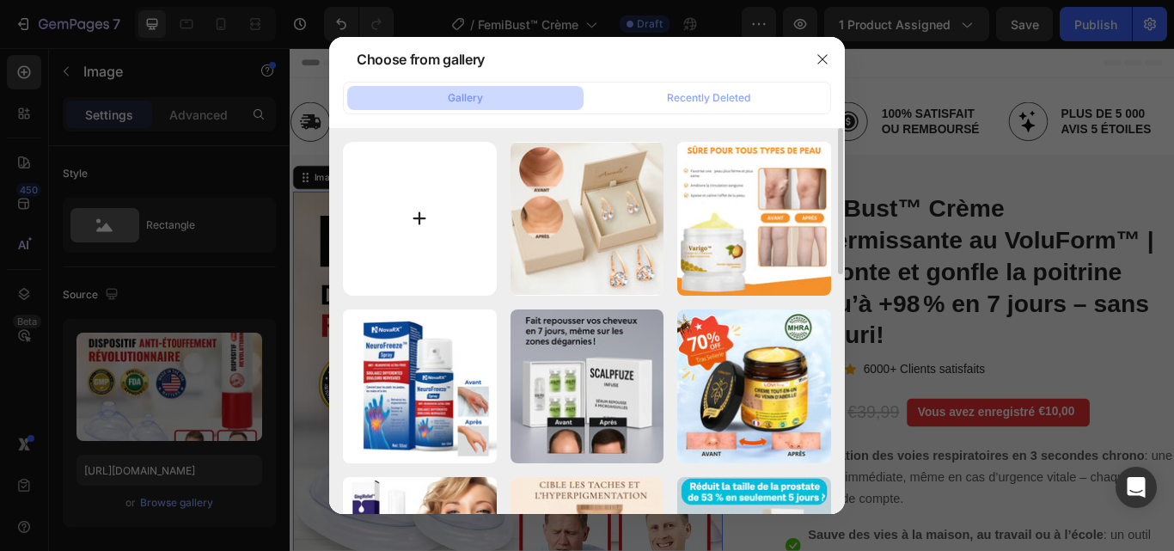
click at [426, 219] on input "file" at bounding box center [420, 219] width 154 height 154
type input "C:\fakepath\2.webp"
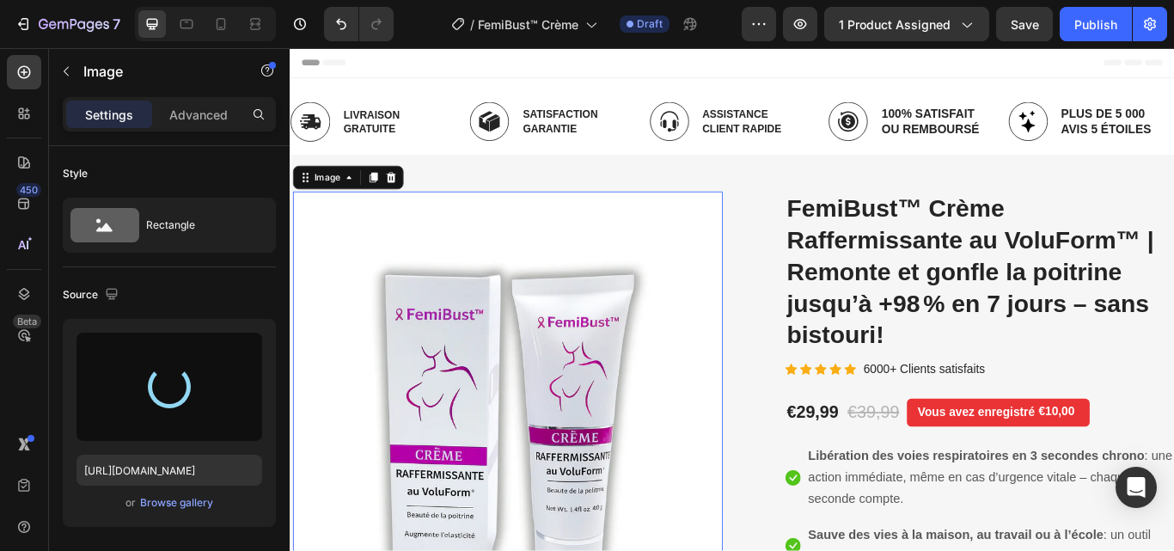
type input "[URL][DOMAIN_NAME]"
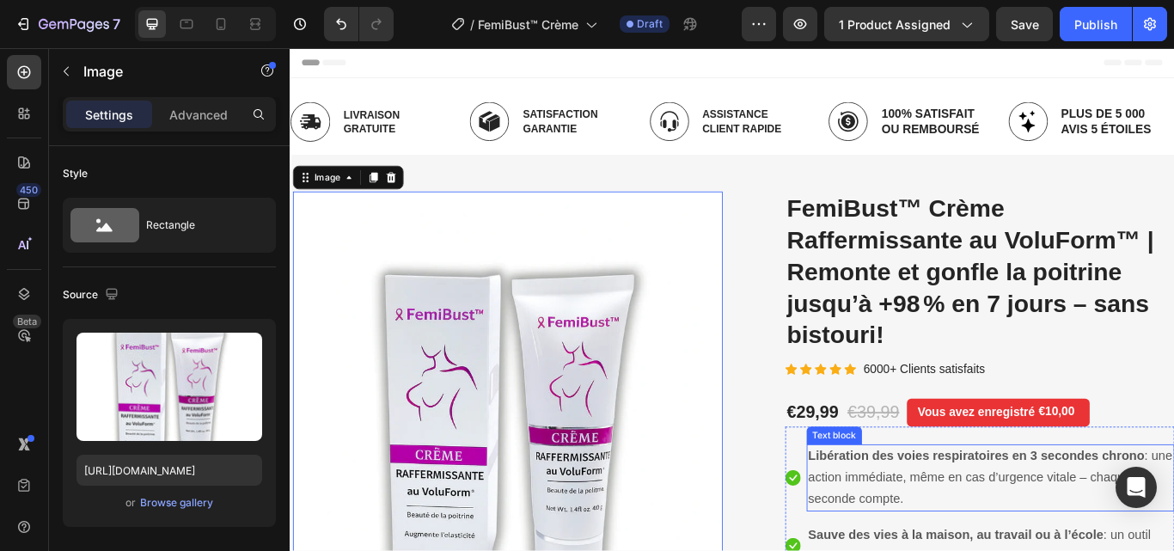
scroll to position [172, 0]
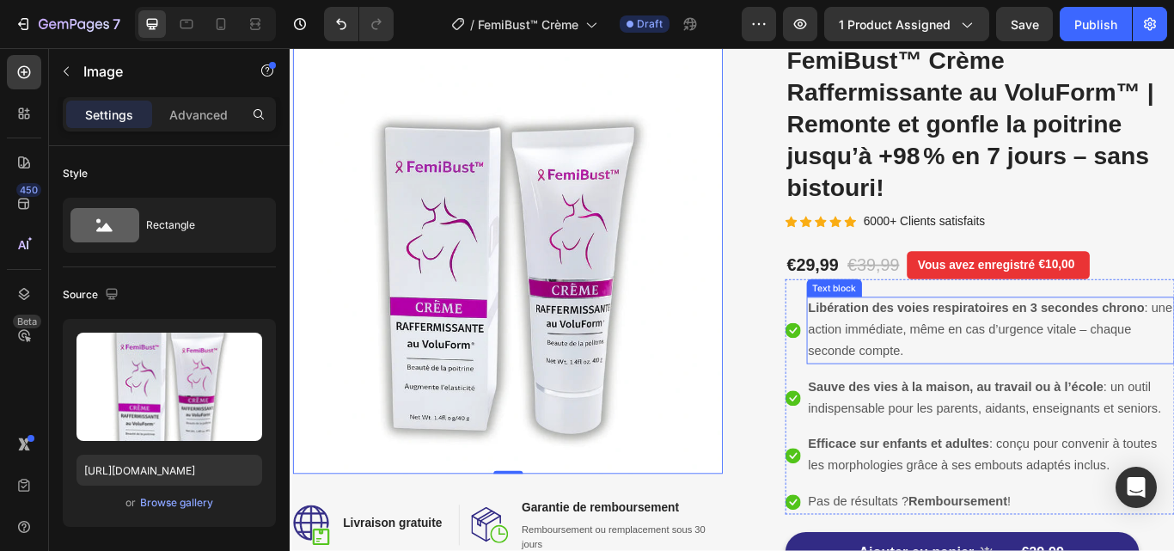
click at [971, 382] on span "Libération des voies respiratoires en 3 secondes chrono : une action immédiate,…" at bounding box center [1106, 377] width 425 height 66
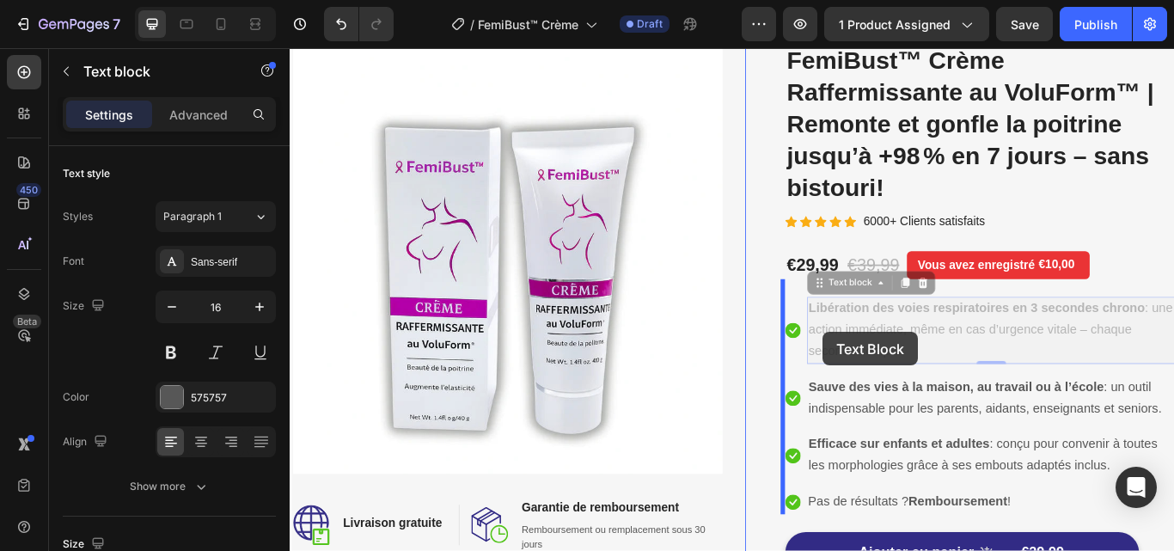
drag, startPoint x: 960, startPoint y: 383, endPoint x: 911, endPoint y: 379, distance: 49.1
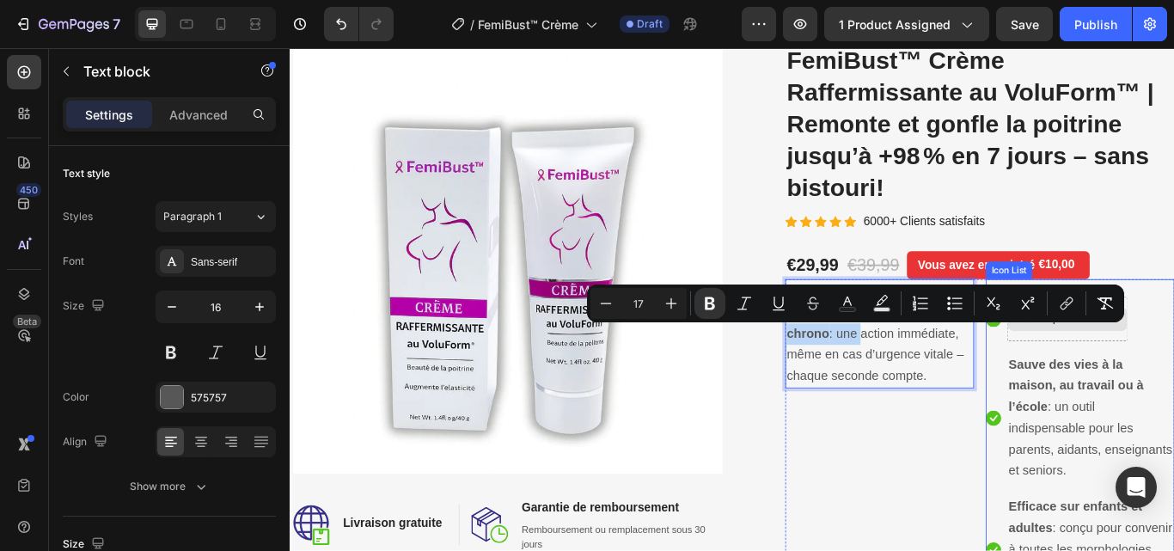
drag, startPoint x: 963, startPoint y: 385, endPoint x: 1171, endPoint y: 369, distance: 208.7
click at [1171, 369] on div "Libération des voies respiratoires en 3 secondes chrono : une action immédiate,…" at bounding box center [1094, 540] width 454 height 445
click at [980, 533] on div "Libération des voies respiratoires en 3 secondes chrono : une action immédiate,…" at bounding box center [977, 540] width 220 height 445
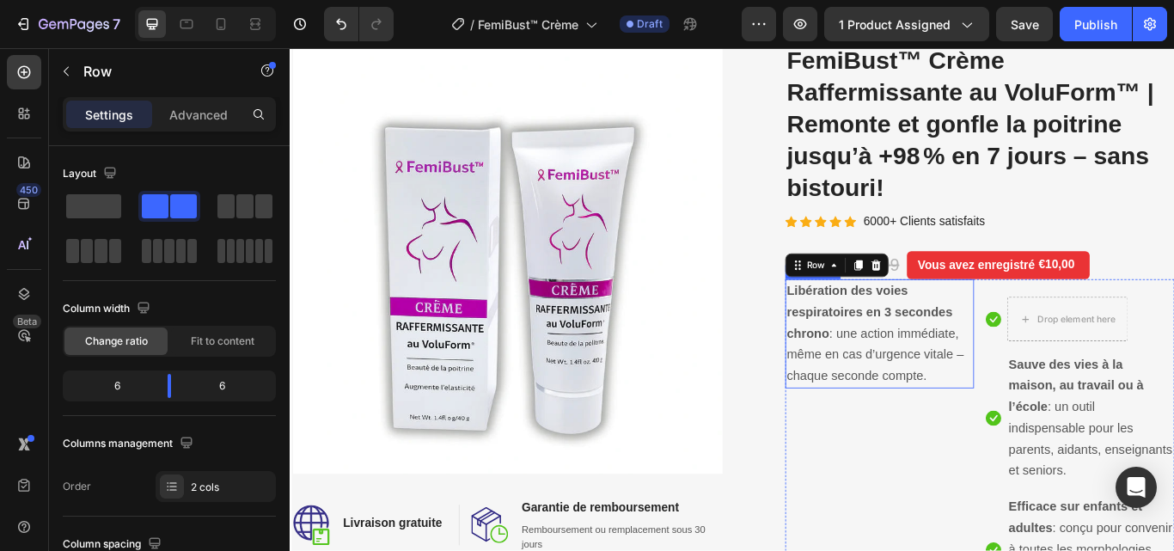
click at [1017, 377] on span "Libération des voies respiratoires en 3 secondes chrono : une action immédiate,…" at bounding box center [972, 380] width 206 height 115
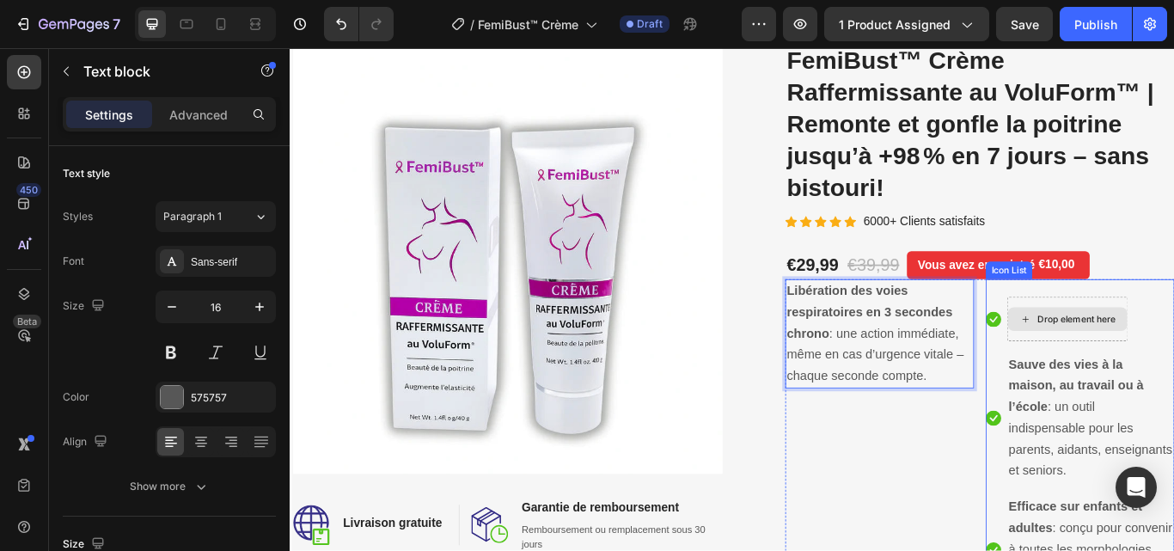
drag, startPoint x: 1020, startPoint y: 389, endPoint x: 1166, endPoint y: 369, distance: 146.6
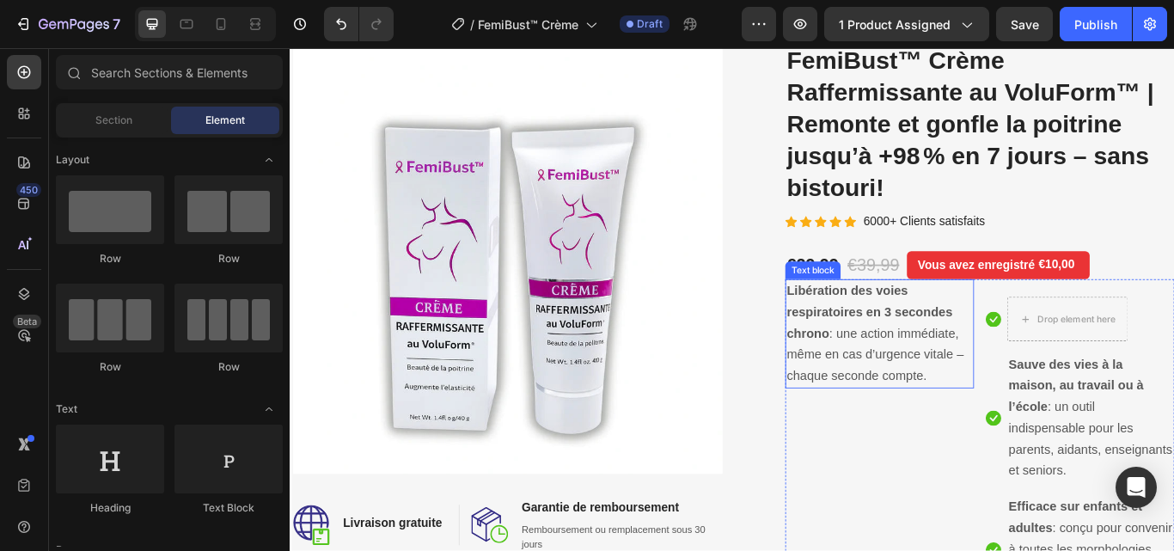
click at [1011, 400] on span "Libération des voies respiratoires en 3 secondes chrono : une action immédiate,…" at bounding box center [972, 380] width 206 height 115
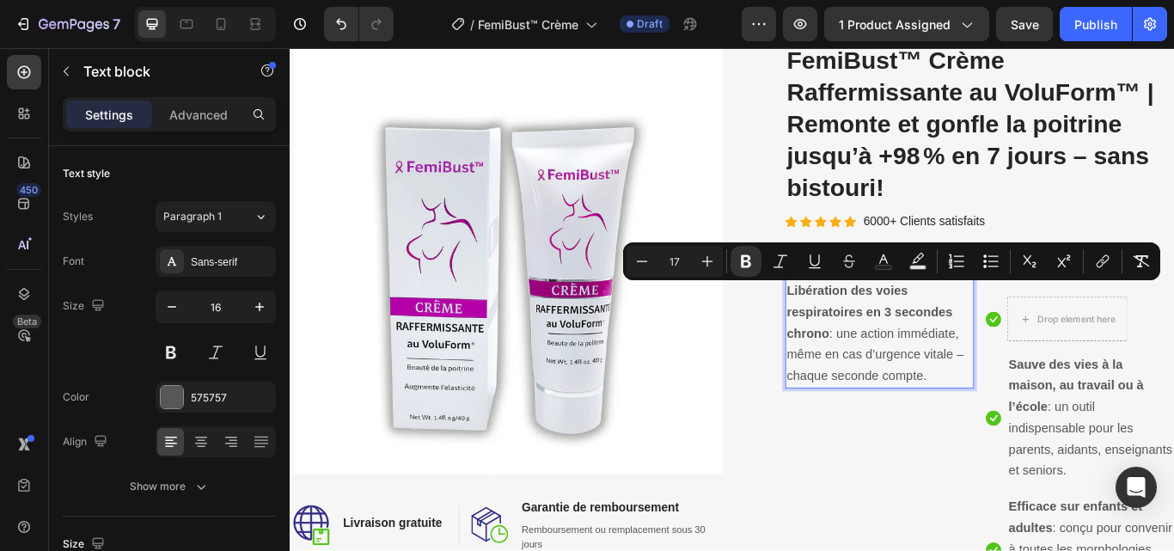
drag, startPoint x: 1029, startPoint y: 421, endPoint x: 860, endPoint y: 320, distance: 197.4
drag, startPoint x: 937, startPoint y: 345, endPoint x: 1049, endPoint y: 432, distance: 142.1
click at [1049, 432] on p "Libération des voies respiratoires en 3 secondes chrono : une action immédiate,…" at bounding box center [977, 382] width 217 height 124
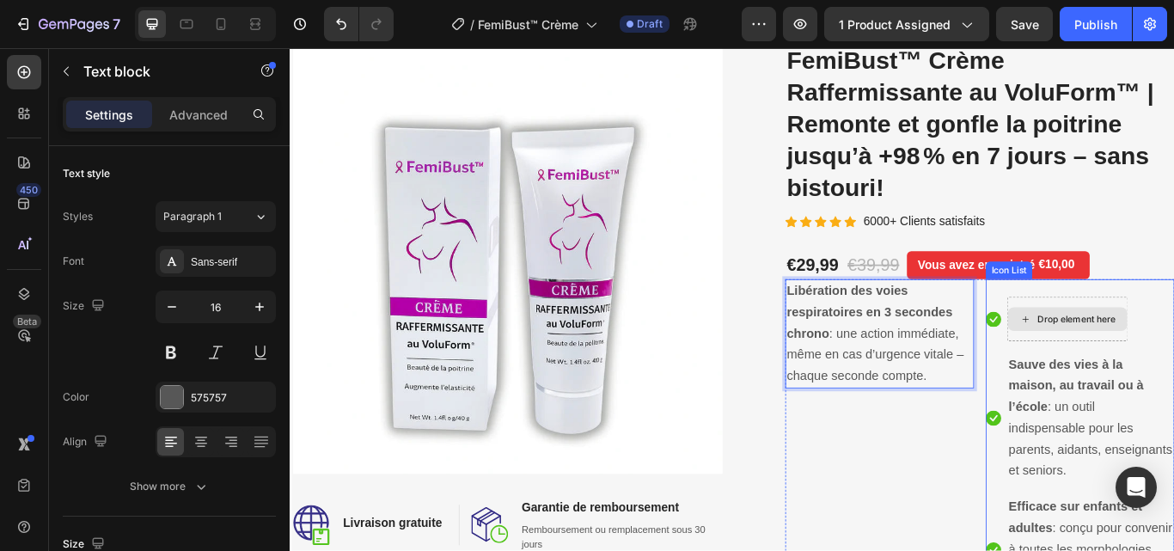
drag, startPoint x: 1076, startPoint y: 370, endPoint x: 1181, endPoint y: 375, distance: 105.0
click at [1174, 375] on div "Libération des voies respiratoires en 3 secondes chrono : une action immédiate,…" at bounding box center [1094, 540] width 454 height 445
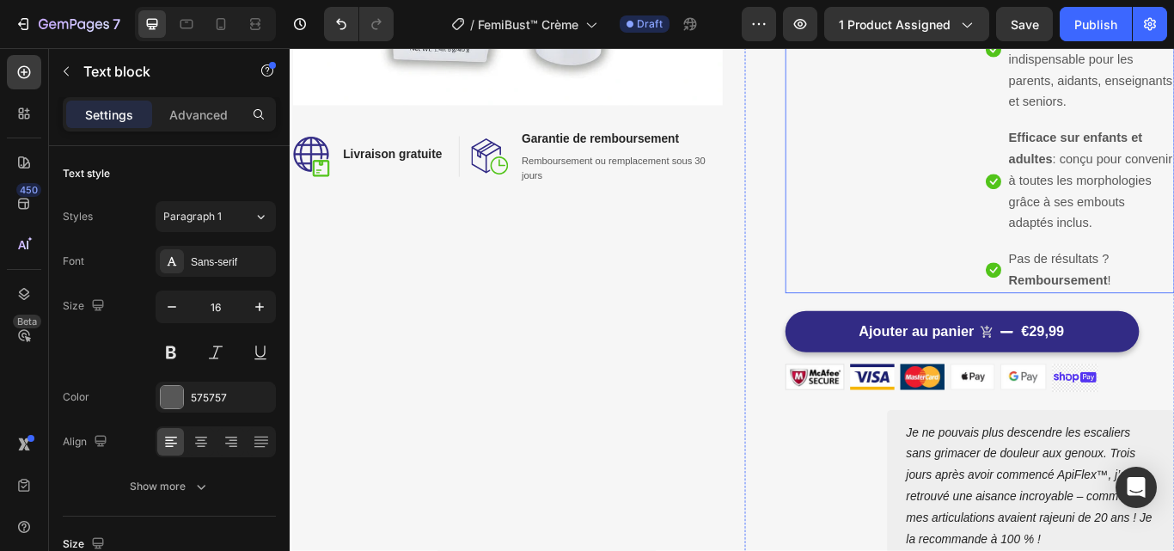
scroll to position [344, 0]
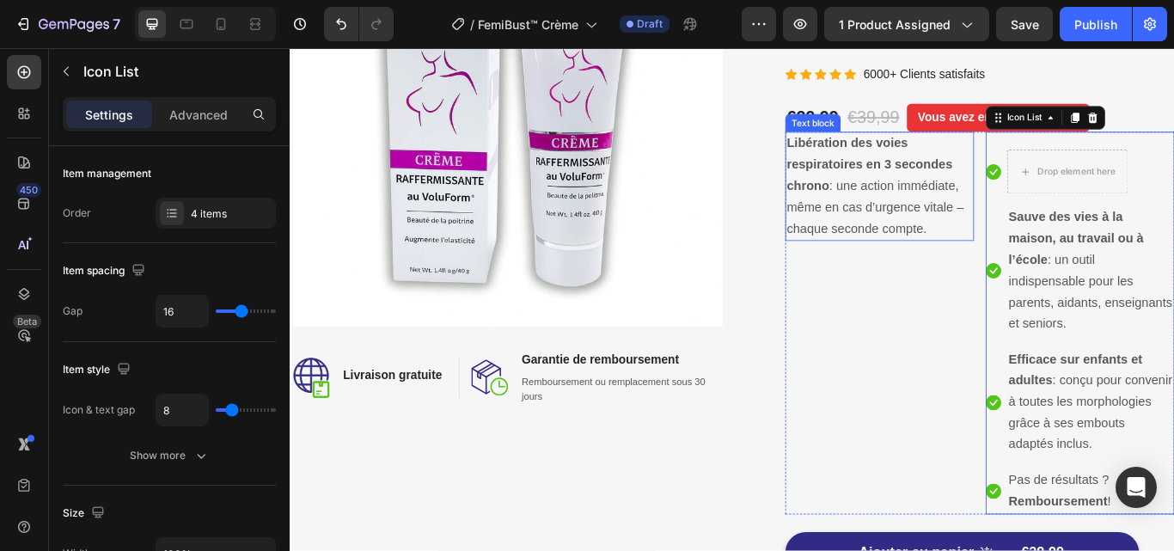
drag, startPoint x: 1103, startPoint y: 248, endPoint x: 1111, endPoint y: 278, distance: 31.1
click at [1020, 255] on div "Libération des voies respiratoires en 3 secondes chrono : une action immédiate,…" at bounding box center [1094, 368] width 454 height 445
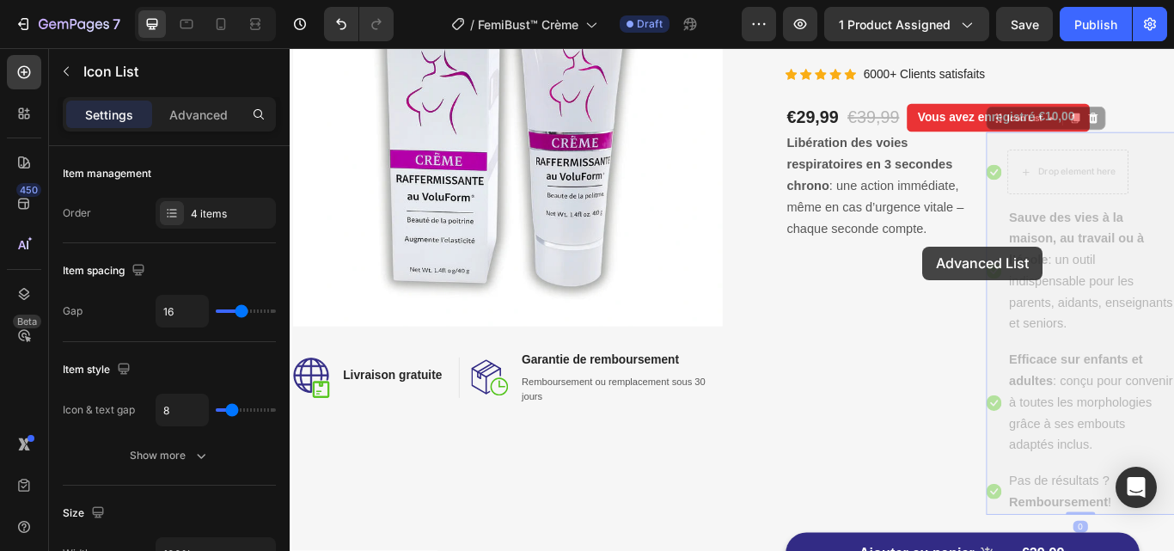
drag, startPoint x: 1094, startPoint y: 276, endPoint x: 1024, endPoint y: 279, distance: 70.6
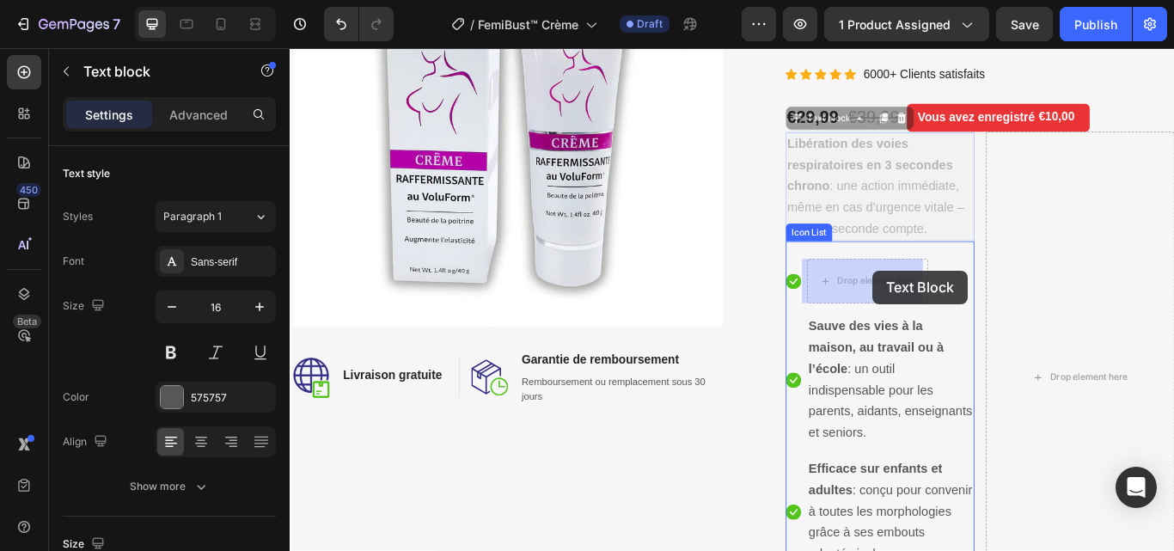
drag, startPoint x: 967, startPoint y: 196, endPoint x: 970, endPoint y: 308, distance: 111.8
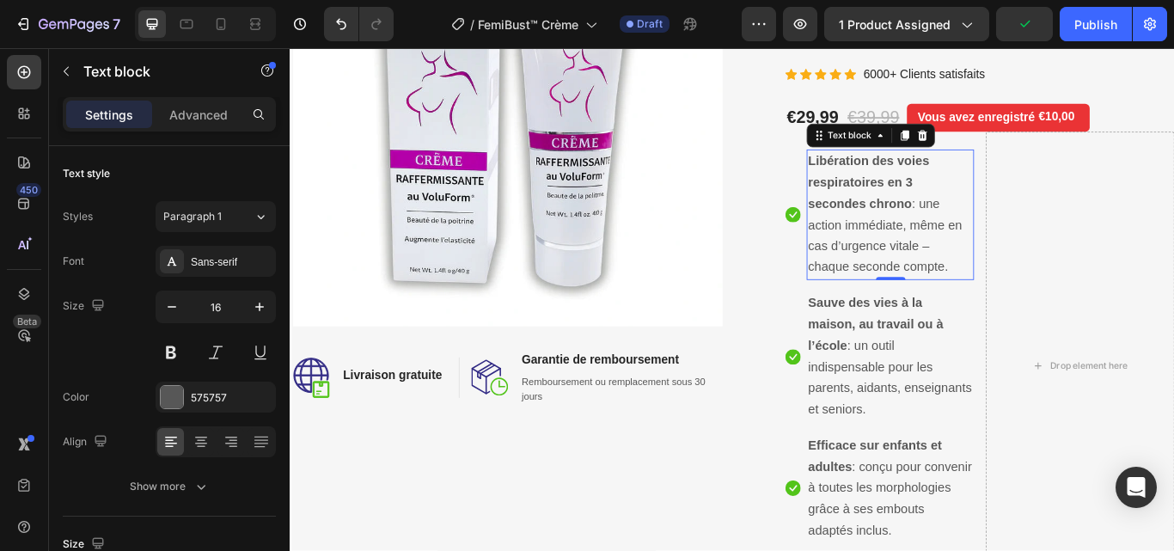
click at [1048, 303] on span "Libération des voies respiratoires en 3 secondes chrono : une action immédiate,…" at bounding box center [984, 242] width 180 height 140
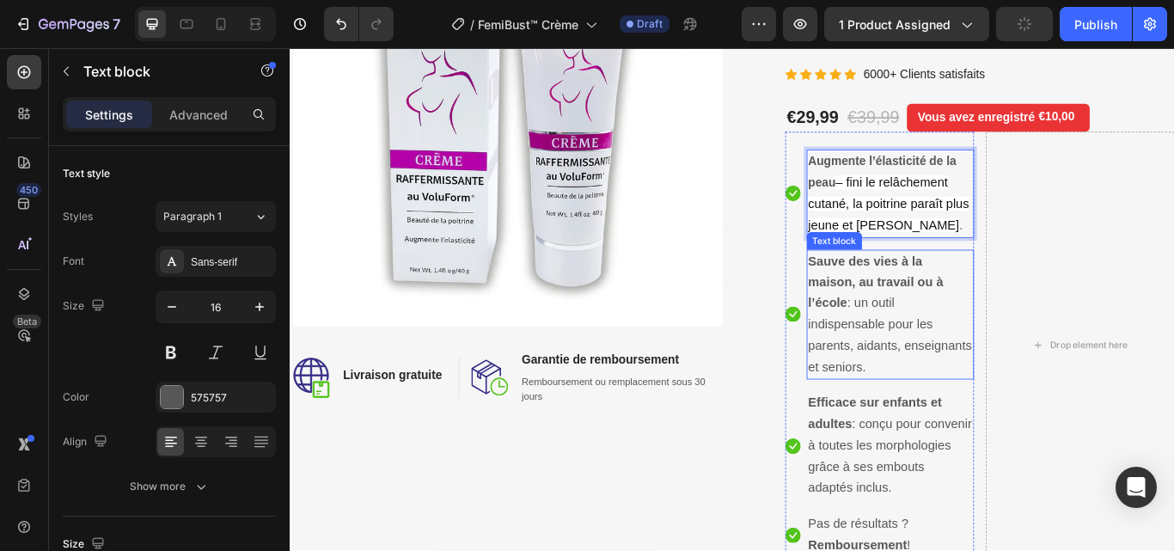
click at [981, 366] on span "Sauve des vies à la maison, au travail ou à l’école : un outil indispensable po…" at bounding box center [989, 359] width 191 height 140
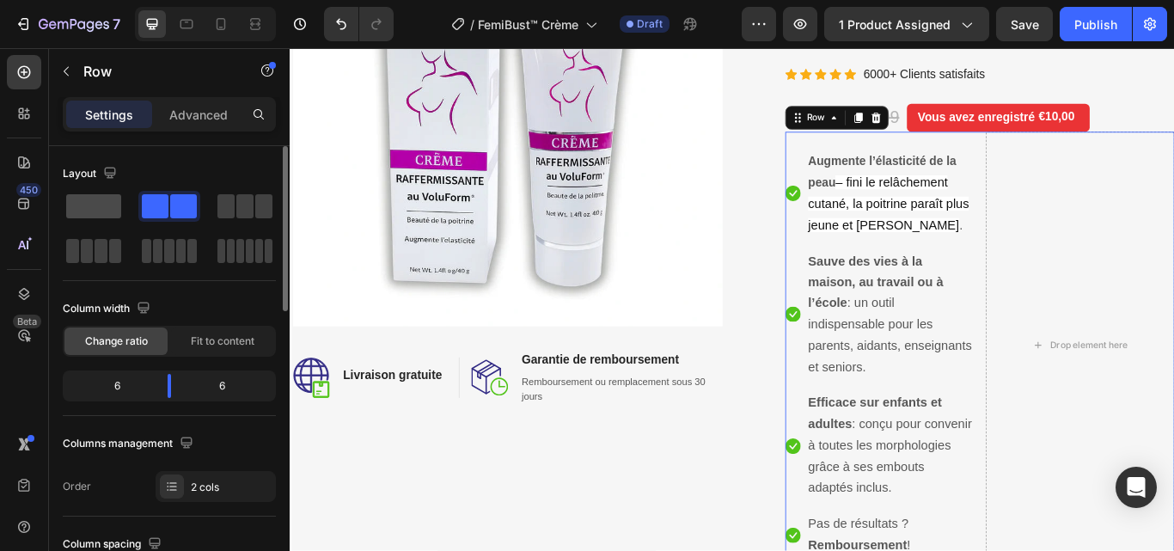
click at [93, 205] on span at bounding box center [93, 206] width 55 height 24
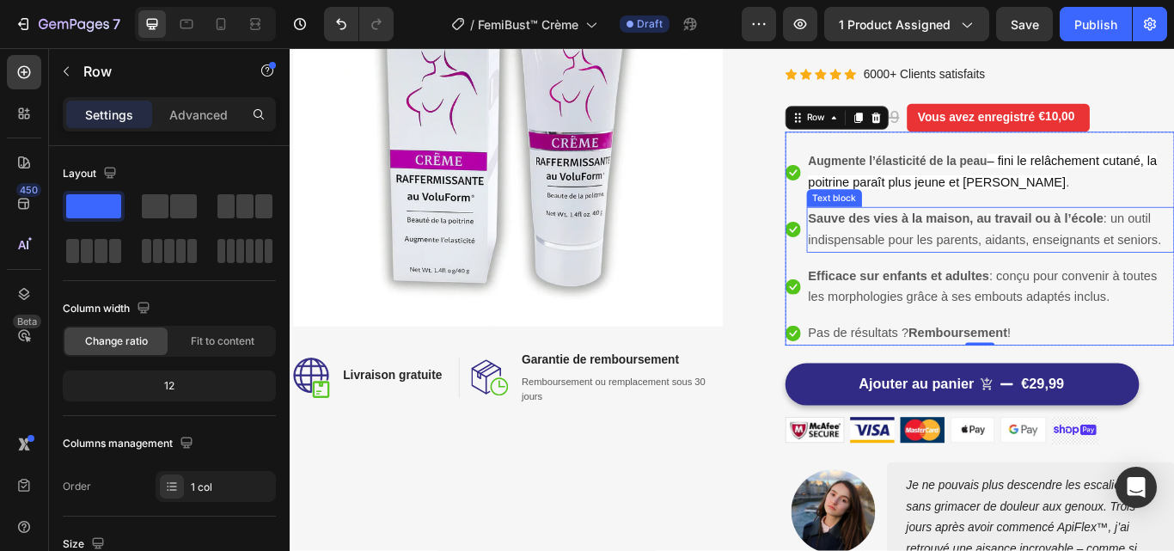
click at [1094, 252] on strong "Sauve des vies à la maison, au travail ou à l’école" at bounding box center [1066, 247] width 345 height 16
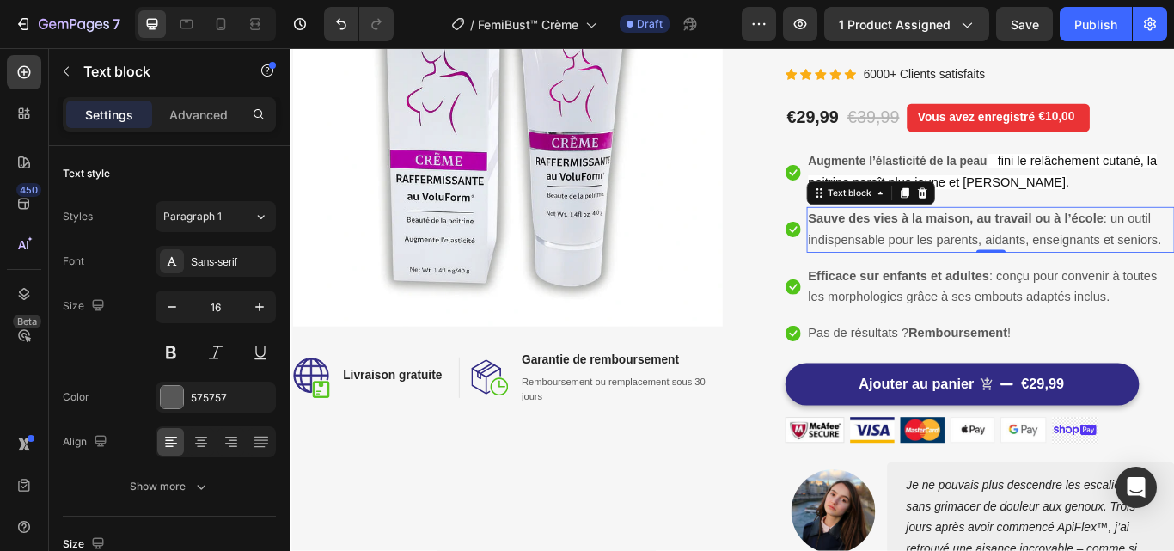
click at [935, 254] on strong "Sauve des vies à la maison, au travail ou à l’école" at bounding box center [1066, 247] width 345 height 16
click at [1174, 272] on span "Sauve des vies à la maison, au travail ou à l’école : un outil indispensable po…" at bounding box center [1100, 259] width 412 height 41
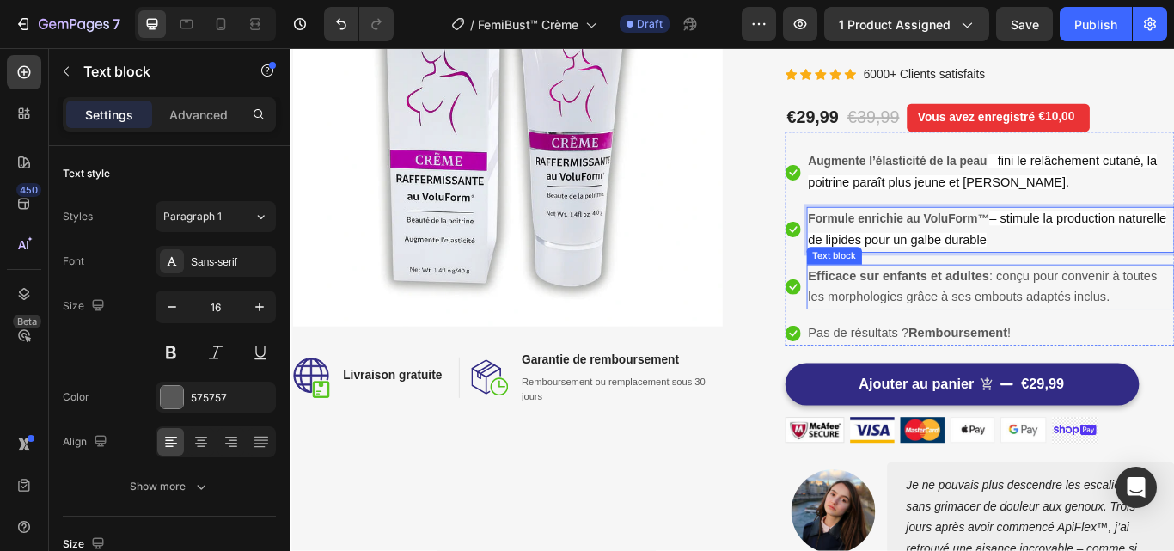
click at [1174, 334] on span "Efficace sur enfants et adultes : conçu pour convenir à toutes les morphologies…" at bounding box center [1097, 326] width 407 height 41
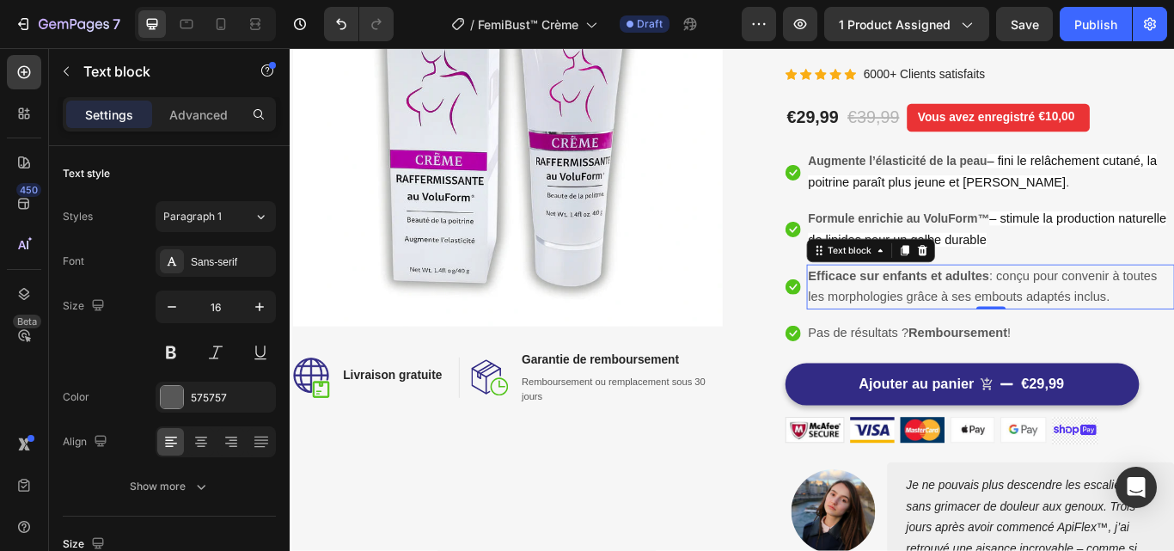
click at [993, 328] on p "Efficace sur enfants et adultes : conçu pour convenir à toutes les morphologies…" at bounding box center [1107, 328] width 426 height 50
click at [993, 326] on p "Efficace sur enfants et adultes : conçu pour convenir à toutes les morphologies…" at bounding box center [1107, 328] width 426 height 50
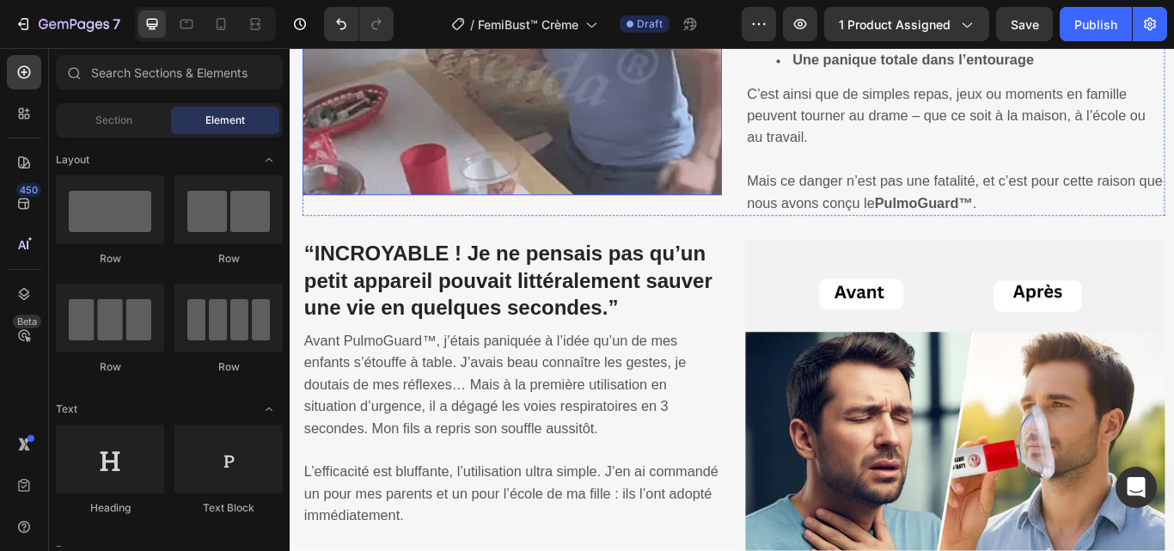
scroll to position [1118, 0]
